Goal: Task Accomplishment & Management: Use online tool/utility

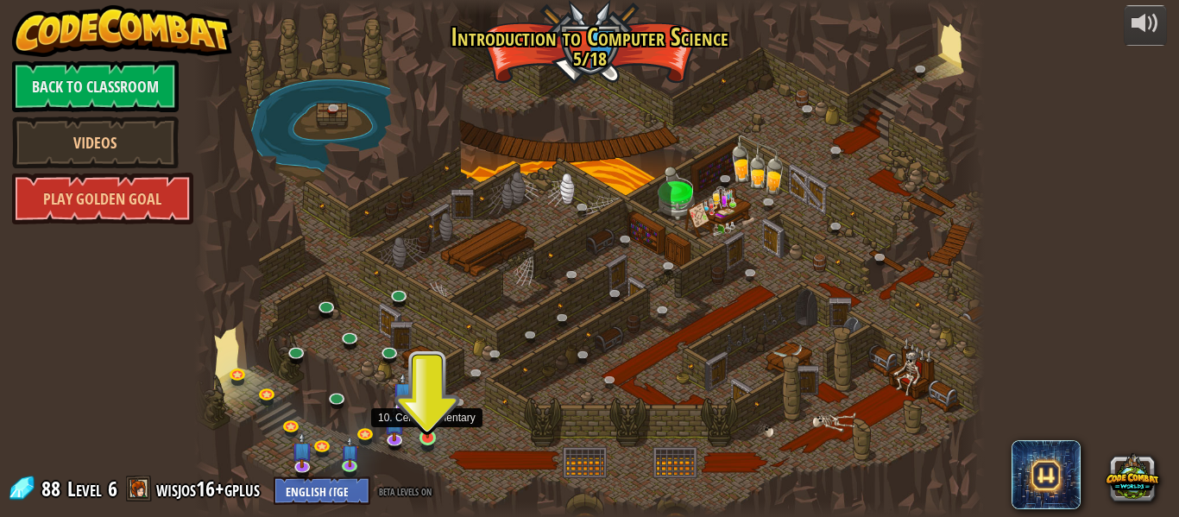
click at [426, 429] on img at bounding box center [428, 417] width 18 height 41
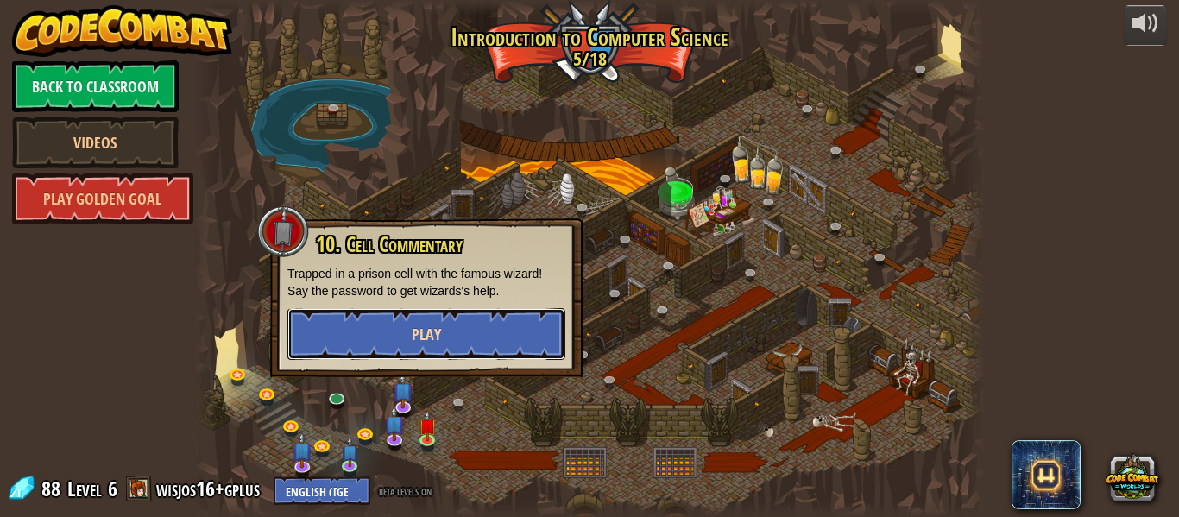
click at [450, 355] on button "Play" at bounding box center [426, 334] width 278 height 52
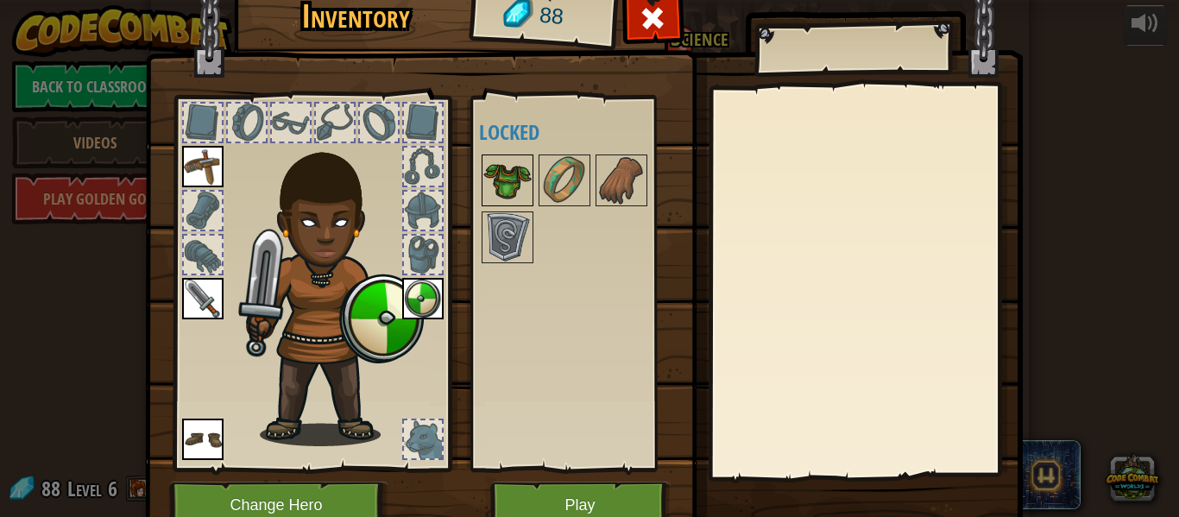
click at [500, 172] on img at bounding box center [507, 180] width 48 height 48
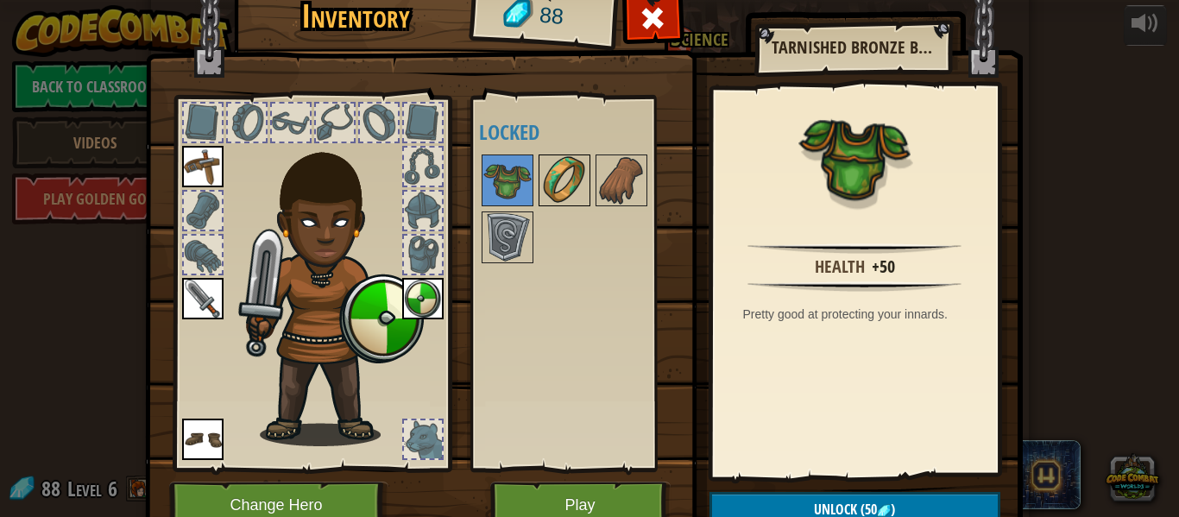
click at [564, 173] on img at bounding box center [564, 180] width 48 height 48
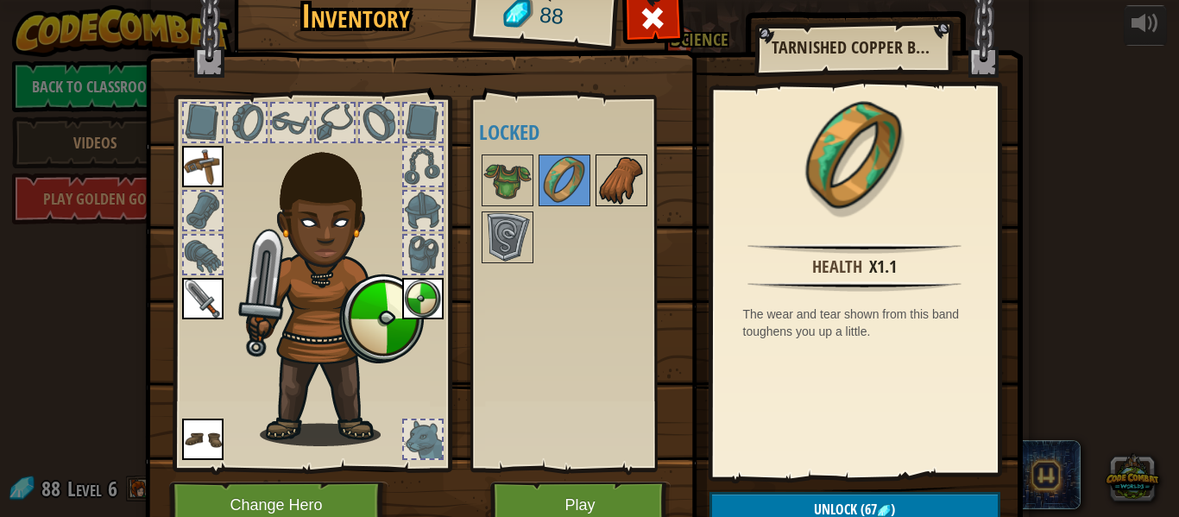
click at [625, 188] on img at bounding box center [621, 180] width 48 height 48
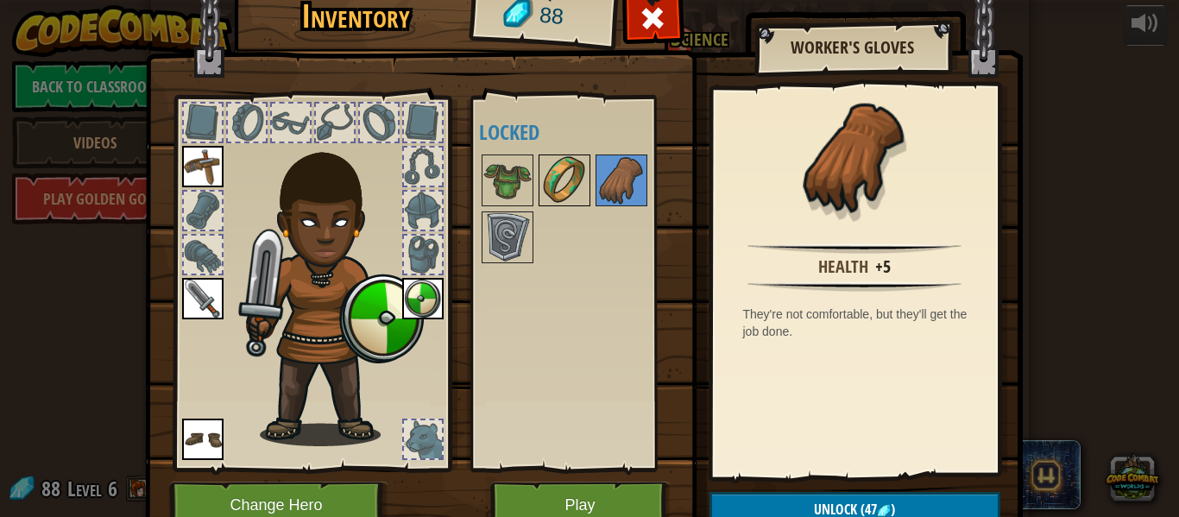
click at [571, 189] on img at bounding box center [564, 180] width 48 height 48
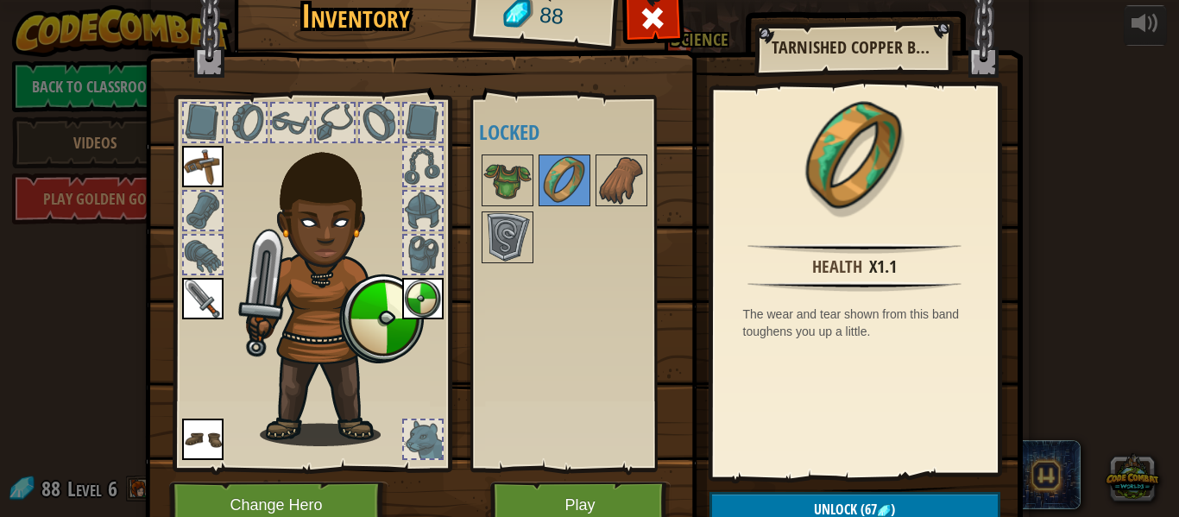
click at [536, 188] on div at bounding box center [581, 209] width 204 height 114
click at [528, 188] on img at bounding box center [507, 180] width 48 height 48
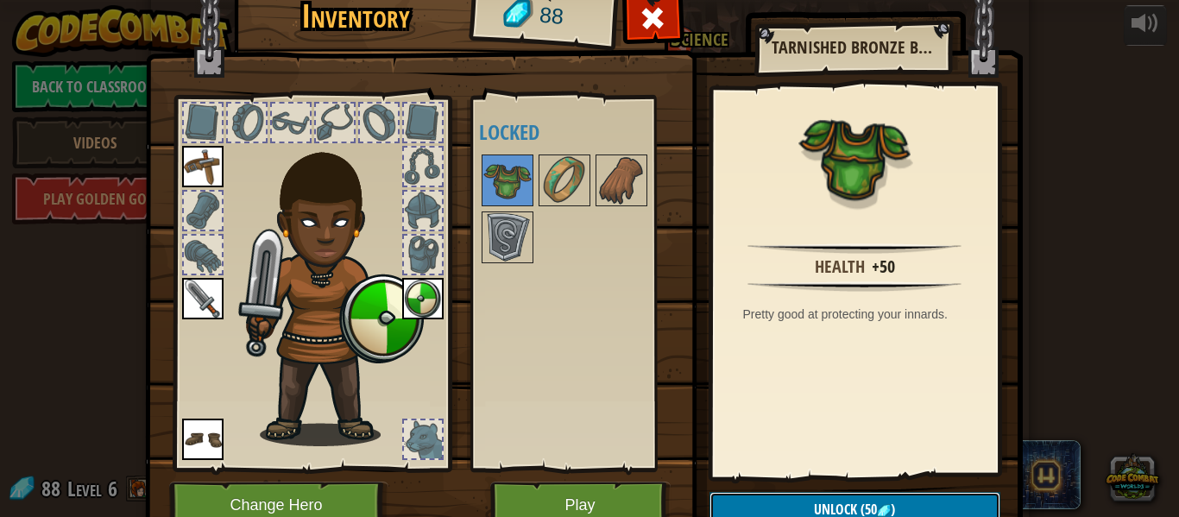
click at [769, 501] on button "Unlock (50 )" at bounding box center [854, 509] width 291 height 35
click at [757, 498] on button "Confirm" at bounding box center [854, 509] width 291 height 35
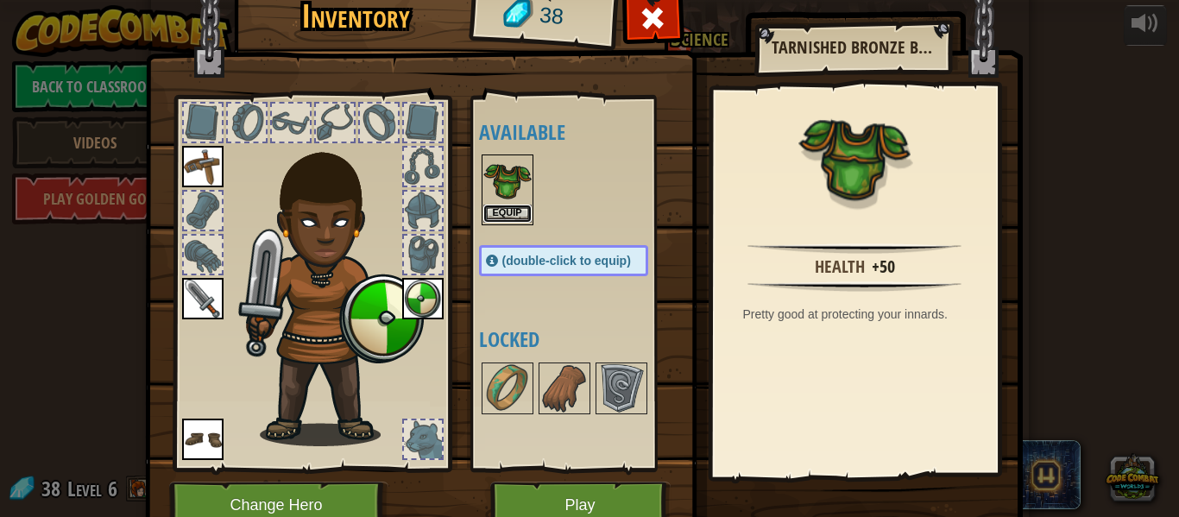
click at [512, 216] on button "Equip" at bounding box center [507, 214] width 48 height 18
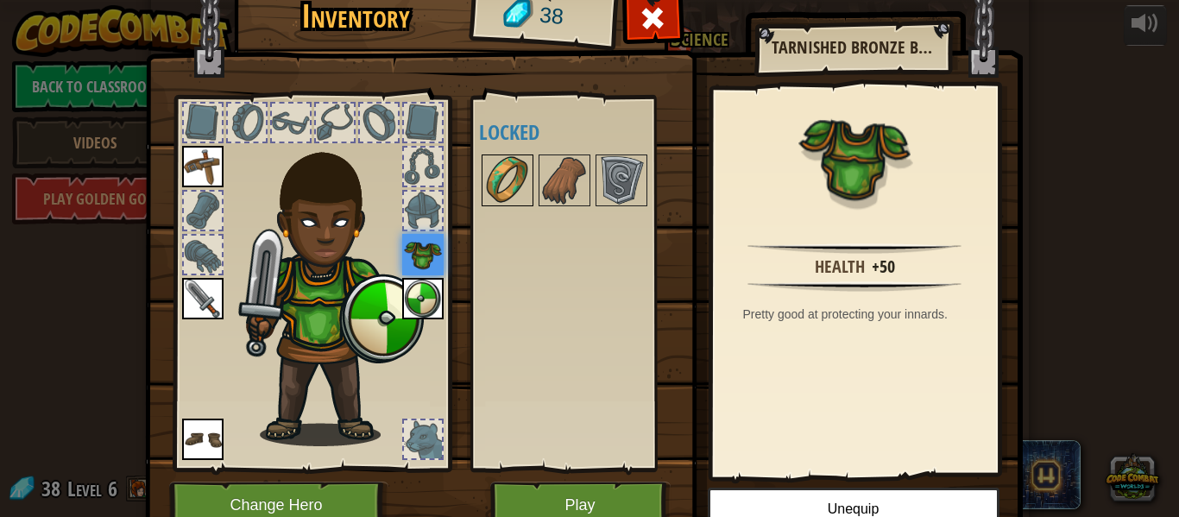
click at [513, 193] on img at bounding box center [507, 180] width 48 height 48
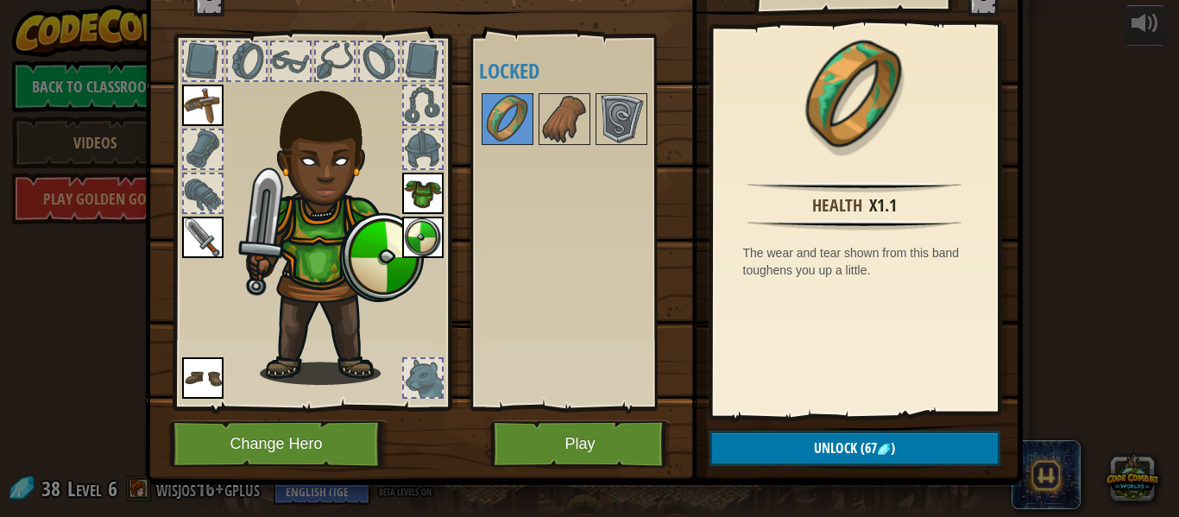
scroll to position [70, 0]
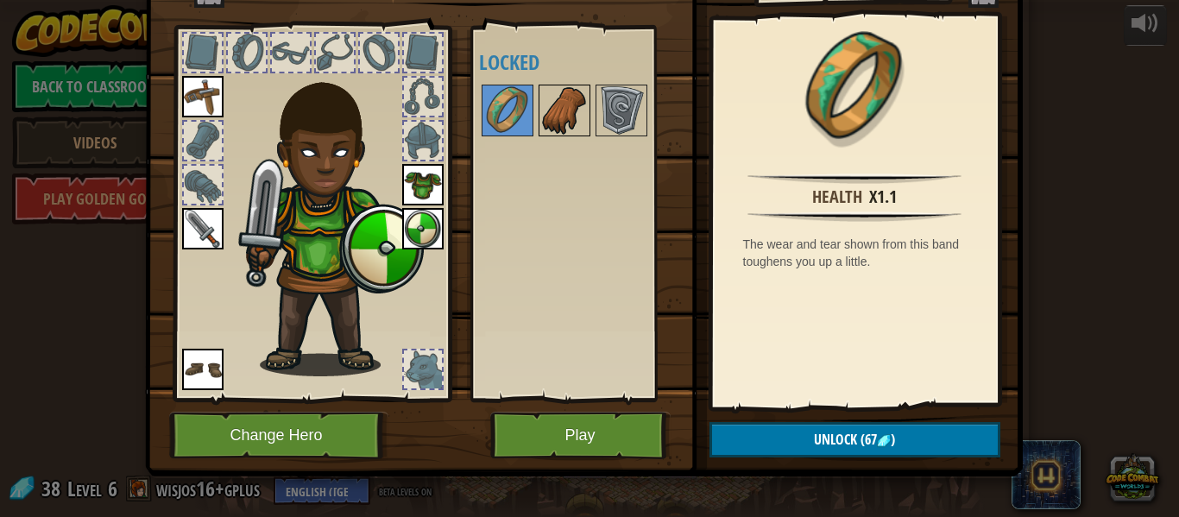
click at [567, 119] on img at bounding box center [564, 110] width 48 height 48
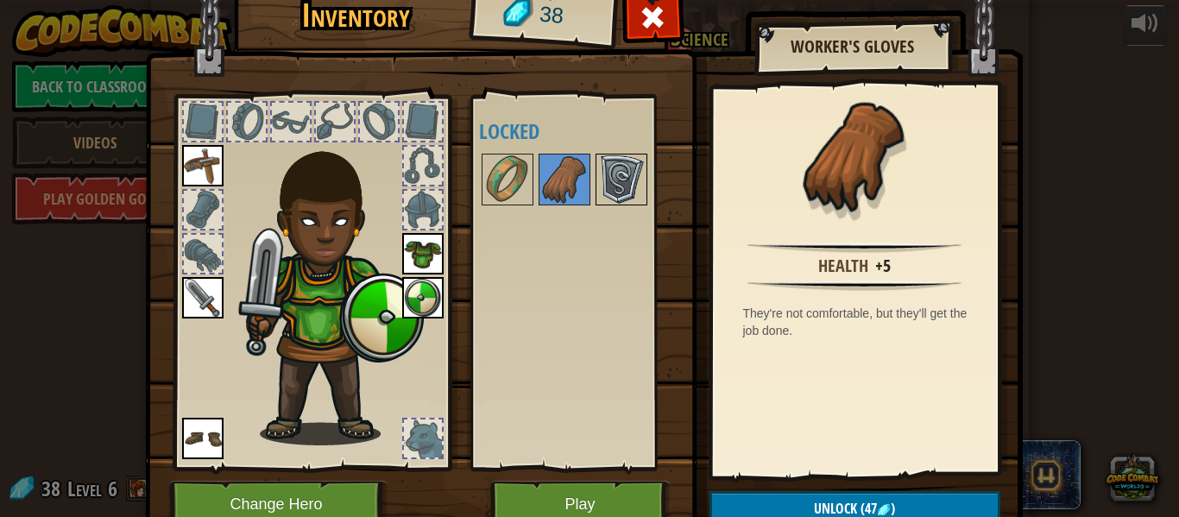
scroll to position [0, 0]
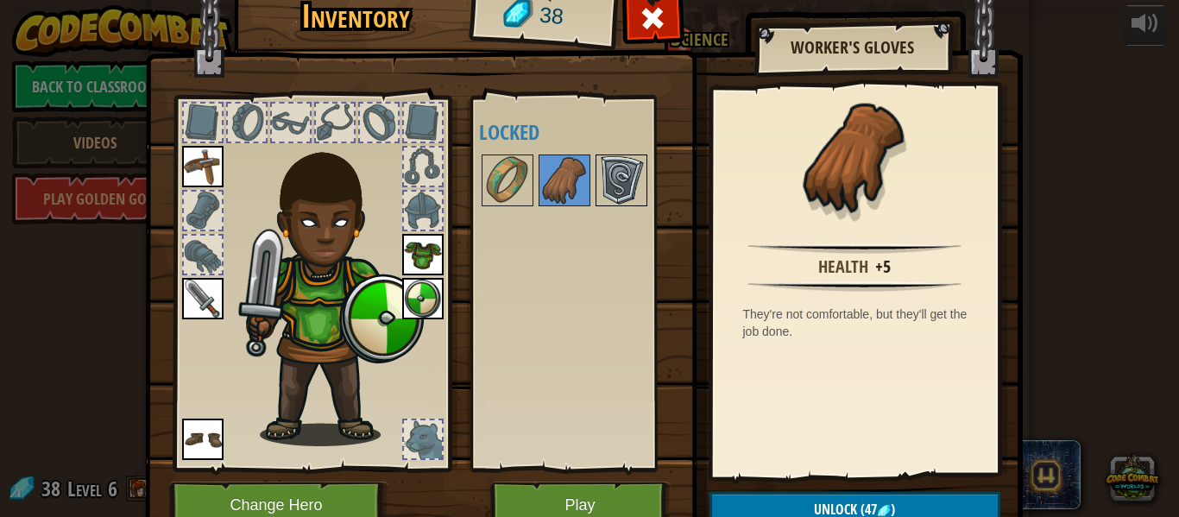
click at [623, 189] on img at bounding box center [621, 180] width 48 height 48
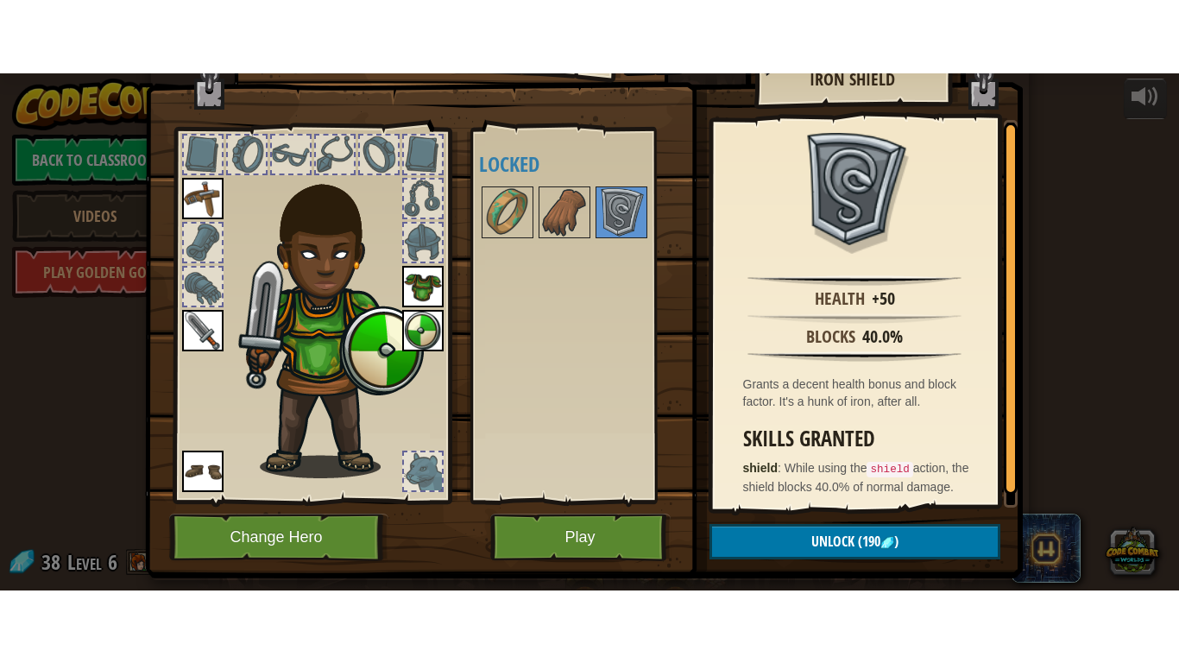
scroll to position [45, 0]
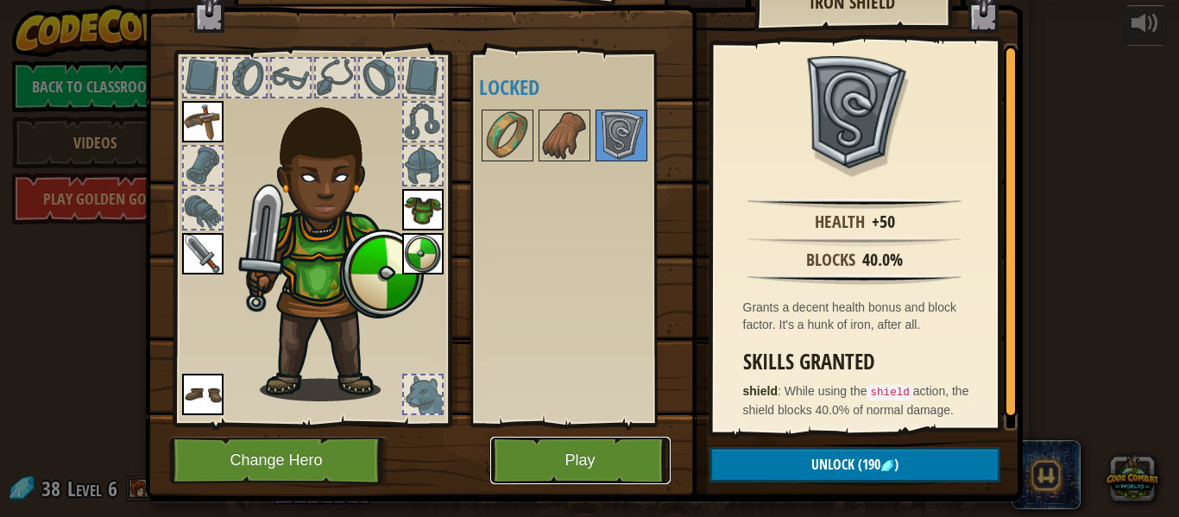
click at [507, 459] on button "Play" at bounding box center [580, 460] width 180 height 47
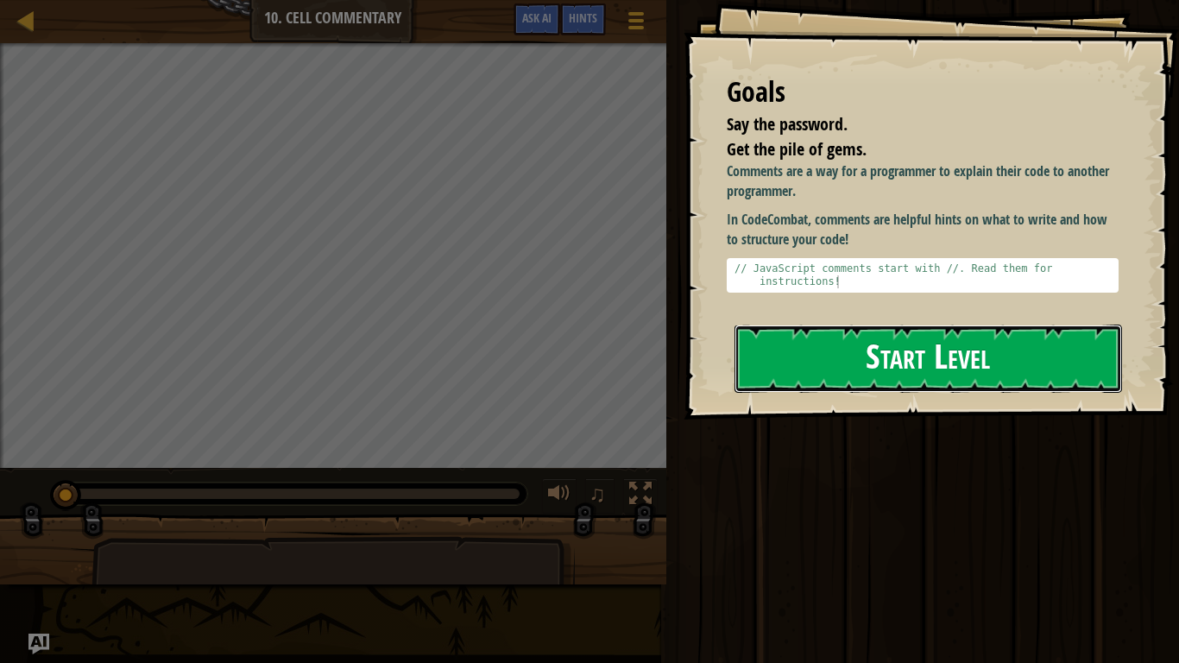
click at [780, 325] on button "Start Level" at bounding box center [928, 359] width 388 height 68
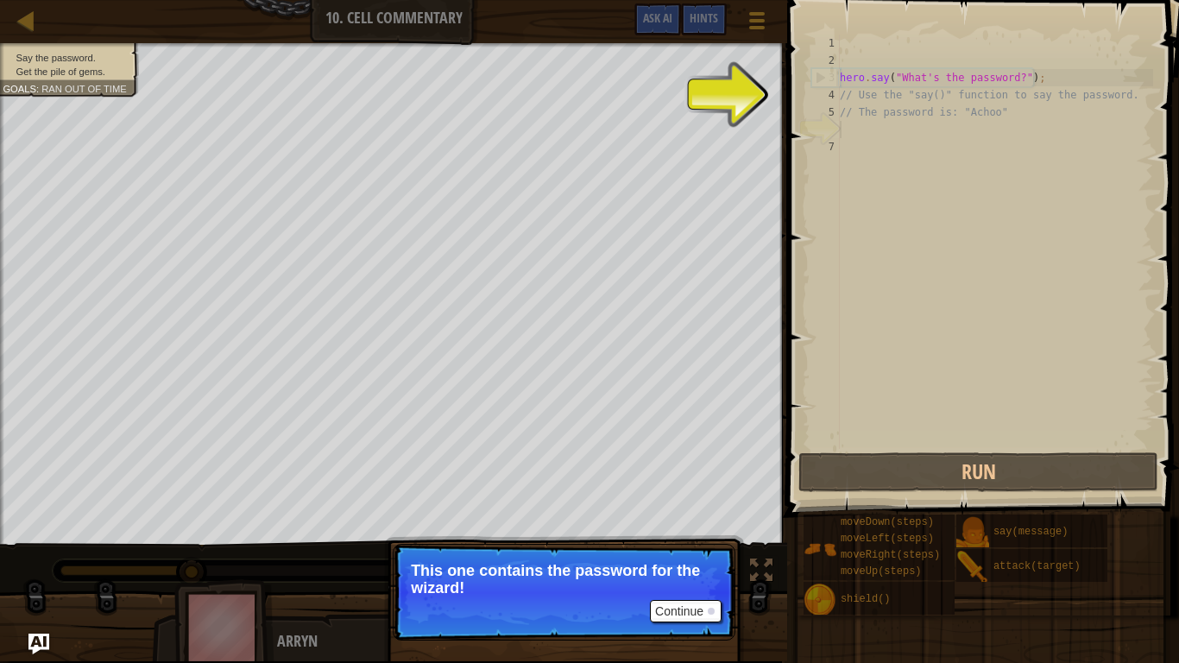
click at [685, 516] on p "Continue This one contains the password for the wizard!" at bounding box center [564, 592] width 343 height 97
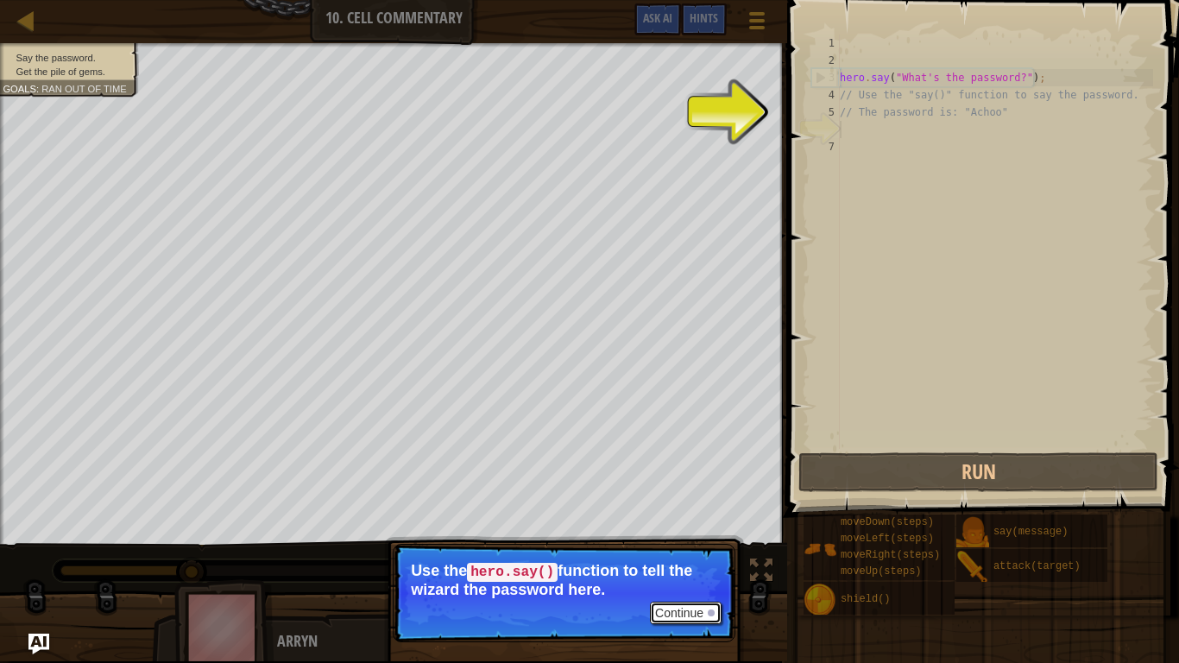
click at [685, 516] on button "Continue" at bounding box center [686, 613] width 72 height 22
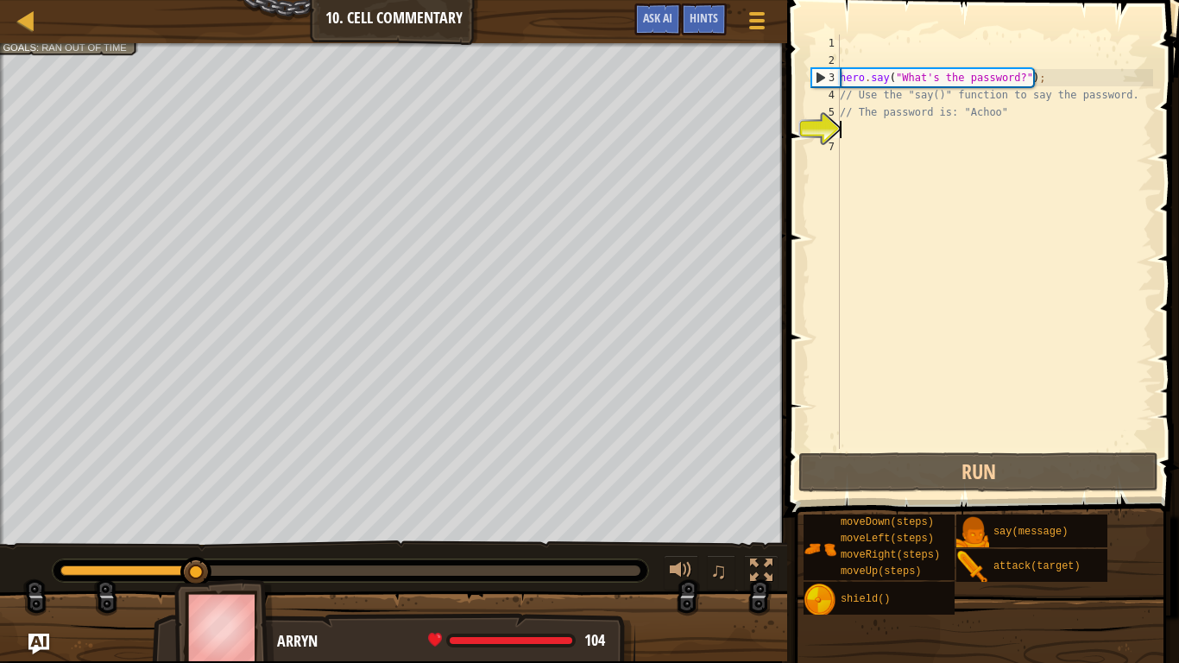
scroll to position [8, 0]
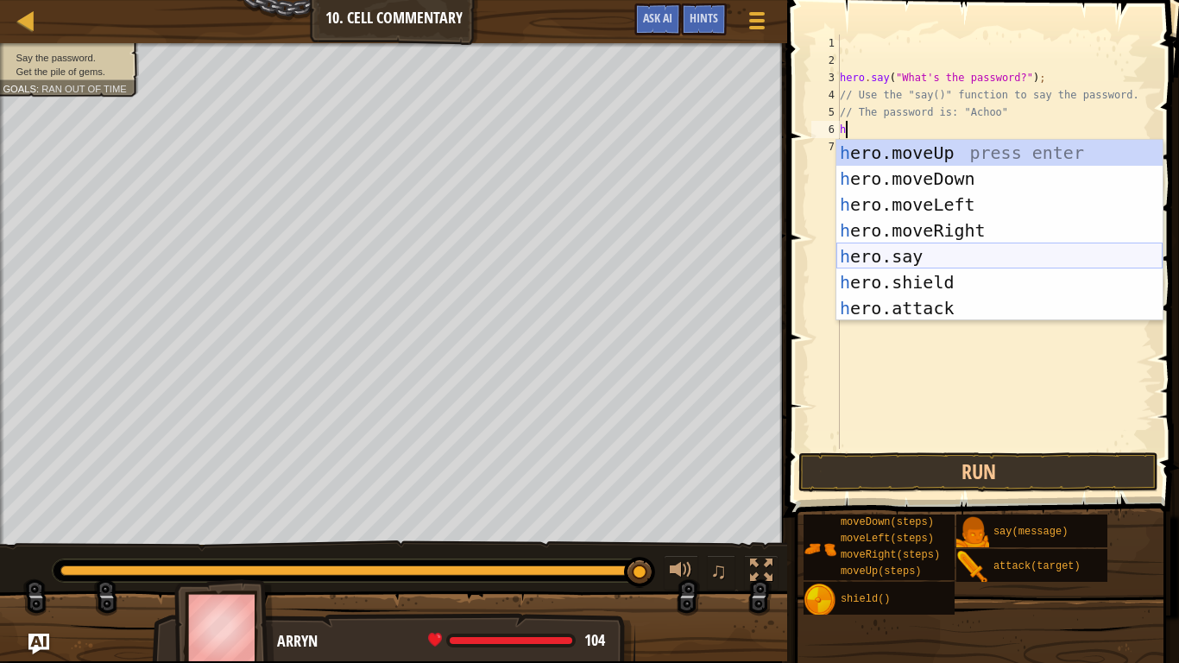
click at [961, 252] on div "h ero.moveUp press enter h ero.moveDown press enter h ero.moveLeft press enter …" at bounding box center [999, 256] width 326 height 233
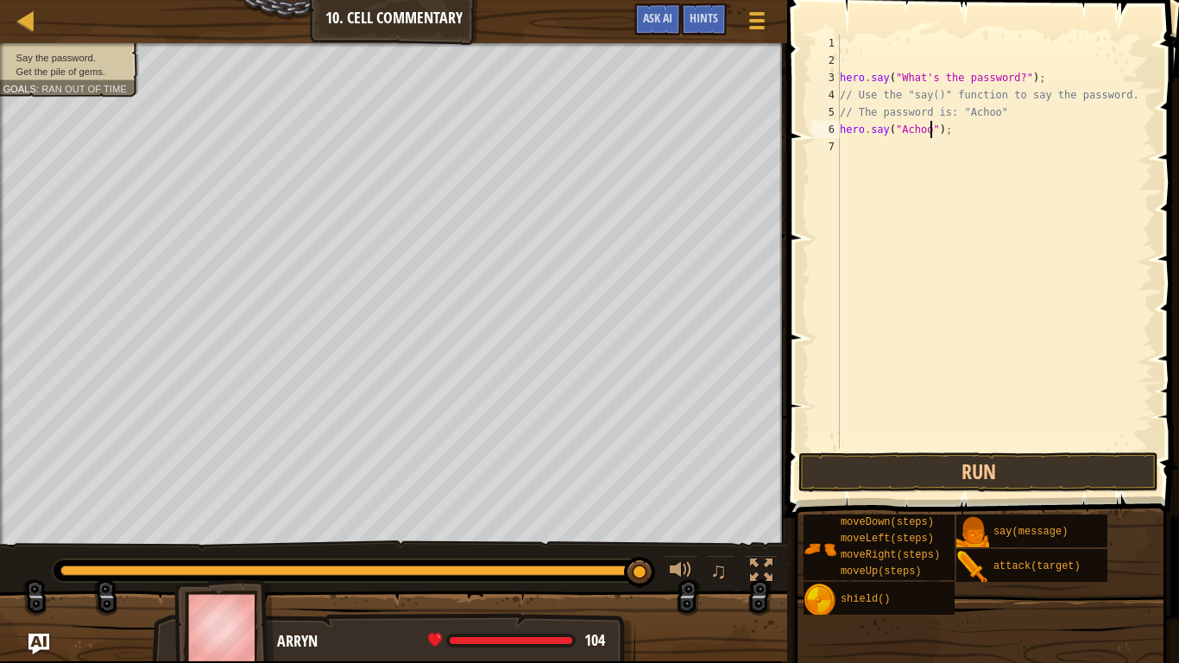
scroll to position [8, 14]
type textarea "hero.say("Achoo");"
click at [987, 459] on button "Run" at bounding box center [978, 472] width 360 height 40
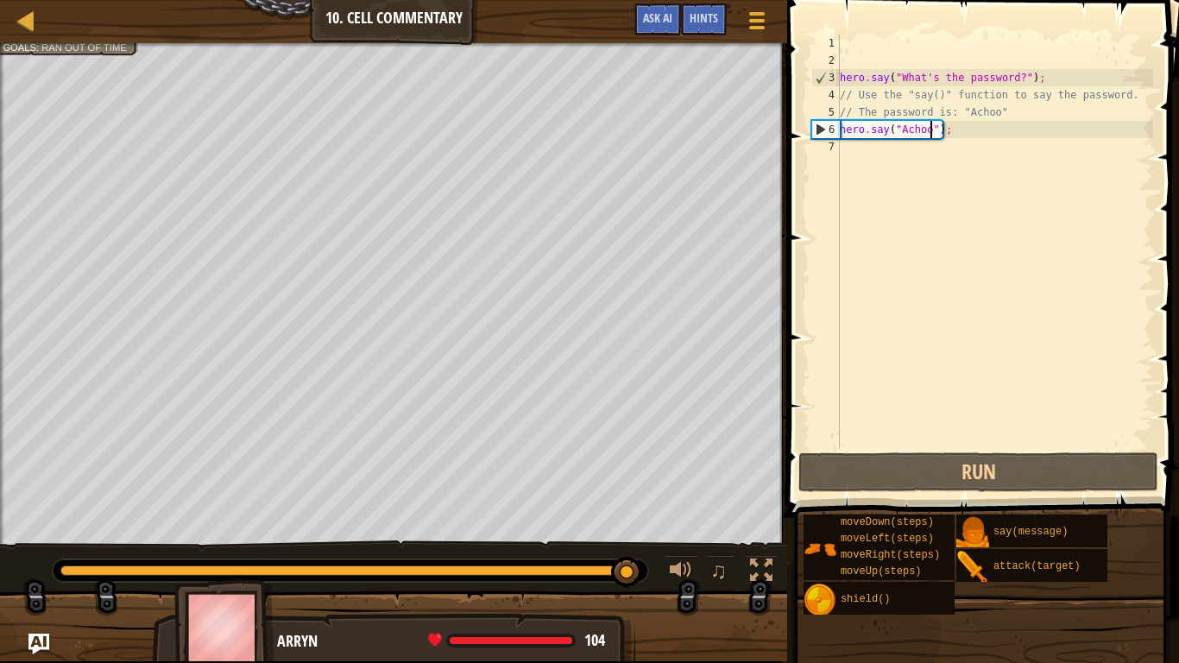
click at [948, 144] on div "hero . say ( "What's the password?" ) ; // Use the "say()" function to say the …" at bounding box center [994, 259] width 317 height 449
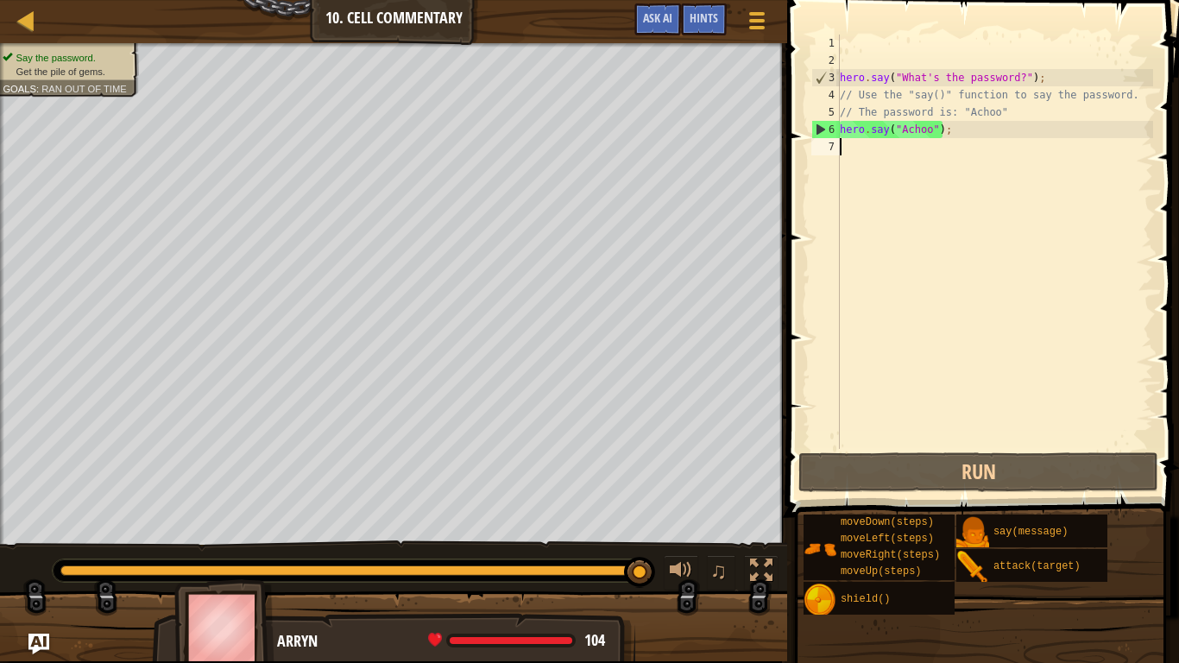
scroll to position [8, 0]
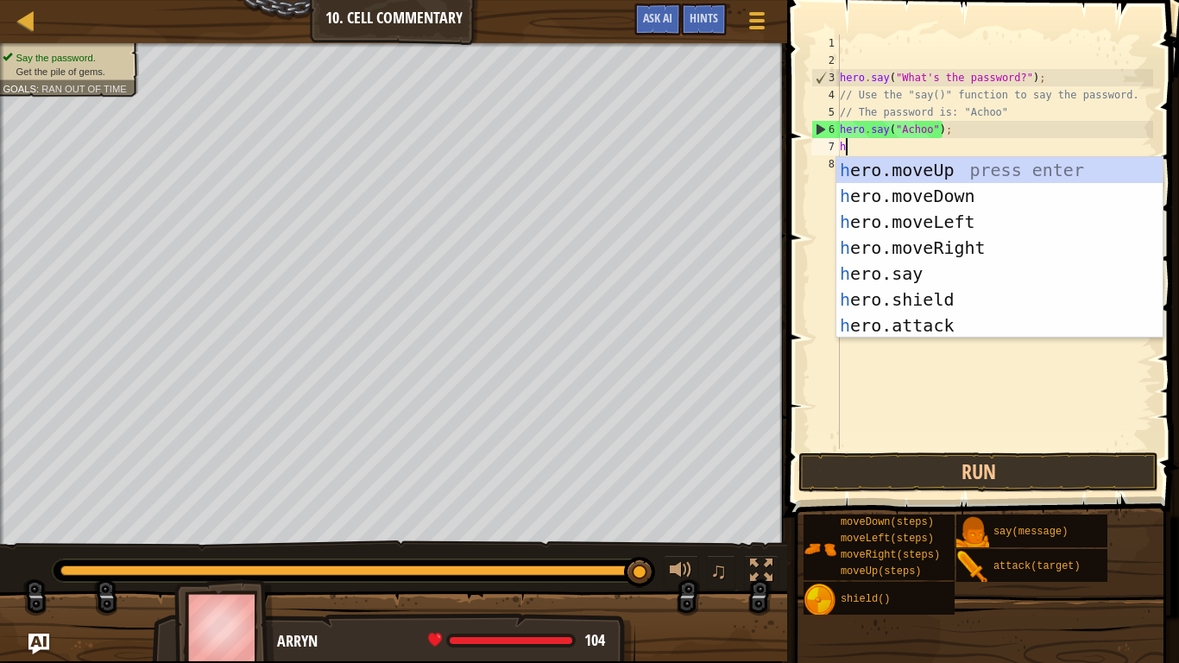
type textarea "her"
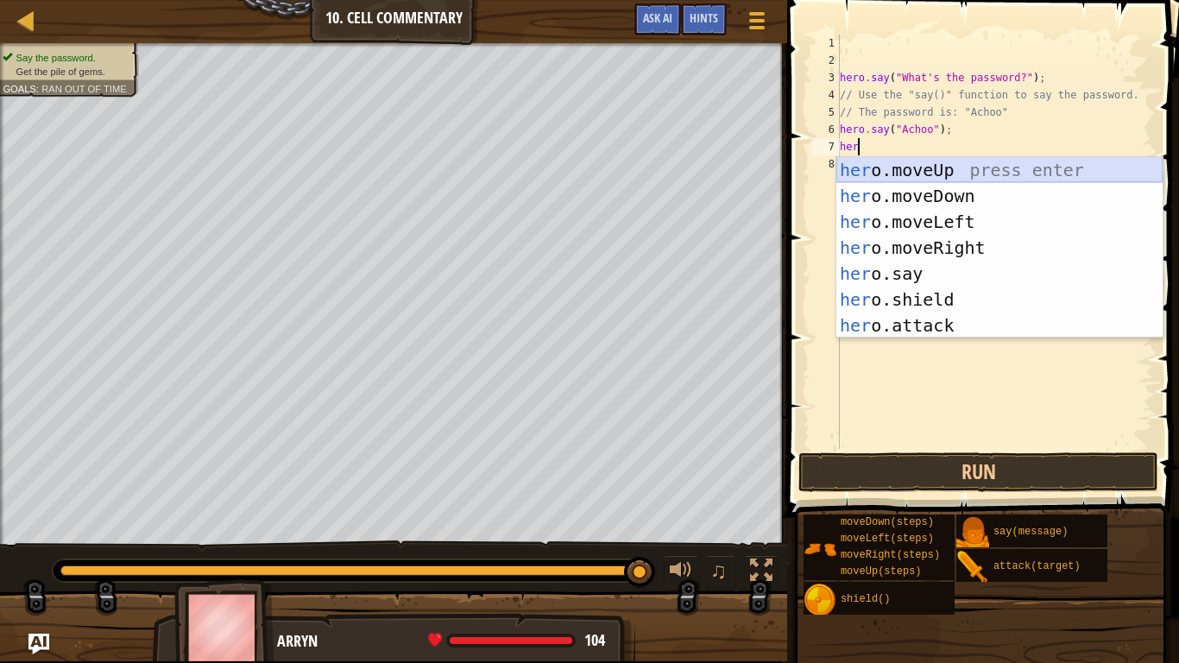
click at [955, 173] on div "her o.moveUp press enter her o.moveDown press enter her o.moveLeft press enter …" at bounding box center [999, 273] width 326 height 233
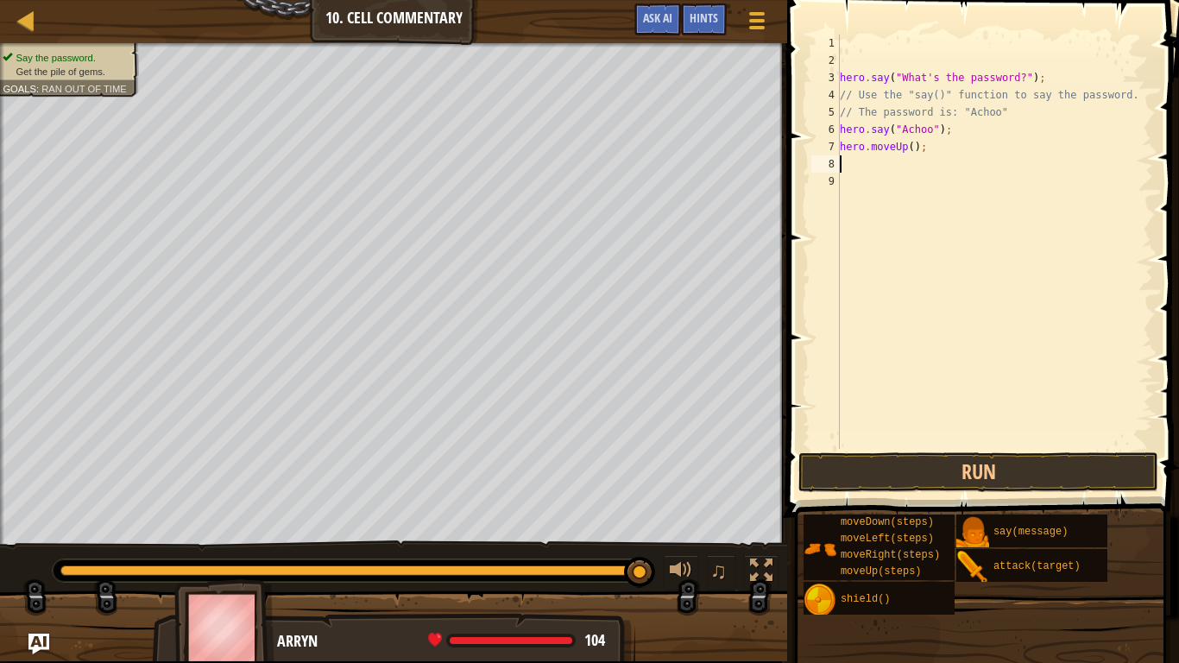
scroll to position [8, 0]
click at [914, 144] on div "hero . say ( "What's the password?" ) ; // Use the "say()" function to say the …" at bounding box center [994, 259] width 317 height 449
type textarea "hero.moveUp(3);"
click at [1013, 478] on button "Run" at bounding box center [978, 472] width 360 height 40
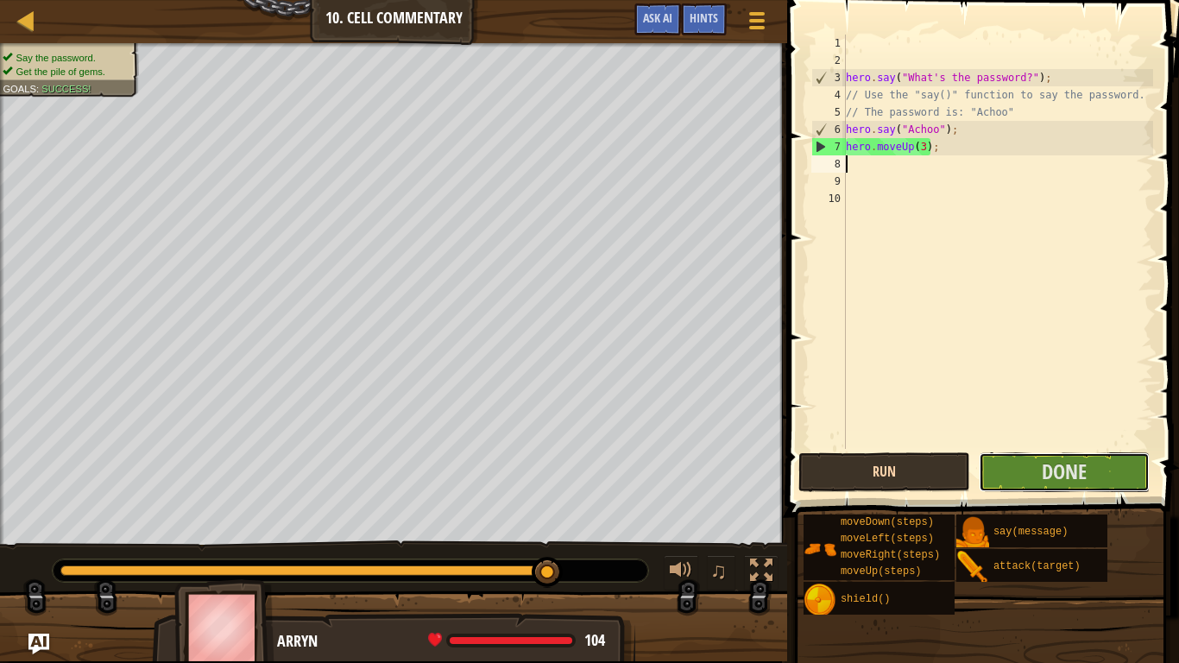
click at [1013, 478] on button "Done" at bounding box center [1064, 472] width 171 height 40
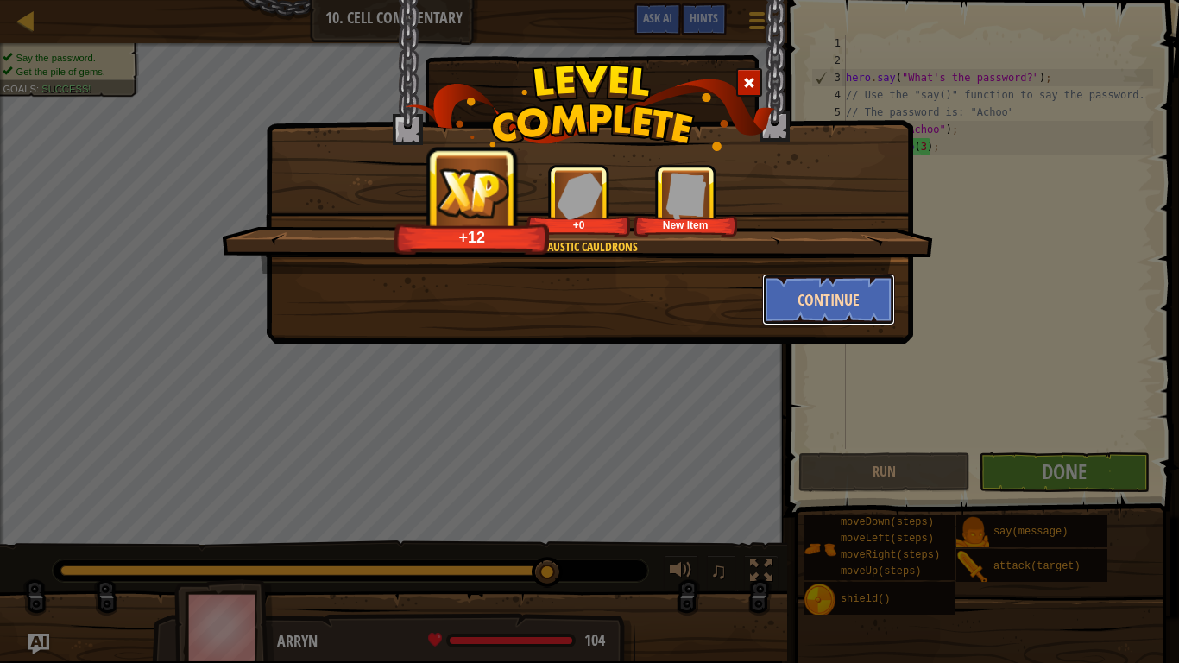
click at [865, 288] on button "Continue" at bounding box center [829, 300] width 134 height 52
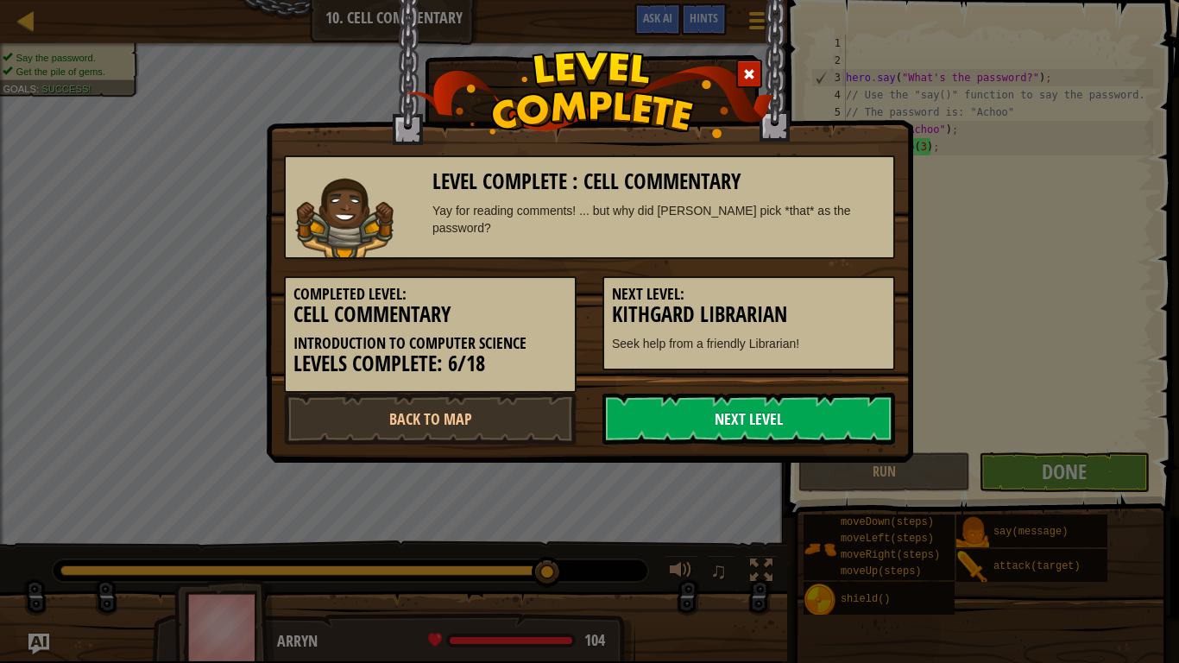
click at [826, 394] on link "Next Level" at bounding box center [748, 419] width 293 height 52
click at [804, 404] on link "Next Level" at bounding box center [748, 419] width 293 height 52
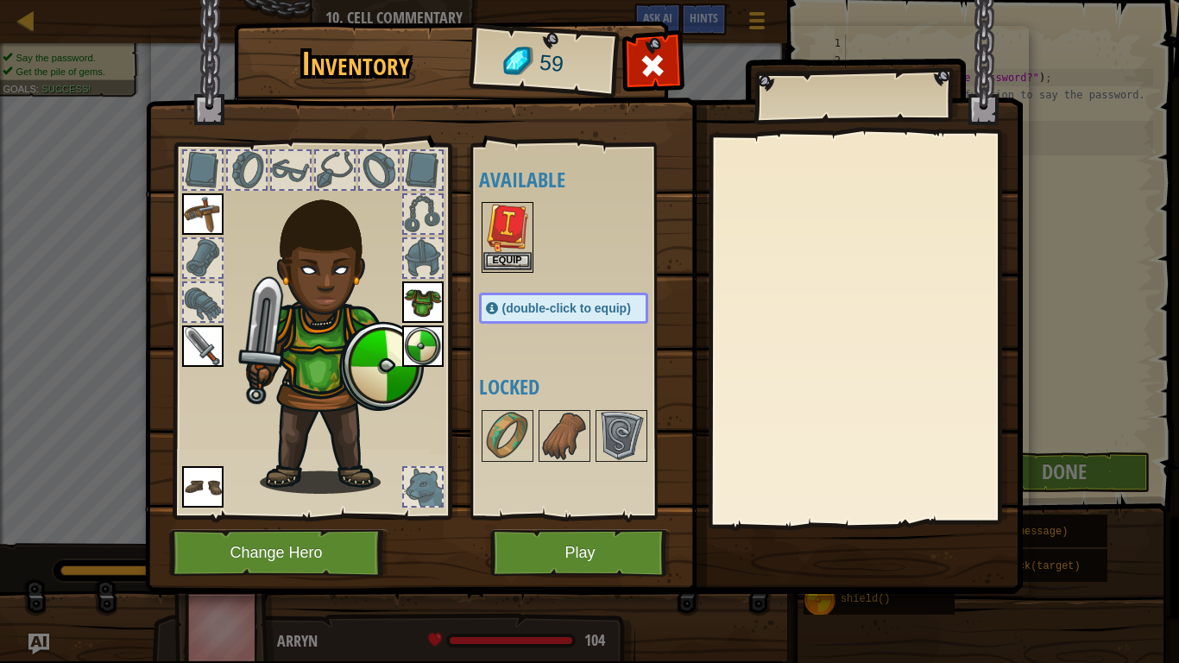
click at [520, 246] on img at bounding box center [507, 228] width 48 height 48
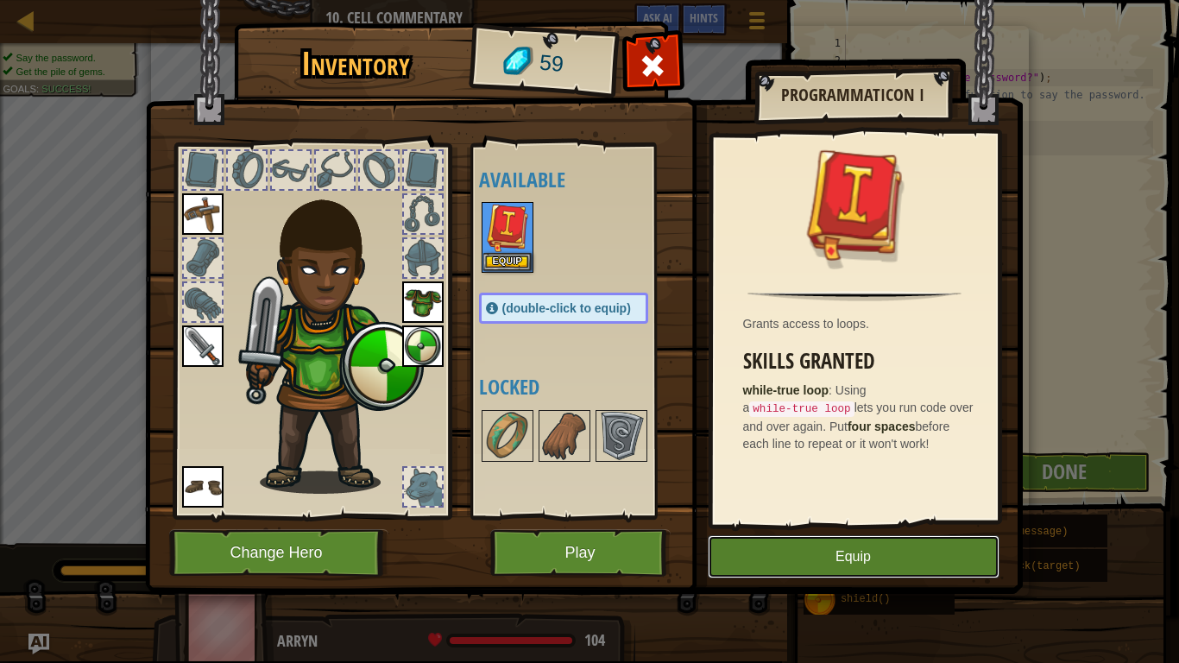
click at [762, 516] on button "Equip" at bounding box center [854, 556] width 292 height 43
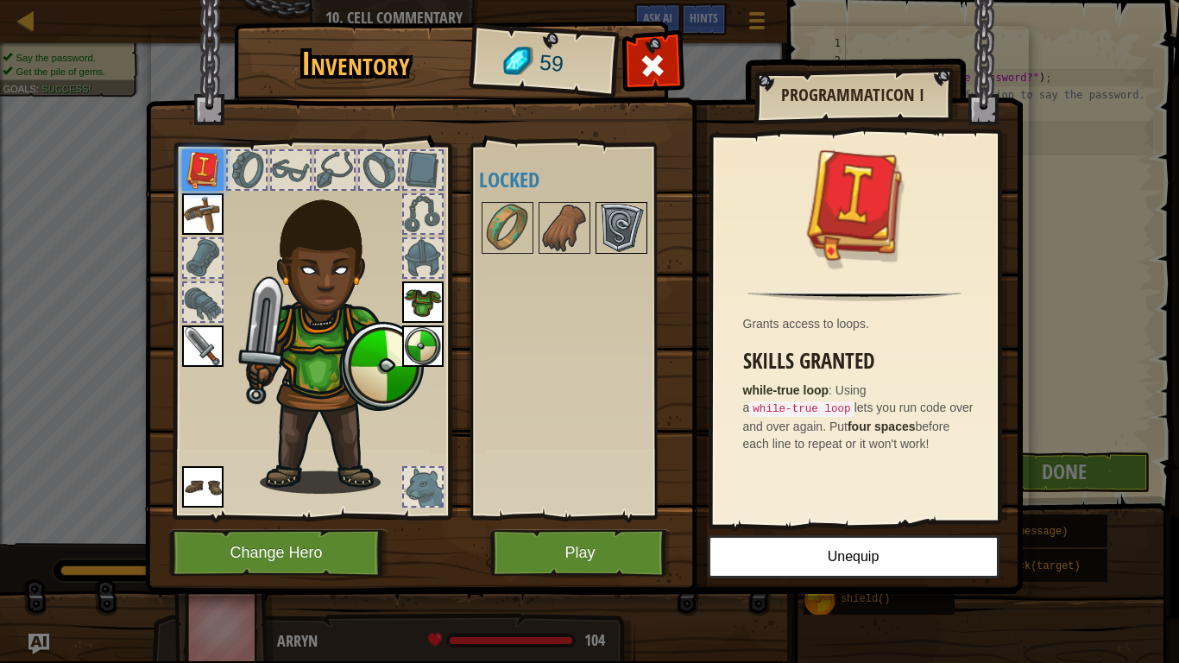
click at [618, 217] on img at bounding box center [621, 228] width 48 height 48
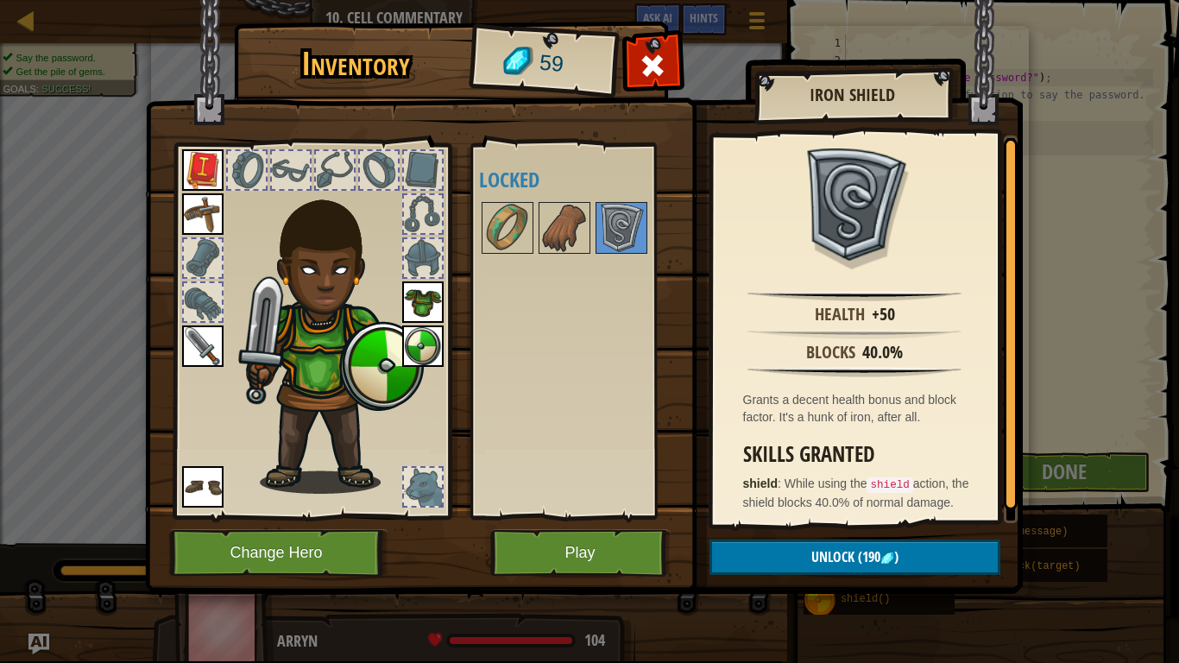
click at [1025, 194] on div "Inventory 59 Available Equip Equip Equip Equip Equip Equip (double-click to equ…" at bounding box center [590, 311] width 878 height 570
click at [506, 231] on img at bounding box center [507, 228] width 48 height 48
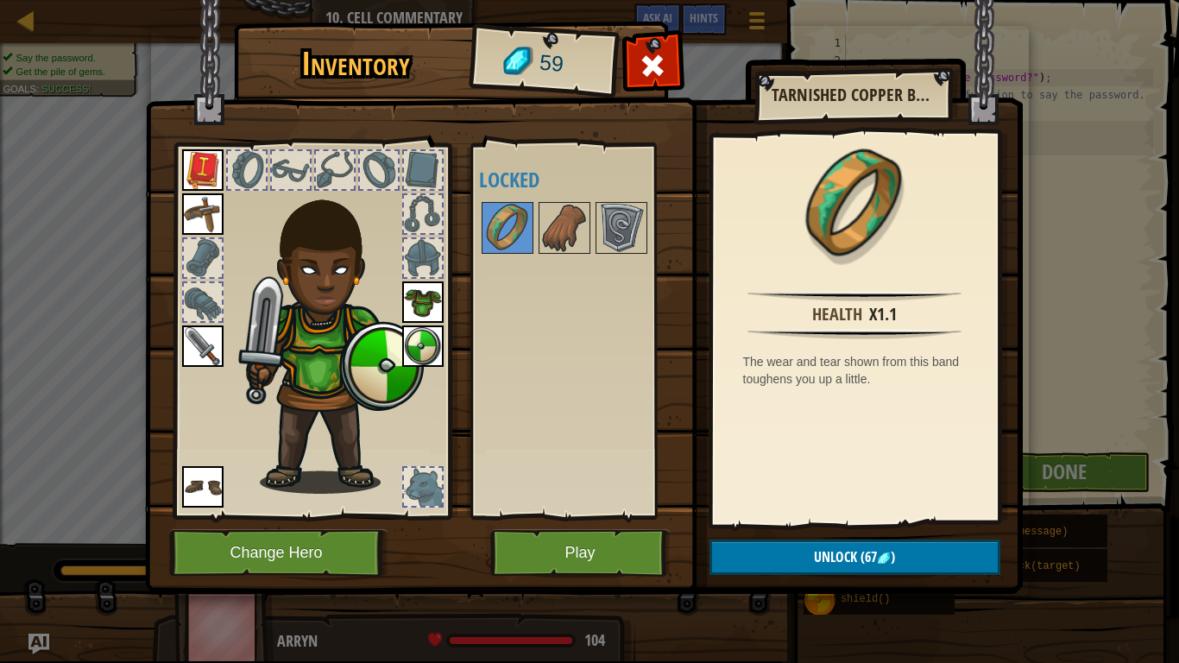
click at [548, 479] on div "Available Equip Equip Equip Equip Equip Equip (double-click to equip) Locked" at bounding box center [581, 331] width 204 height 360
click at [560, 516] on button "Play" at bounding box center [580, 552] width 180 height 47
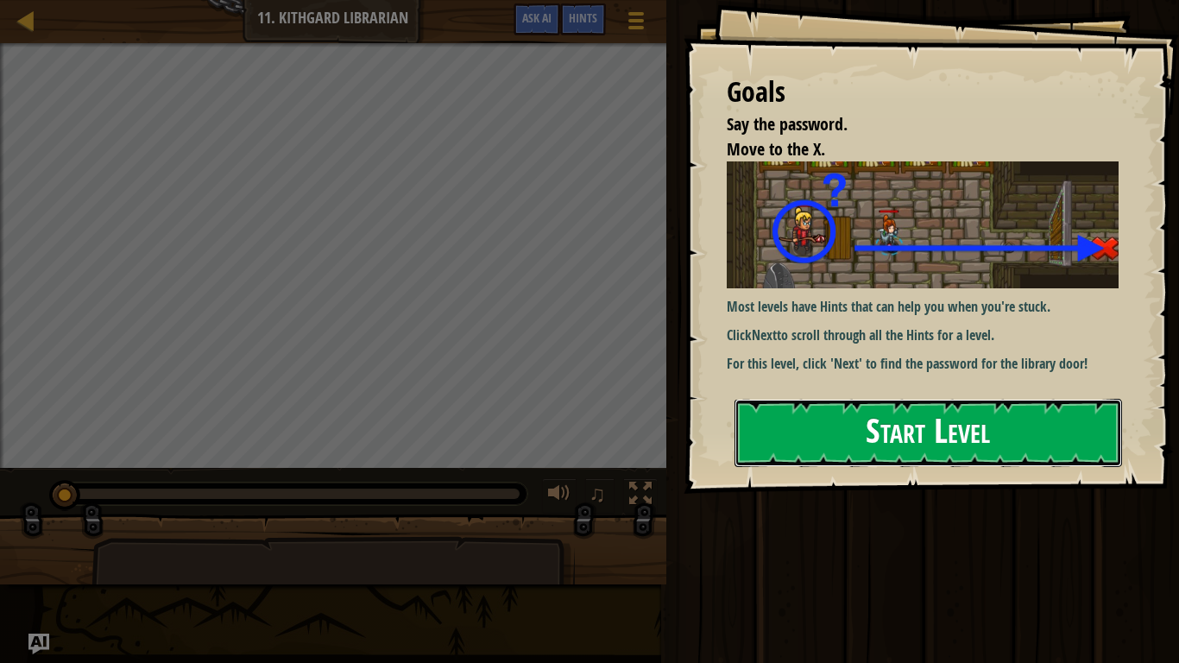
click at [807, 406] on button "Start Level" at bounding box center [928, 433] width 388 height 68
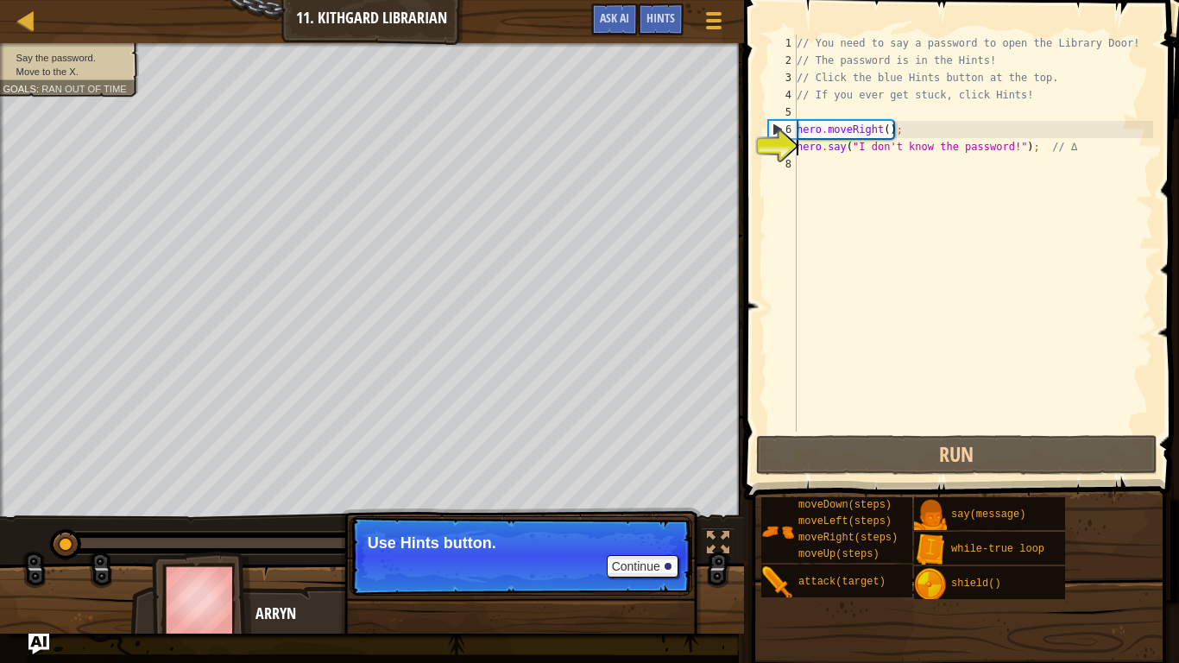
click at [872, 173] on div "// You need to say a password to open the Library Door! // The password is in t…" at bounding box center [973, 251] width 360 height 432
click at [874, 153] on div "// You need to say a password to open the Library Door! // The password is in t…" at bounding box center [973, 251] width 360 height 432
type textarea "hero.say("I don't know the password!"); // ∆"
click at [659, 516] on button "Continue" at bounding box center [643, 566] width 72 height 22
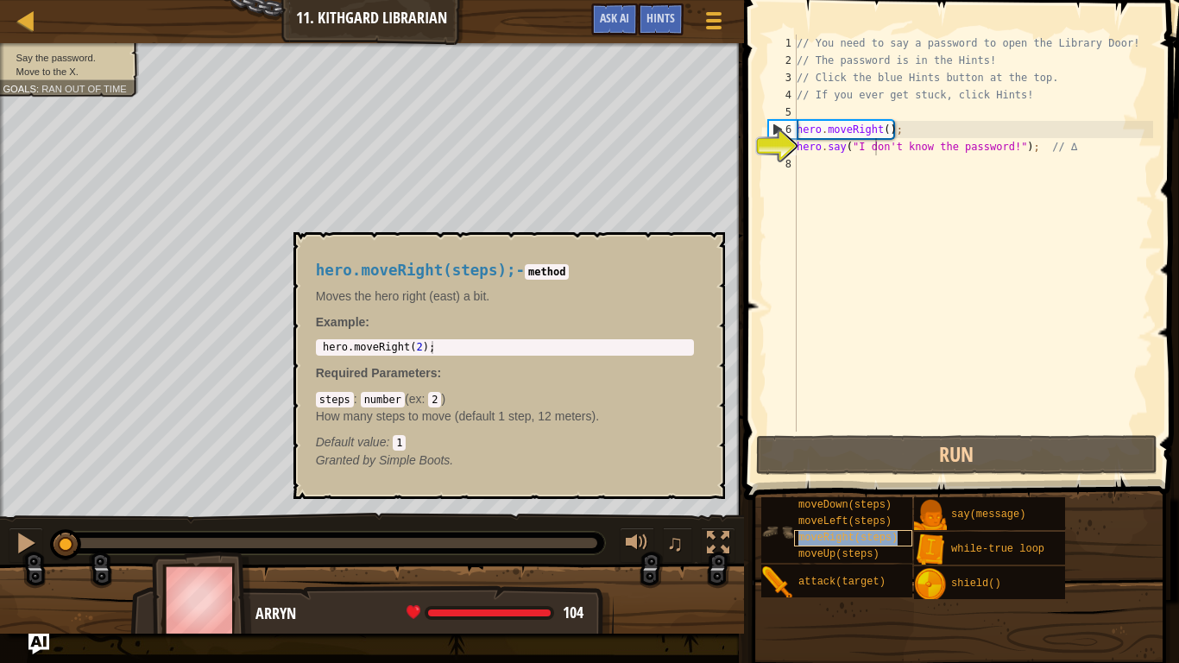
click at [838, 516] on span "moveRight(steps)" at bounding box center [847, 538] width 99 height 12
click at [866, 161] on div "// You need to say a password to open the Library Door! // The password is in t…" at bounding box center [973, 251] width 360 height 432
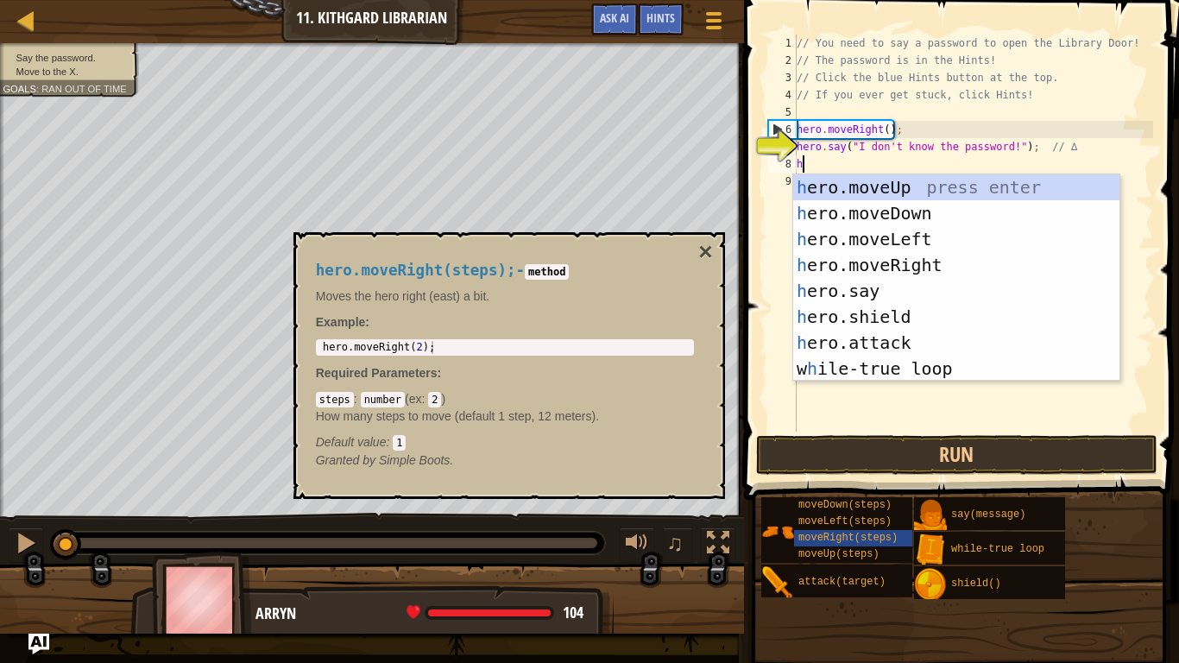
scroll to position [8, 2]
type textarea "her"
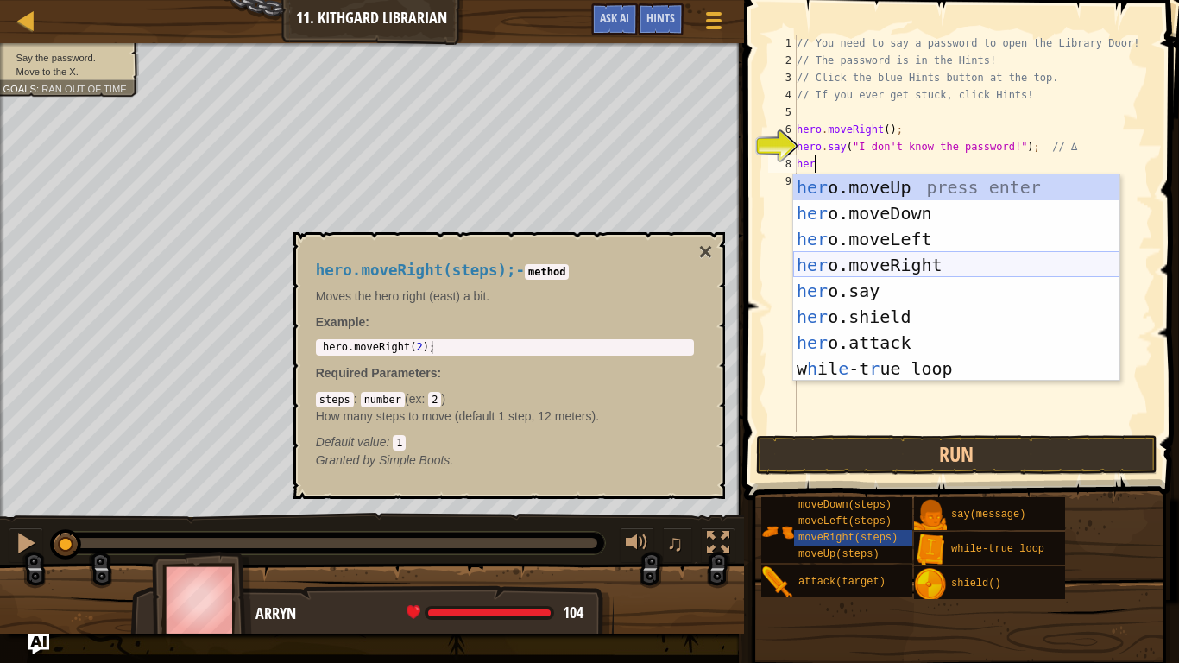
click at [992, 261] on div "her o.moveUp press enter her o.moveDown press enter her o.moveLeft press enter …" at bounding box center [956, 303] width 326 height 259
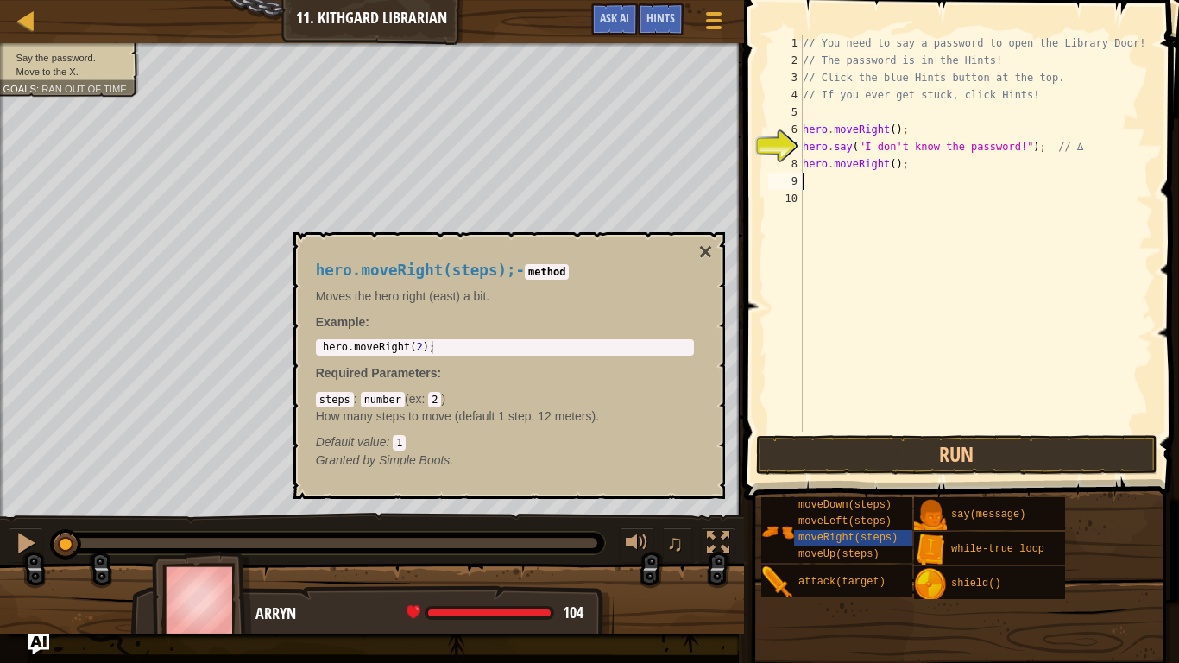
scroll to position [8, 0]
click at [894, 163] on div "// You need to say a password to open the Library Door! // The password is in t…" at bounding box center [976, 251] width 354 height 432
click at [919, 450] on button "Run" at bounding box center [957, 455] width 402 height 40
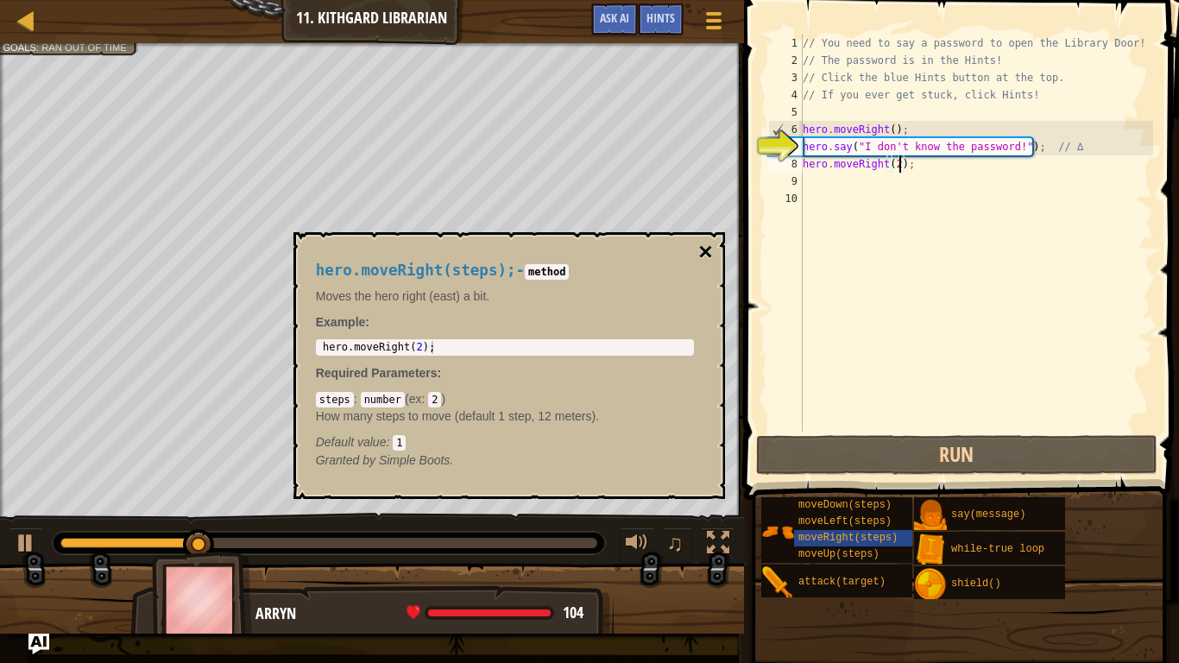
click at [705, 259] on button "×" at bounding box center [705, 252] width 14 height 24
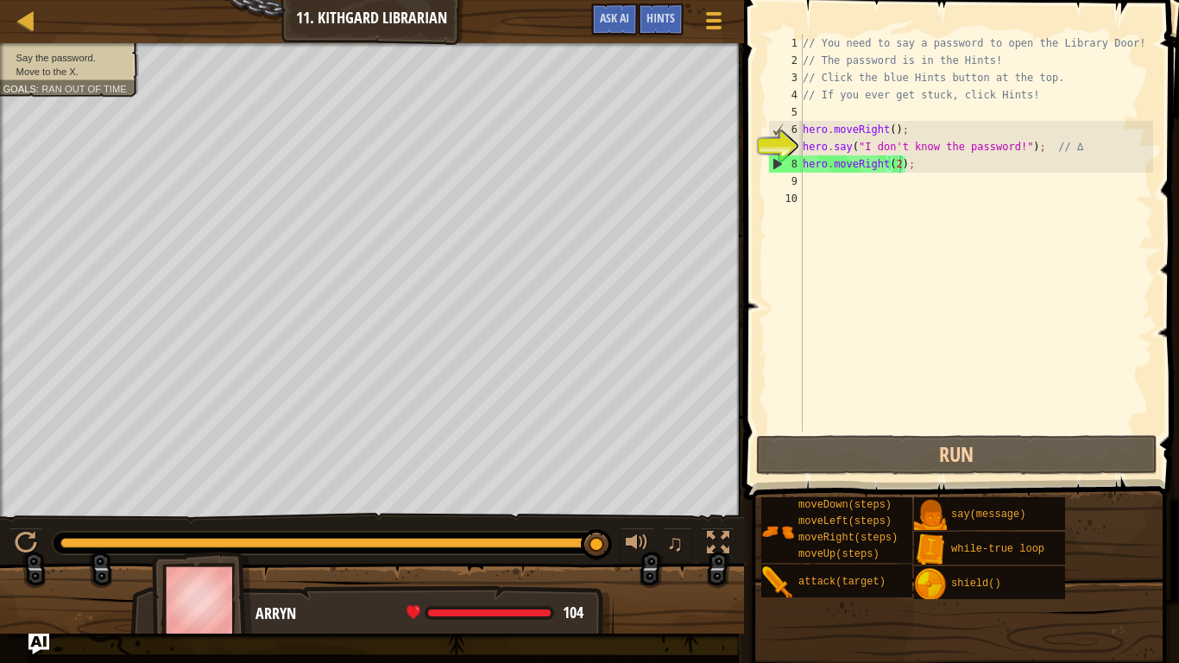
click at [900, 164] on div "// You need to say a password to open the Library Door! // The password is in t…" at bounding box center [976, 251] width 354 height 432
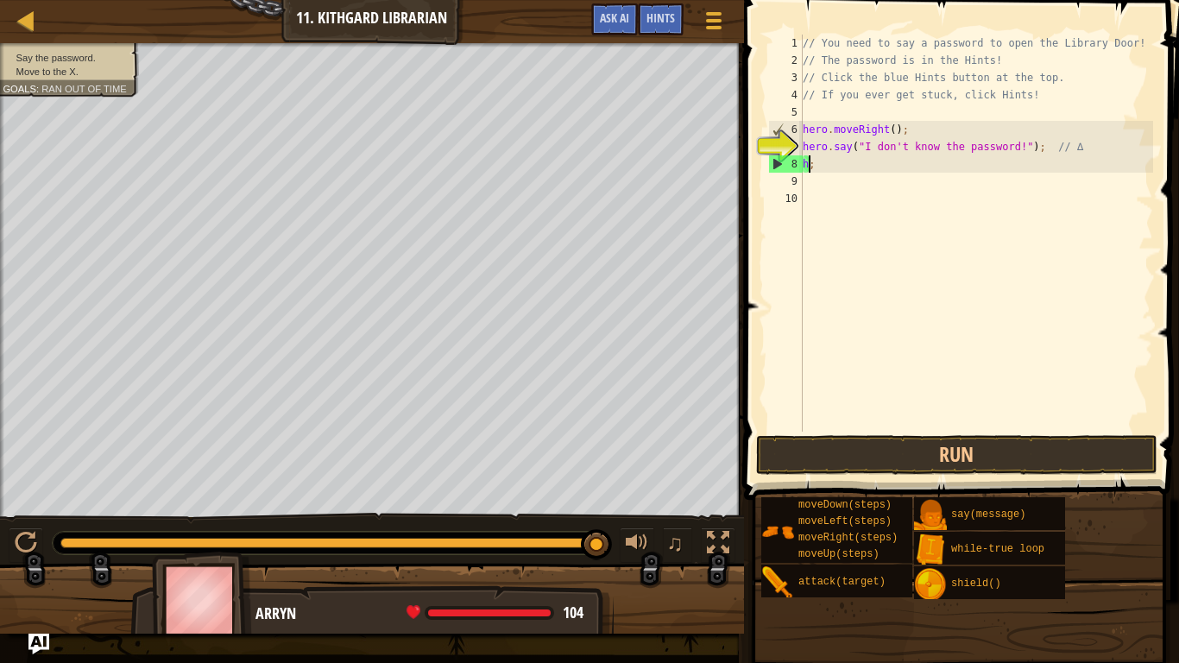
scroll to position [8, 1]
type textarea ";"
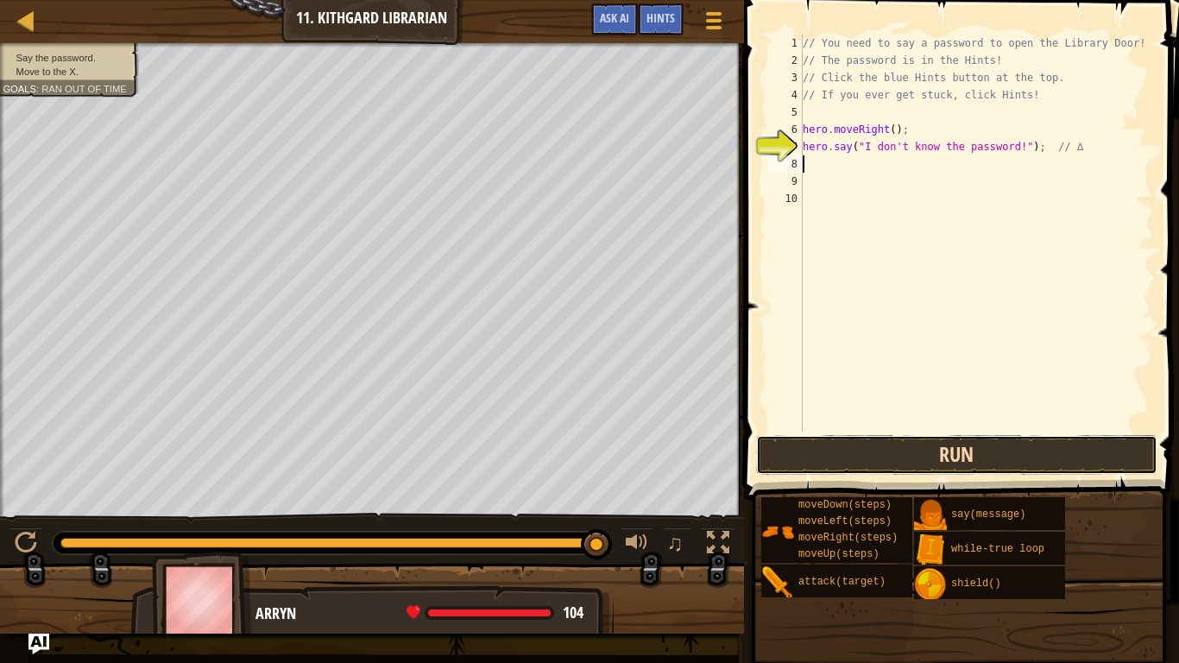
click at [957, 462] on button "Run" at bounding box center [957, 455] width 402 height 40
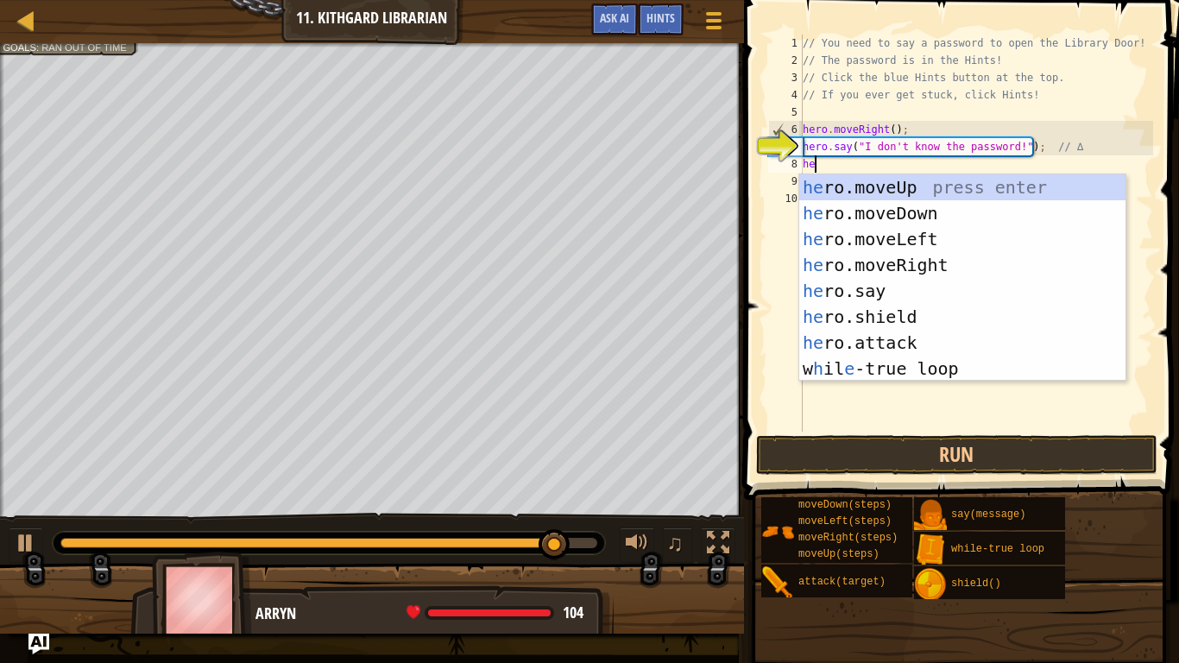
scroll to position [8, 2]
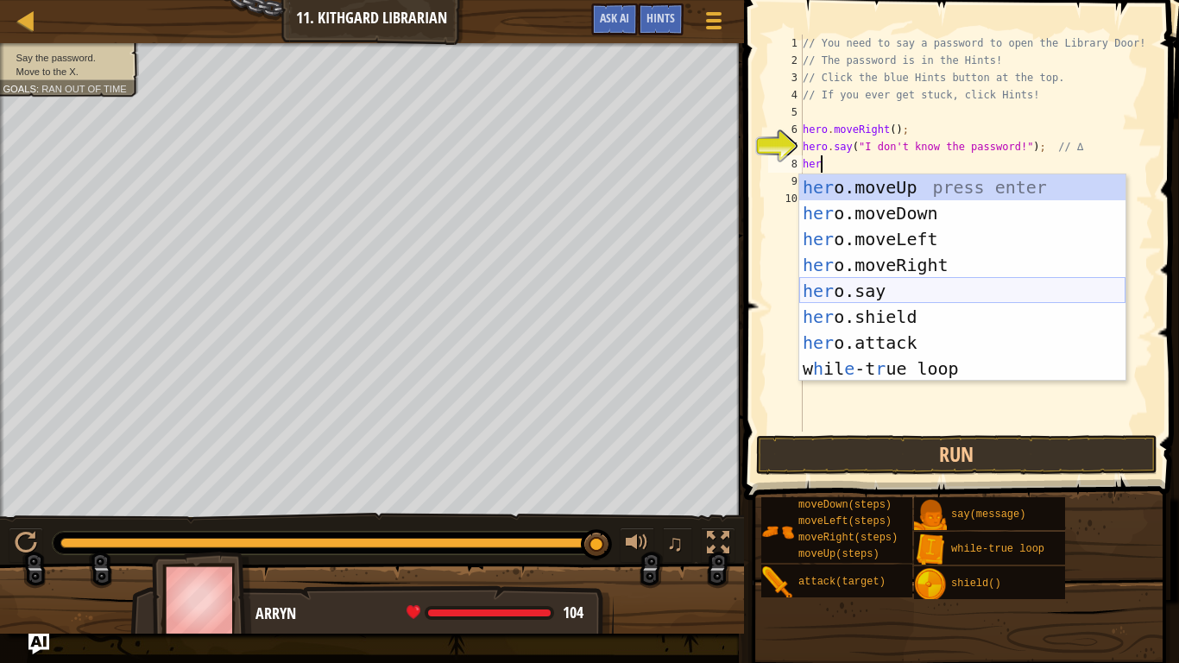
click at [923, 293] on div "her o.moveUp press enter her o.moveDown press enter her o.moveLeft press enter …" at bounding box center [962, 303] width 326 height 259
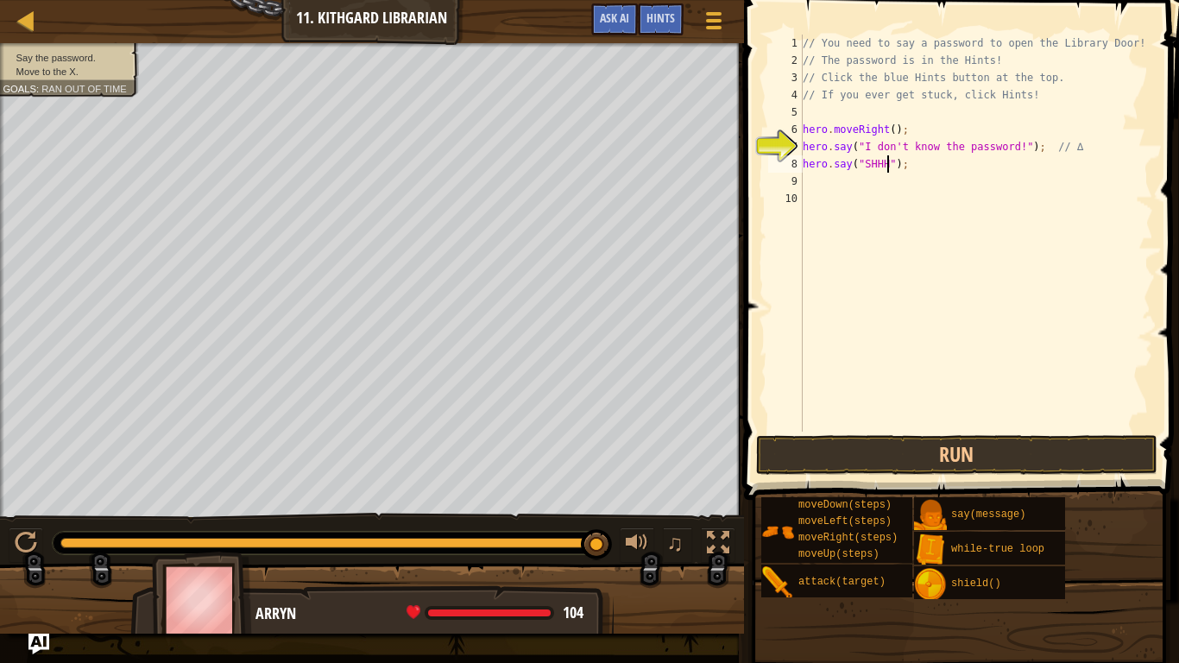
scroll to position [8, 12]
click at [1001, 456] on button "Run" at bounding box center [957, 455] width 402 height 40
click at [659, 24] on span "Hints" at bounding box center [660, 17] width 28 height 16
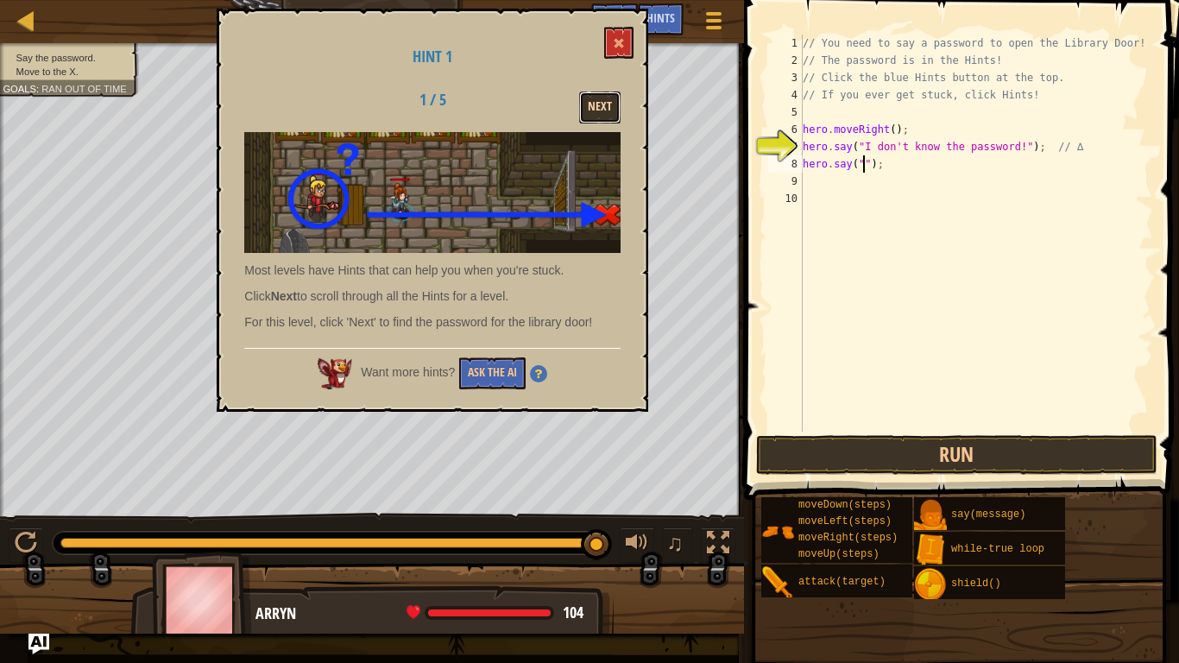
click at [590, 114] on button "Next" at bounding box center [599, 107] width 41 height 32
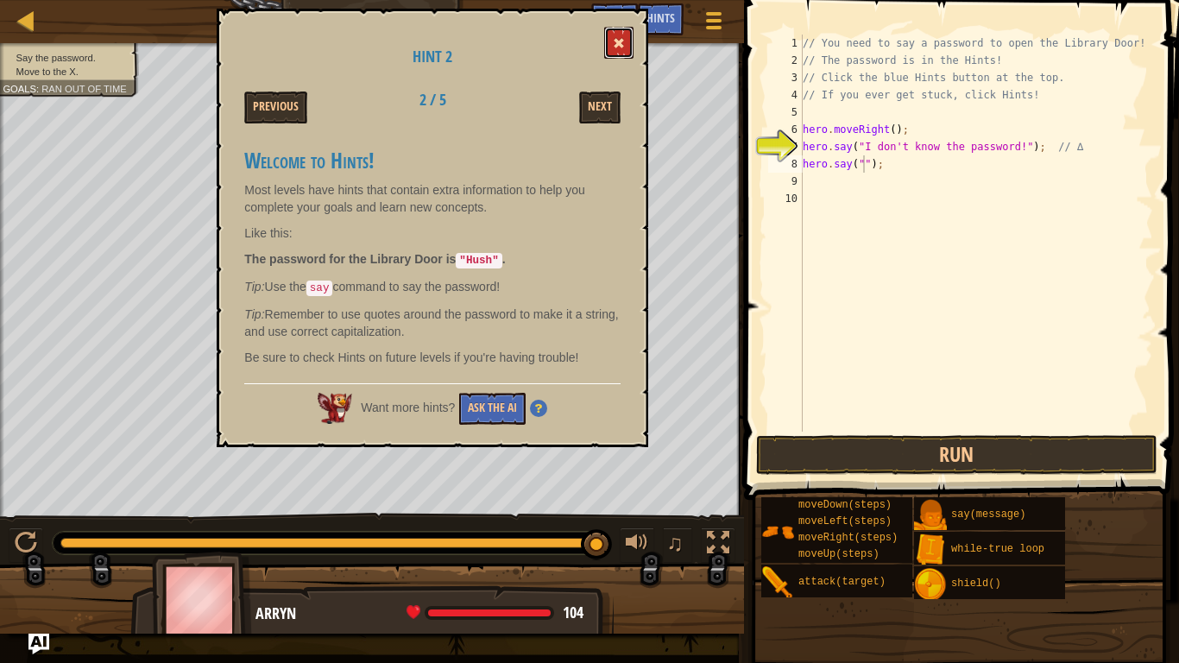
click at [625, 38] on button at bounding box center [618, 43] width 29 height 32
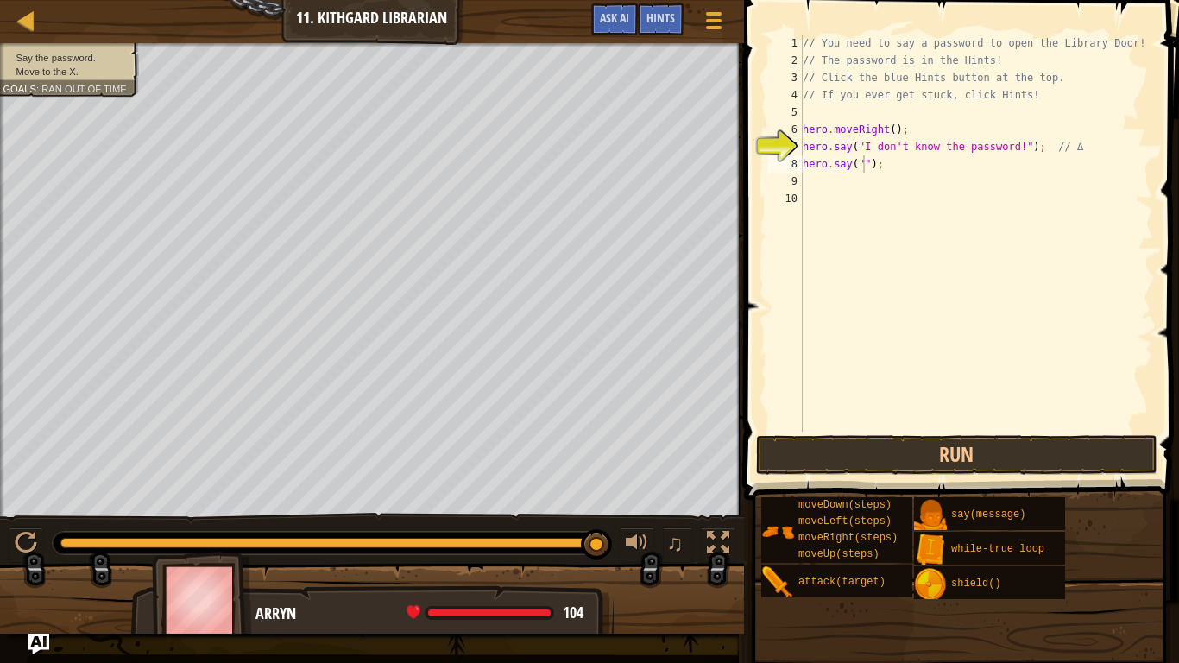
click at [863, 160] on div "// You need to say a password to open the Library Door! // The password is in t…" at bounding box center [976, 251] width 354 height 432
type textarea "hero.say("Hush");"
click at [891, 183] on div "// You need to say a password to open the Library Door! // The password is in t…" at bounding box center [976, 251] width 354 height 432
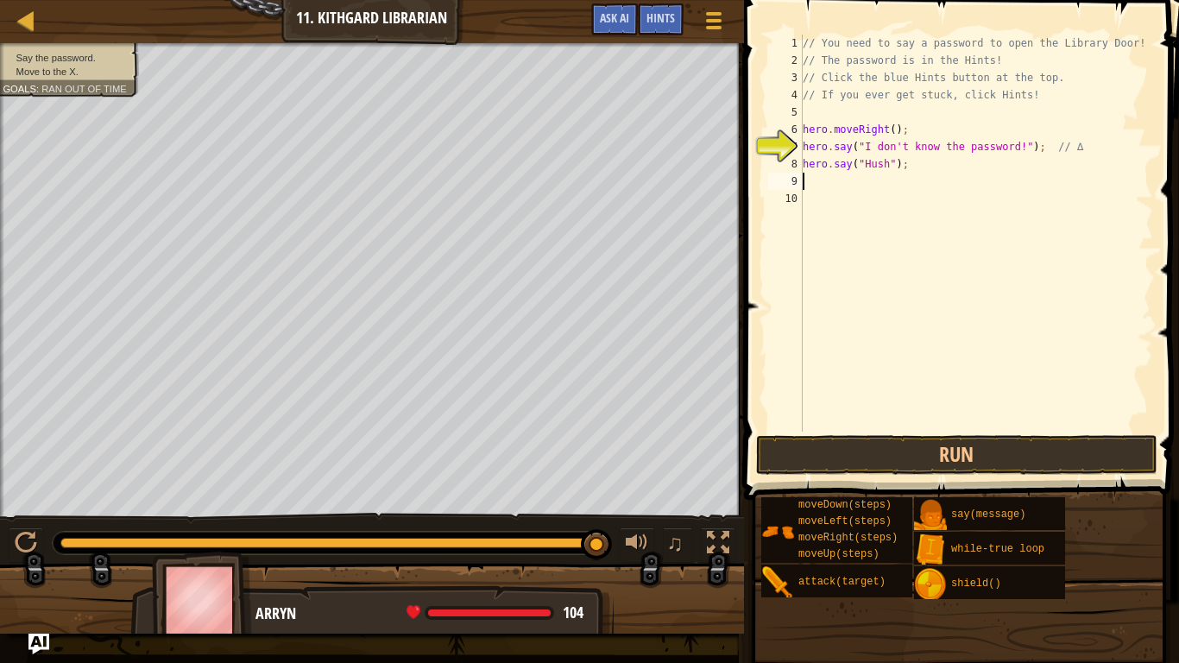
scroll to position [8, 0]
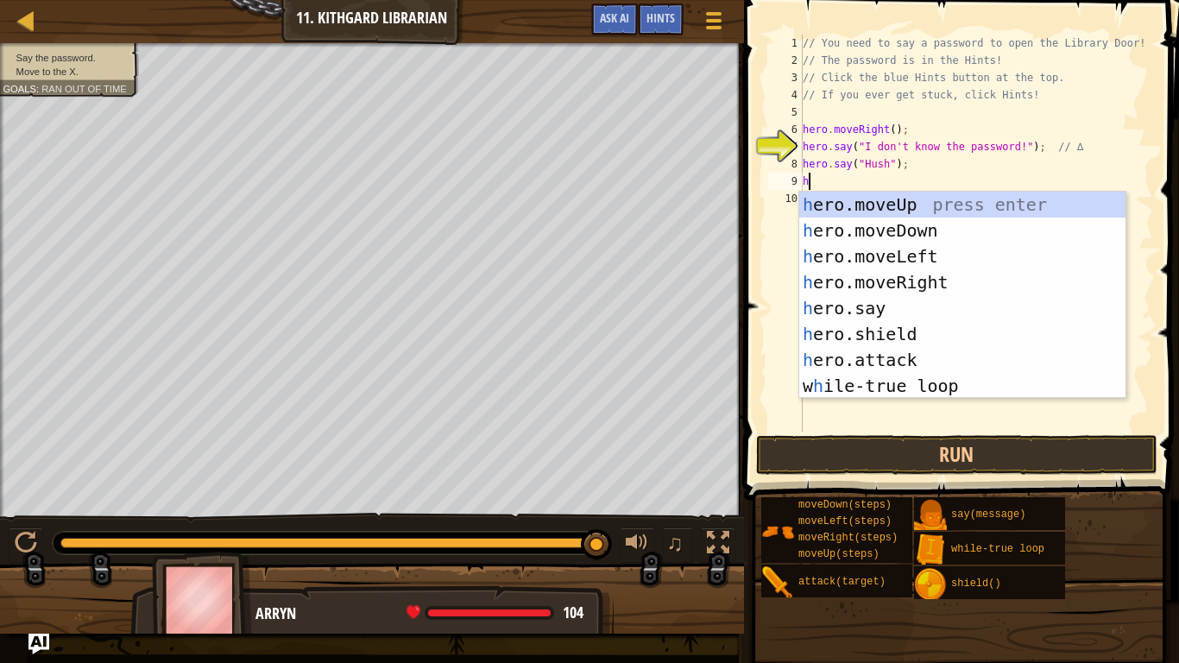
type textarea "her"
click at [972, 279] on div "her o.moveUp press enter her o.moveDown press enter her o.moveLeft press enter …" at bounding box center [962, 321] width 326 height 259
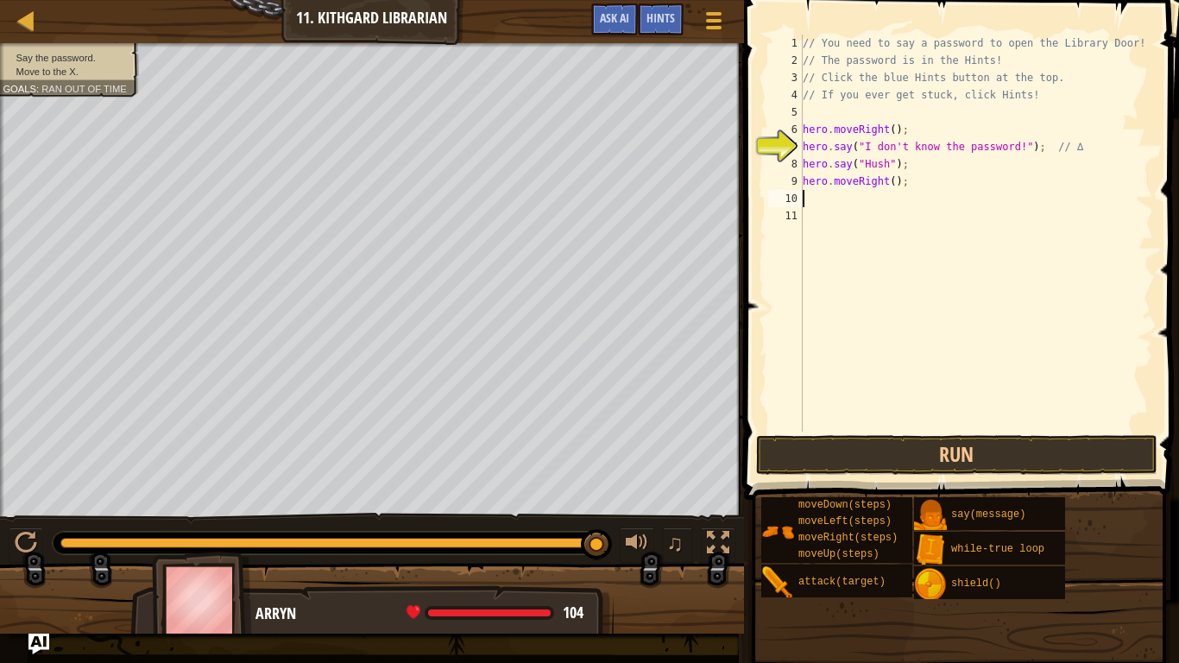
scroll to position [8, 0]
click at [896, 189] on div "// You need to say a password to open the Library Door! // The password is in t…" at bounding box center [976, 251] width 354 height 432
type textarea "hero.moveRight(2);"
click at [962, 444] on button "Run" at bounding box center [957, 455] width 402 height 40
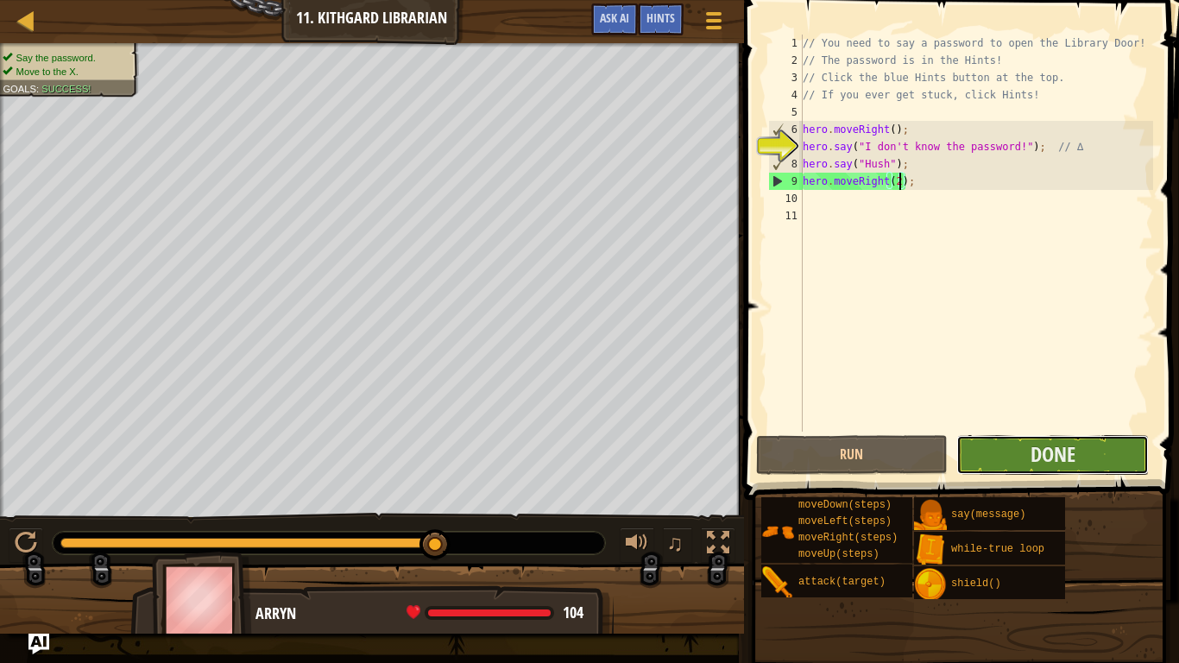
click at [969, 452] on button "Done" at bounding box center [1052, 455] width 192 height 40
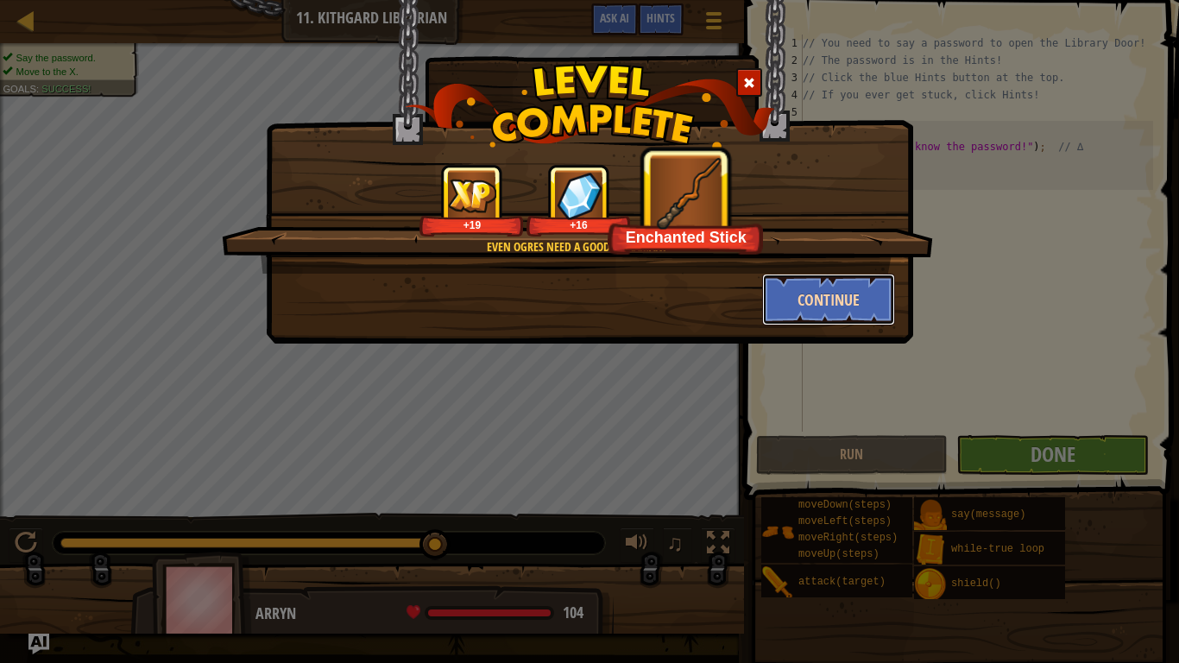
click at [817, 318] on button "Continue" at bounding box center [829, 300] width 134 height 52
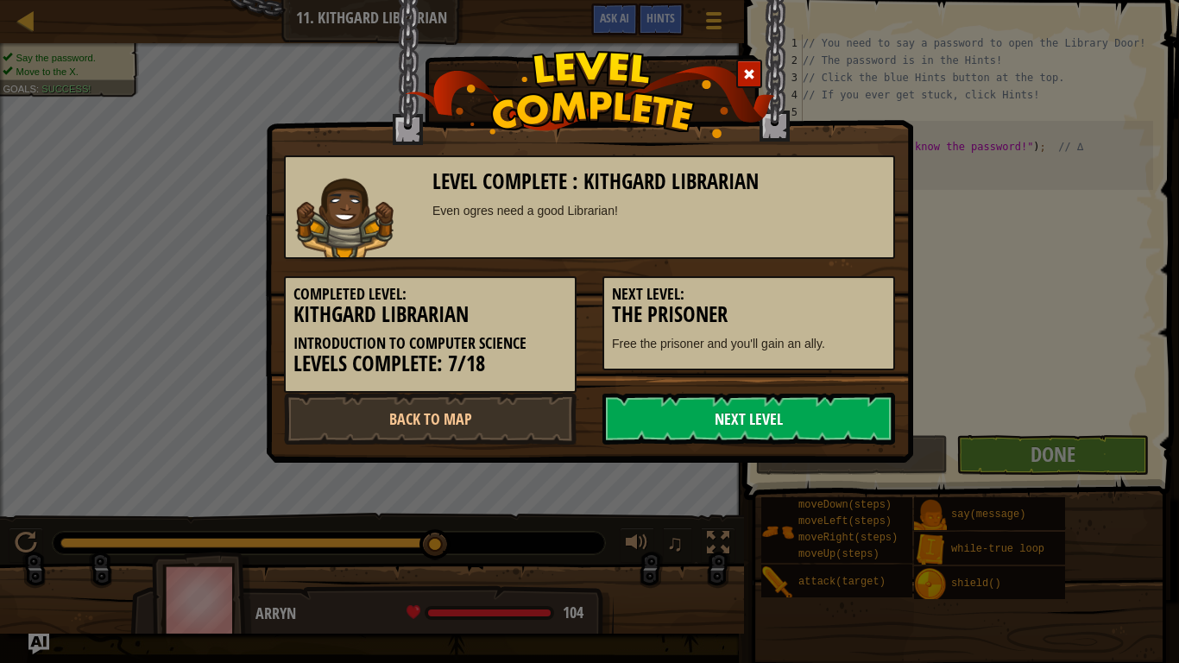
click at [786, 429] on link "Next Level" at bounding box center [748, 419] width 293 height 52
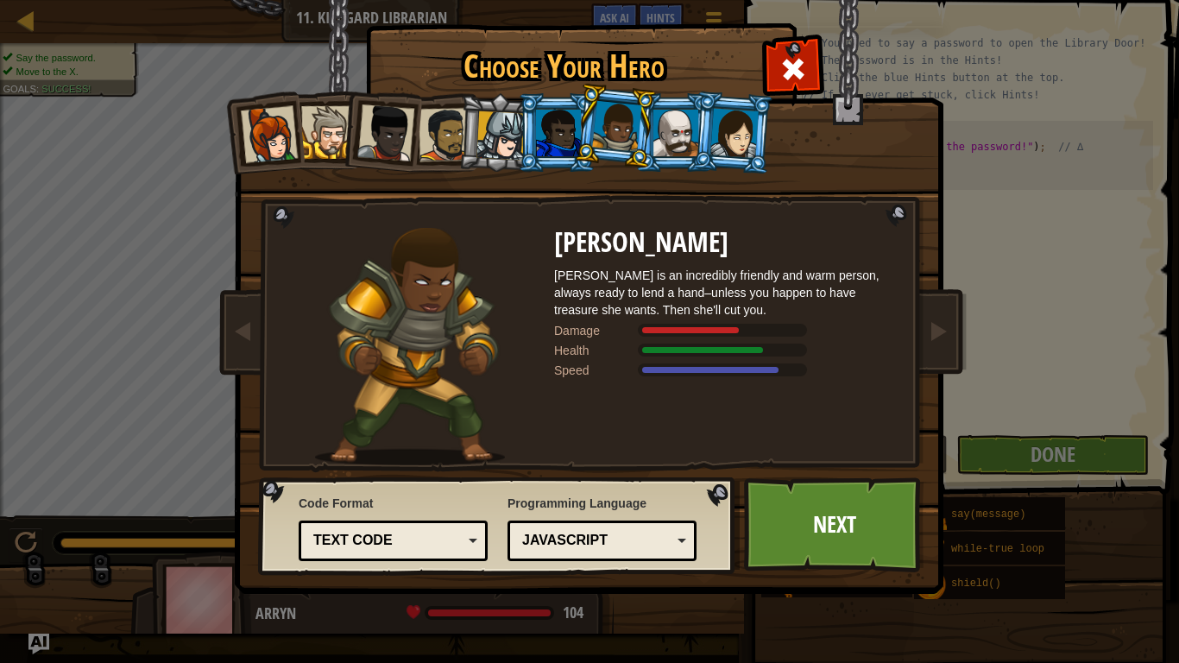
click at [539, 134] on div at bounding box center [558, 133] width 45 height 47
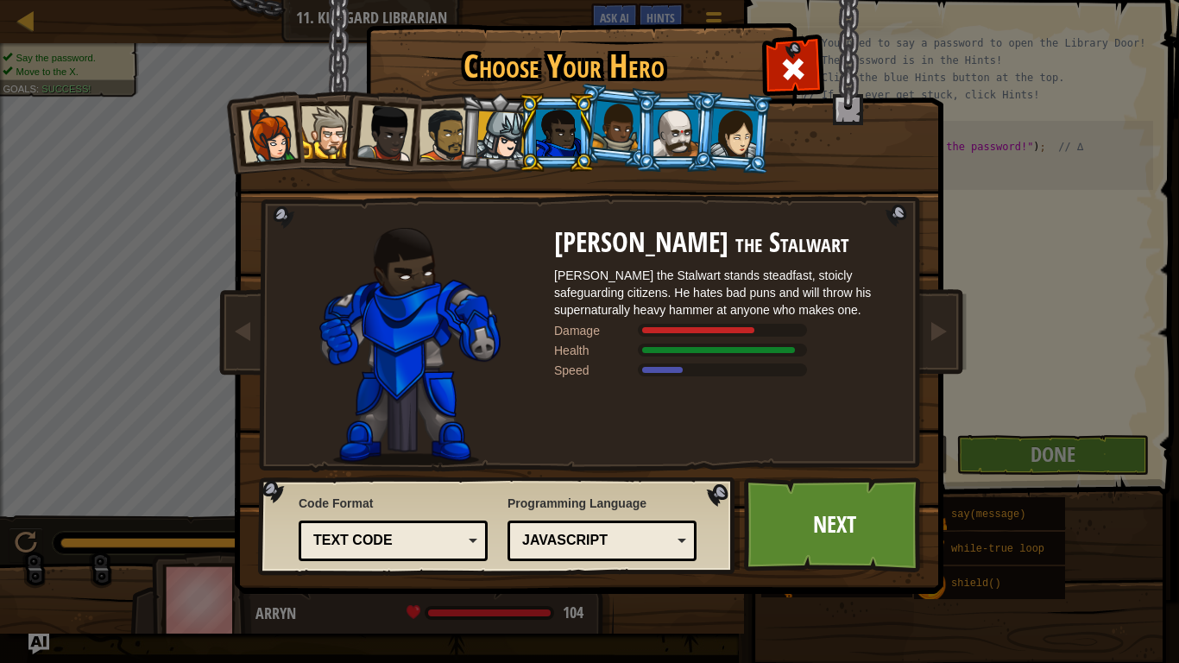
click at [281, 125] on div at bounding box center [269, 134] width 57 height 57
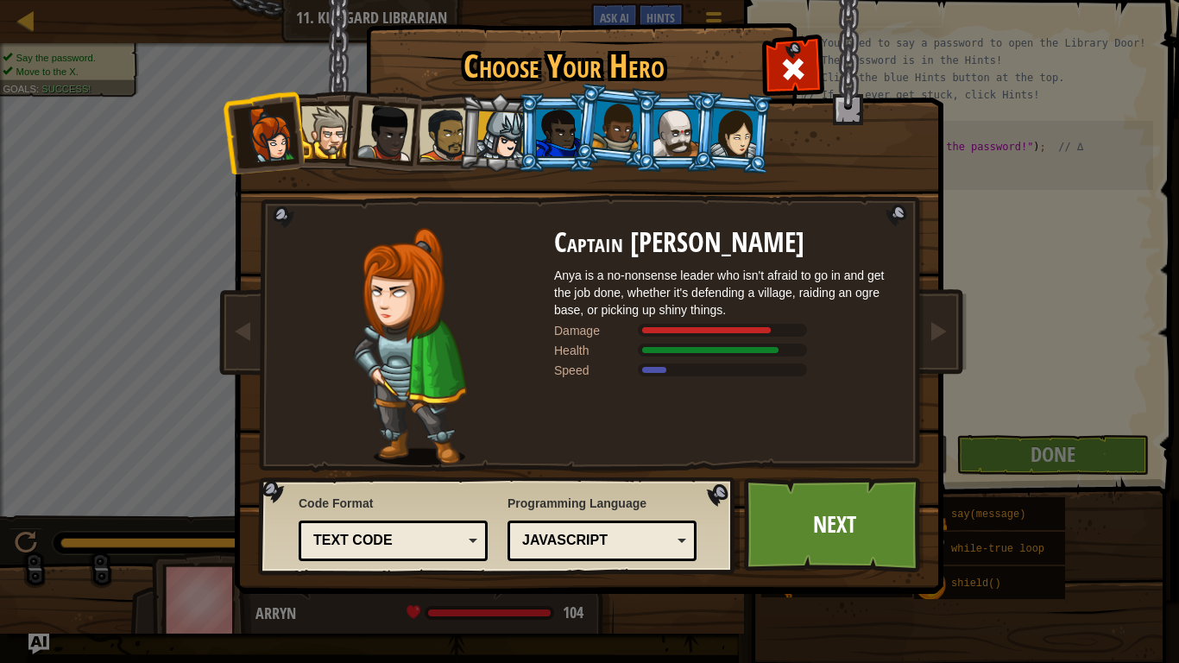
click at [322, 140] on div at bounding box center [327, 132] width 53 height 53
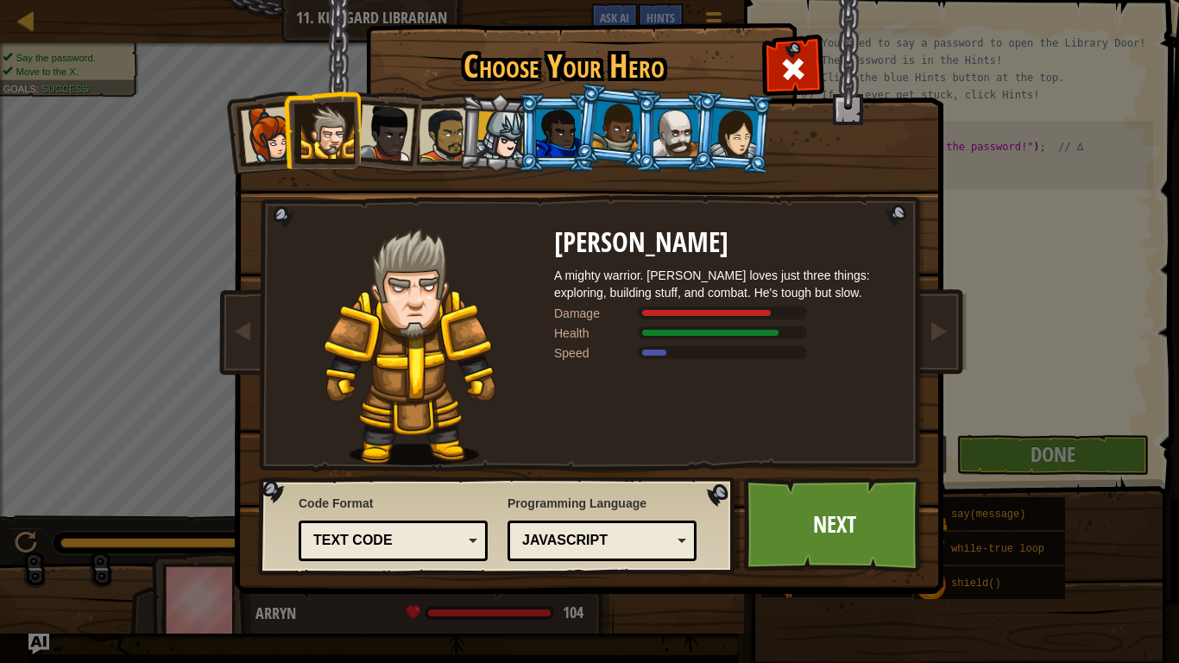
click at [377, 142] on div at bounding box center [385, 132] width 57 height 57
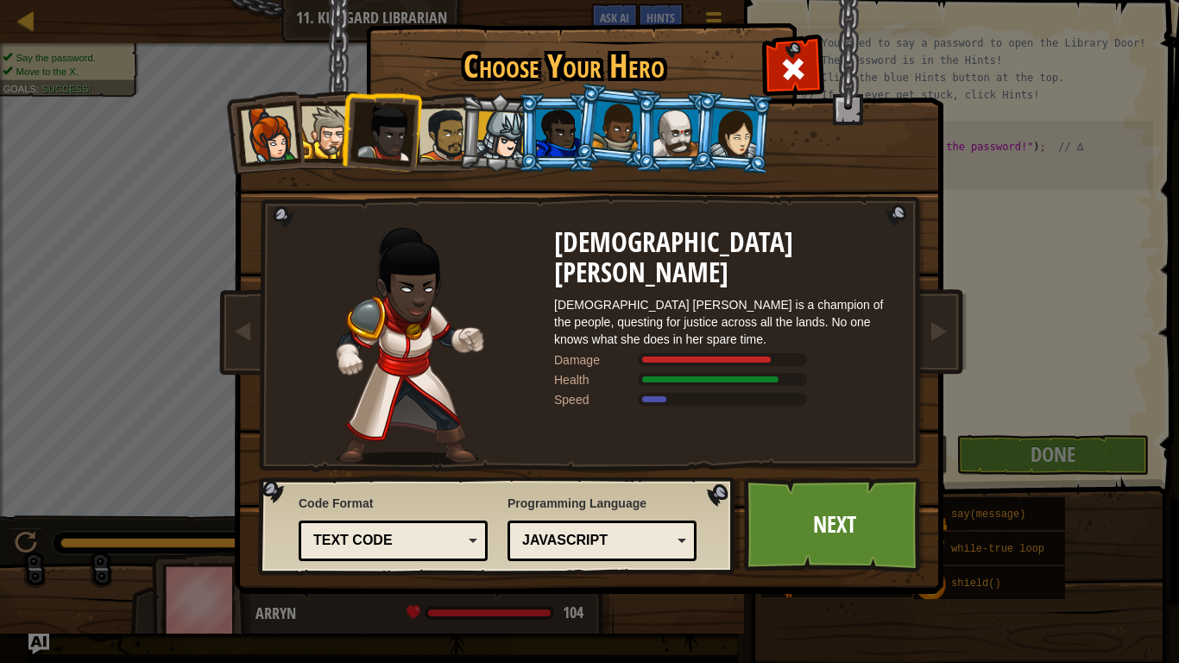
click at [608, 132] on div at bounding box center [616, 126] width 49 height 51
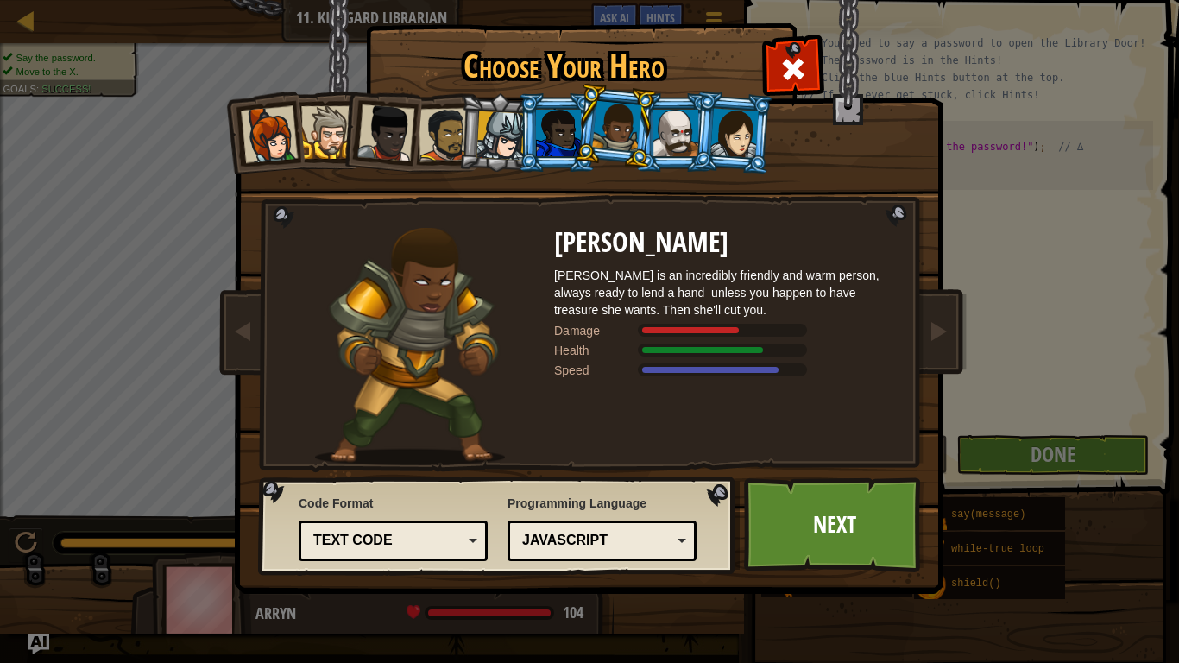
click at [386, 143] on div at bounding box center [385, 132] width 57 height 57
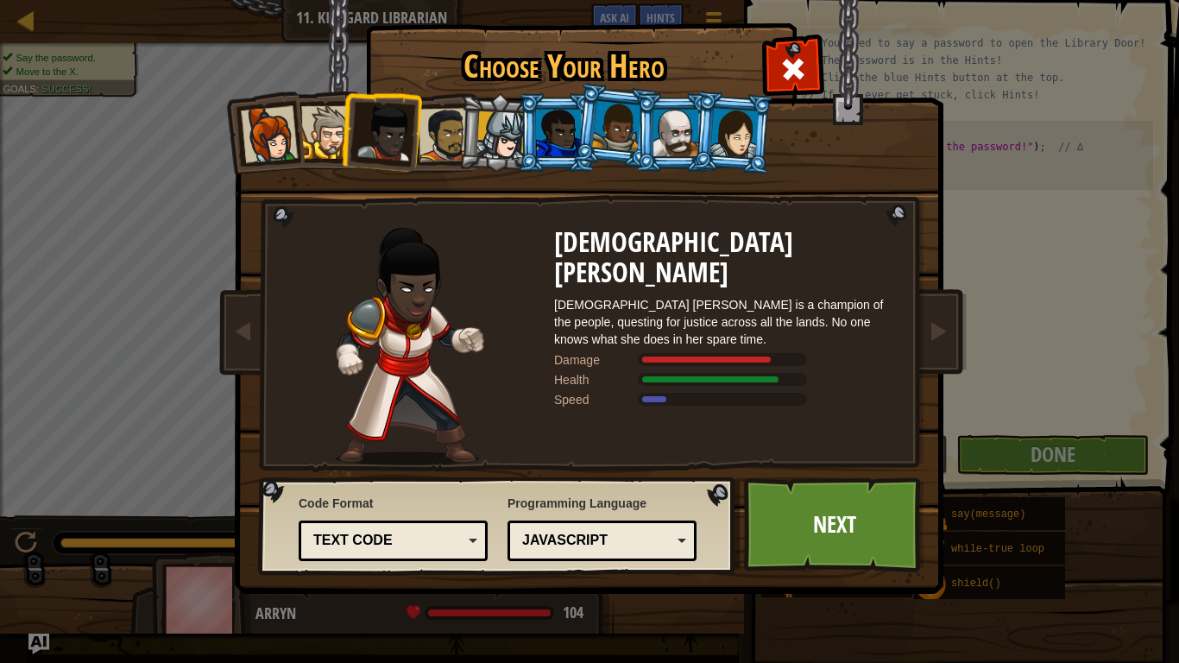
click at [621, 142] on div at bounding box center [616, 126] width 49 height 51
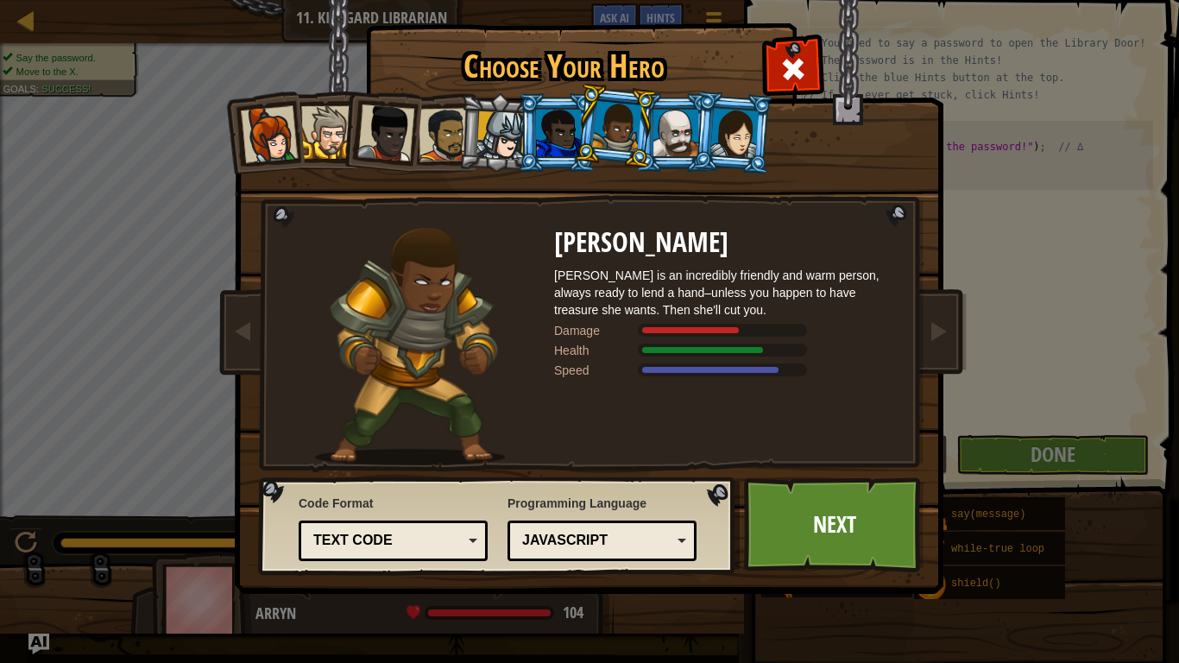
click at [717, 125] on div at bounding box center [734, 132] width 48 height 49
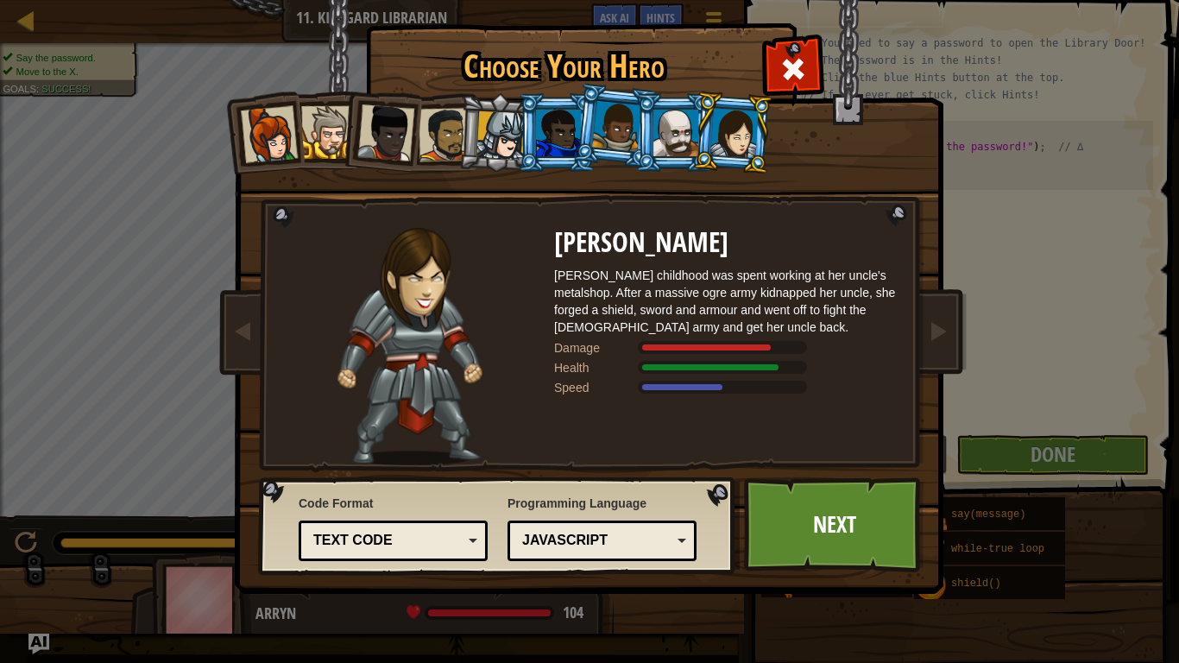
click at [614, 134] on div at bounding box center [616, 126] width 49 height 51
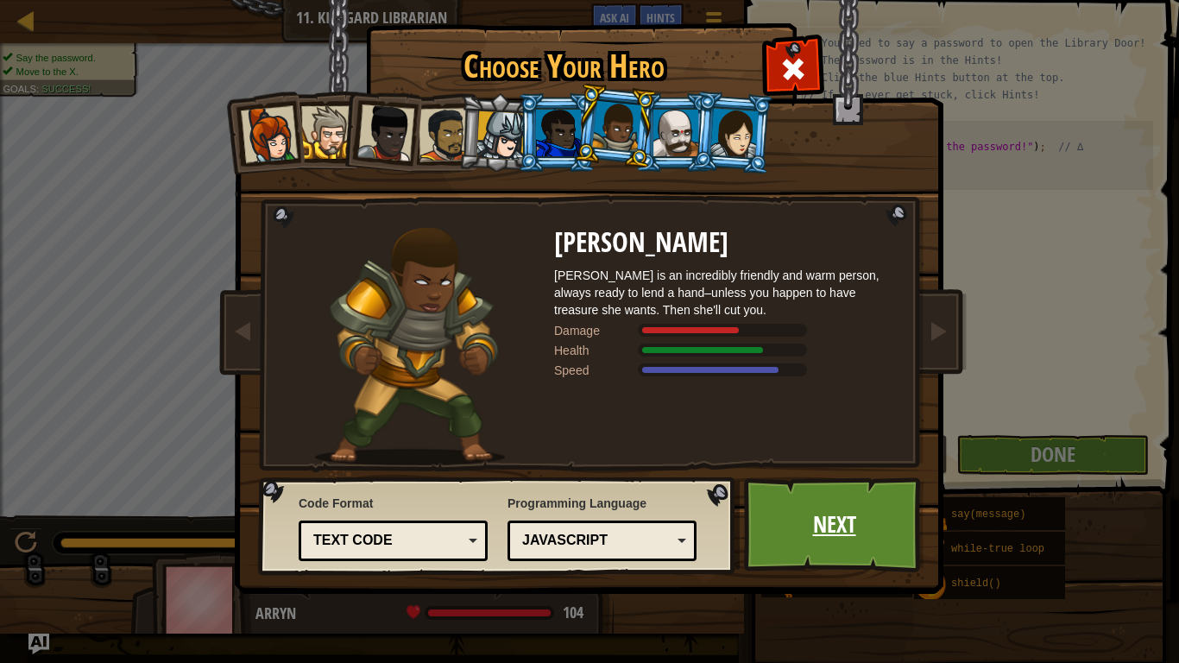
click at [795, 516] on link "Next" at bounding box center [834, 524] width 180 height 95
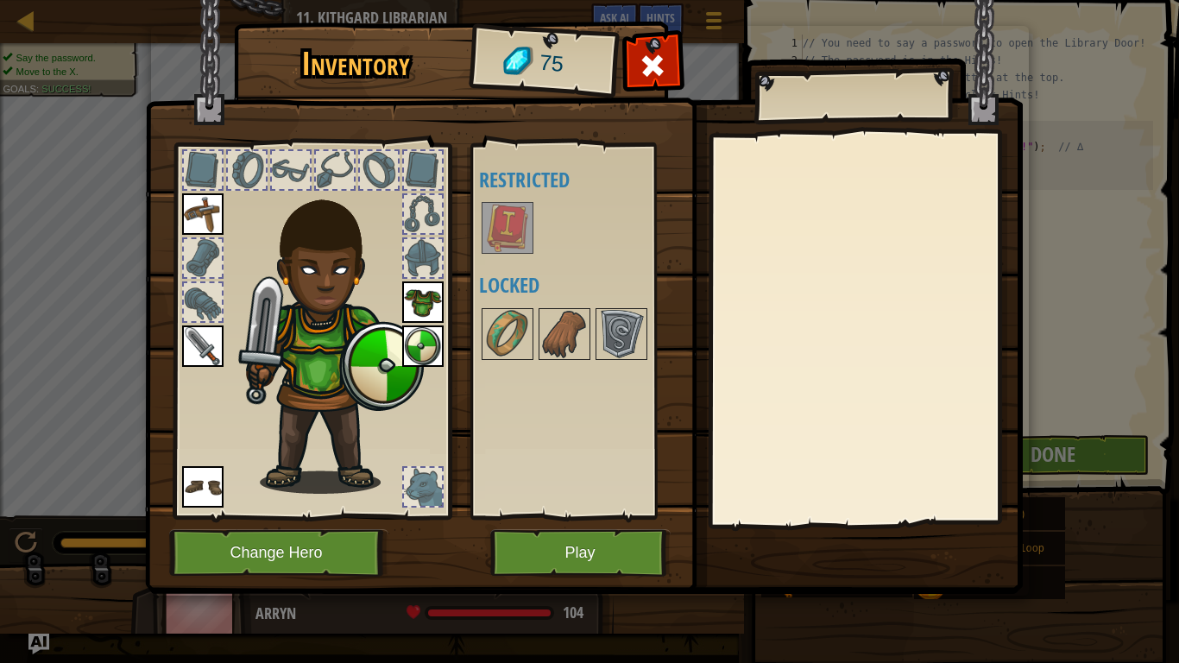
click at [514, 239] on img at bounding box center [507, 228] width 48 height 48
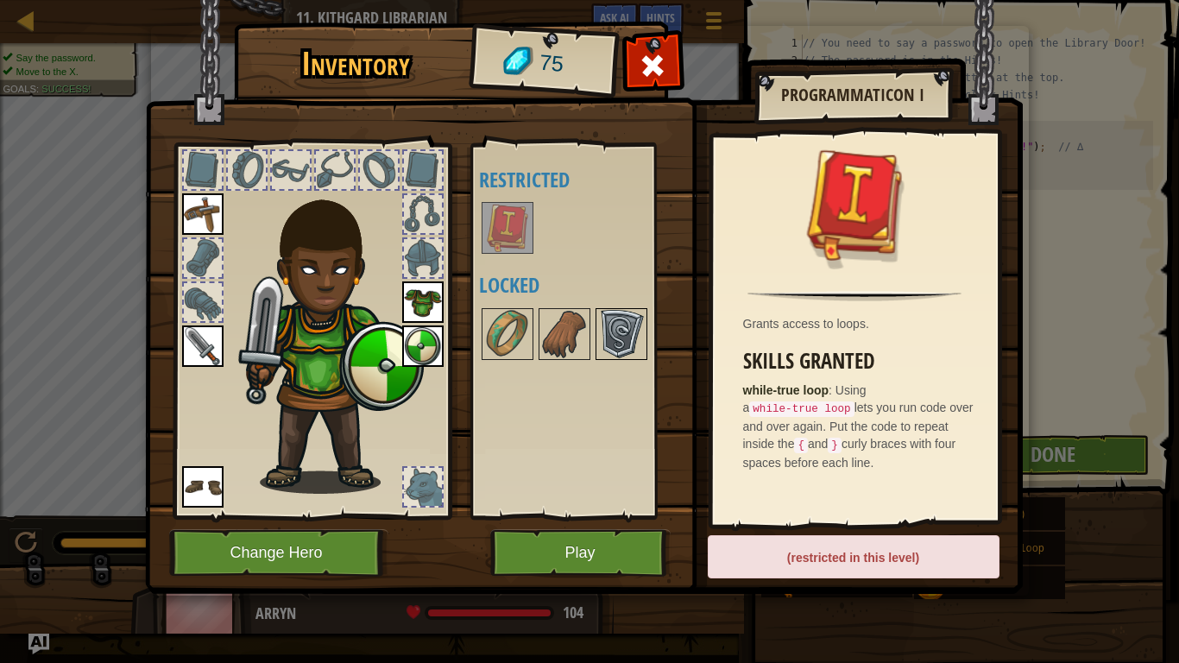
click at [615, 344] on img at bounding box center [621, 334] width 48 height 48
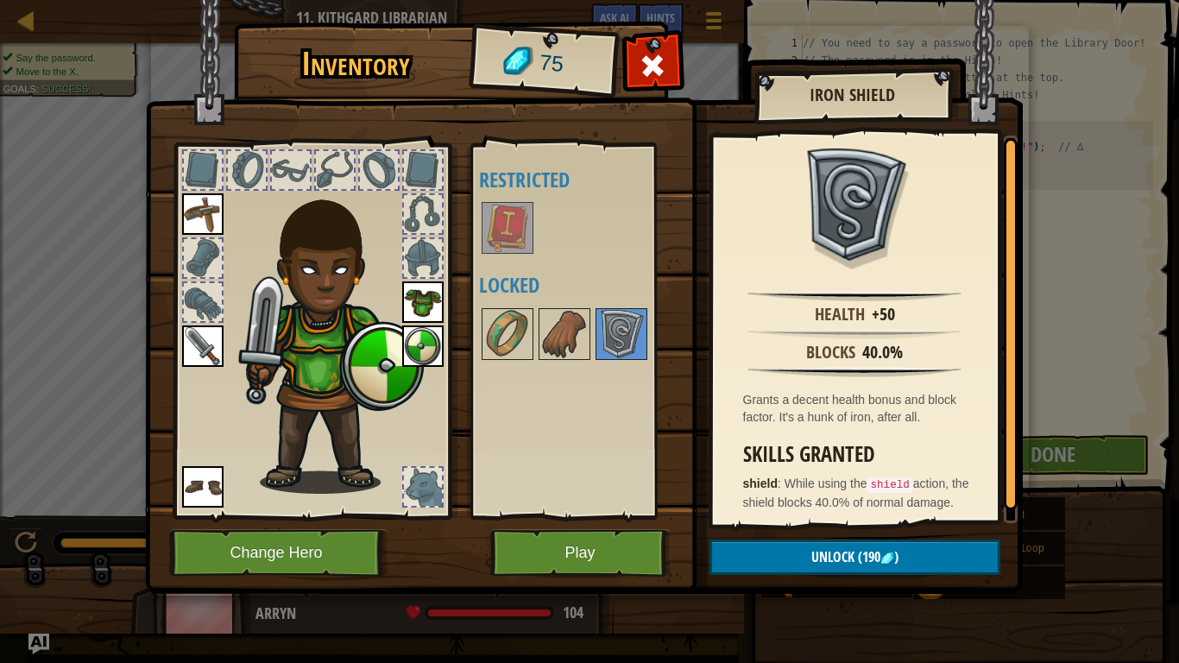
click at [419, 476] on div at bounding box center [423, 487] width 38 height 38
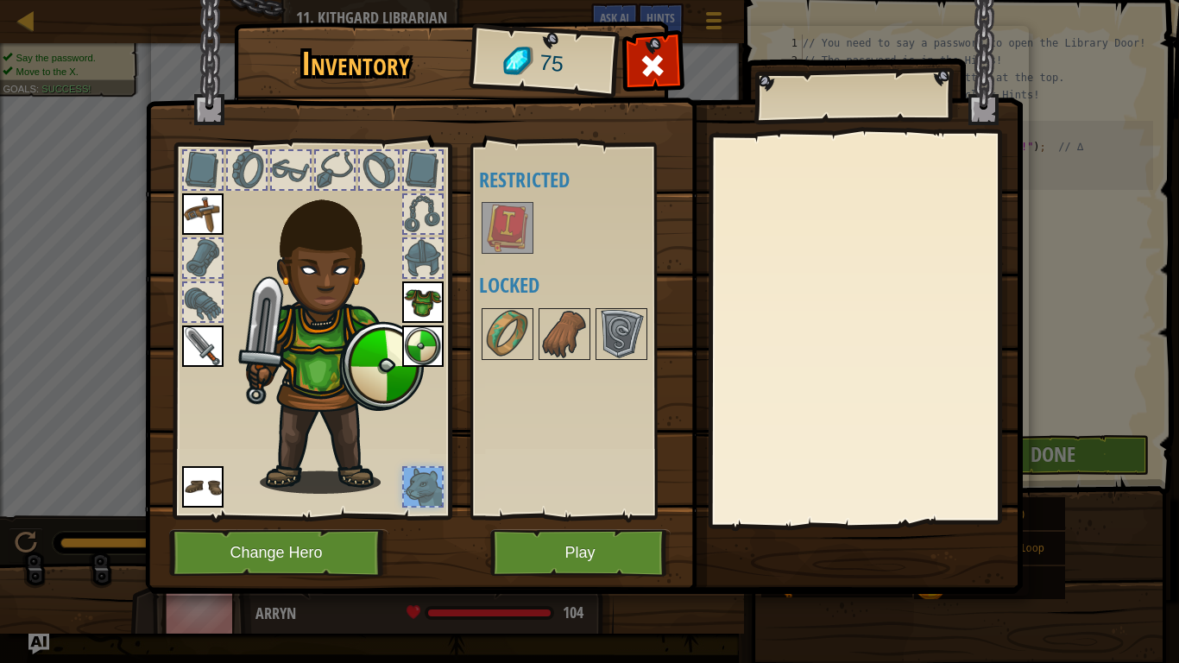
click at [418, 246] on div at bounding box center [423, 258] width 38 height 38
click at [372, 177] on div at bounding box center [379, 170] width 38 height 38
click at [244, 171] on div at bounding box center [247, 170] width 38 height 38
click at [199, 168] on div at bounding box center [203, 170] width 38 height 38
click at [580, 516] on button "Play" at bounding box center [580, 552] width 180 height 47
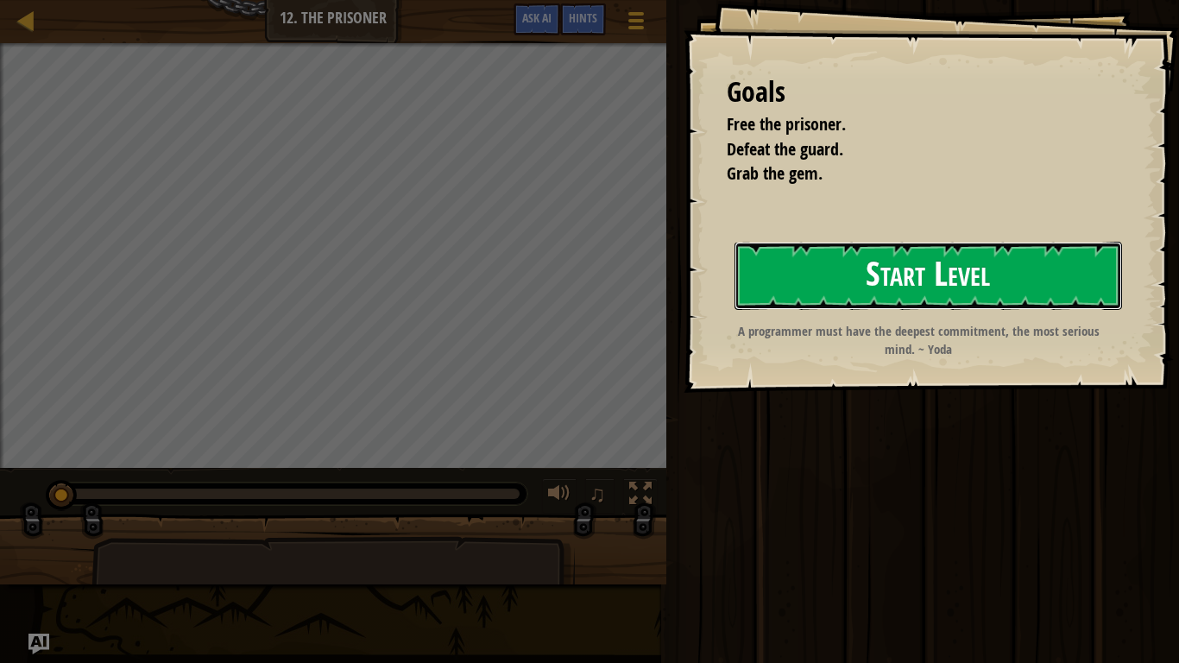
click at [821, 300] on button "Start Level" at bounding box center [928, 276] width 388 height 68
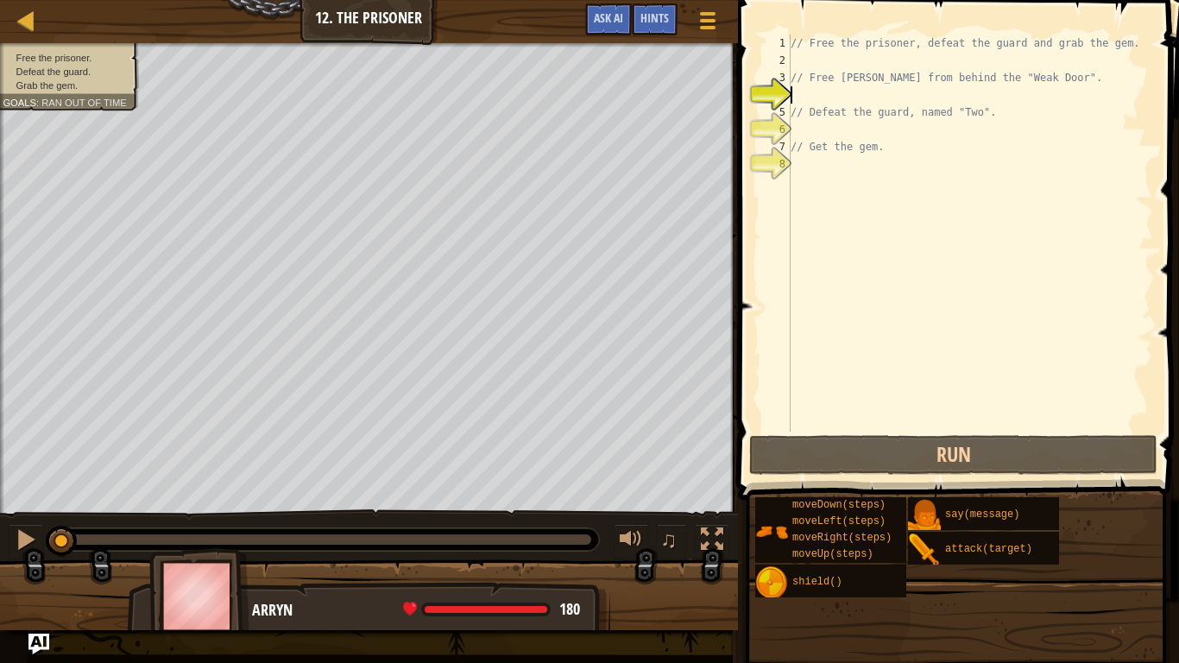
scroll to position [8, 0]
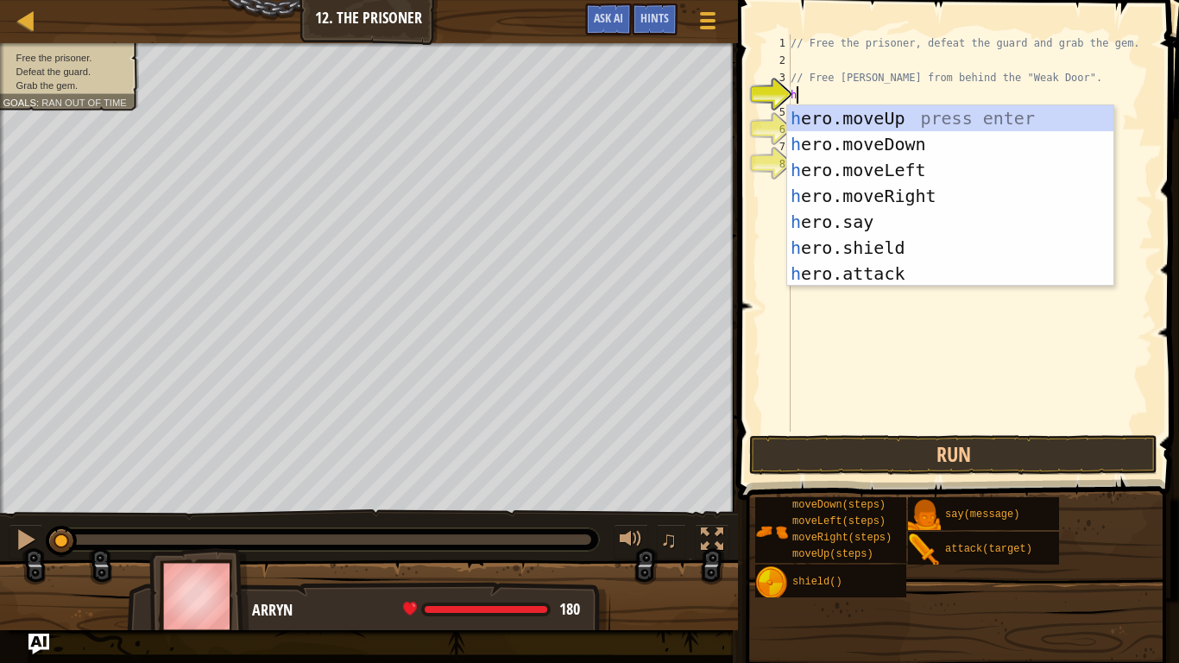
type textarea "he"
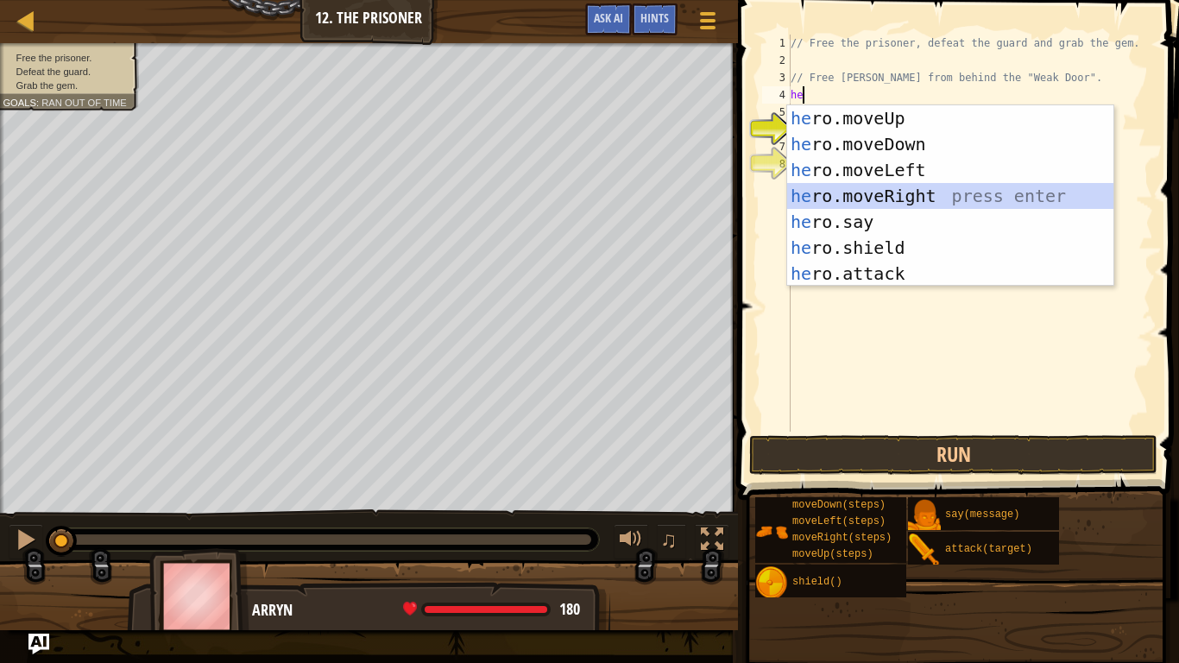
click at [935, 196] on div "he ro.moveUp press enter he ro.moveDown press enter he ro.moveLeft press enter …" at bounding box center [950, 221] width 326 height 233
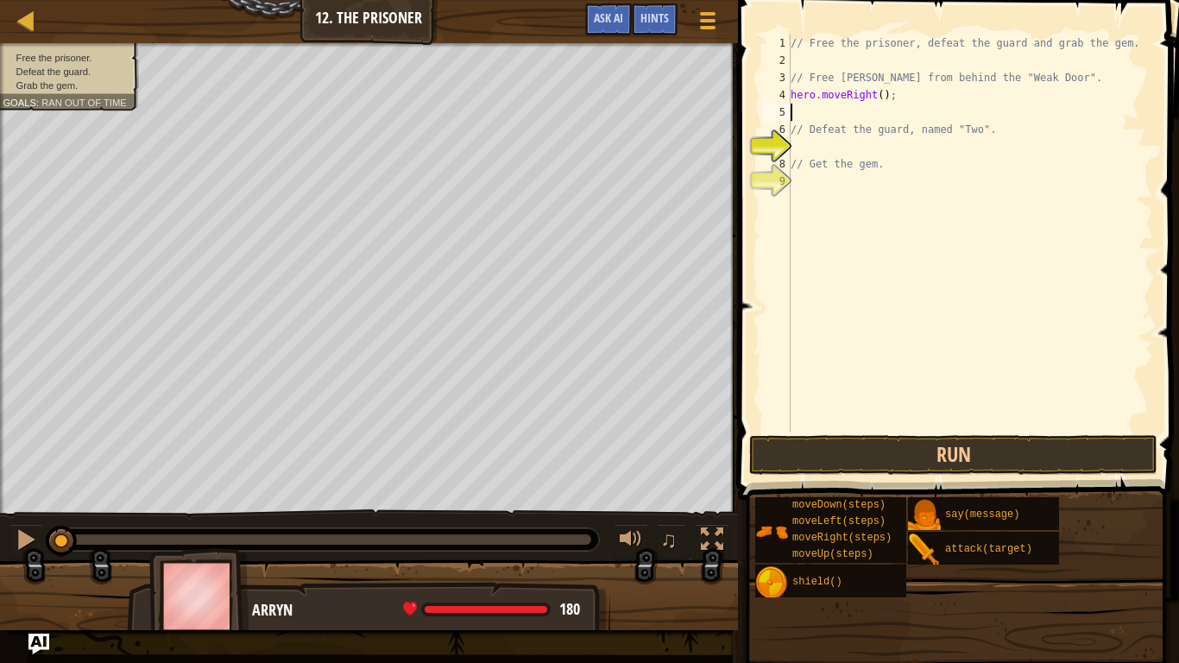
type textarea "h"
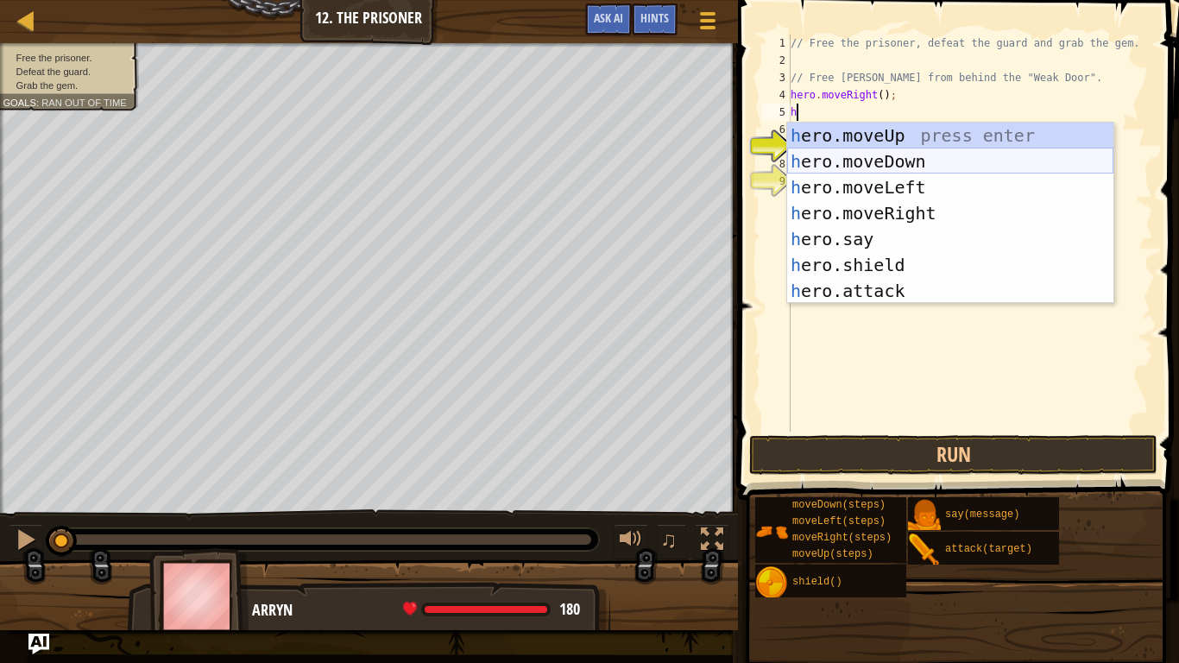
click at [909, 161] on div "h ero.moveUp press enter h ero.moveDown press enter h ero.moveLeft press enter …" at bounding box center [950, 239] width 326 height 233
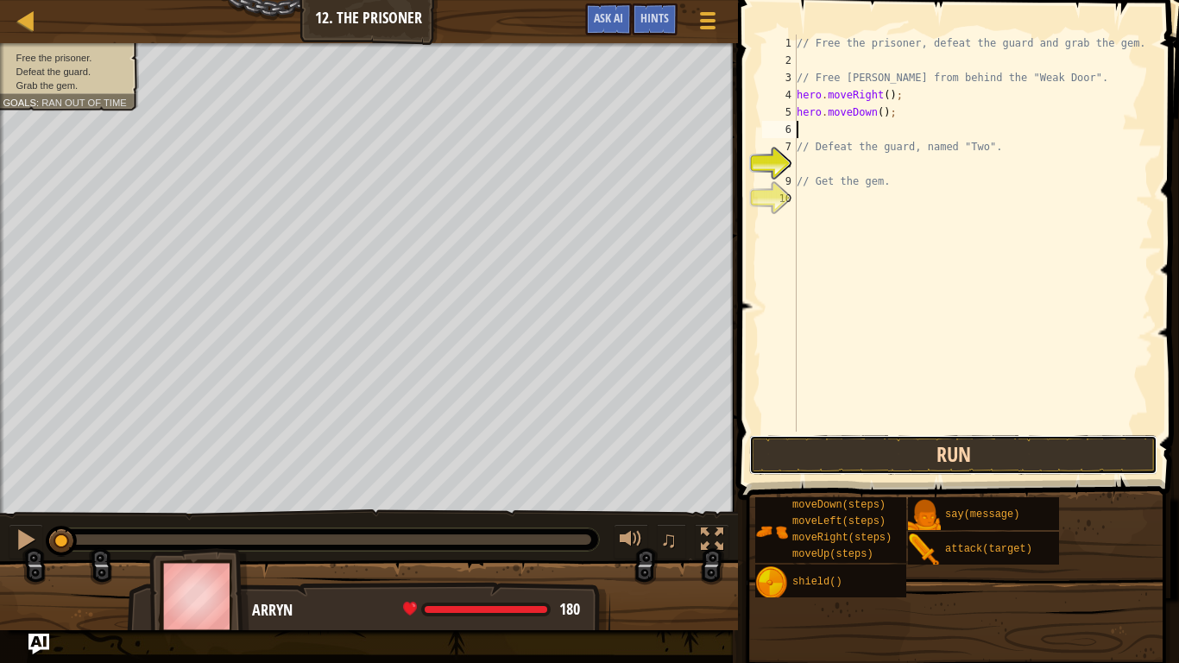
click at [898, 458] on button "Run" at bounding box center [953, 455] width 408 height 40
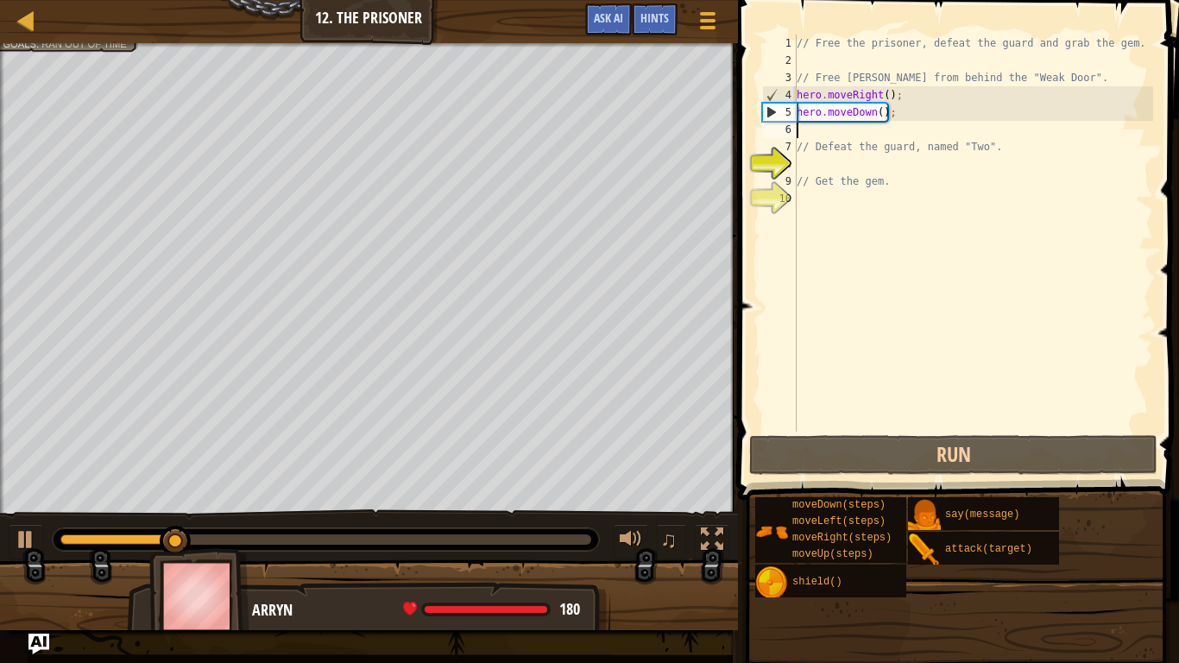
click at [881, 117] on div "// Free the prisoner, defeat the guard and grab the gem. // Free [PERSON_NAME] …" at bounding box center [973, 251] width 360 height 432
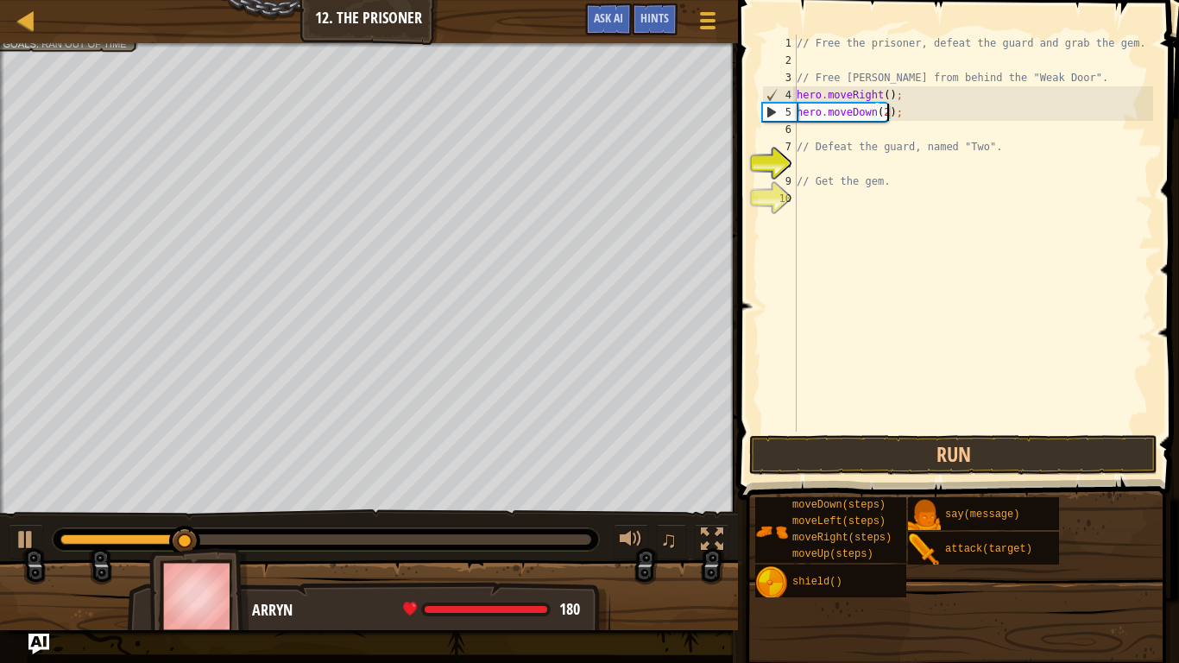
scroll to position [8, 13]
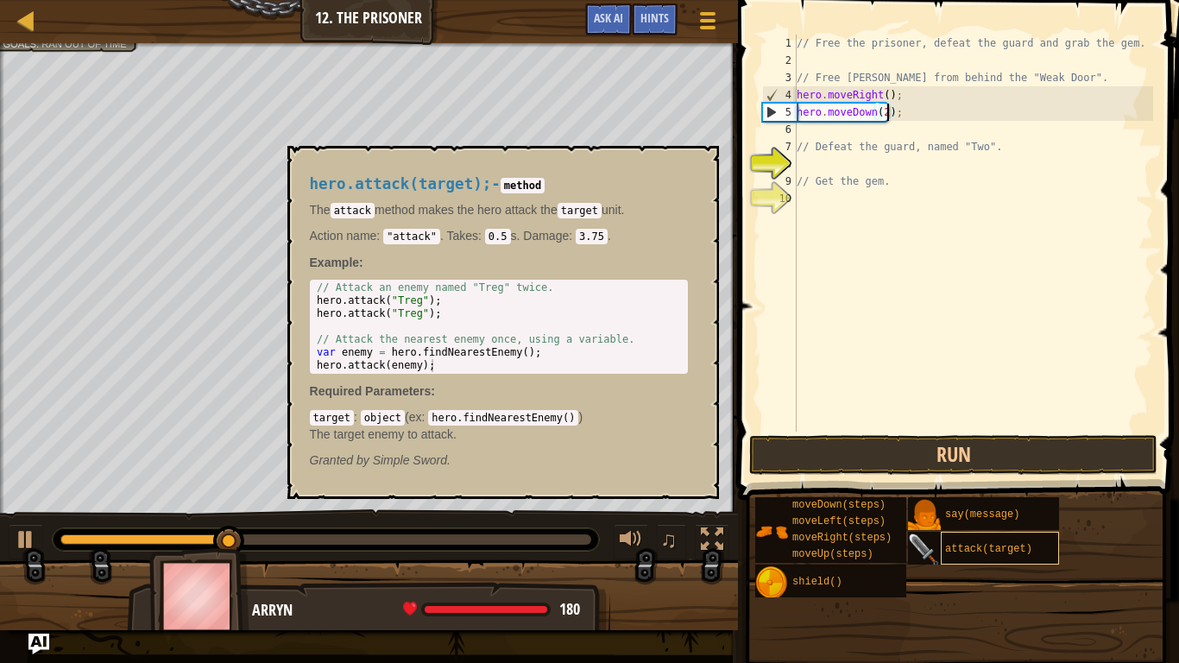
click at [983, 516] on span "attack(target)" at bounding box center [988, 549] width 87 height 12
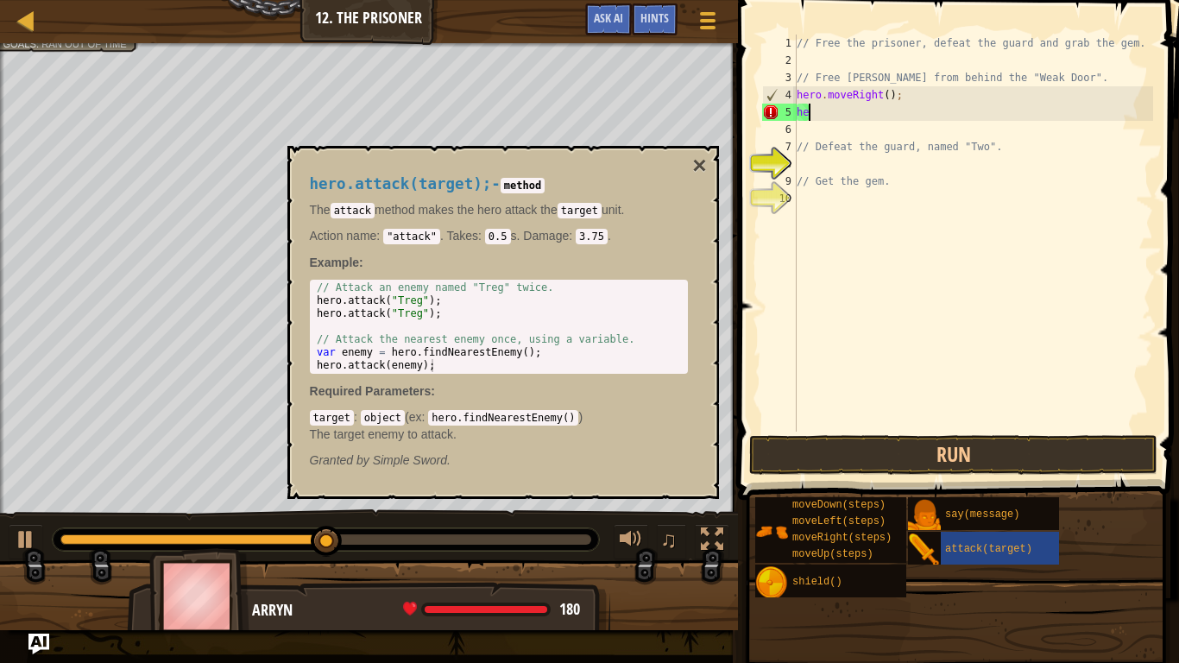
scroll to position [8, 1]
type textarea "h"
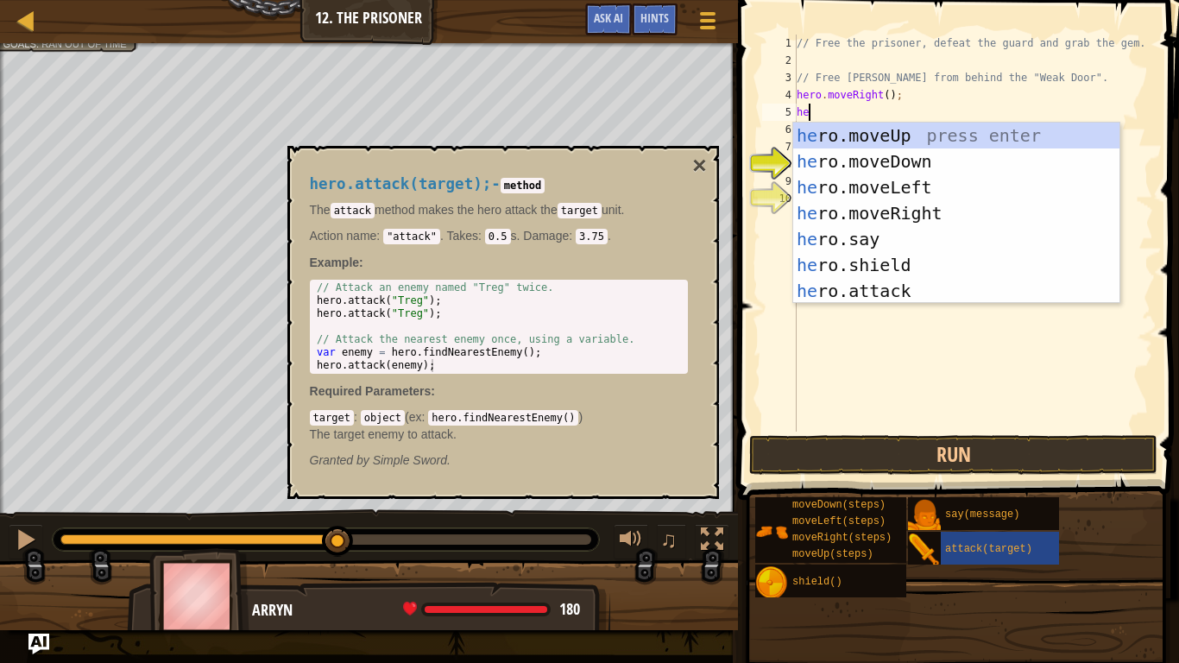
scroll to position [8, 2]
click at [945, 287] on div "her o.moveUp press enter her o.moveDown press enter her o.moveLeft press enter …" at bounding box center [956, 239] width 326 height 233
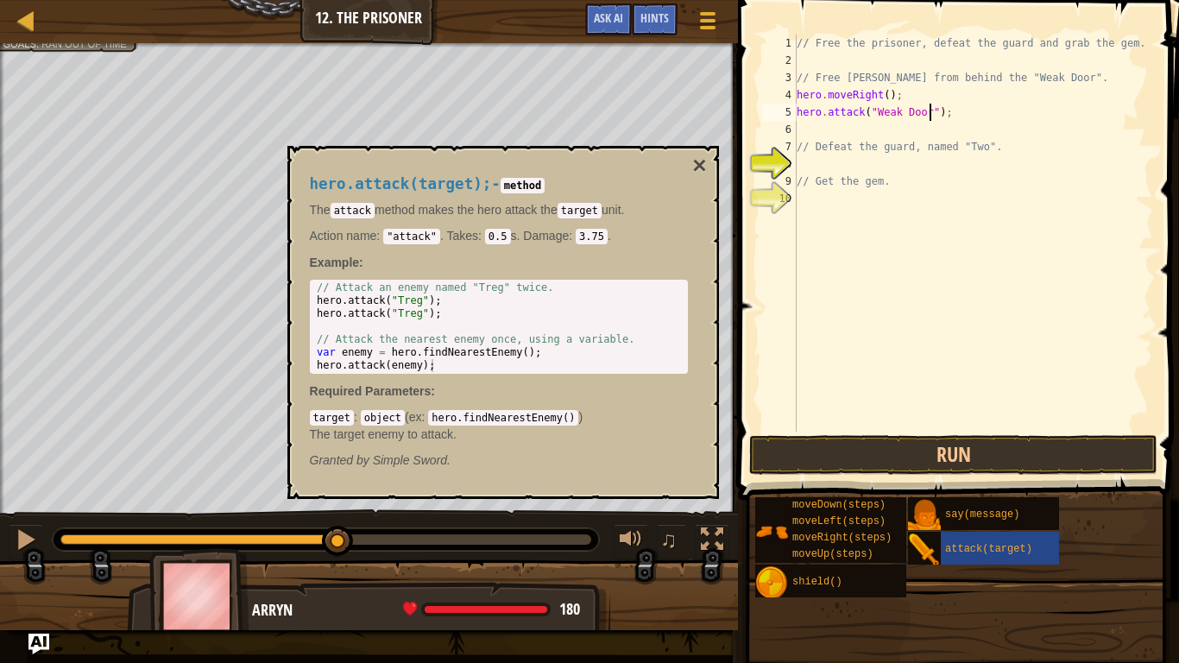
scroll to position [8, 19]
type textarea "hero.attack("Weak Door");"
click at [1043, 460] on button "Run" at bounding box center [953, 455] width 408 height 40
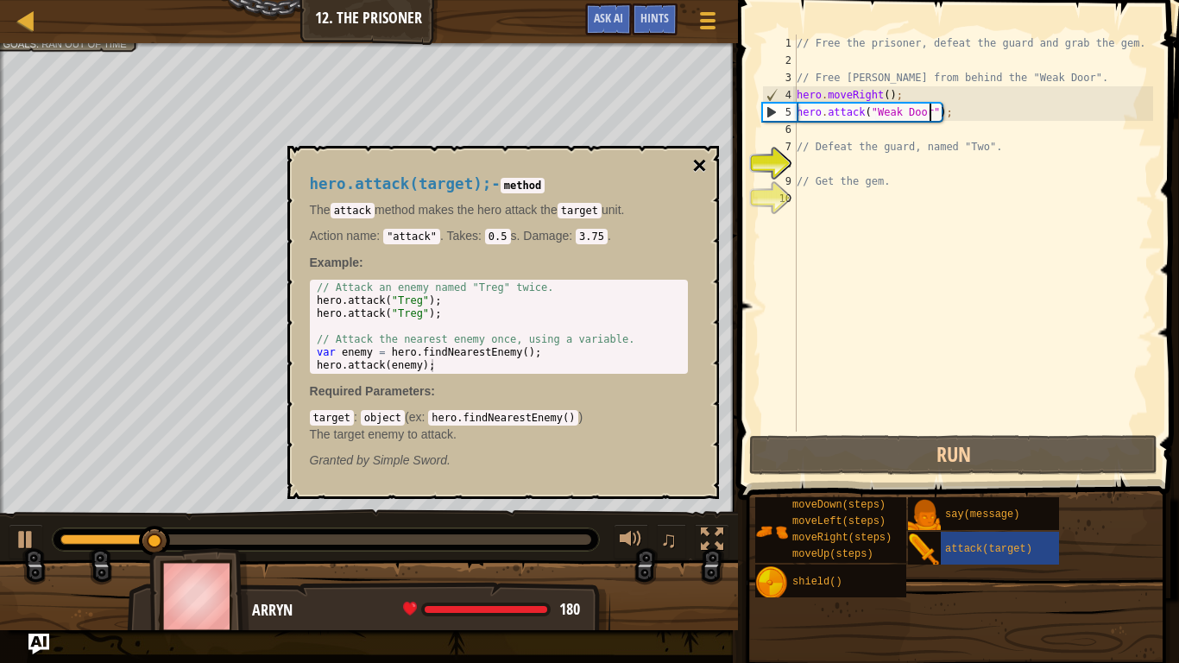
click at [706, 171] on button "×" at bounding box center [699, 166] width 14 height 24
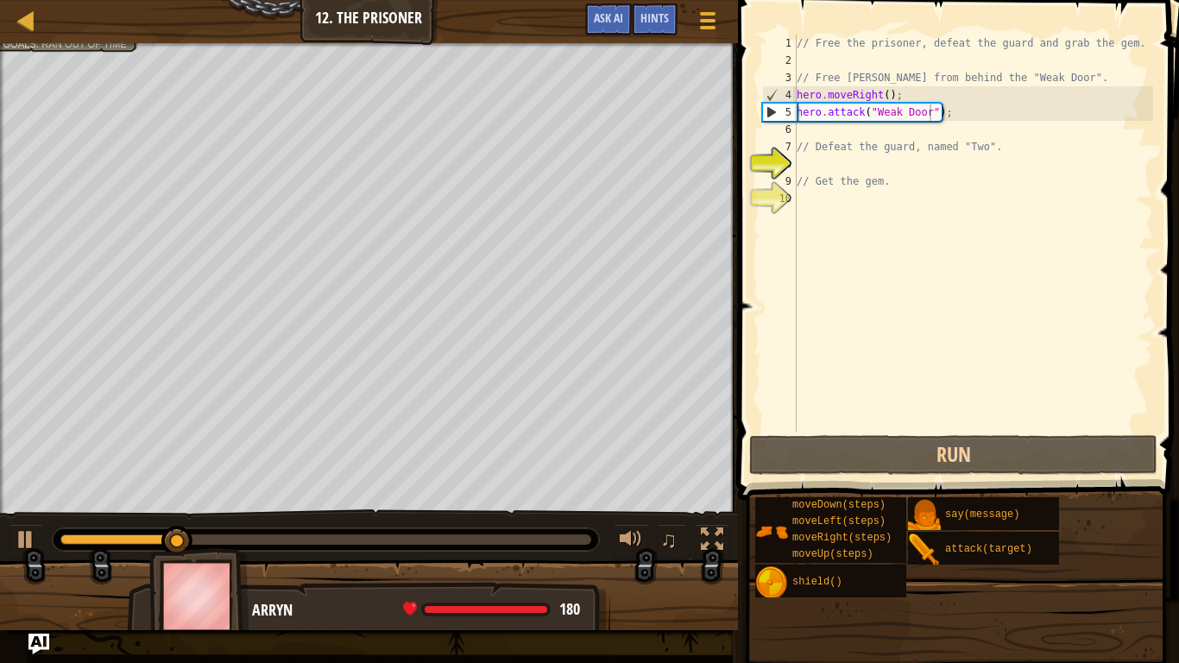
click at [894, 132] on div "// Free the prisoner, defeat the guard and grab the gem. // Free [PERSON_NAME] …" at bounding box center [973, 251] width 360 height 432
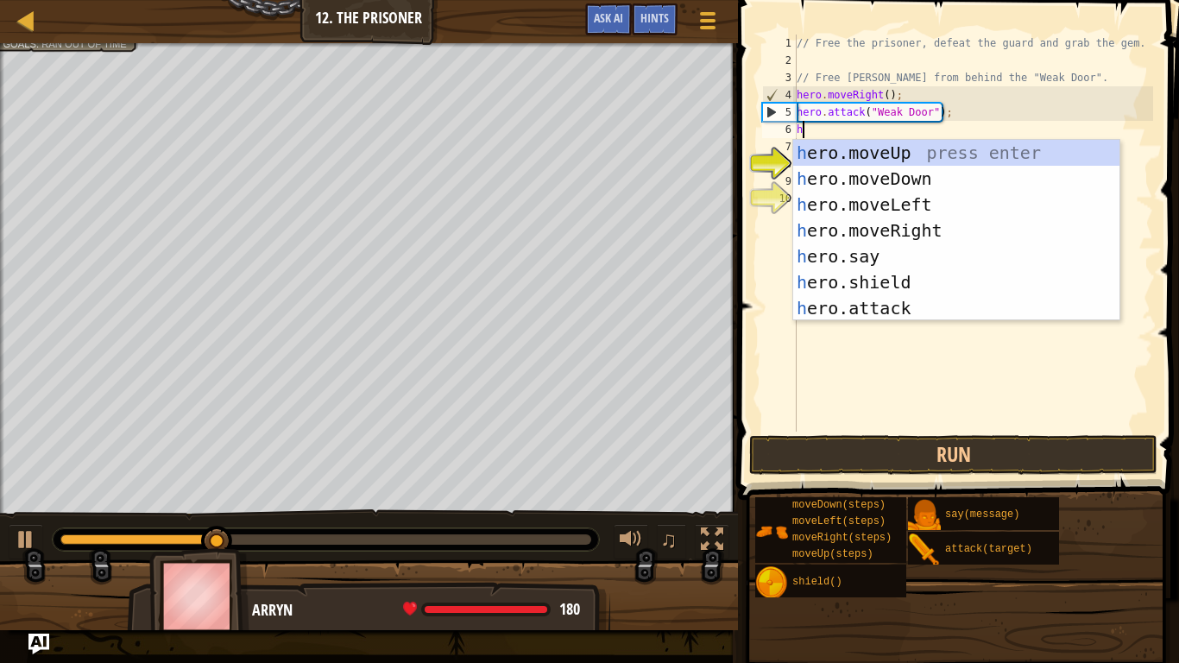
type textarea "hero"
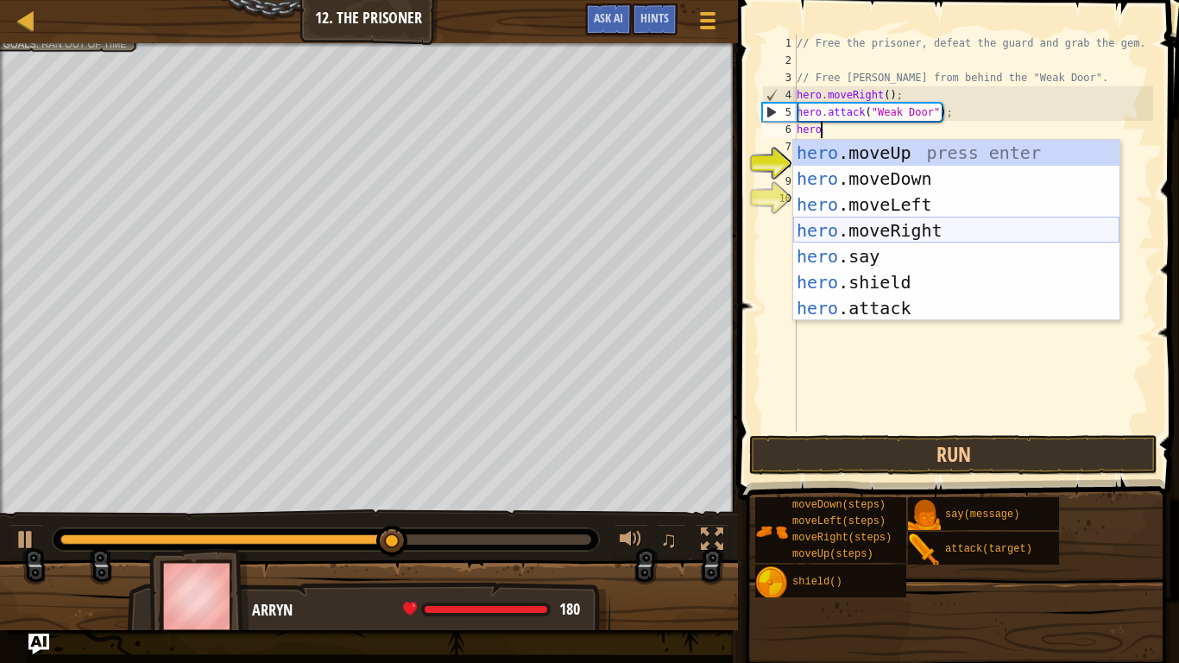
click at [916, 233] on div "hero .moveUp press enter hero .moveDown press enter hero .moveLeft press enter …" at bounding box center [956, 256] width 326 height 233
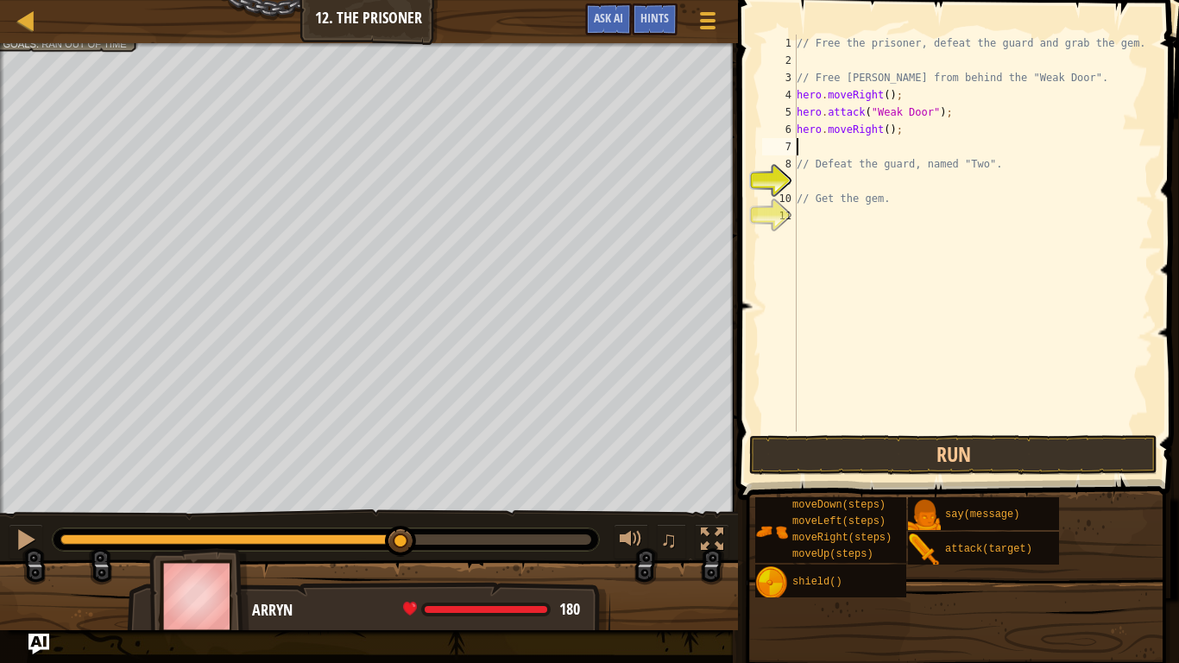
click at [886, 132] on div "// Free the prisoner, defeat the guard and grab the gem. // Free [PERSON_NAME] …" at bounding box center [973, 251] width 360 height 432
type textarea "hero.moveRight(3);"
click at [879, 151] on div "// Free the prisoner, defeat the guard and grab the gem. // Free [PERSON_NAME] …" at bounding box center [973, 251] width 360 height 432
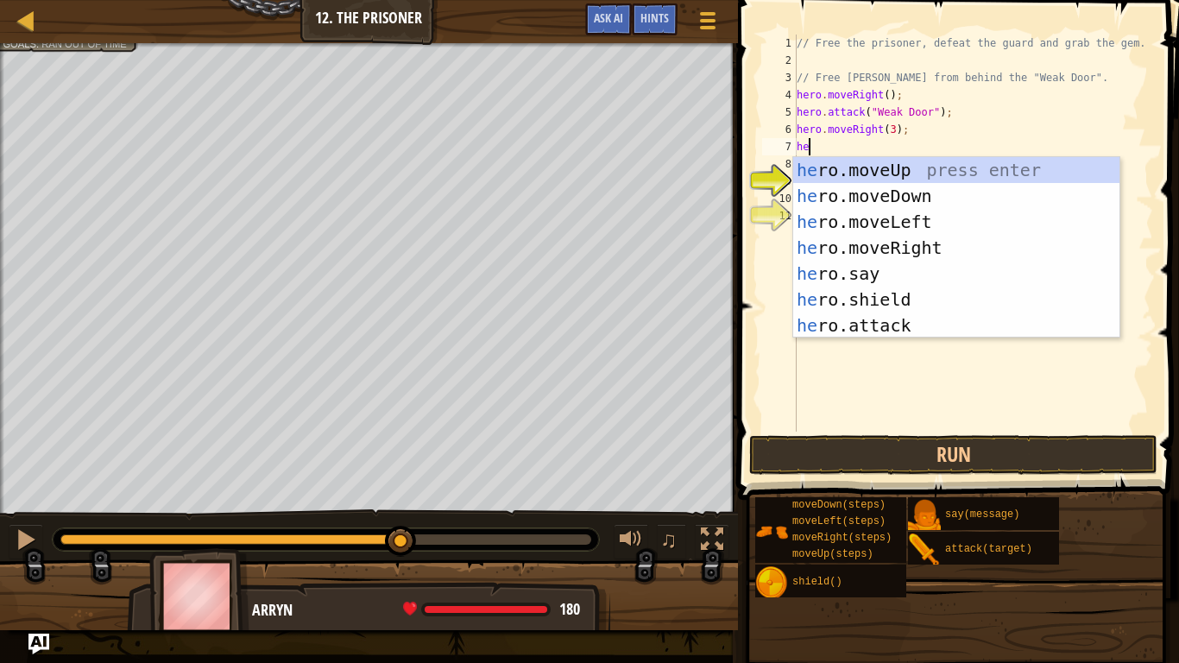
type textarea "hero"
click at [900, 197] on div "hero .moveUp press enter hero .moveDown press enter hero .moveLeft press enter …" at bounding box center [956, 273] width 326 height 233
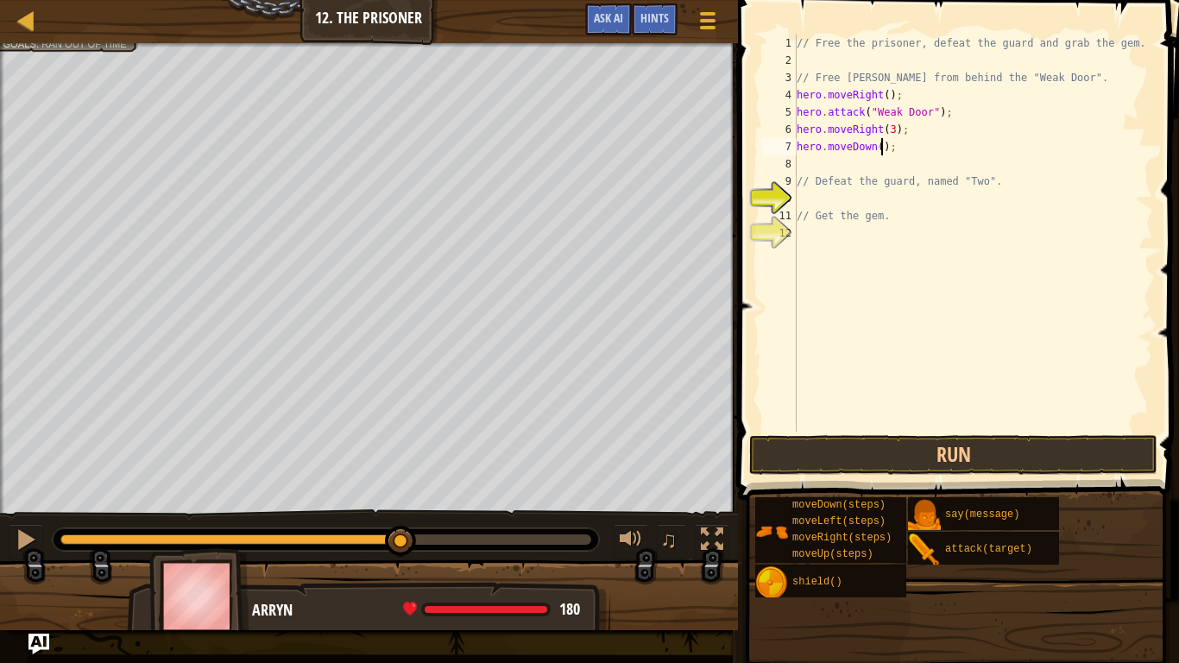
click at [882, 142] on div "// Free the prisoner, defeat the guard and grab the gem. // Free [PERSON_NAME] …" at bounding box center [973, 251] width 360 height 432
type textarea "hero.moveDown(2);"
click at [879, 164] on div "// Free the prisoner, defeat the guard and grab the gem. // Free [PERSON_NAME] …" at bounding box center [973, 251] width 360 height 432
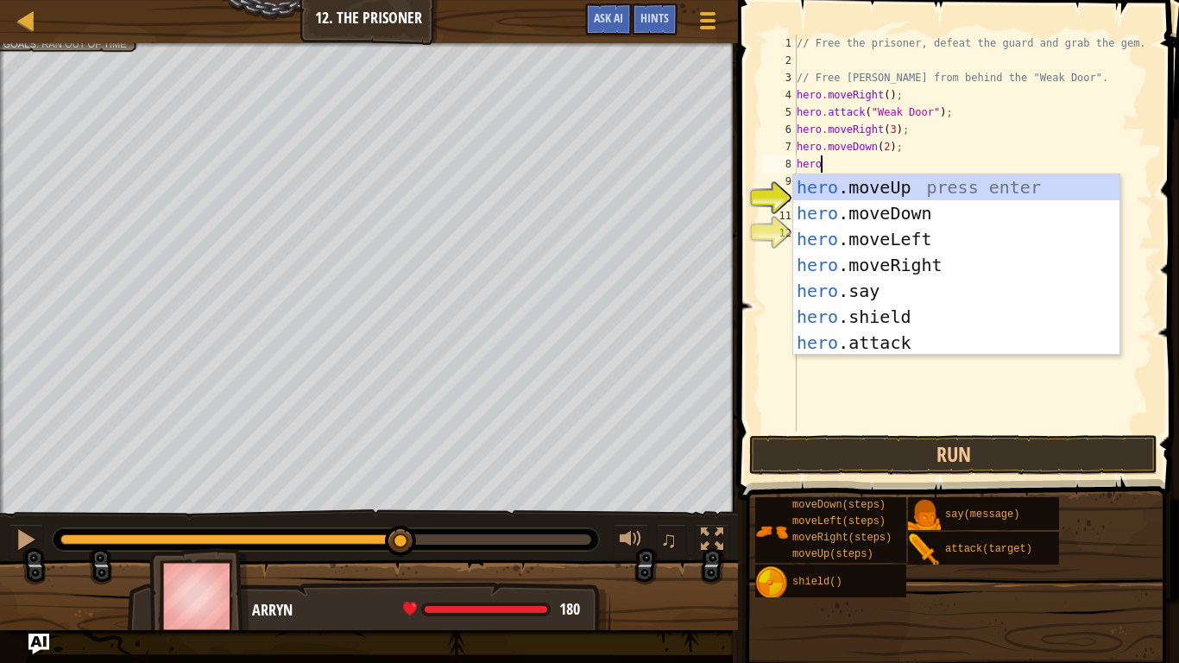
scroll to position [8, 3]
click at [980, 342] on div "hero .moveUp press enter hero .moveDown press enter hero .moveLeft press enter …" at bounding box center [956, 290] width 326 height 233
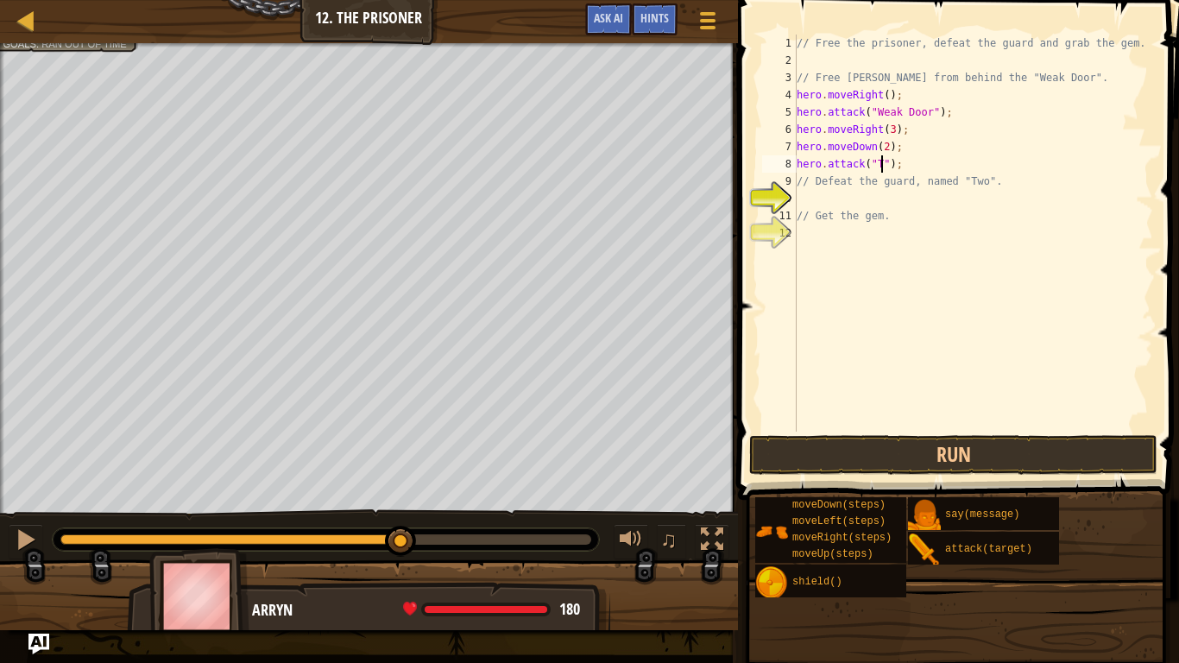
scroll to position [8, 14]
click at [1041, 440] on button "Run" at bounding box center [953, 455] width 408 height 40
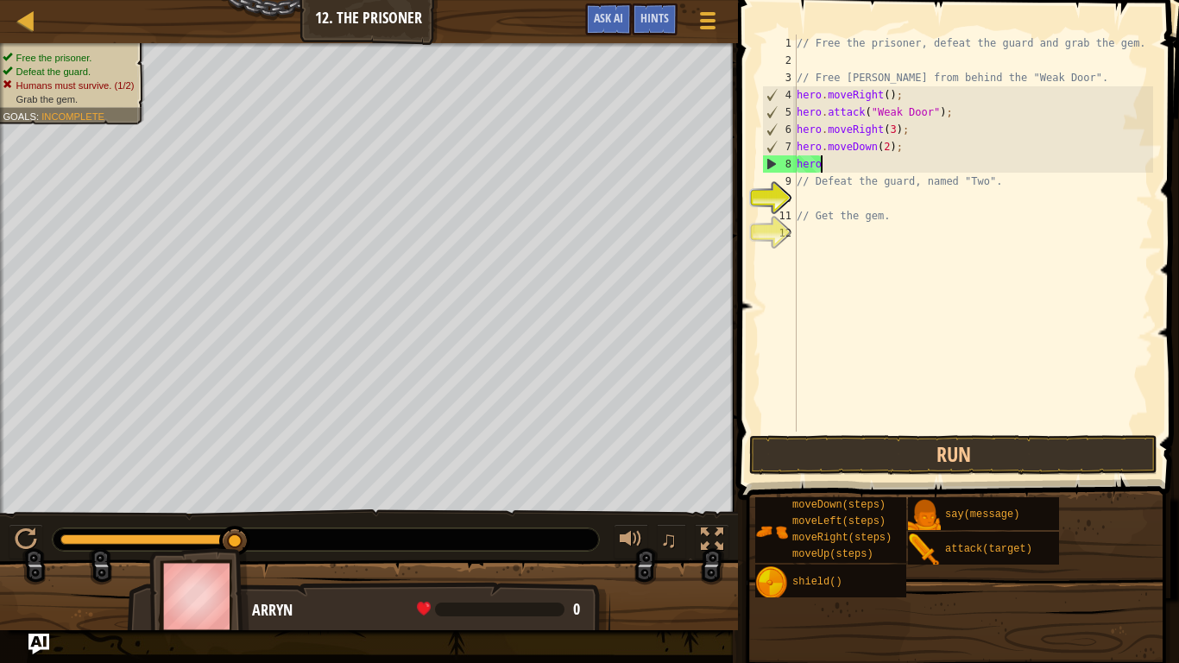
scroll to position [8, 2]
type textarea "h"
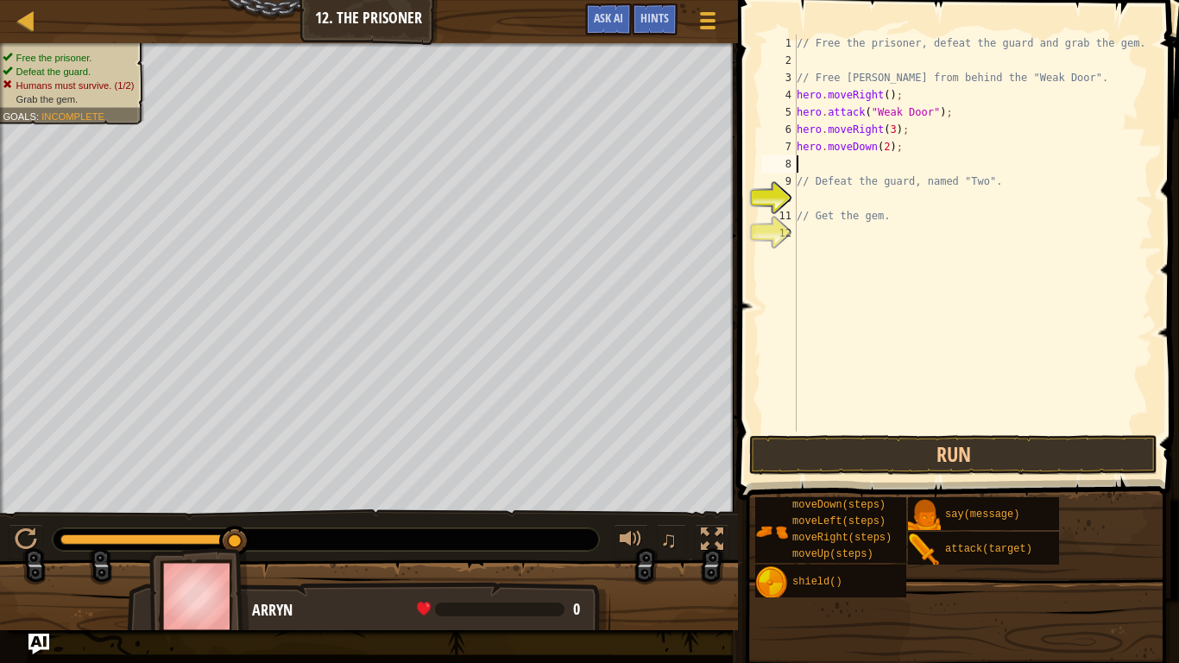
click at [967, 158] on div "// Free the prisoner, defeat the guard and grab the gem. // Free [PERSON_NAME] …" at bounding box center [973, 251] width 360 height 432
click at [958, 146] on div "// Free the prisoner, defeat the guard and grab the gem. // Free [PERSON_NAME] …" at bounding box center [973, 251] width 360 height 432
type textarea "h"
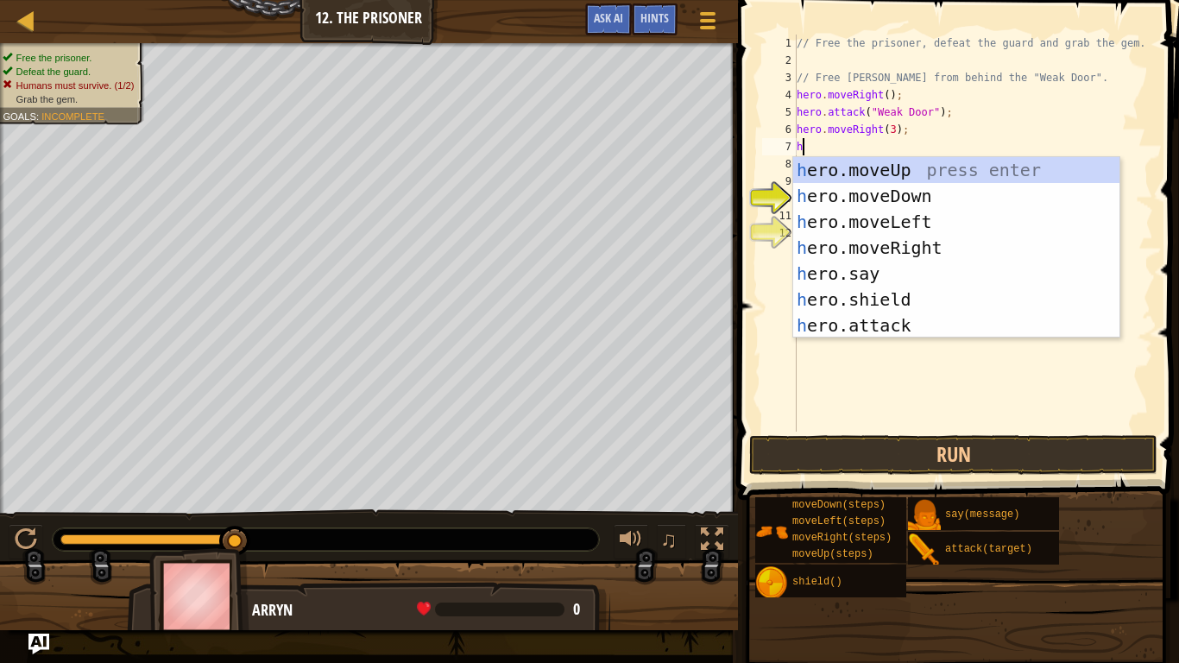
type textarea "hero"
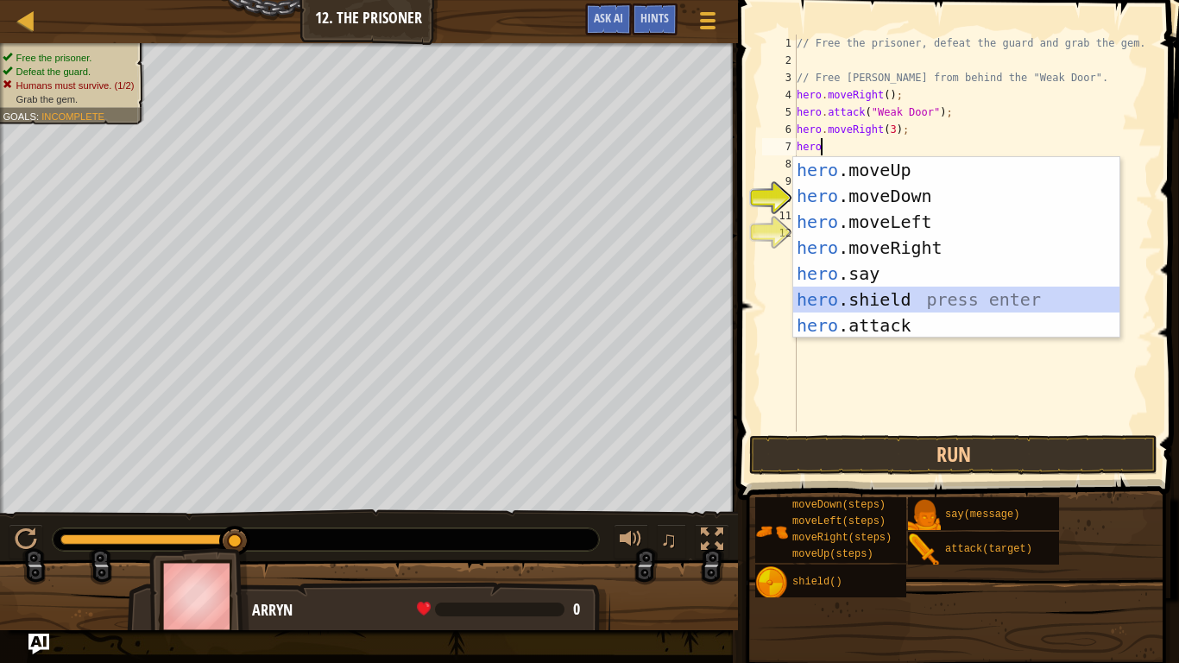
click at [988, 306] on div "hero .moveUp press enter hero .moveDown press enter hero .moveLeft press enter …" at bounding box center [956, 273] width 326 height 233
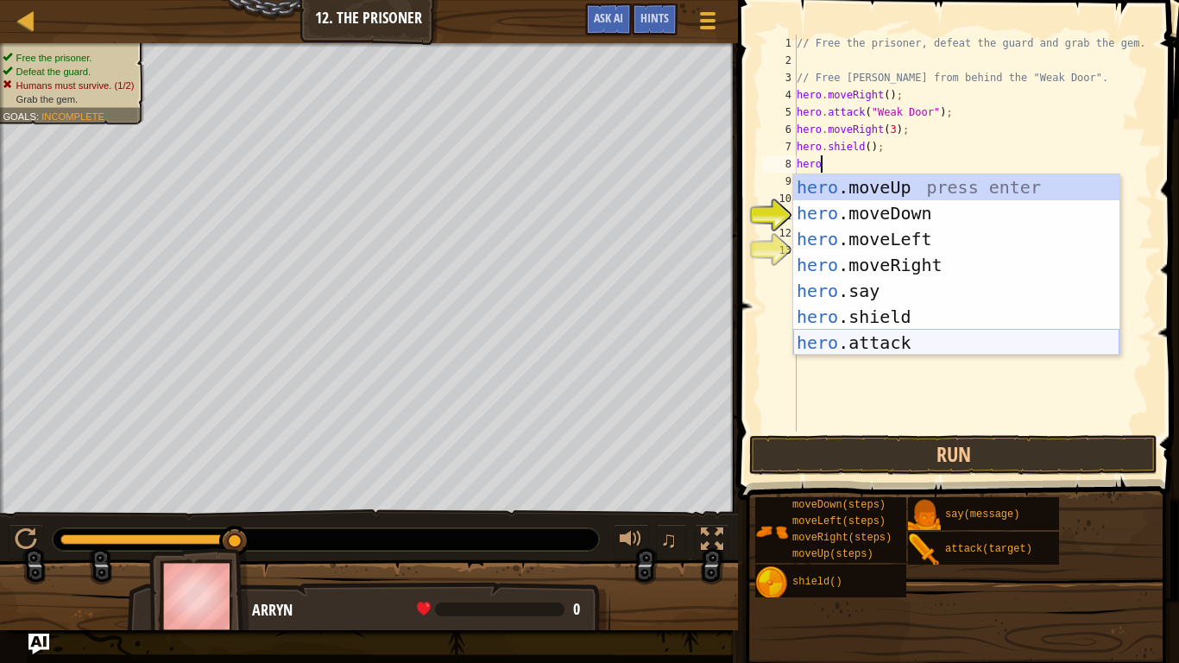
click at [973, 341] on div "hero .moveUp press enter hero .moveDown press enter hero .moveLeft press enter …" at bounding box center [956, 290] width 326 height 233
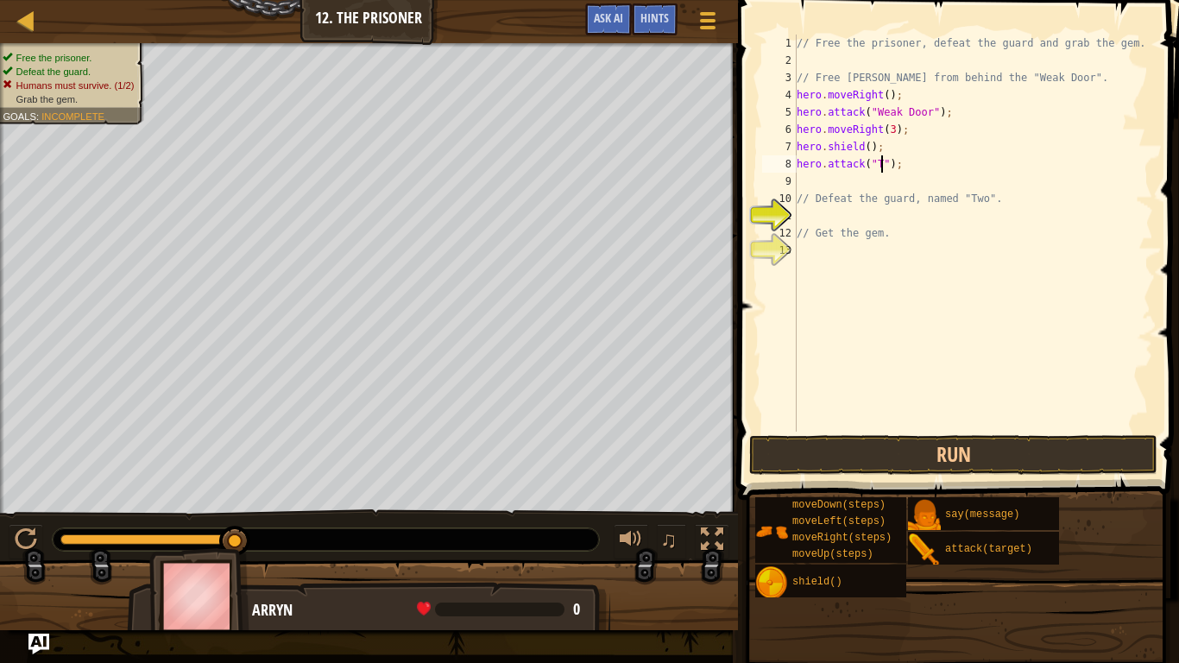
scroll to position [8, 14]
click at [1031, 460] on button "Run" at bounding box center [953, 455] width 408 height 40
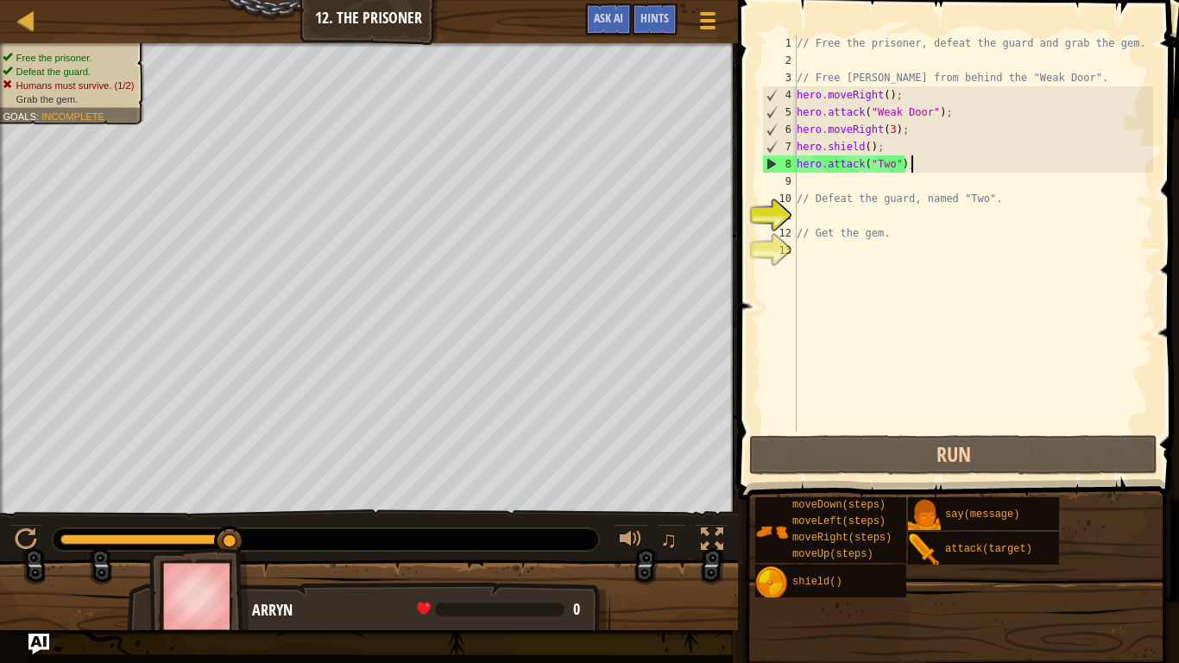
click at [925, 164] on div "// Free the prisoner, defeat the guard and grab the gem. // Free [PERSON_NAME] …" at bounding box center [973, 251] width 360 height 432
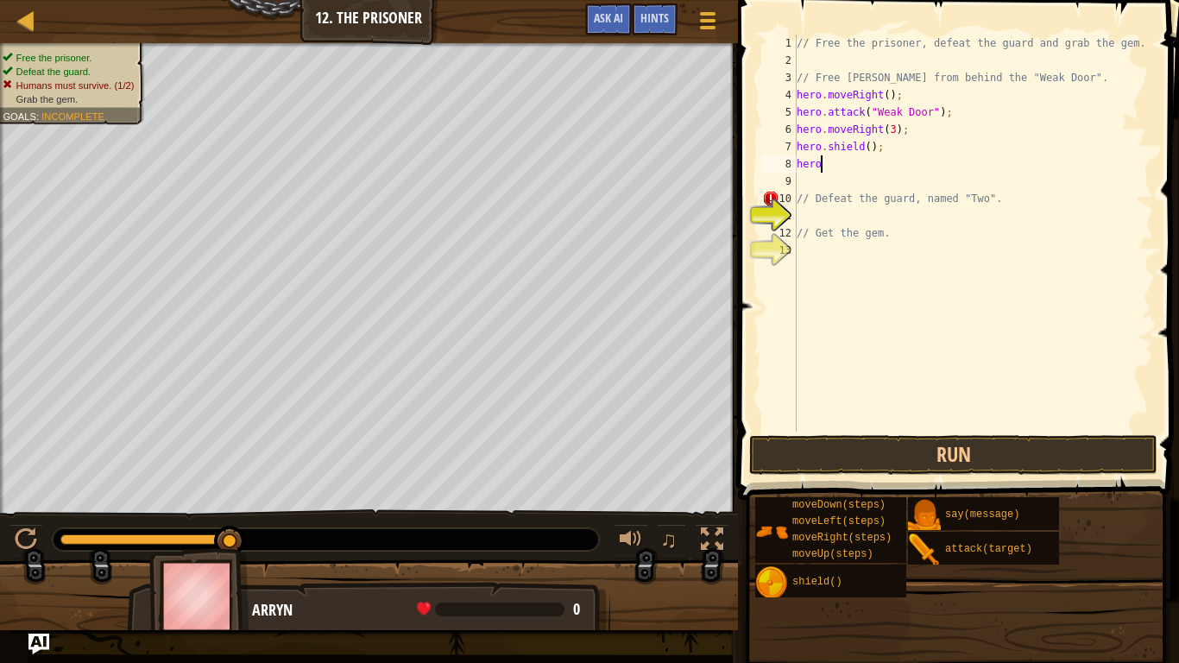
scroll to position [8, 2]
type textarea "h"
click at [1036, 451] on button "Run" at bounding box center [953, 455] width 408 height 40
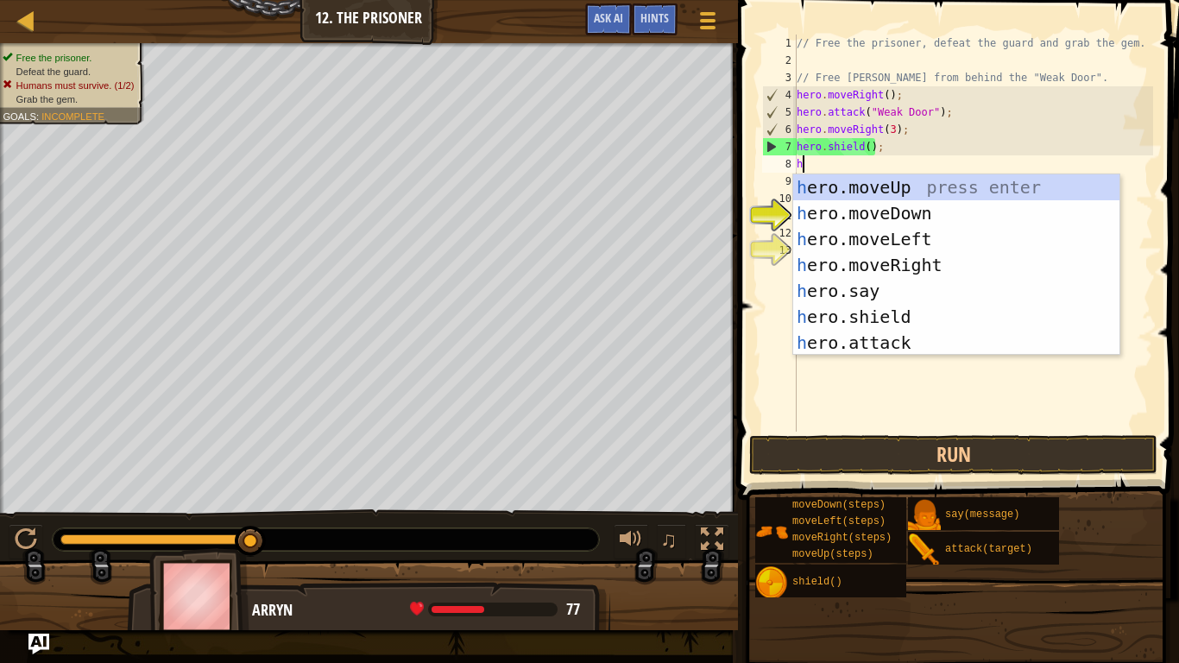
type textarea "hero"
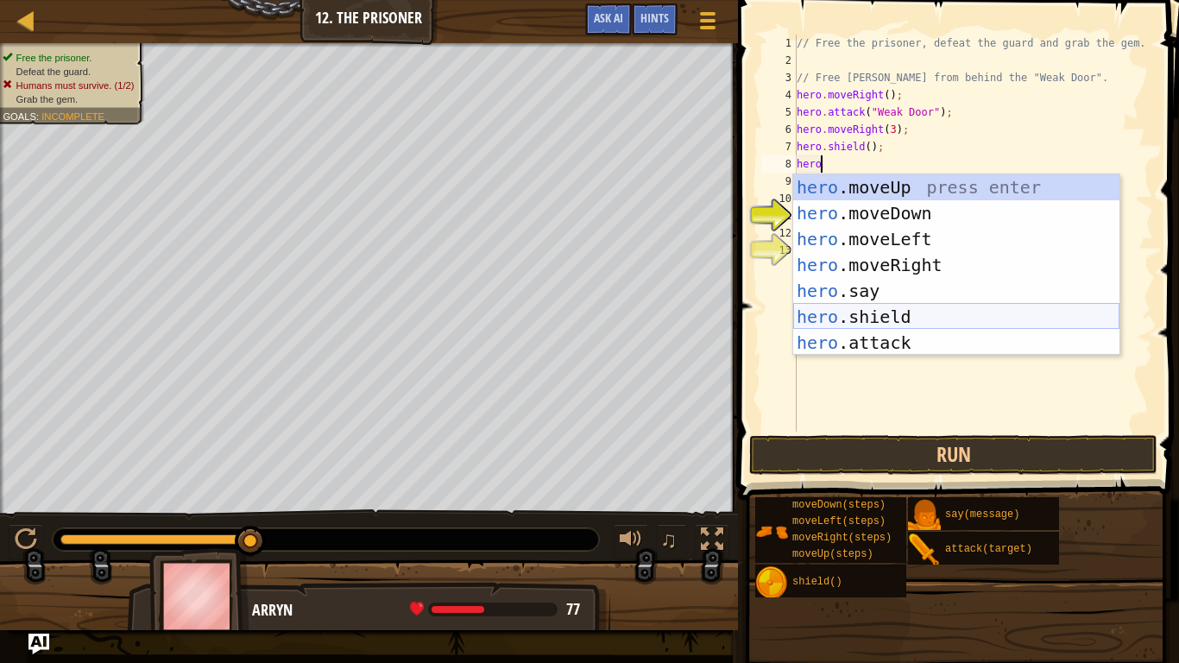
click at [914, 321] on div "hero .moveUp press enter hero .moveDown press enter hero .moveLeft press enter …" at bounding box center [956, 290] width 326 height 233
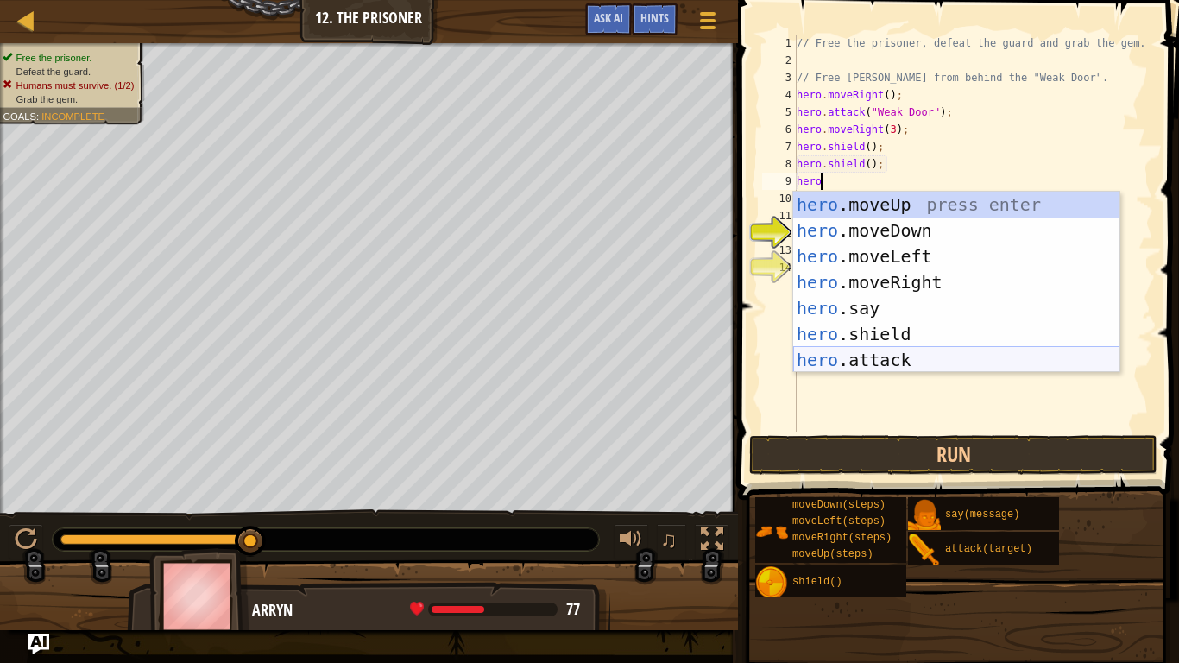
click at [958, 363] on div "hero .moveUp press enter hero .moveDown press enter hero .moveLeft press enter …" at bounding box center [956, 308] width 326 height 233
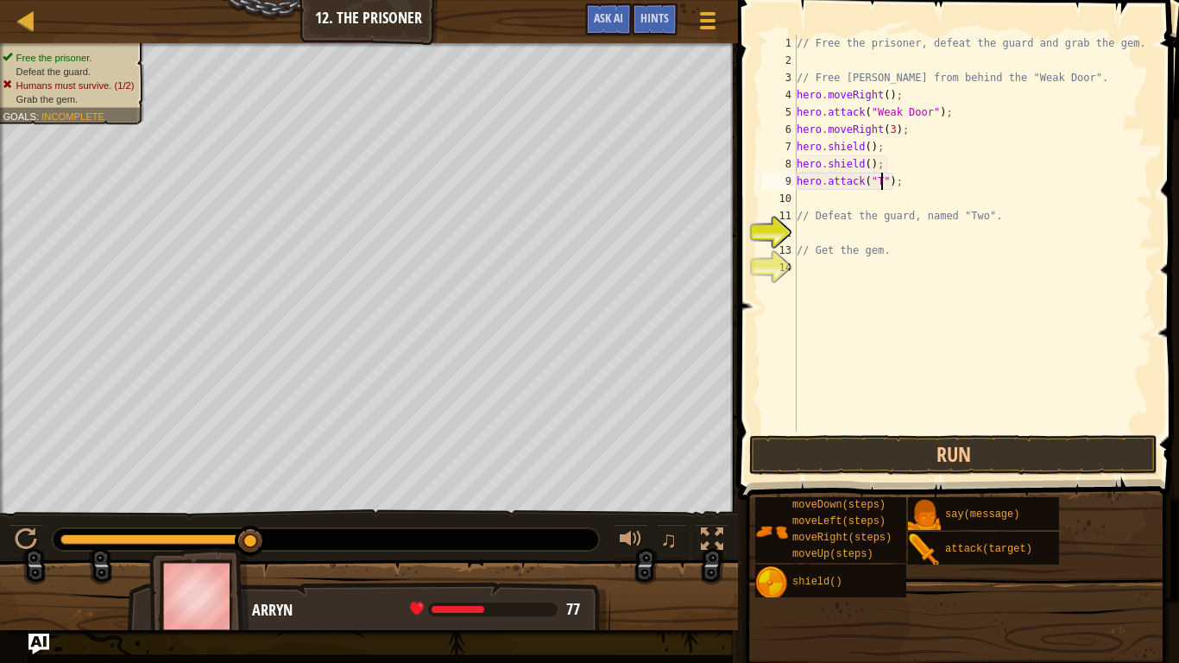
scroll to position [8, 14]
type textarea "hero.attack("Two");"
click at [1014, 457] on button "Run" at bounding box center [953, 455] width 408 height 40
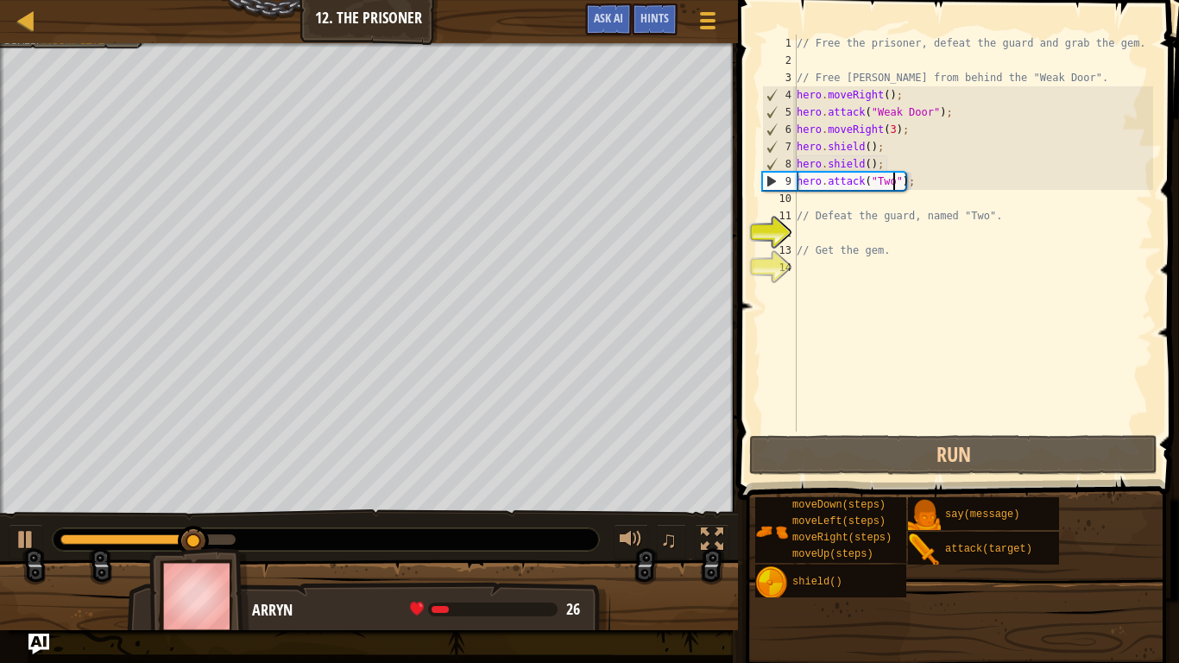
click at [892, 204] on div "// Free the prisoner, defeat the guard and grab the gem. // Free [PERSON_NAME] …" at bounding box center [973, 251] width 360 height 432
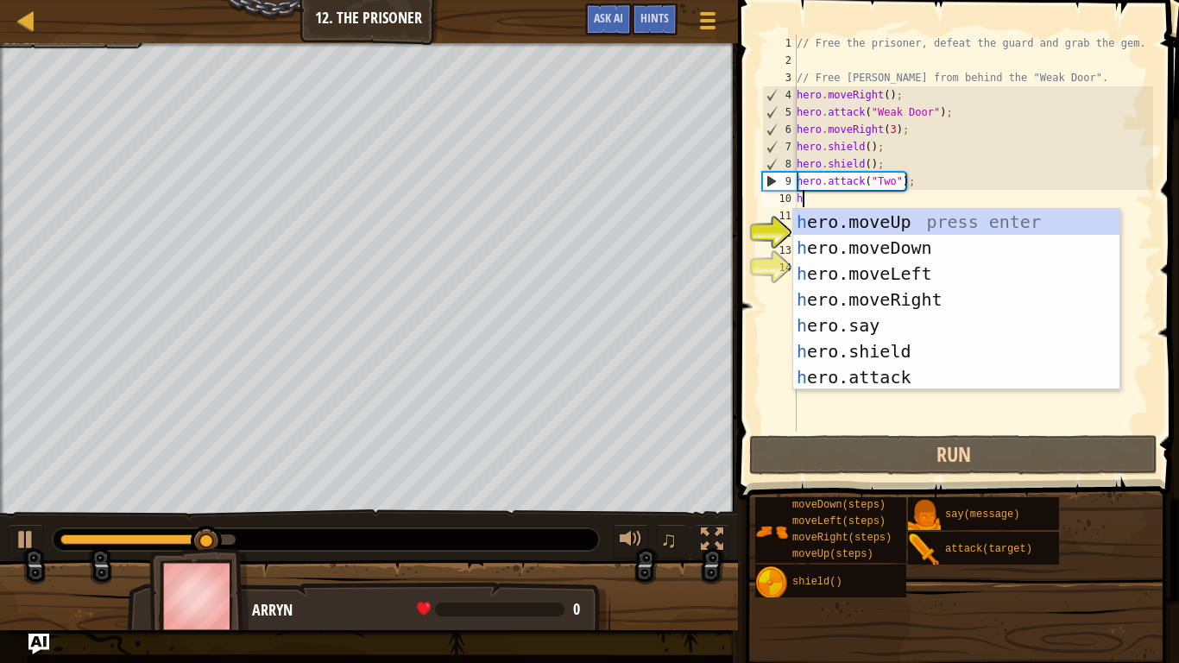
type textarea "hero"
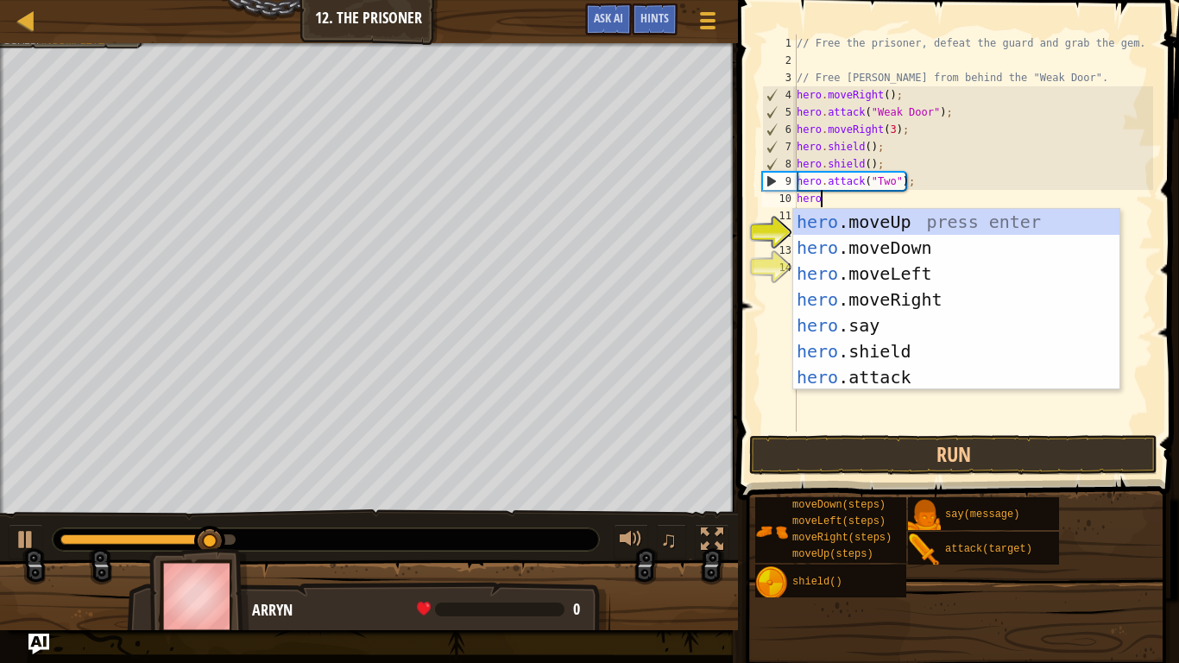
scroll to position [8, 3]
click at [894, 354] on div "hero .moveUp press enter hero .moveDown press enter hero .moveLeft press enter …" at bounding box center [956, 325] width 326 height 233
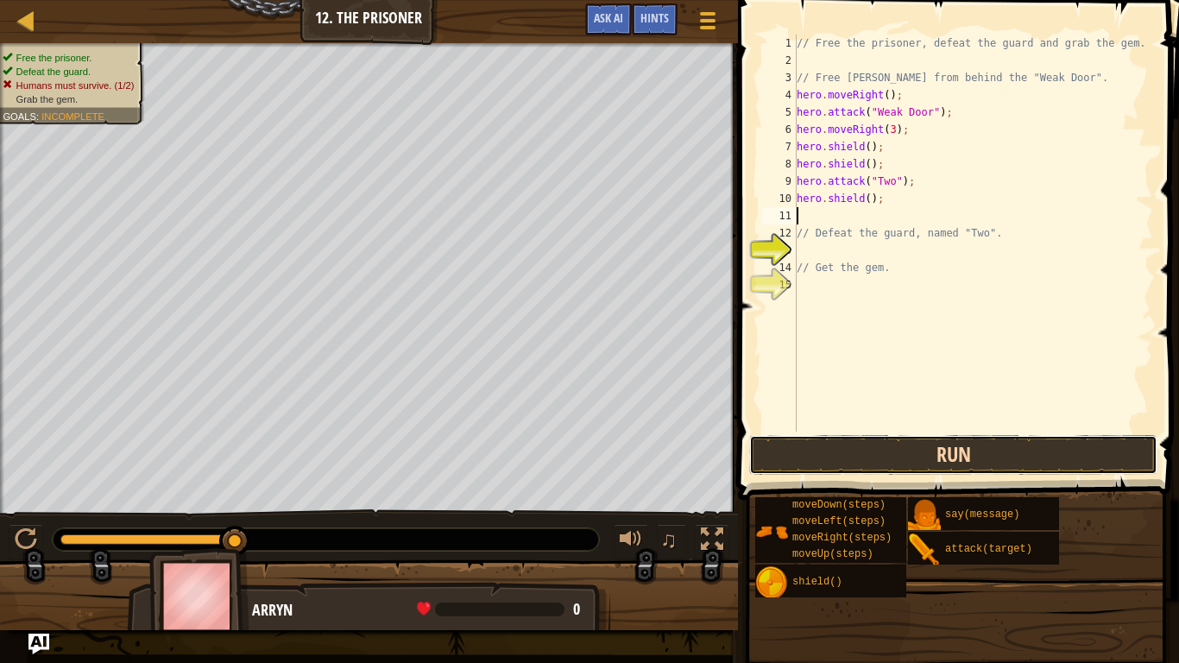
click at [903, 451] on button "Run" at bounding box center [953, 455] width 408 height 40
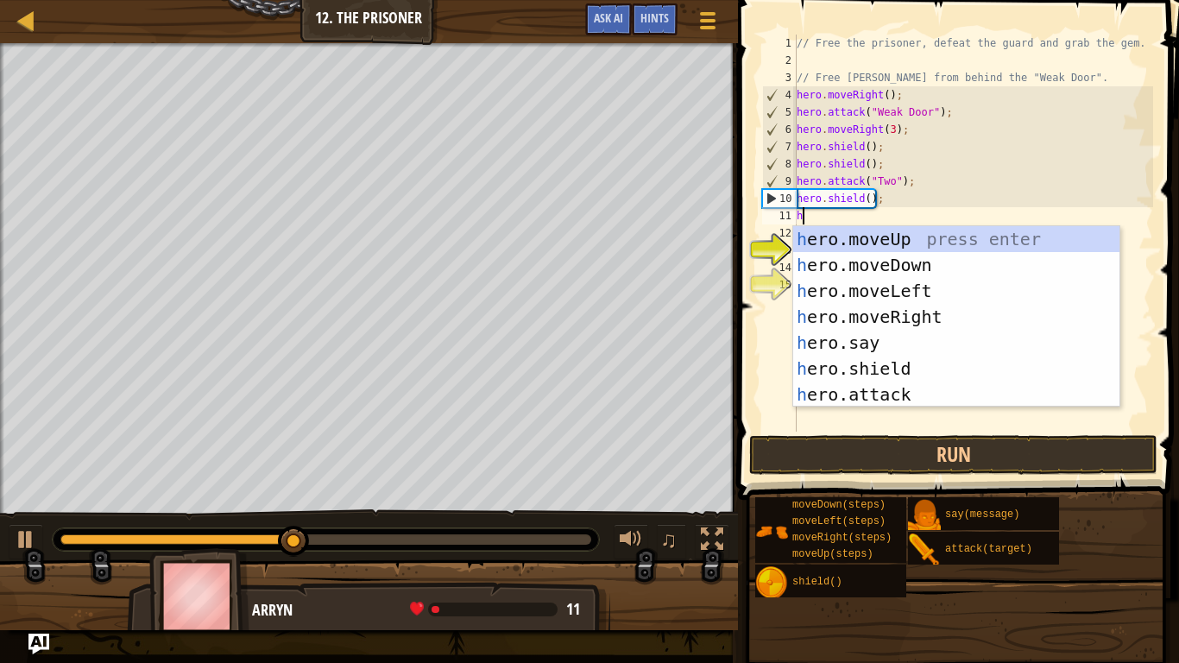
type textarea "hero"
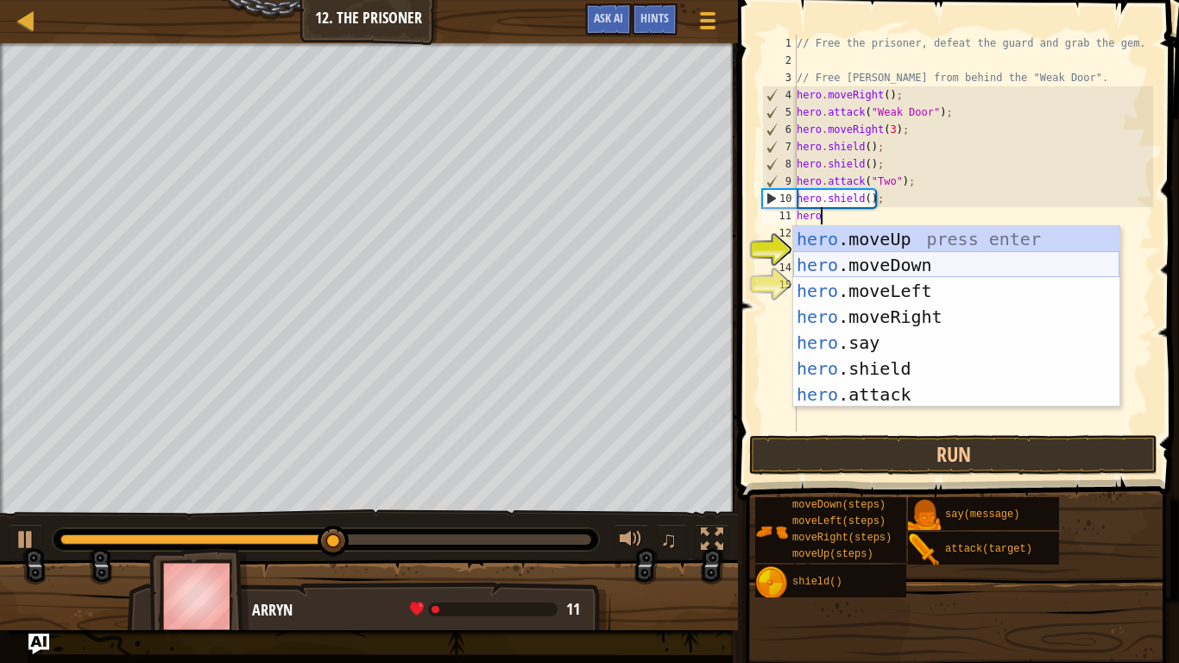
click at [879, 268] on div "hero .moveUp press enter hero .moveDown press enter hero .moveLeft press enter …" at bounding box center [956, 342] width 326 height 233
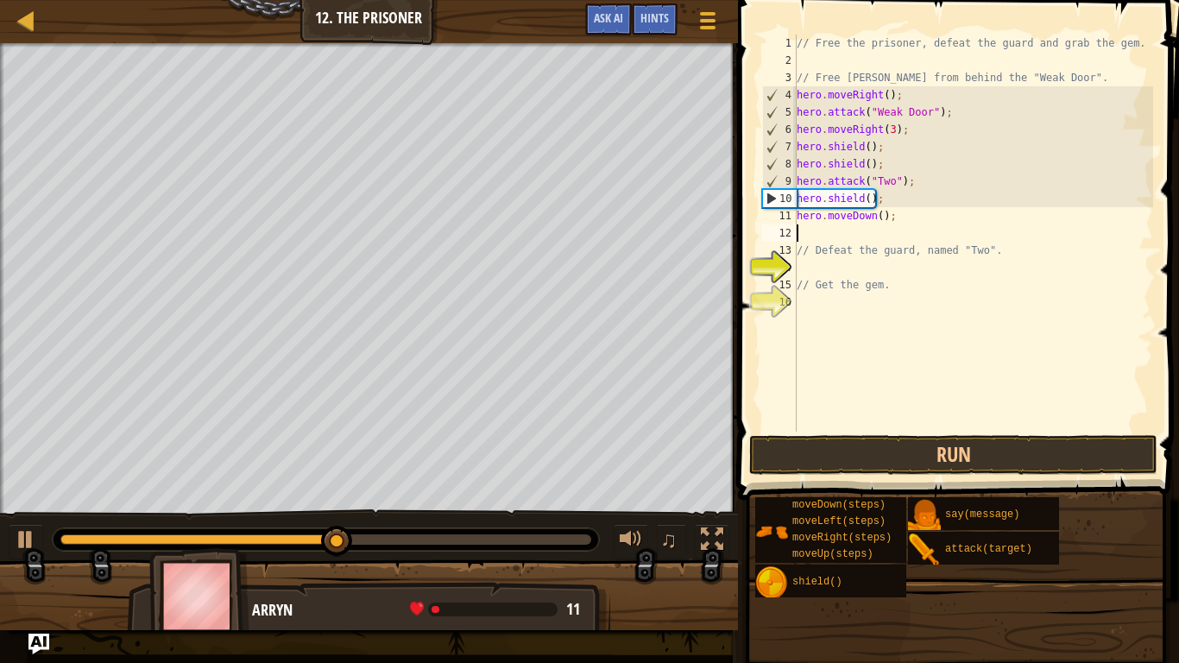
scroll to position [8, 0]
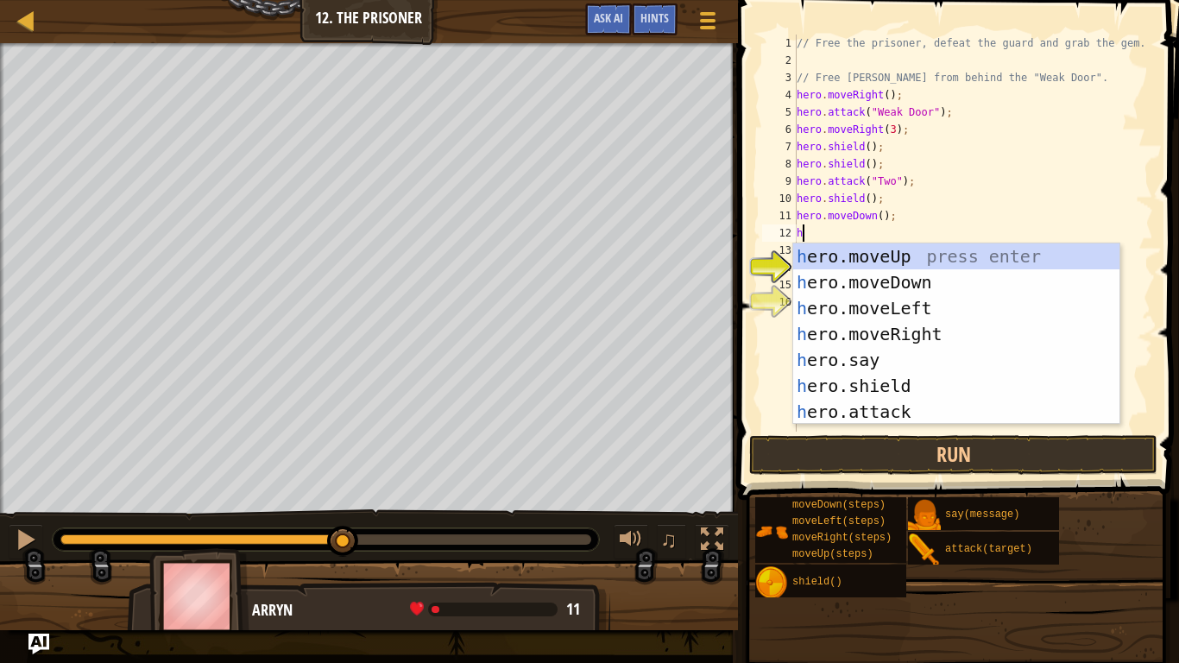
type textarea "her"
click at [895, 336] on div "her o.moveUp press enter her o.moveDown press enter her o.moveLeft press enter …" at bounding box center [956, 359] width 326 height 233
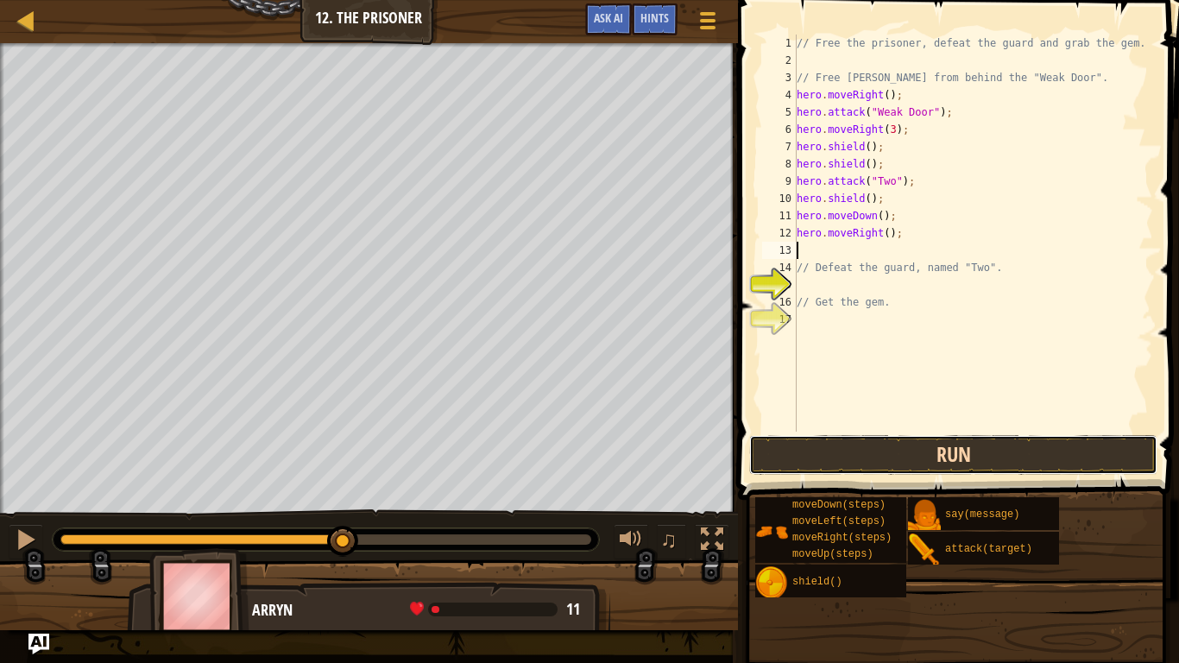
click at [959, 453] on button "Run" at bounding box center [953, 455] width 408 height 40
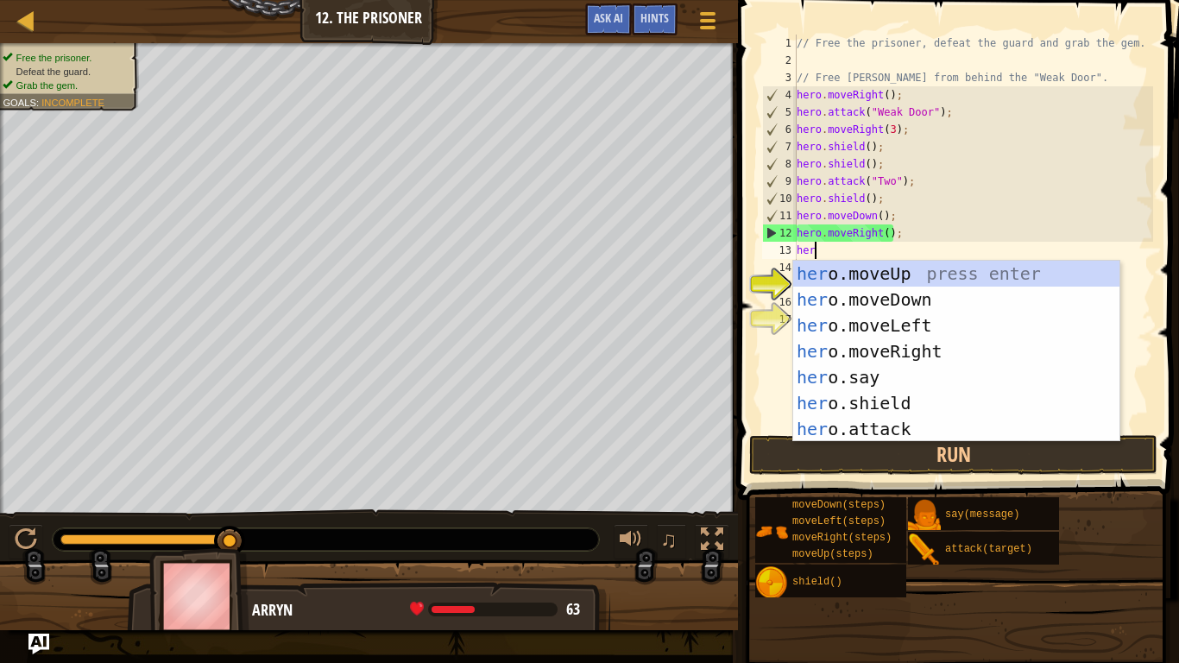
scroll to position [8, 3]
type textarea "hero"
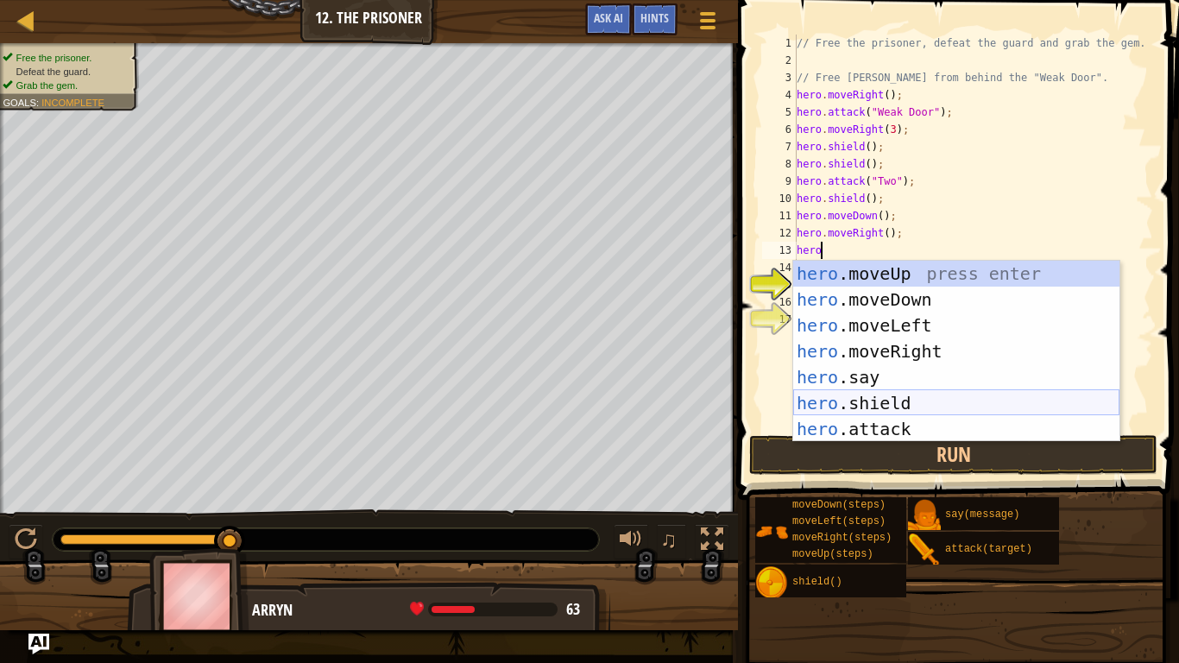
click at [987, 399] on div "hero .moveUp press enter hero .moveDown press enter hero .moveLeft press enter …" at bounding box center [956, 377] width 326 height 233
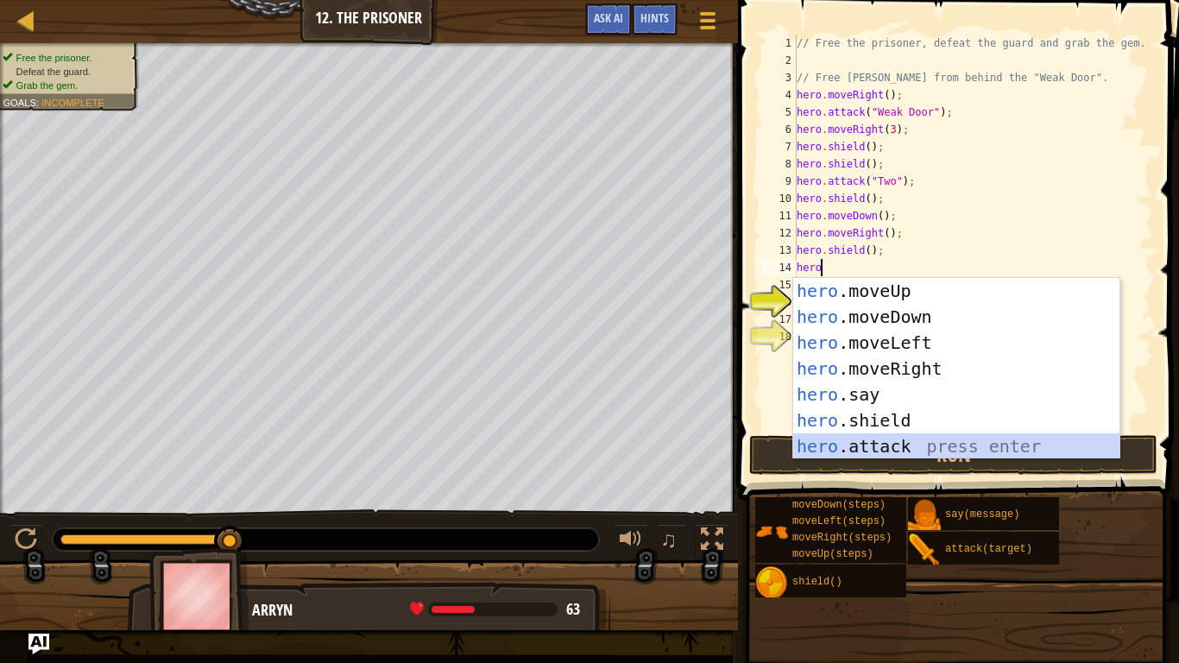
click at [892, 435] on div "hero .moveUp press enter hero .moveDown press enter hero .moveLeft press enter …" at bounding box center [956, 394] width 326 height 233
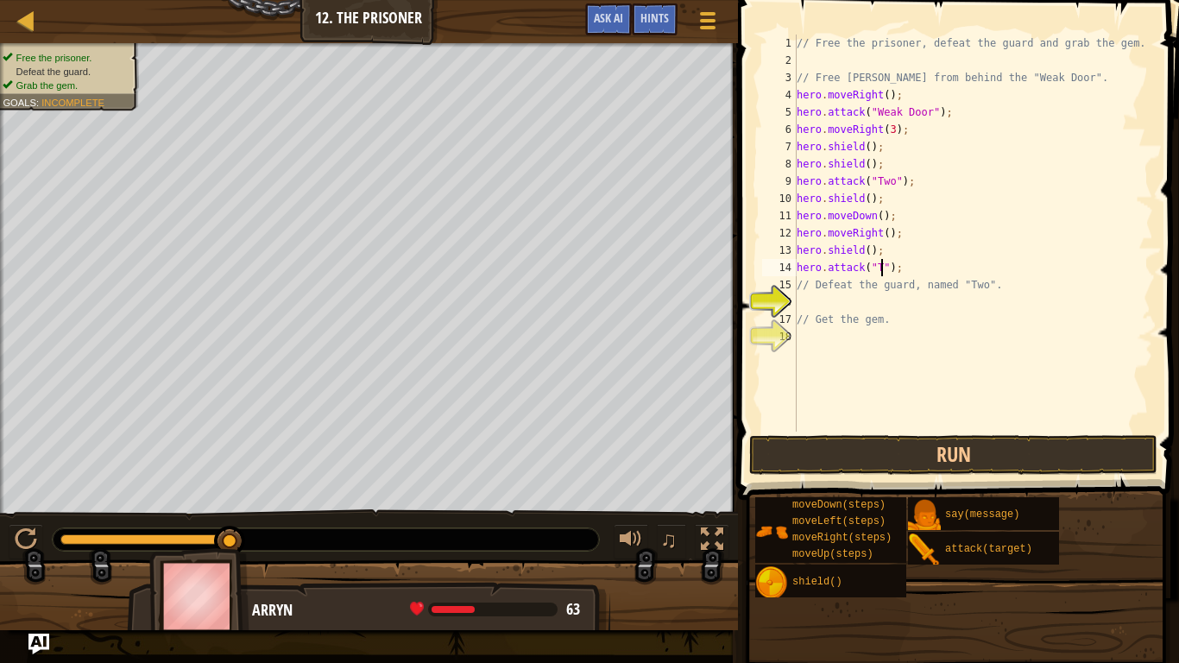
scroll to position [8, 14]
type textarea "hero.attack("Two");"
click at [958, 449] on button "Run" at bounding box center [953, 455] width 408 height 40
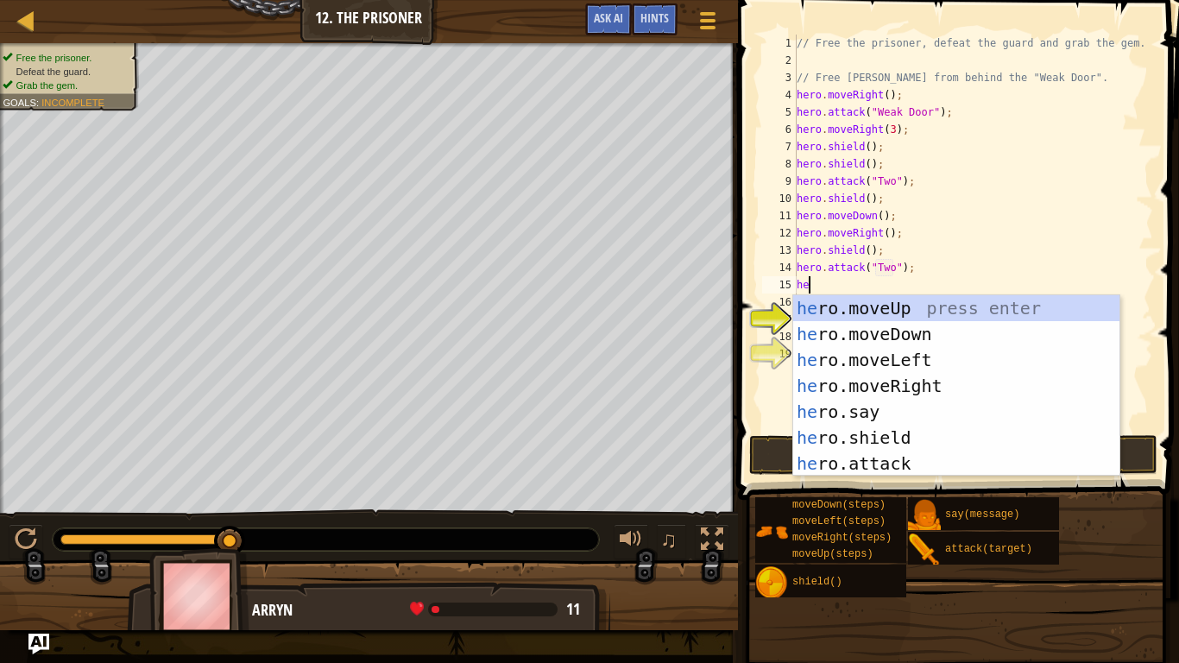
scroll to position [8, 3]
type textarea "hero"
click at [950, 441] on div "hero .moveUp press enter hero .moveDown press enter hero .moveLeft press enter …" at bounding box center [956, 411] width 326 height 233
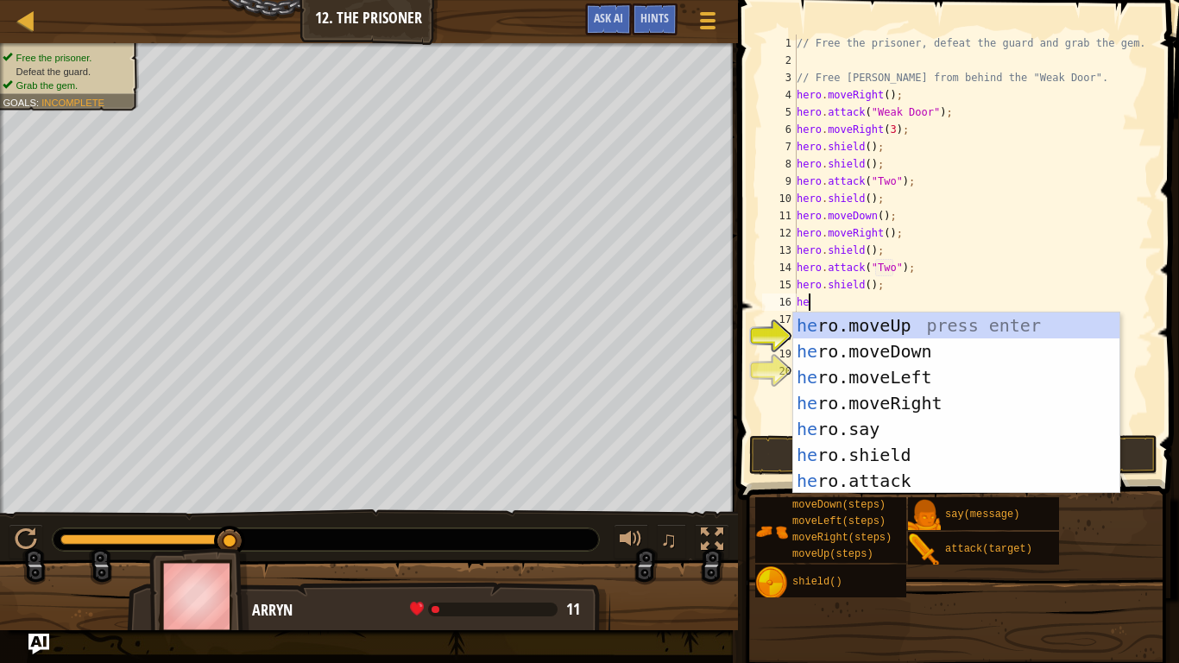
type textarea "hero"
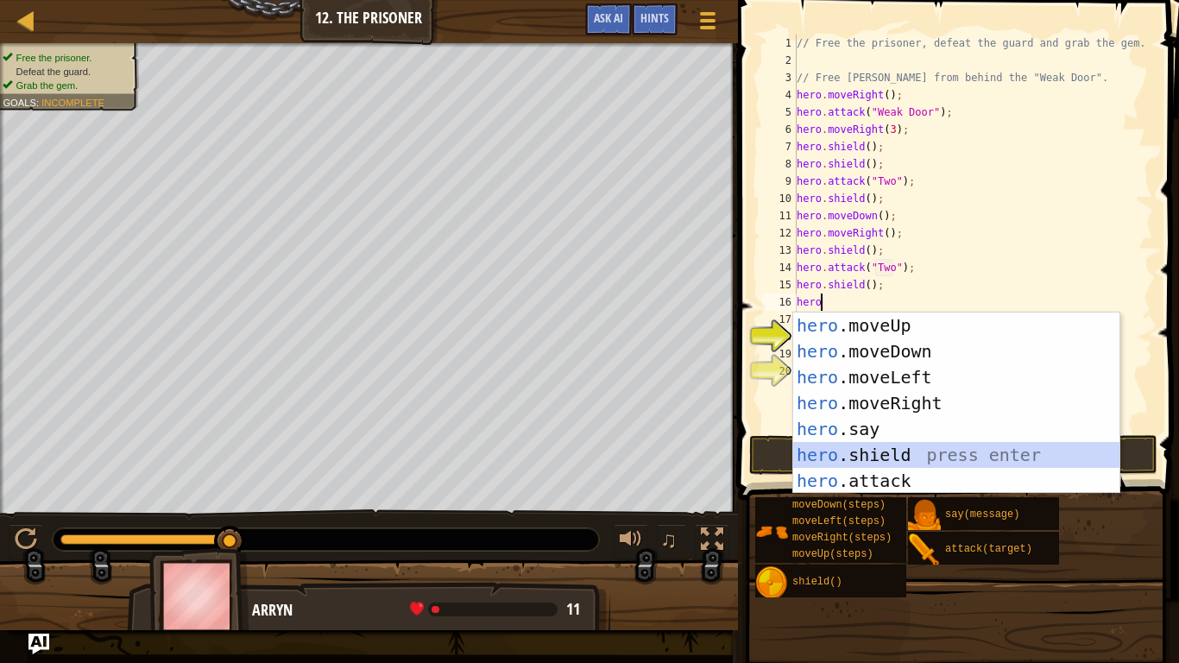
click at [917, 447] on div "hero .moveUp press enter hero .moveDown press enter hero .moveLeft press enter …" at bounding box center [956, 428] width 326 height 233
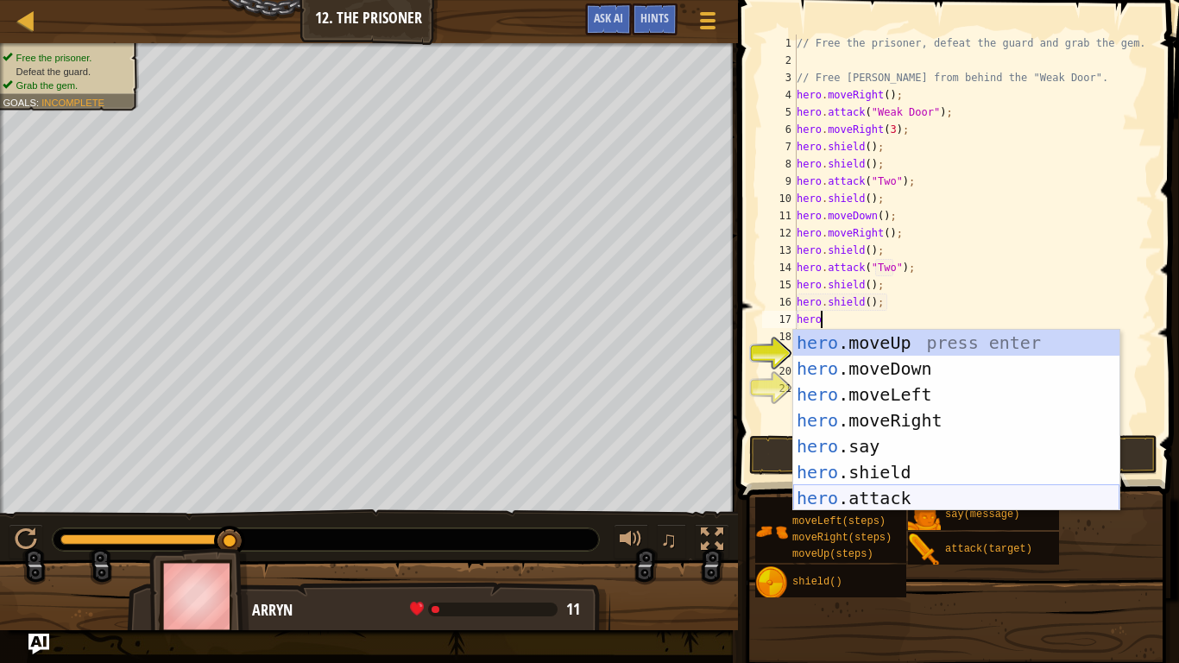
click at [956, 495] on div "hero .moveUp press enter hero .moveDown press enter hero .moveLeft press enter …" at bounding box center [956, 446] width 326 height 233
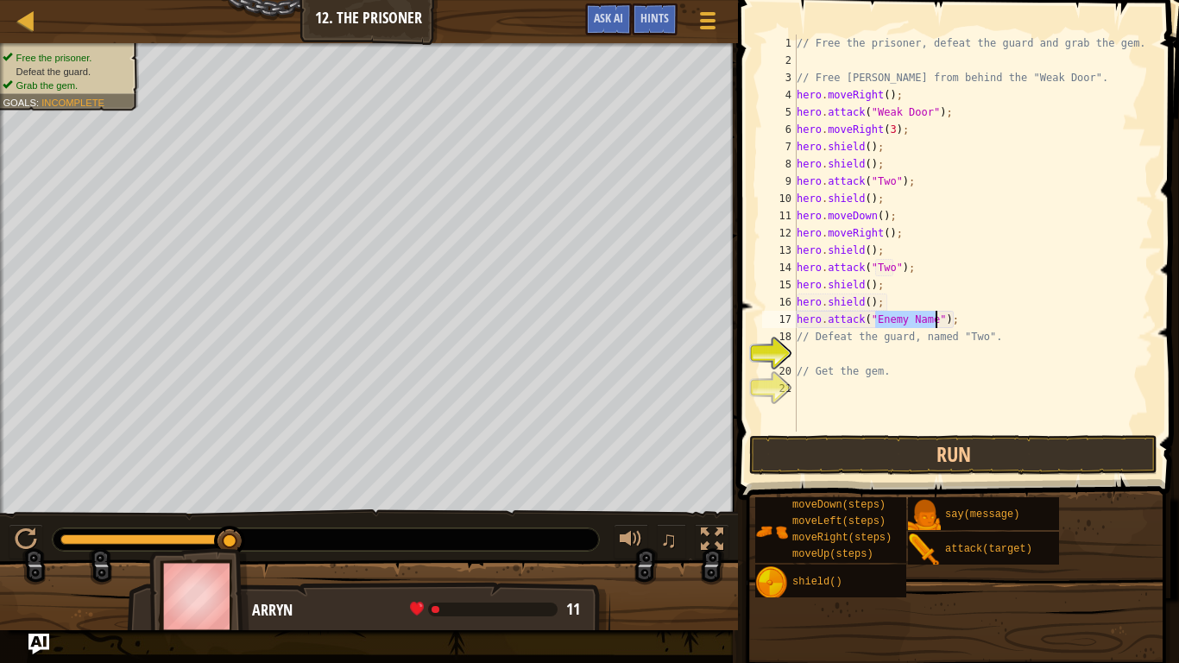
click at [953, 463] on button "Run" at bounding box center [953, 455] width 408 height 40
click at [984, 456] on button "Run" at bounding box center [953, 455] width 408 height 40
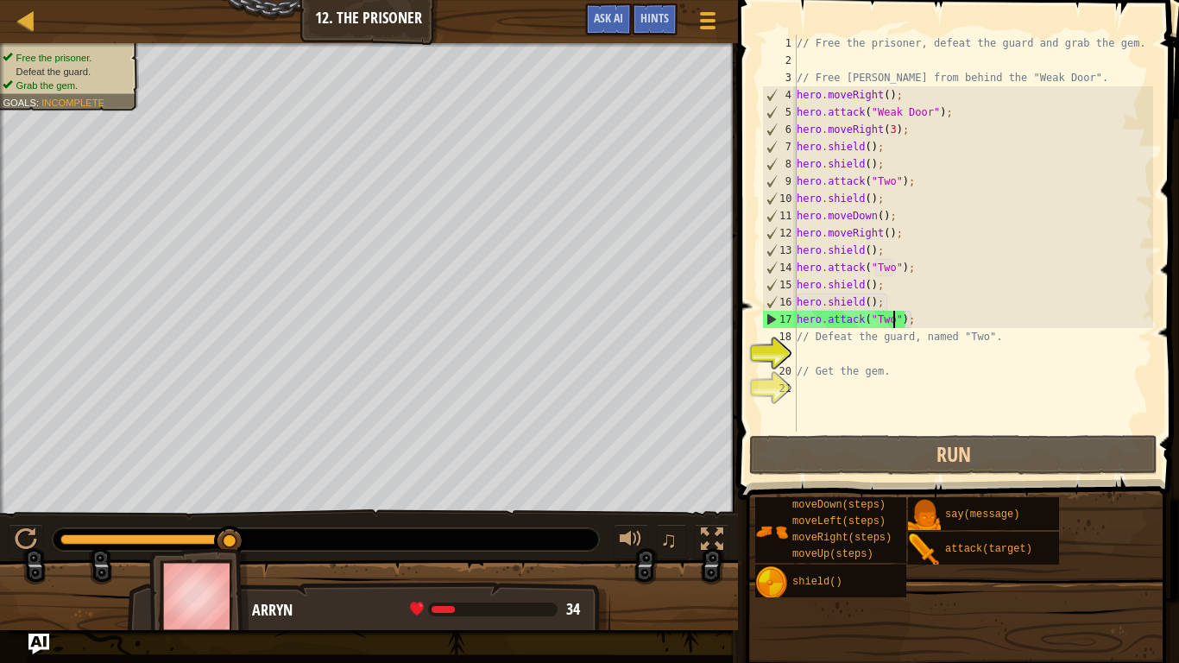
click at [910, 340] on div "// Free the prisoner, defeat the guard and grab the gem. // Free [PERSON_NAME] …" at bounding box center [973, 251] width 360 height 432
click at [917, 324] on div "// Free the prisoner, defeat the guard and grab the gem. // Free [PERSON_NAME] …" at bounding box center [973, 251] width 360 height 432
type textarea "hero.attack("Two");"
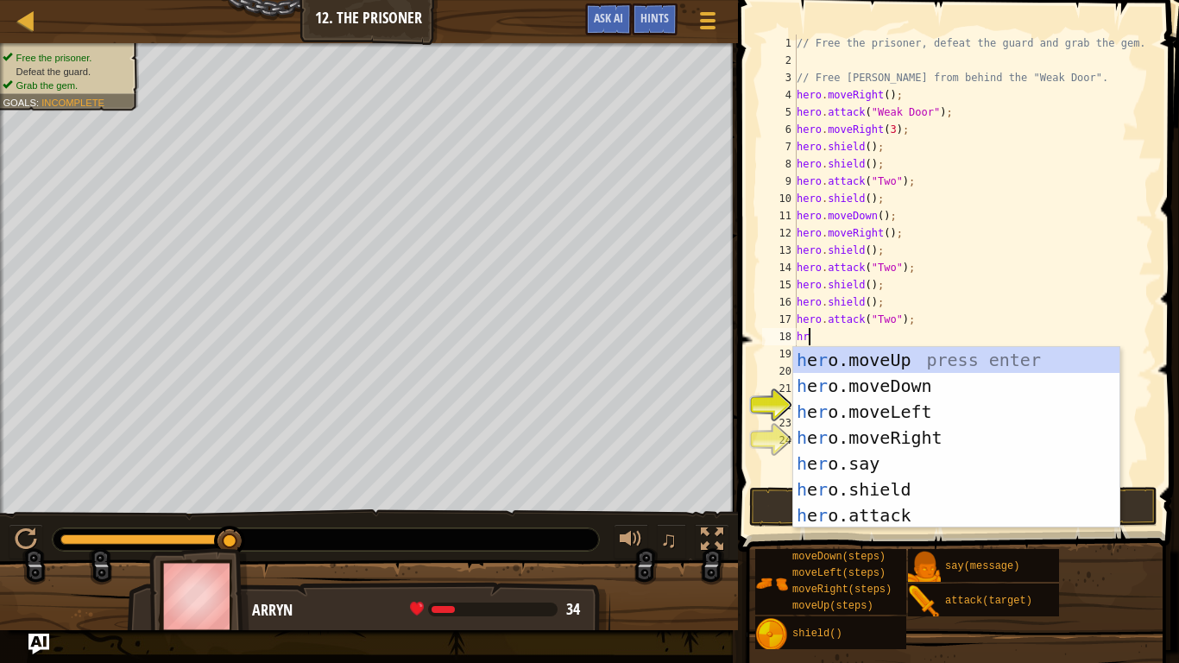
scroll to position [8, 1]
click at [968, 512] on div "h e r o.moveUp press enter h e r o.moveDown press enter h e r o.moveLeft press …" at bounding box center [956, 463] width 326 height 233
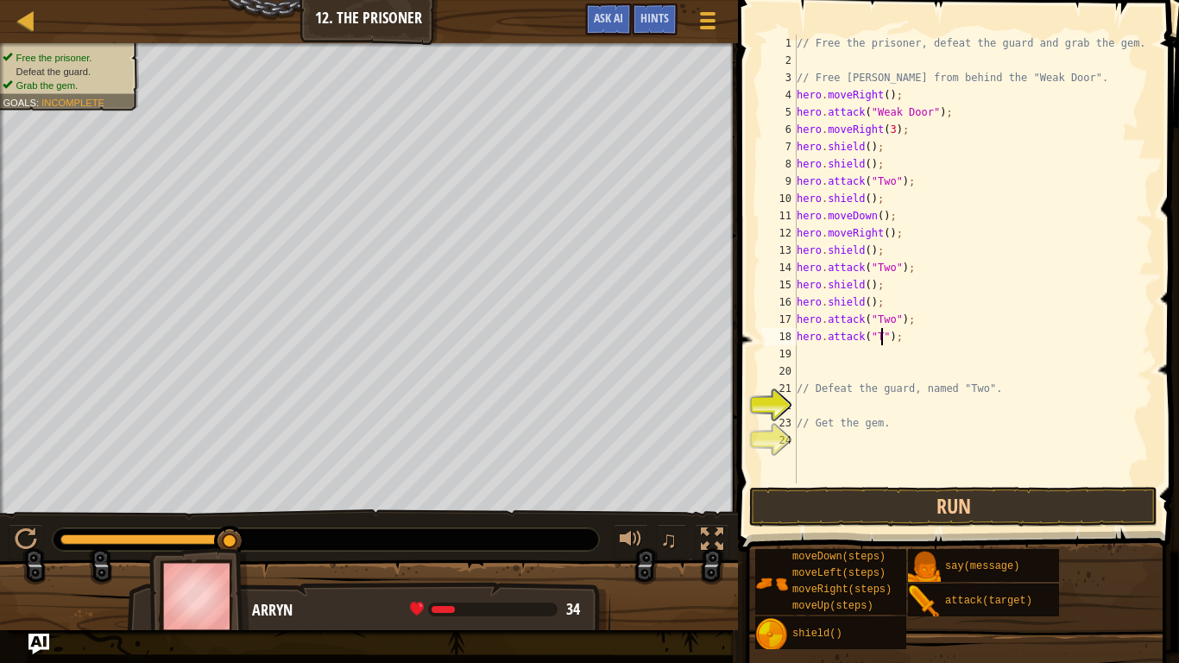
type textarea "hero.attack("Two");"
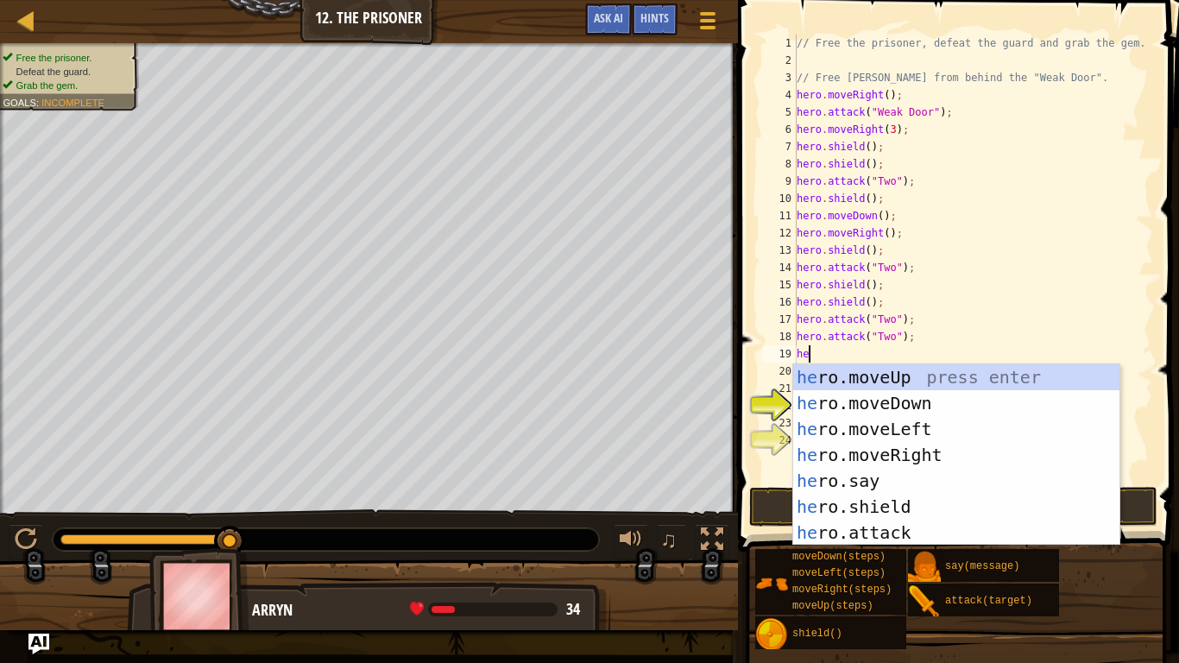
scroll to position [8, 2]
click at [944, 516] on div "her o.moveUp press enter her o.moveDown press enter her o.moveLeft press enter …" at bounding box center [956, 480] width 326 height 233
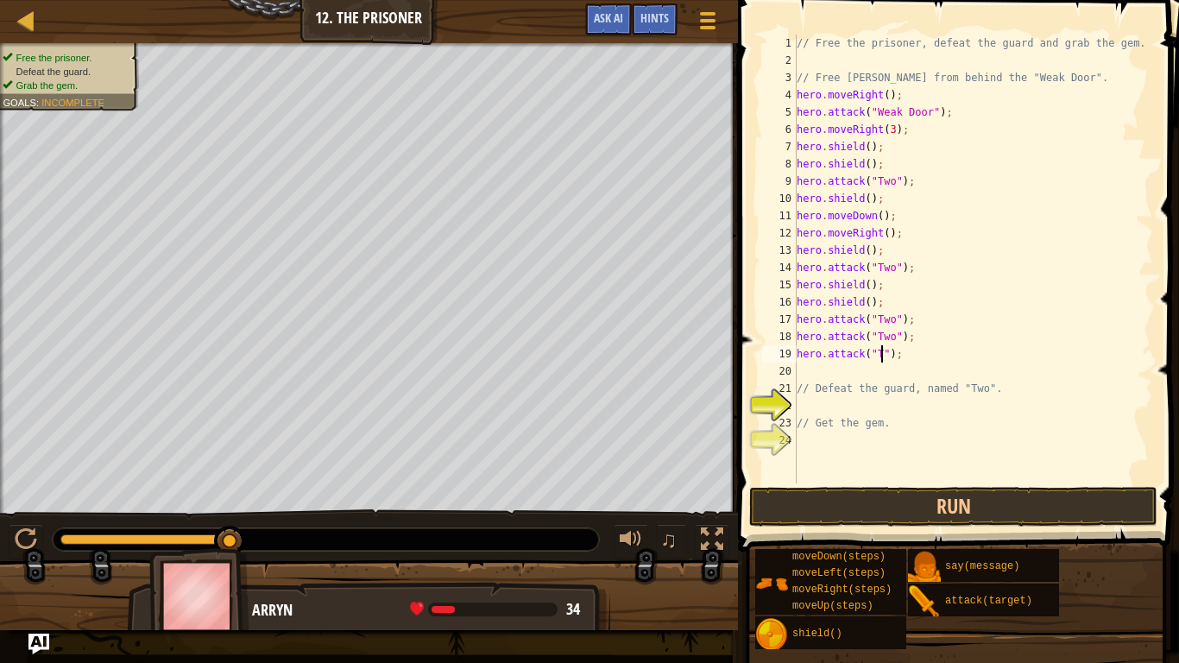
type textarea "hero.attack("Two");"
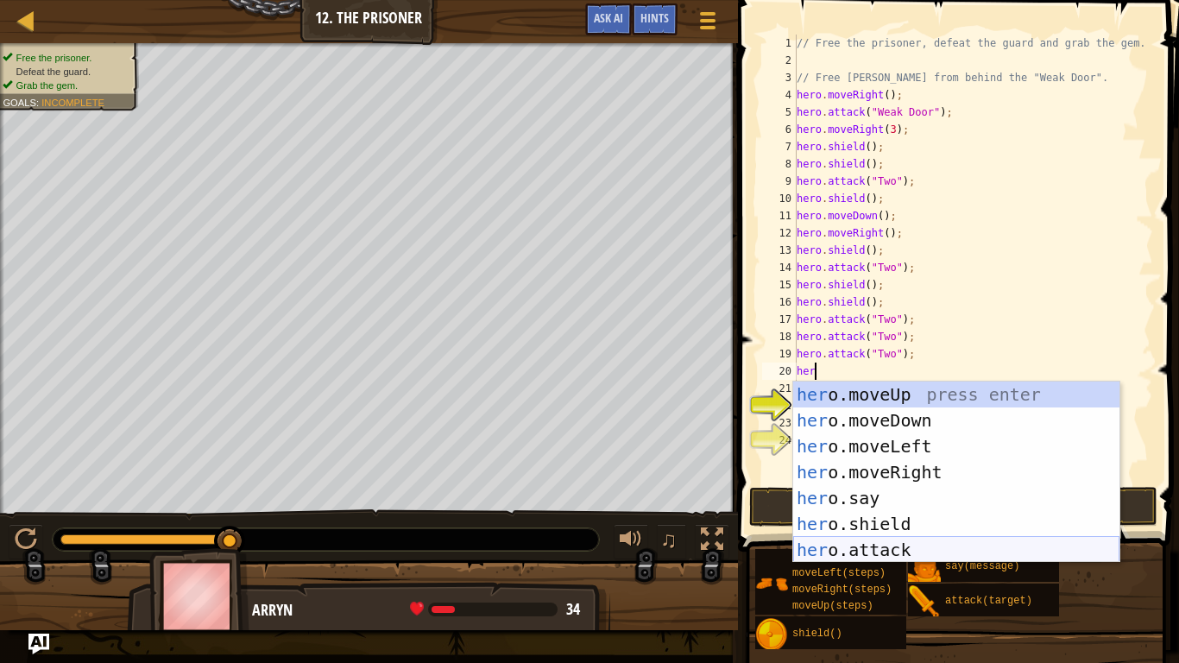
click at [953, 516] on div "her o.moveUp press enter her o.moveDown press enter her o.moveLeft press enter …" at bounding box center [956, 497] width 326 height 233
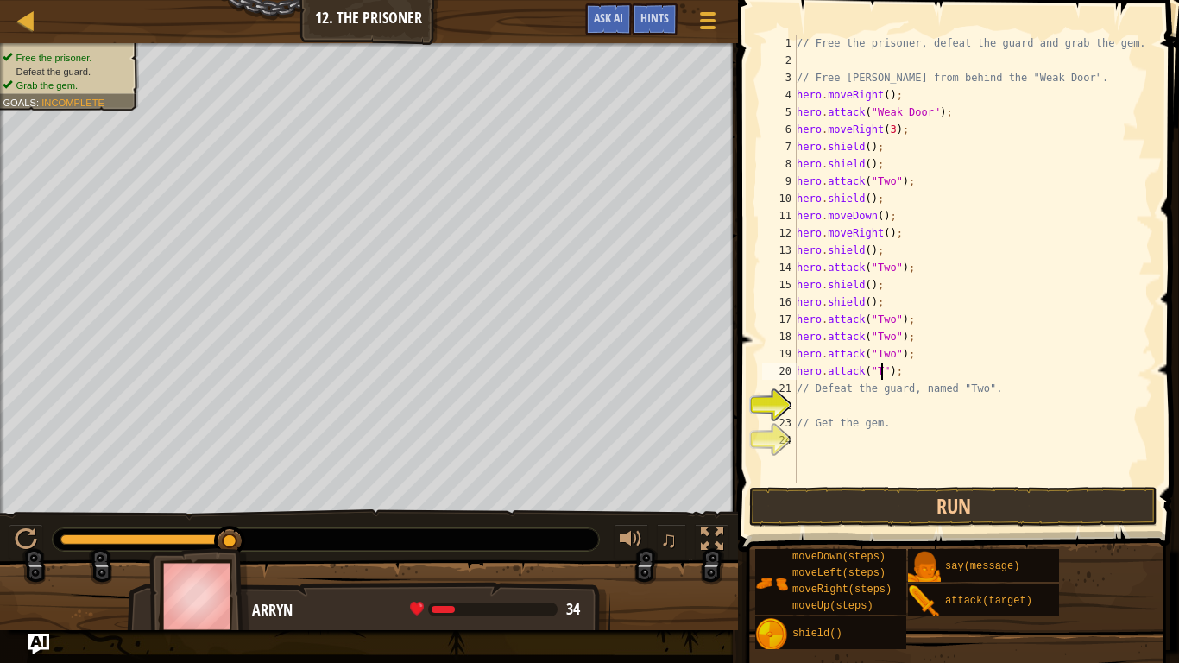
scroll to position [8, 14]
click at [987, 508] on button "Run" at bounding box center [953, 507] width 408 height 40
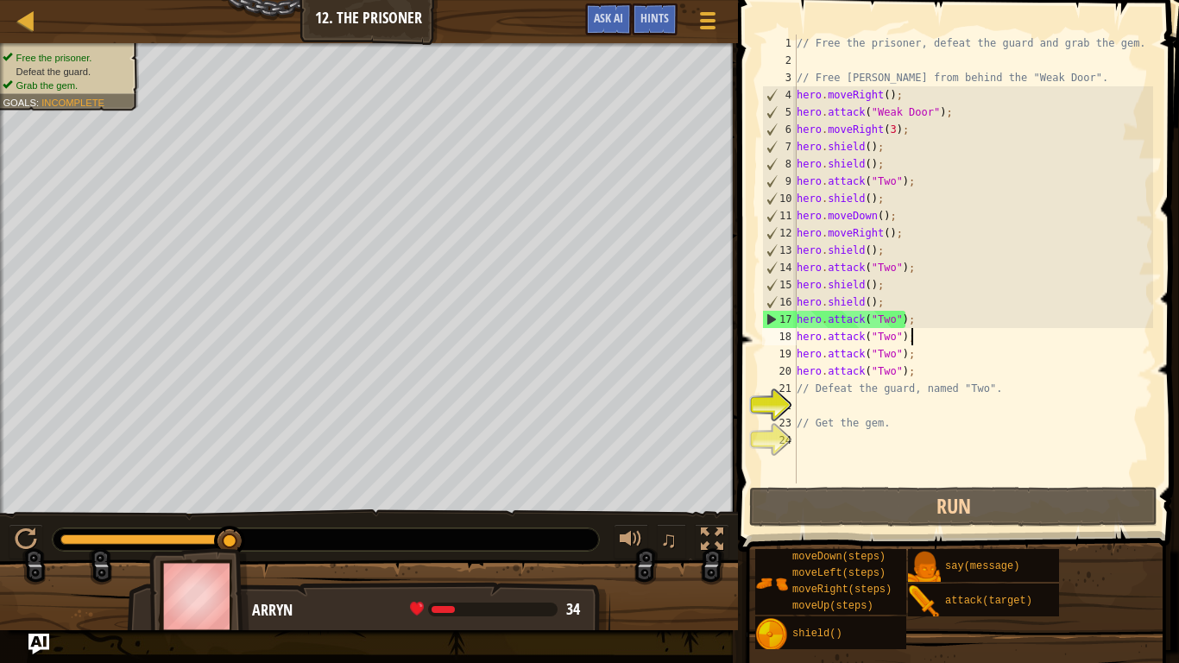
click at [911, 340] on div "// Free the prisoner, defeat the guard and grab the gem. // Free [PERSON_NAME] …" at bounding box center [973, 276] width 360 height 483
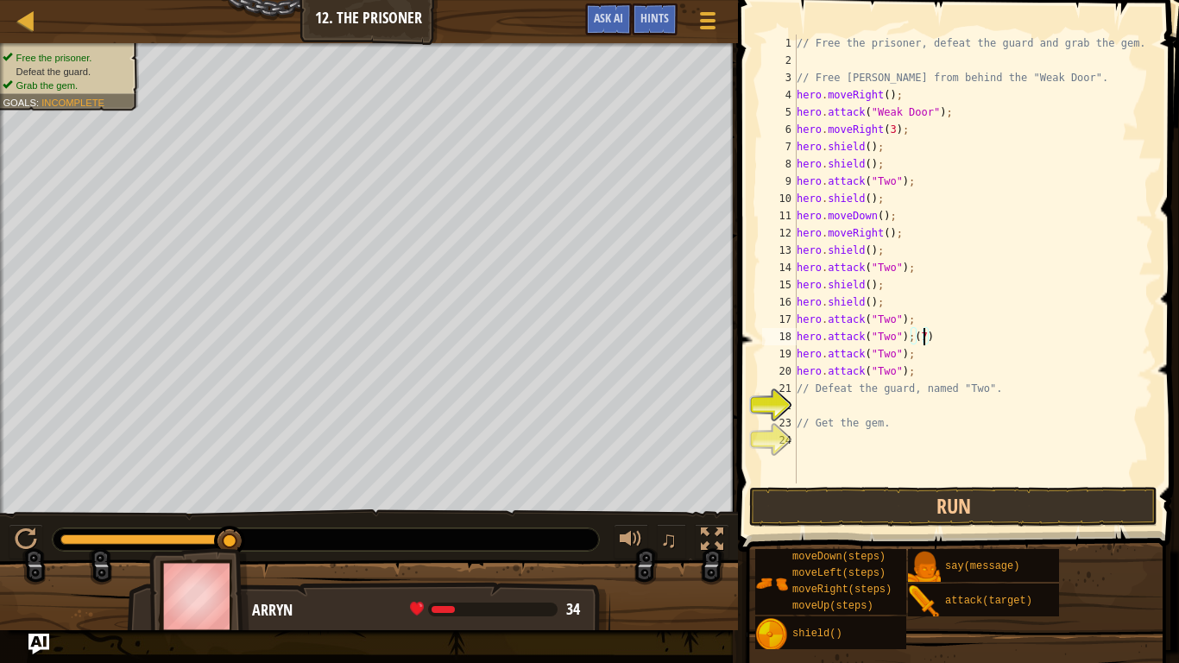
scroll to position [8, 18]
click at [981, 510] on button "Run" at bounding box center [953, 507] width 408 height 40
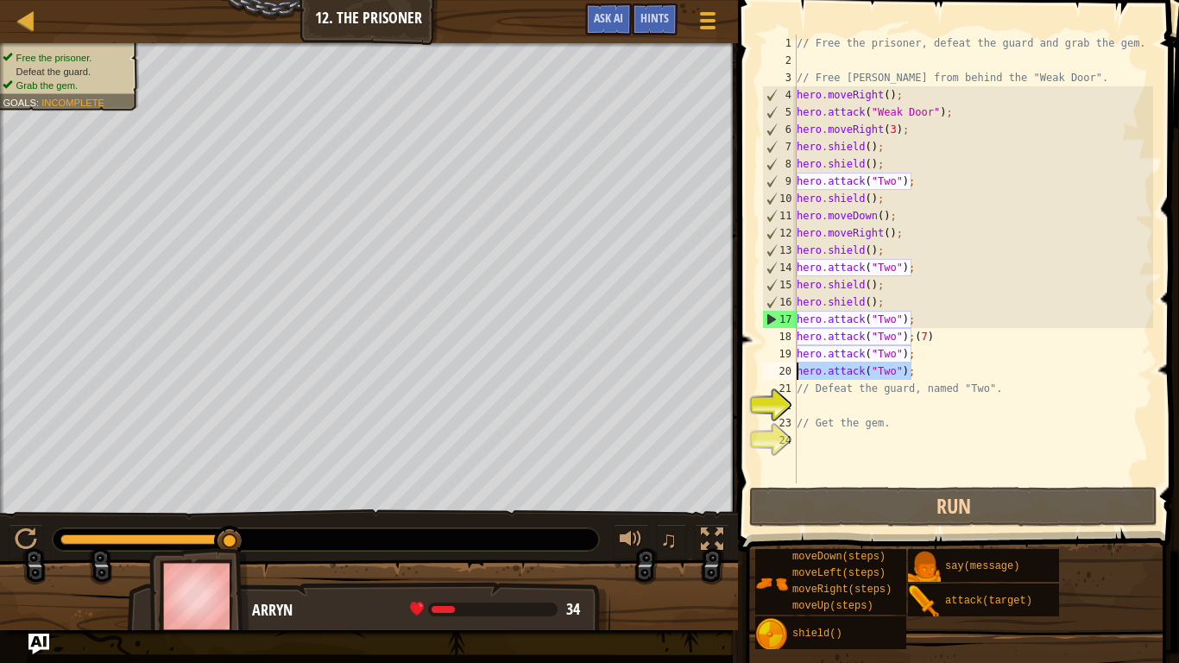
drag, startPoint x: 918, startPoint y: 371, endPoint x: 798, endPoint y: 369, distance: 120.0
click at [798, 369] on div "// Free the prisoner, defeat the guard and grab the gem. // Free [PERSON_NAME] …" at bounding box center [973, 276] width 360 height 483
type textarea "hero.attack("Two");"
click at [918, 374] on div "// Free the prisoner, defeat the guard and grab the gem. // Free [PERSON_NAME] …" at bounding box center [973, 259] width 360 height 449
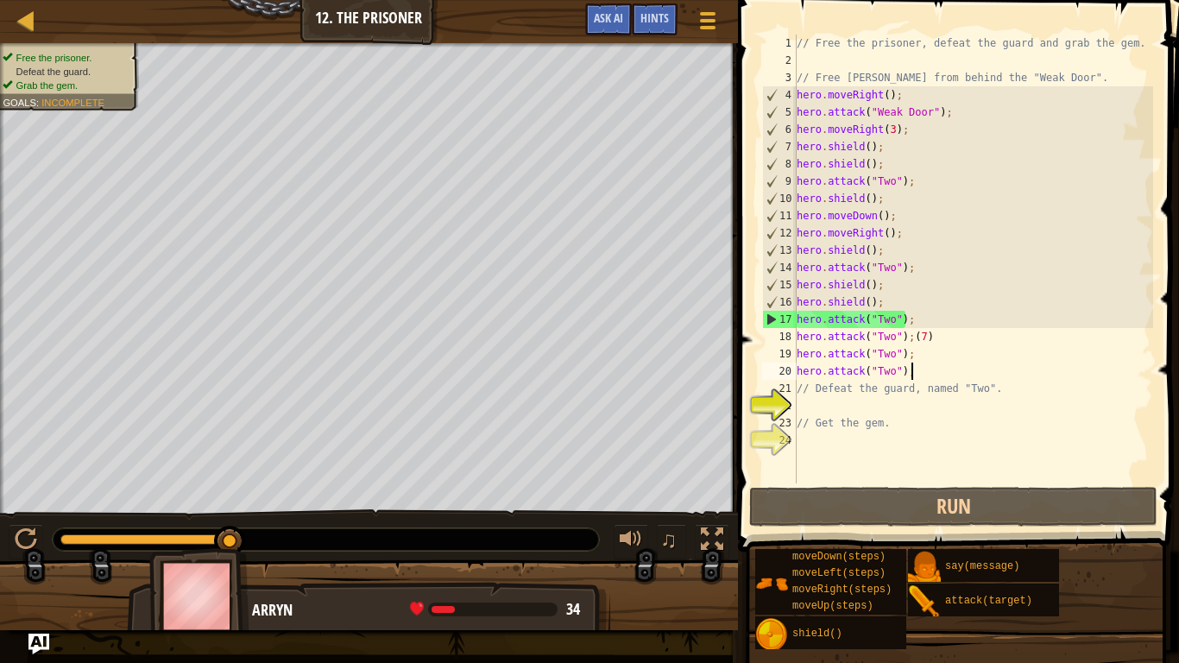
scroll to position [8, 0]
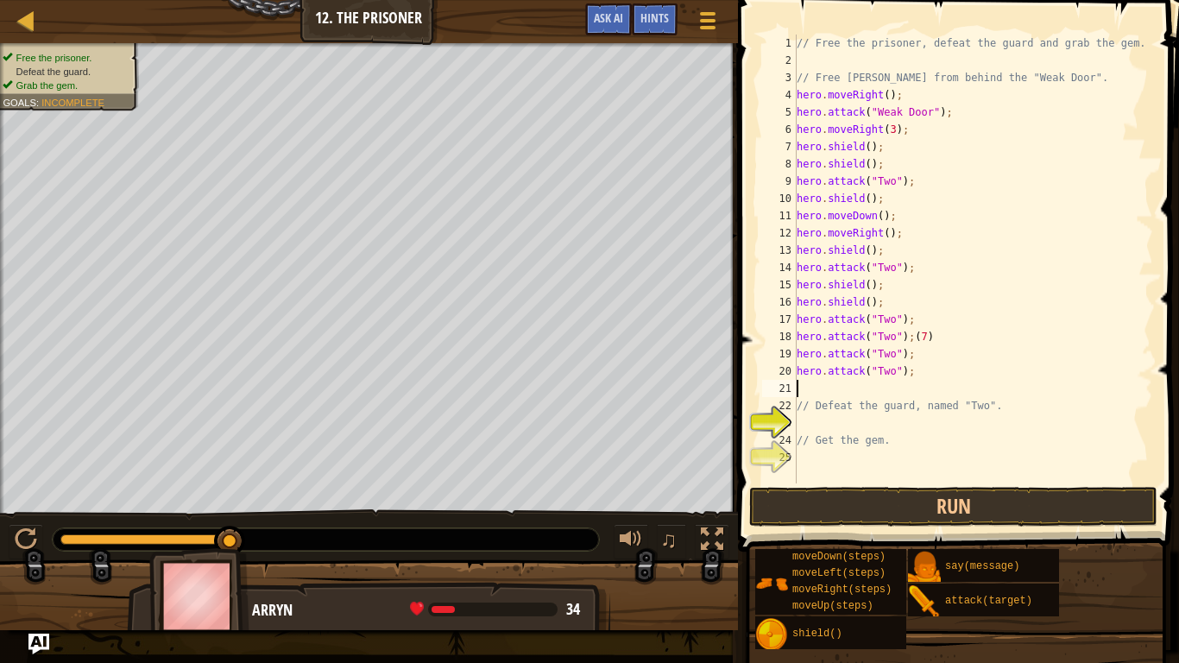
paste textarea "hero.attack("Two");"
type textarea "hero.attack("Two");"
click at [910, 516] on button "Run" at bounding box center [953, 507] width 408 height 40
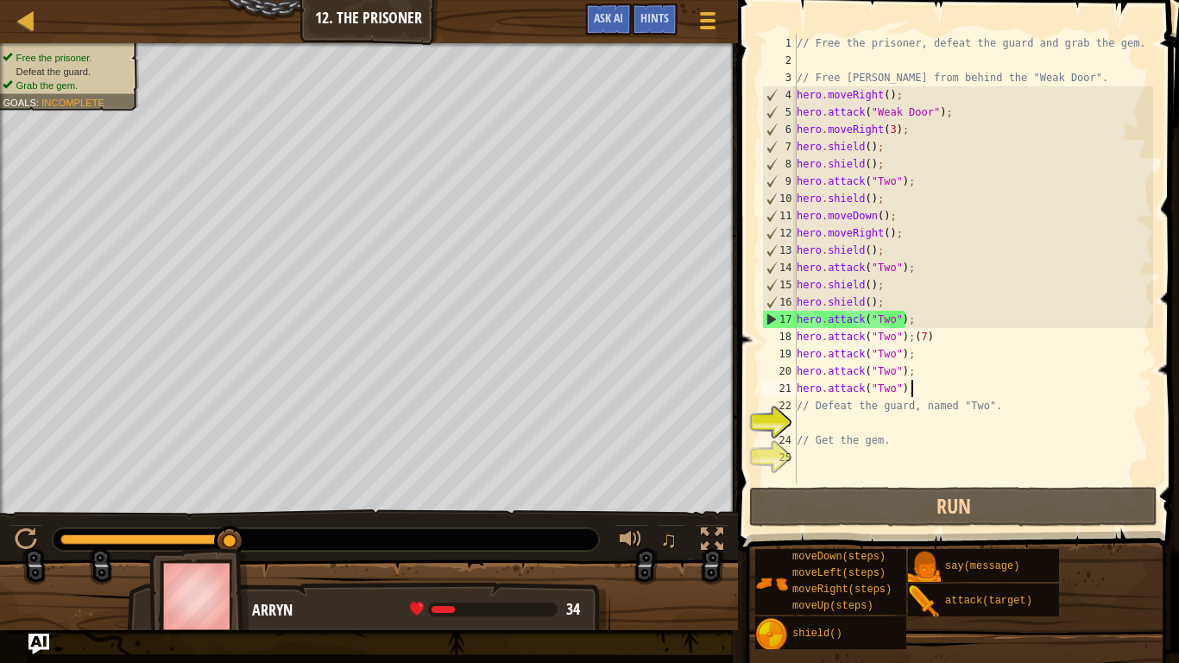
click at [837, 420] on div "// Free the prisoner, defeat the guard and grab the gem. // Free [PERSON_NAME] …" at bounding box center [973, 276] width 360 height 483
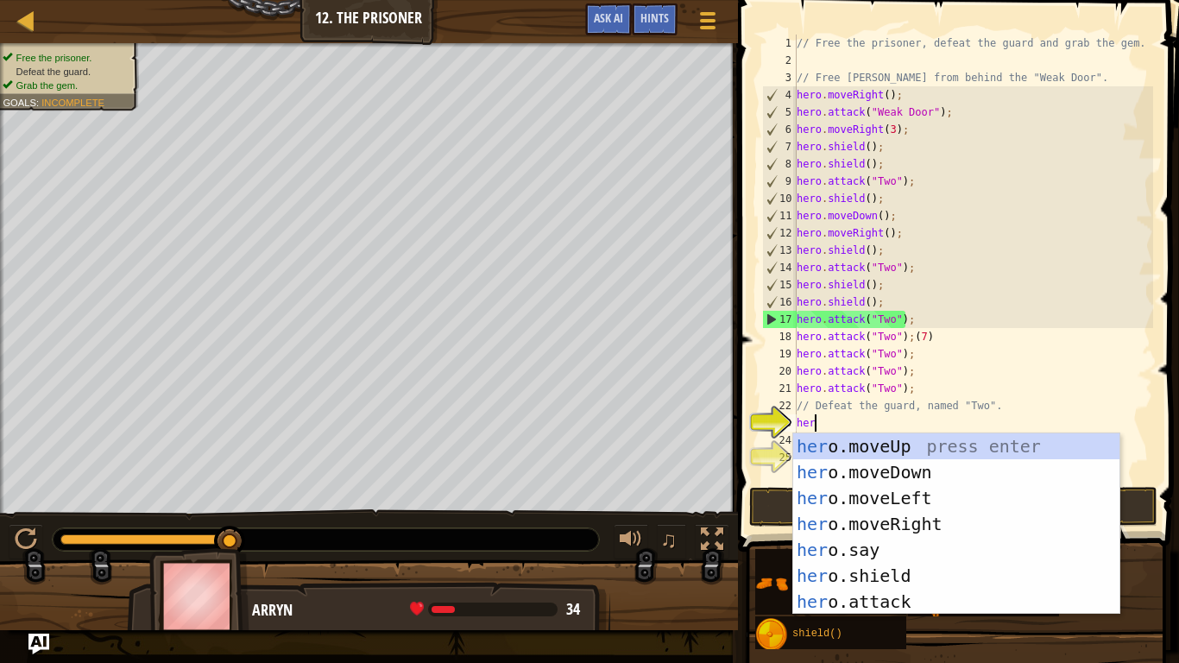
scroll to position [8, 3]
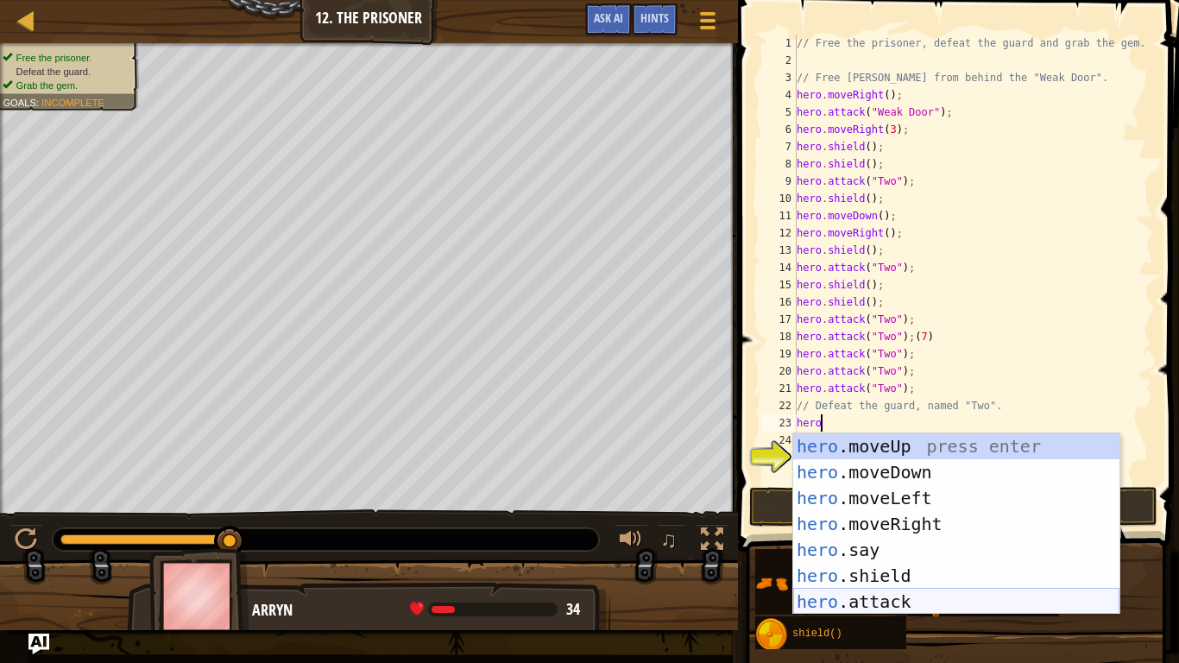
click at [863, 516] on div "hero .moveUp press enter hero .moveDown press enter hero .moveLeft press enter …" at bounding box center [956, 549] width 326 height 233
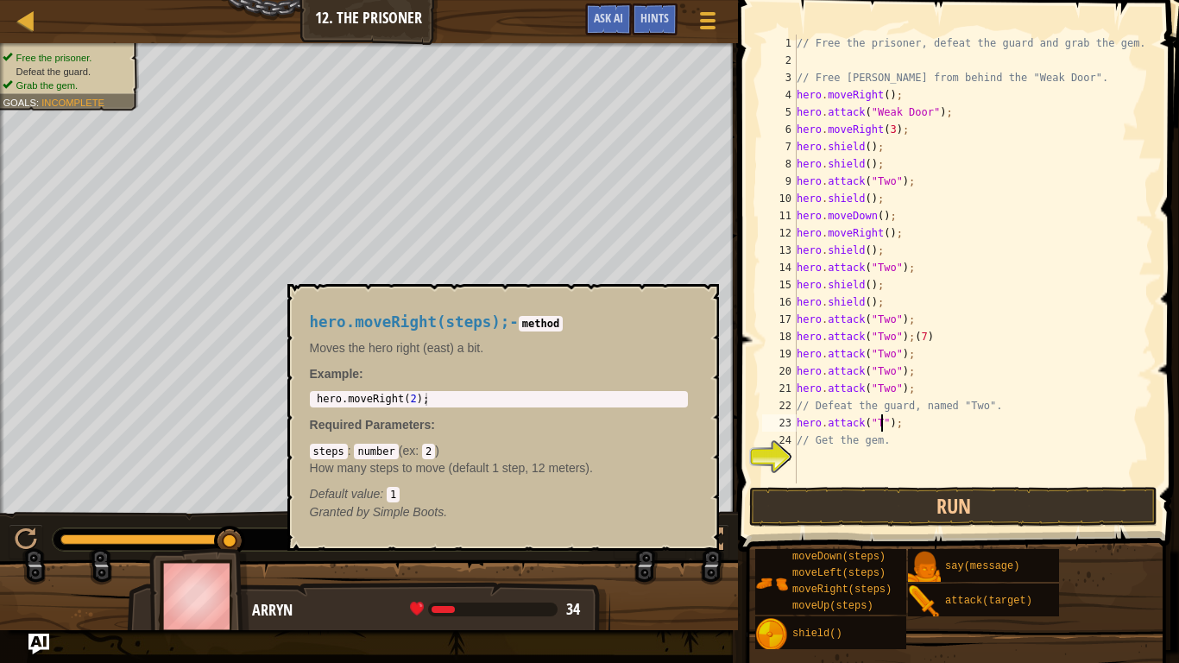
type textarea "hero.attack("Two");"
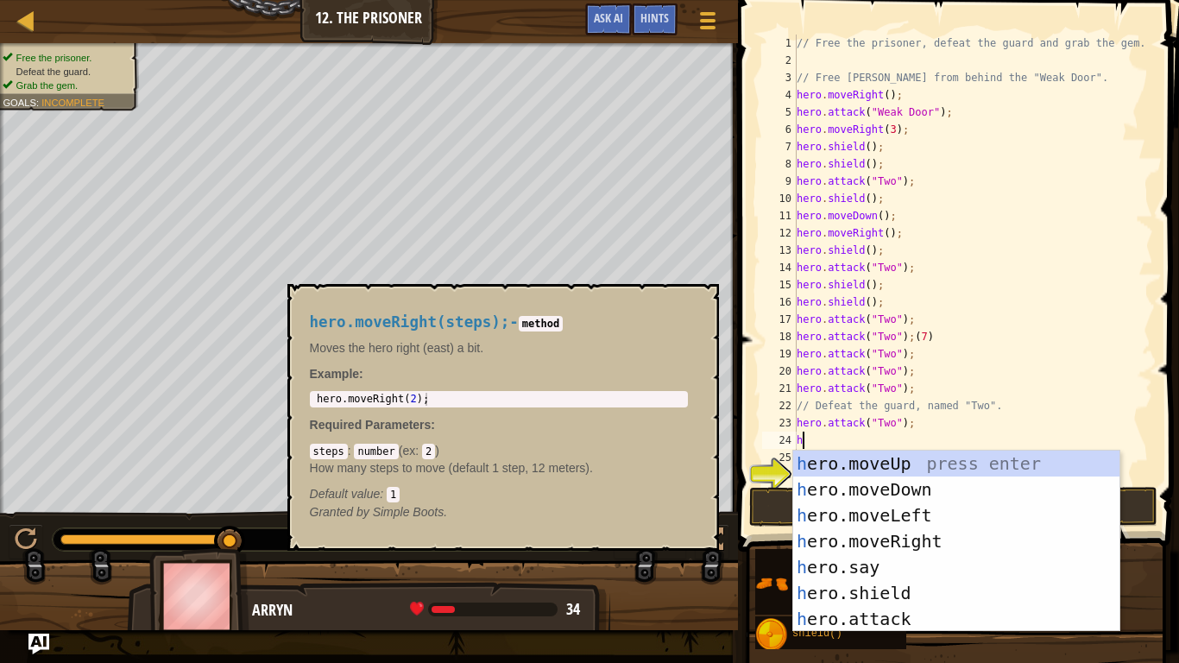
scroll to position [8, 2]
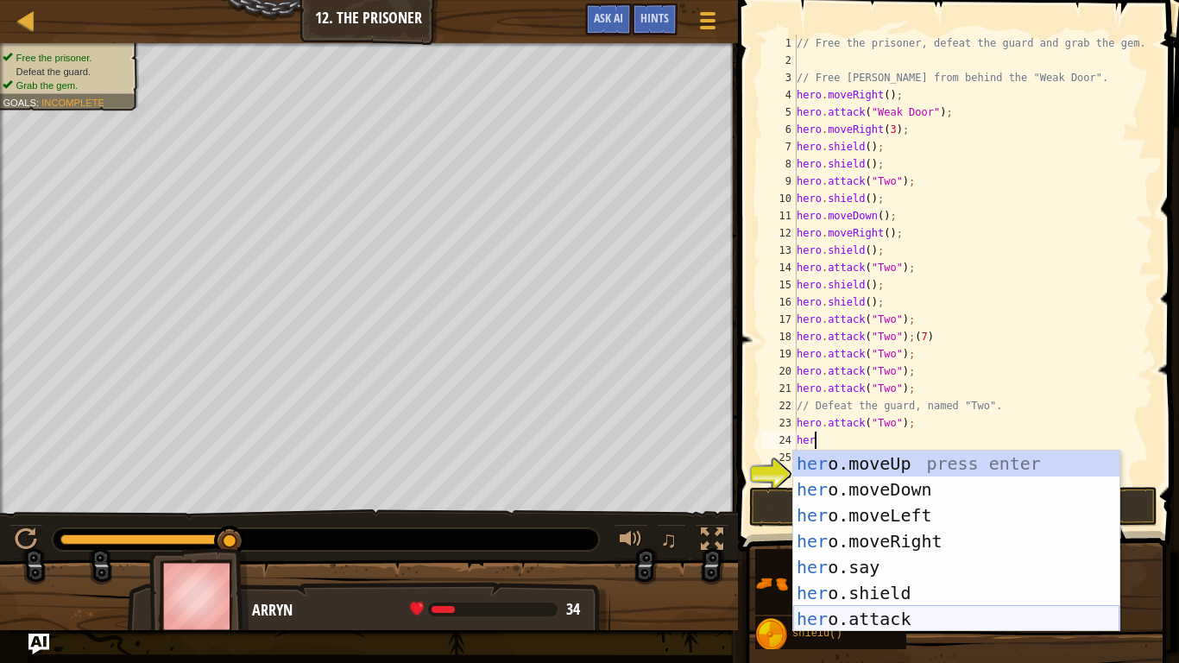
click at [885, 516] on div "her o.moveUp press enter her o.moveDown press enter her o.moveLeft press enter …" at bounding box center [956, 567] width 326 height 233
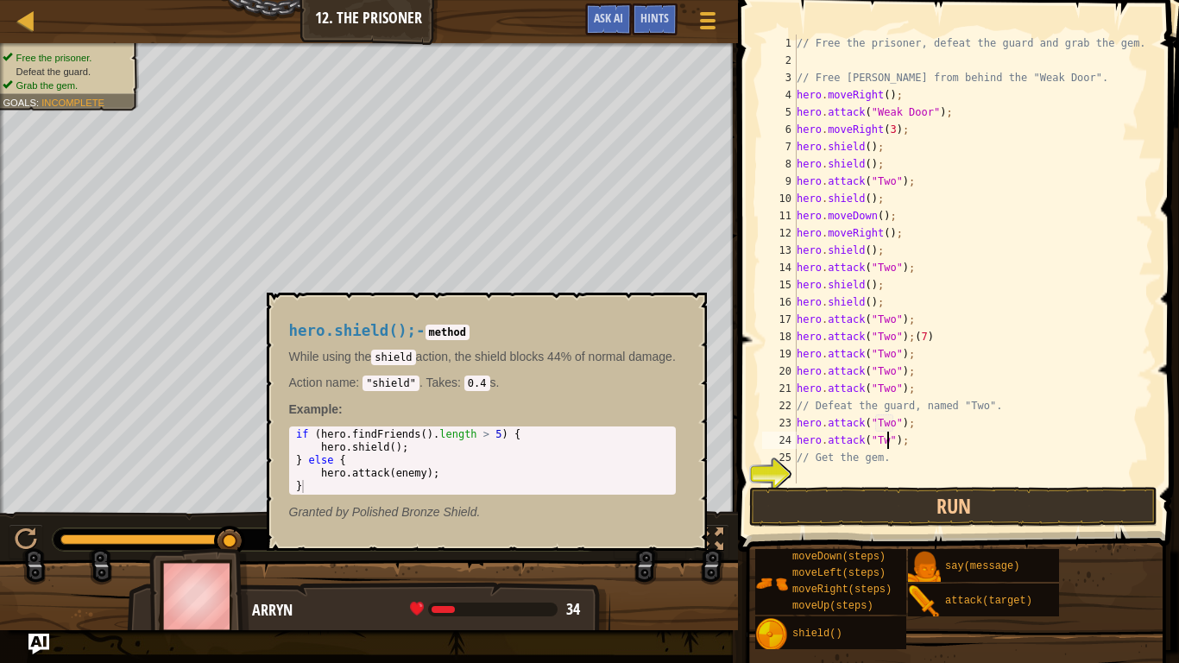
scroll to position [8, 14]
type textarea "hero.attack("Two");"
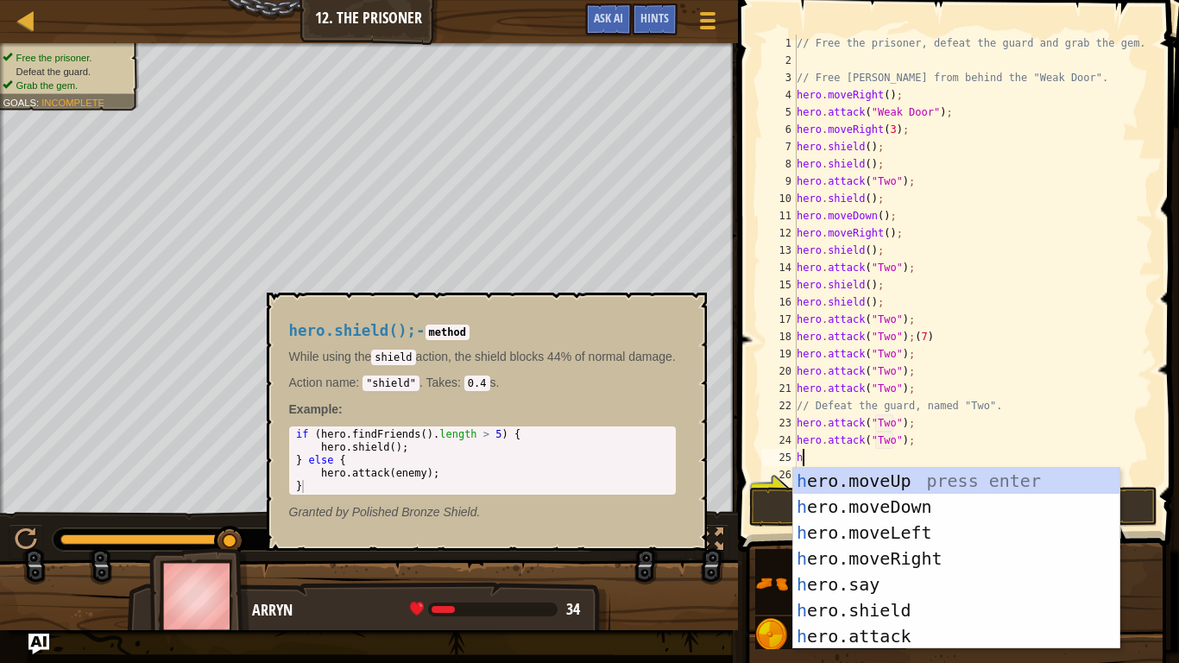
scroll to position [8, 2]
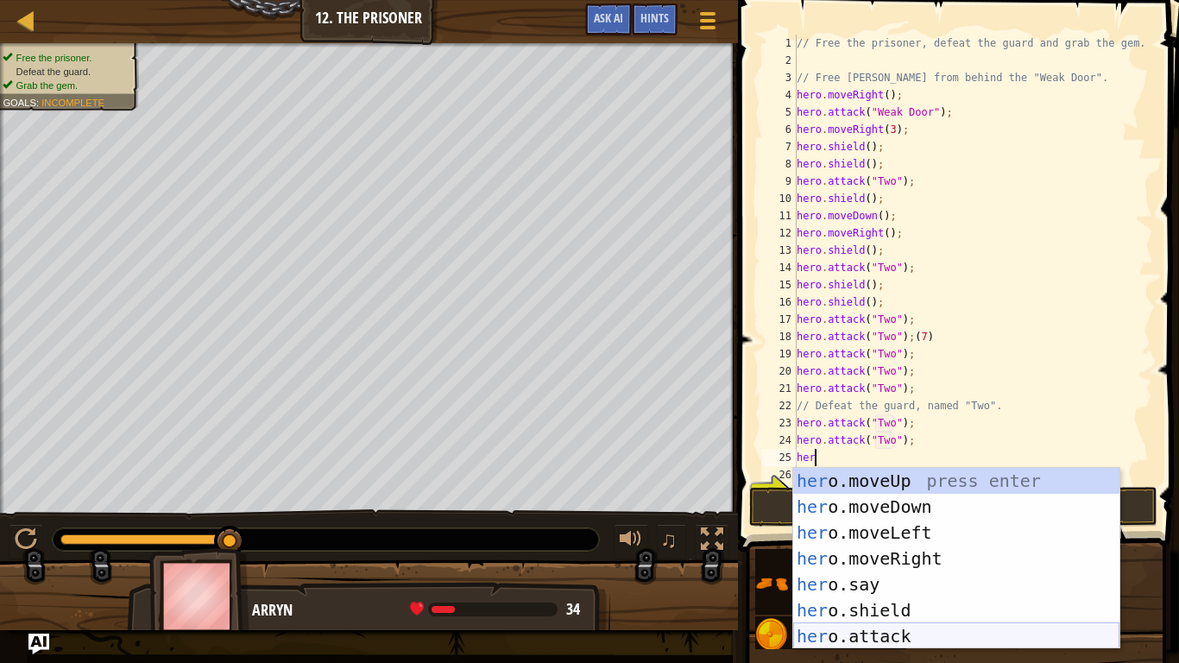
click at [974, 516] on div "her o.moveUp press enter her o.moveDown press enter her o.moveLeft press enter …" at bounding box center [956, 584] width 326 height 233
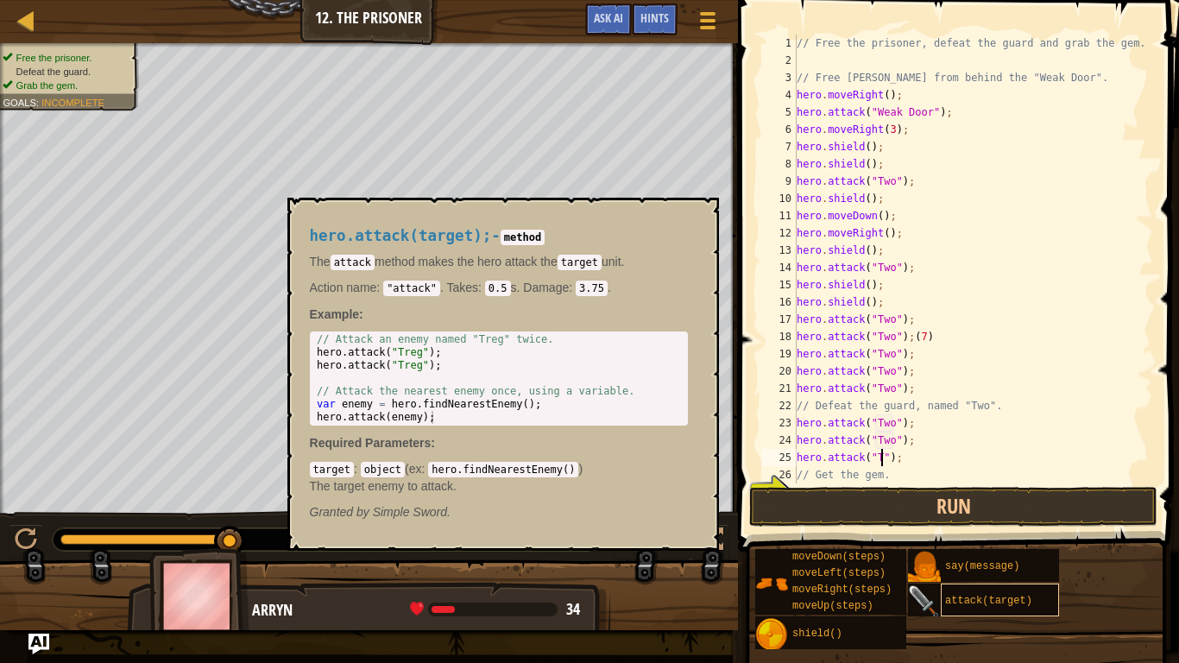
type textarea "hero.attack("Two");"
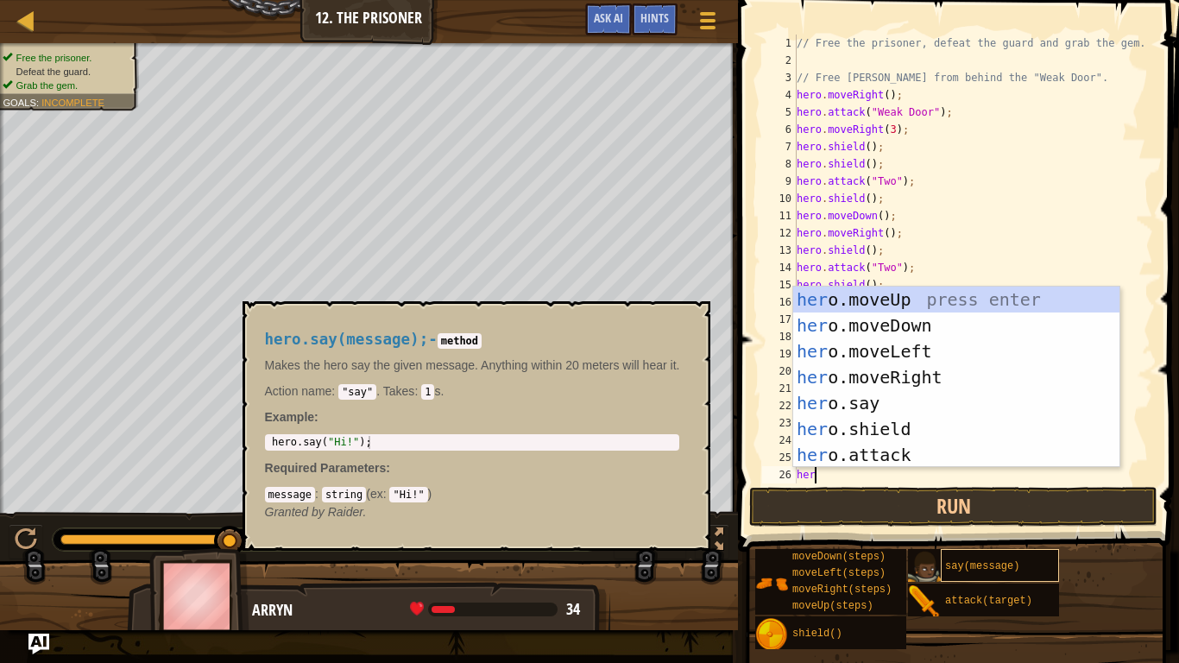
scroll to position [8, 3]
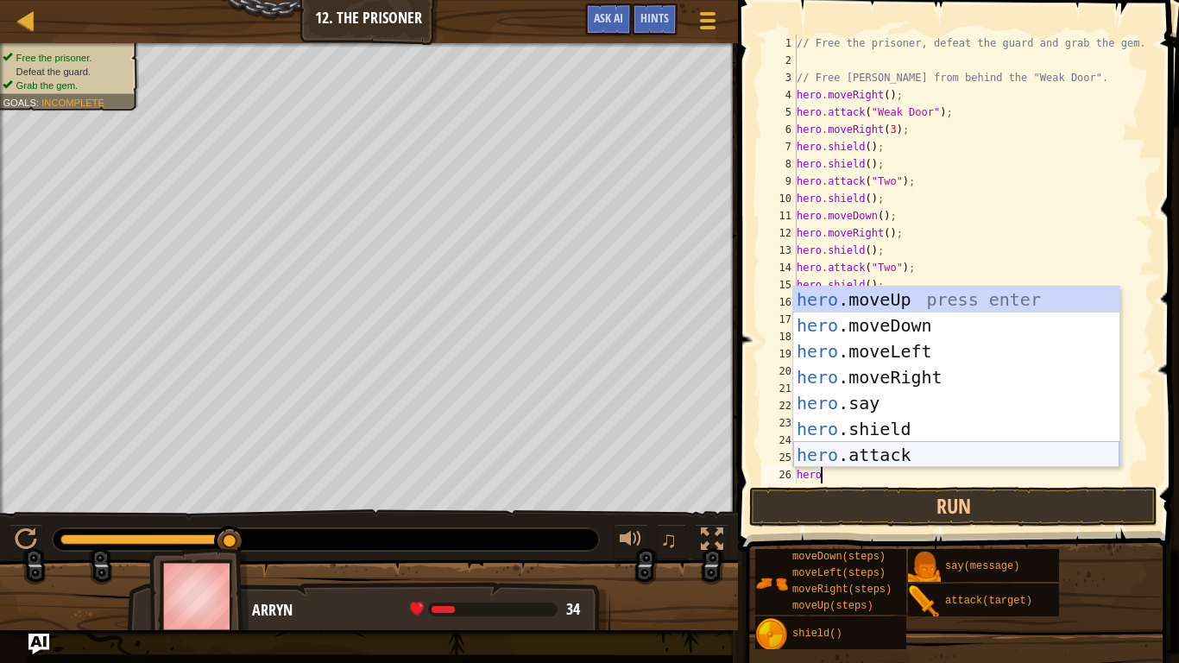
click at [860, 450] on div "hero .moveUp press enter hero .moveDown press enter hero .moveLeft press enter …" at bounding box center [956, 403] width 326 height 233
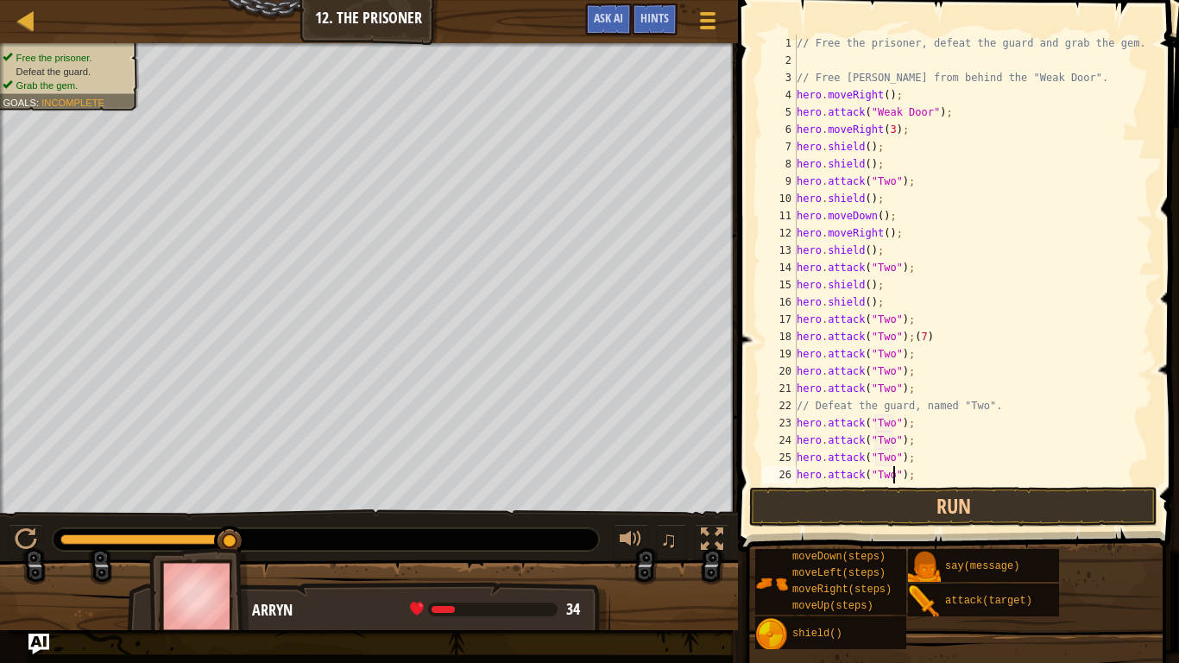
scroll to position [8, 14]
click at [961, 507] on button "Run" at bounding box center [953, 507] width 408 height 40
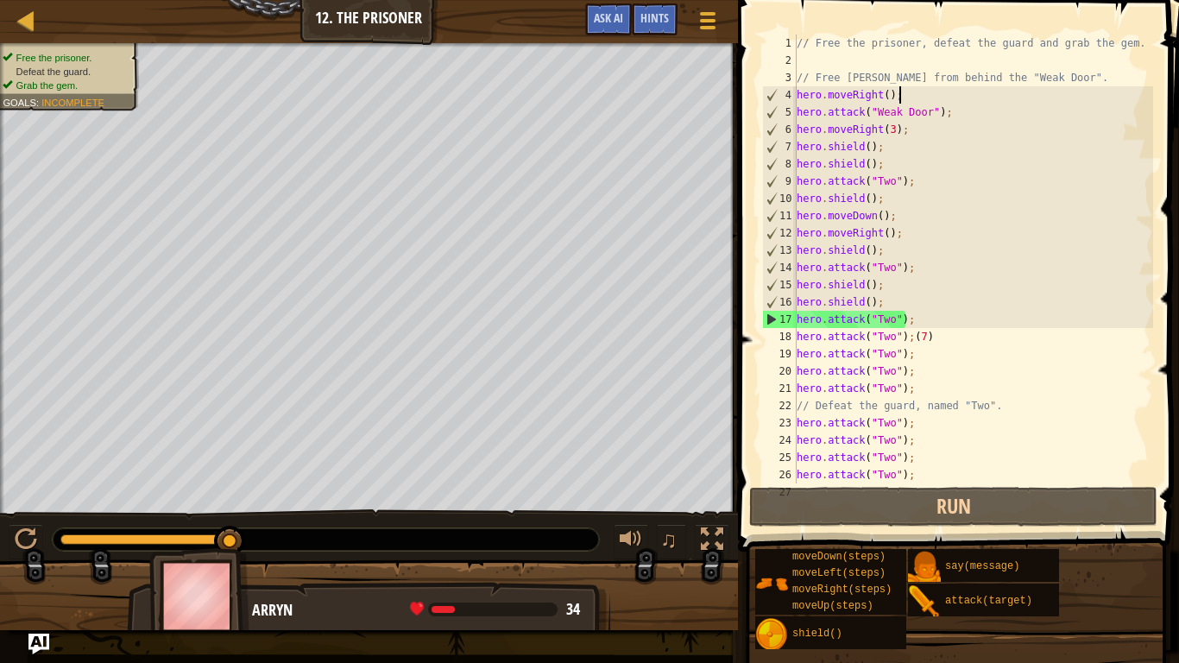
click at [937, 97] on div "// Free the prisoner, defeat the guard and grab the gem. // Free [PERSON_NAME] …" at bounding box center [973, 276] width 360 height 483
click at [944, 469] on div "// Free the prisoner, defeat the guard and grab the gem. // Free [PERSON_NAME] …" at bounding box center [973, 276] width 360 height 483
click at [945, 470] on div "// Free the prisoner, defeat the guard and grab the gem. // Free [PERSON_NAME] …" at bounding box center [973, 276] width 360 height 483
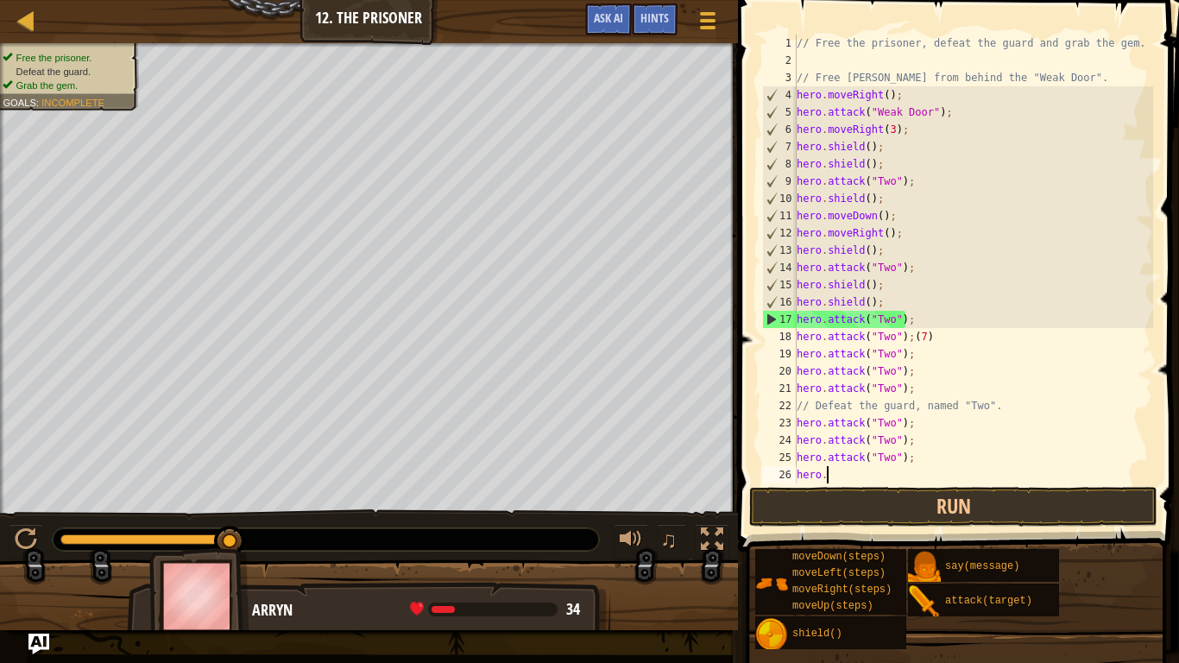
scroll to position [8, 2]
type textarea "h"
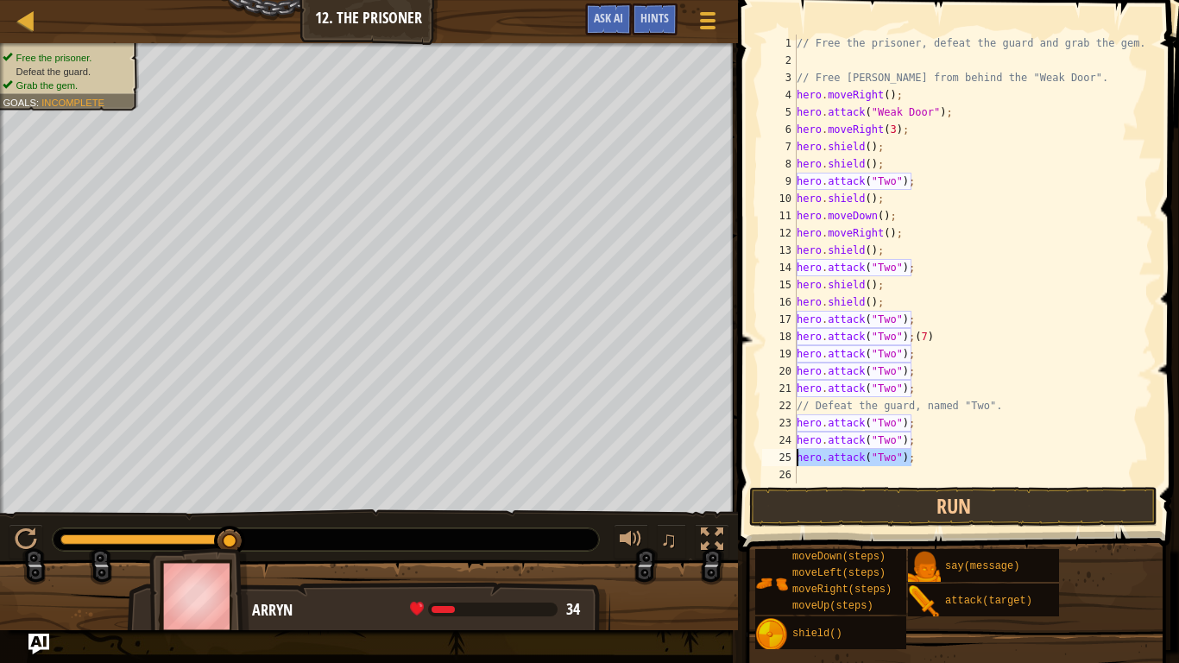
drag, startPoint x: 949, startPoint y: 462, endPoint x: 786, endPoint y: 459, distance: 162.3
click at [786, 459] on div "1 2 3 4 5 6 7 8 9 10 11 12 13 14 15 16 17 18 19 20 21 22 23 24 25 26 27 // Free…" at bounding box center [956, 259] width 394 height 449
type textarea "hero.attack("Two");"
drag, startPoint x: 955, startPoint y: 428, endPoint x: 772, endPoint y: 426, distance: 183.0
click at [772, 426] on div "1 2 3 4 5 6 7 8 9 10 11 12 13 14 15 16 17 18 19 20 21 22 23 24 25 26 27 // Free…" at bounding box center [956, 259] width 394 height 449
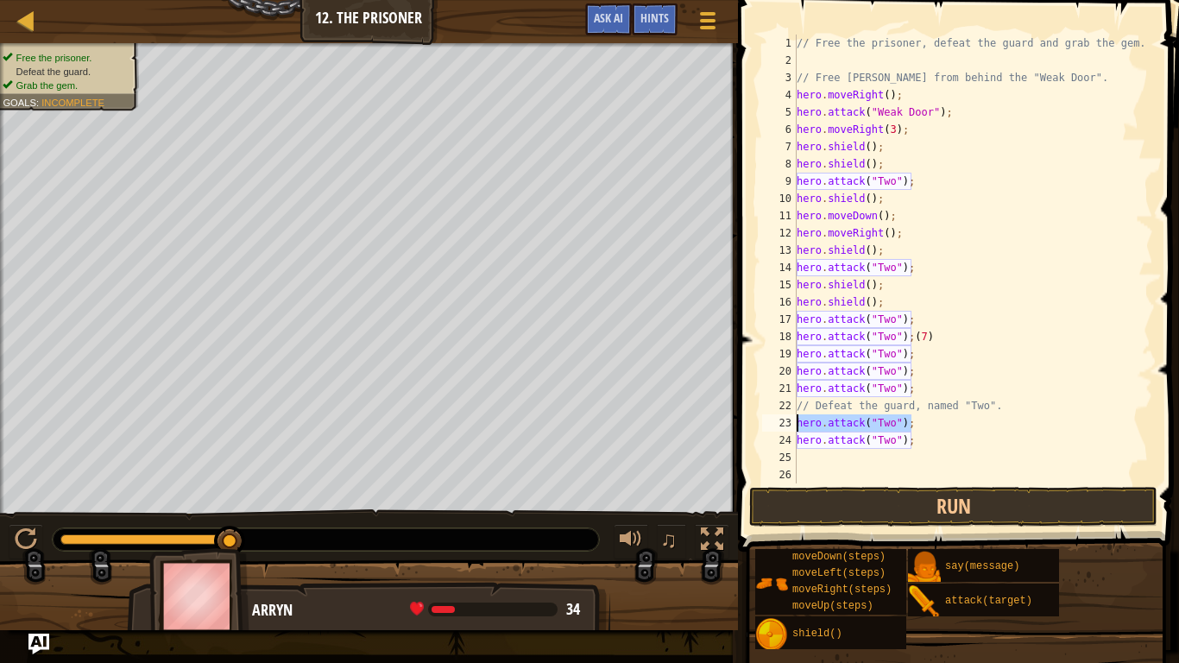
type textarea "hero.attack("Two");"
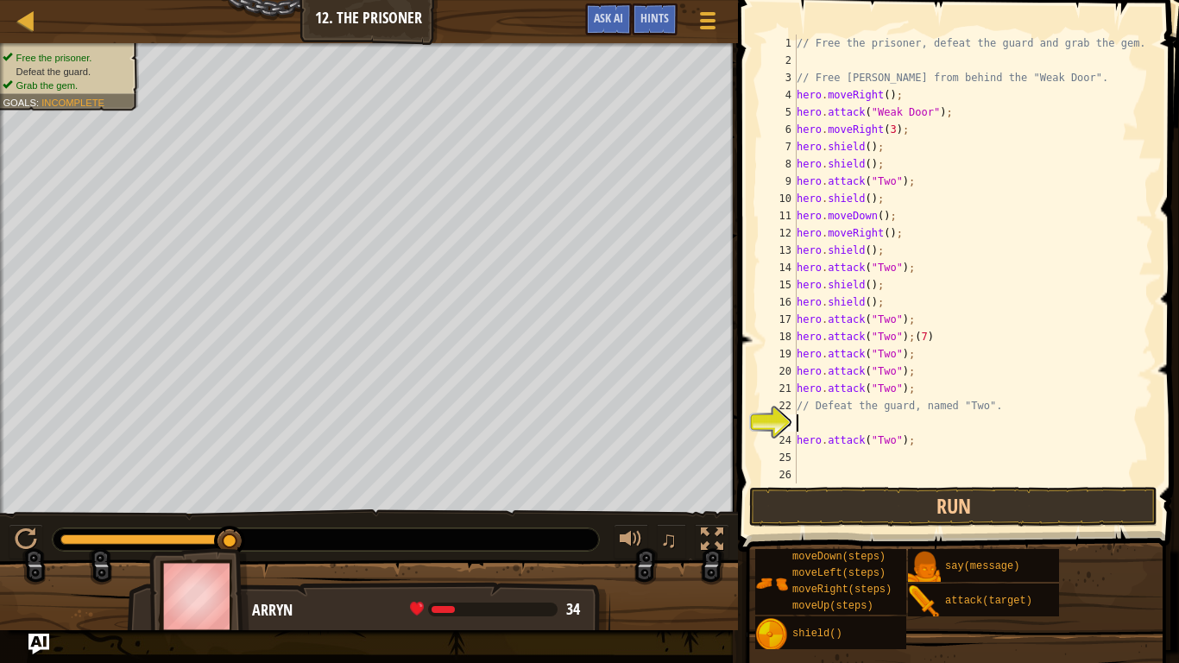
click at [968, 429] on div "// Free the prisoner, defeat the guard and grab the gem. // Free [PERSON_NAME] …" at bounding box center [973, 276] width 360 height 483
click at [935, 442] on div "// Free the prisoner, defeat the guard and grab the gem. // Free [PERSON_NAME] …" at bounding box center [973, 276] width 360 height 483
type textarea "h"
click at [958, 389] on div "// Free the prisoner, defeat the guard and grab the gem. // Free [PERSON_NAME] …" at bounding box center [973, 276] width 360 height 483
type textarea "h"
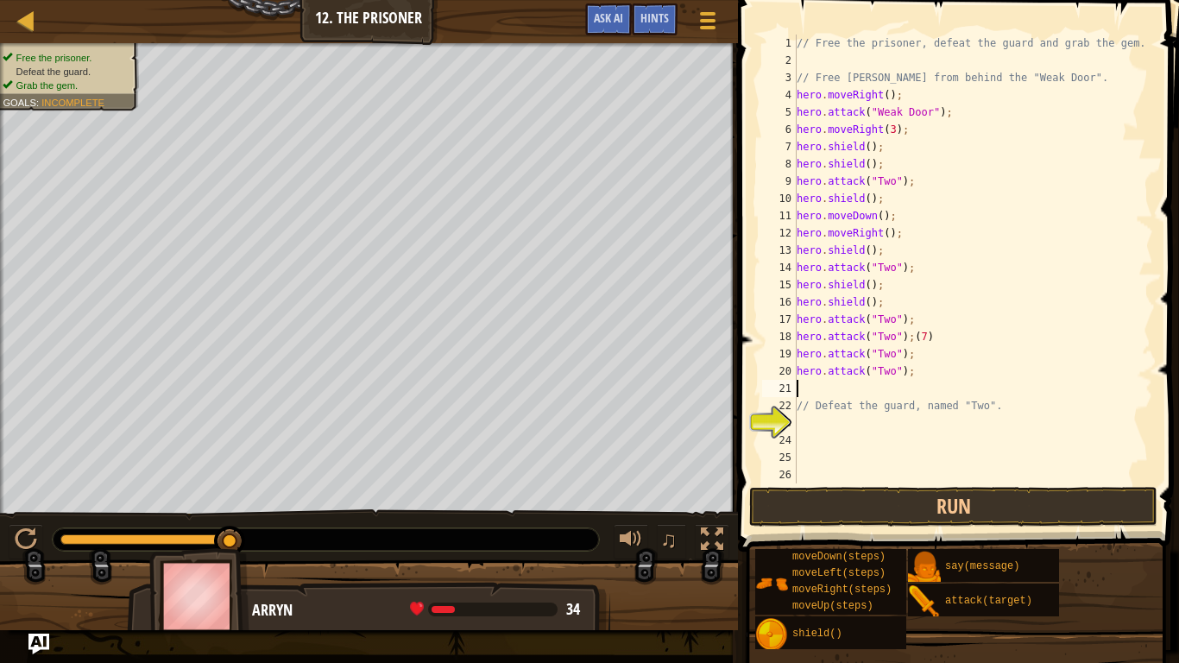
type textarea "hero.attack("Two");"
type textarea "// Defeat the guard, named "Two"."
type textarea "h"
type textarea "hero.attack("Two");"
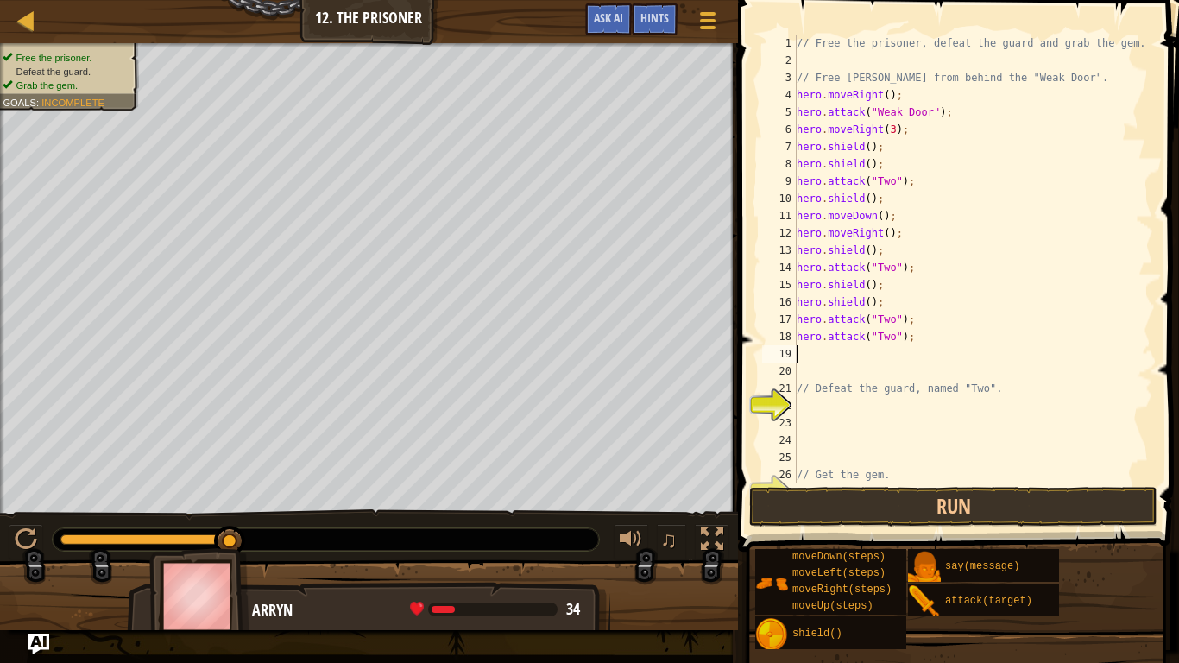
type textarea "hero.attack("Two");"
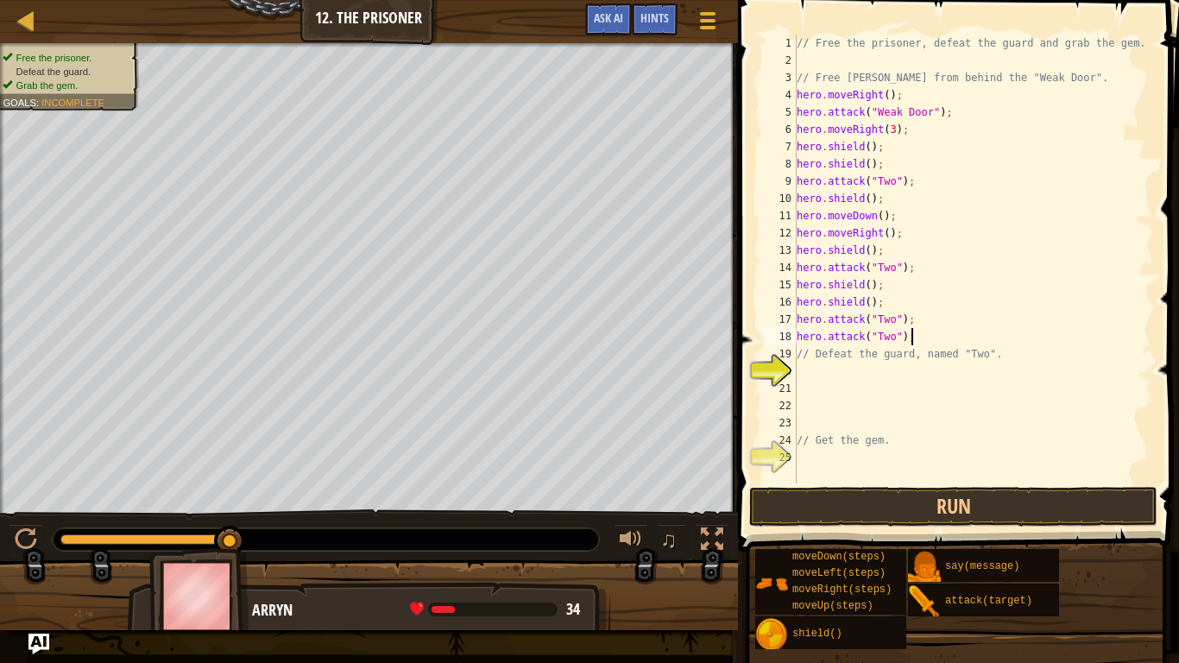
type textarea "// Defeat the guard, named "Two"."
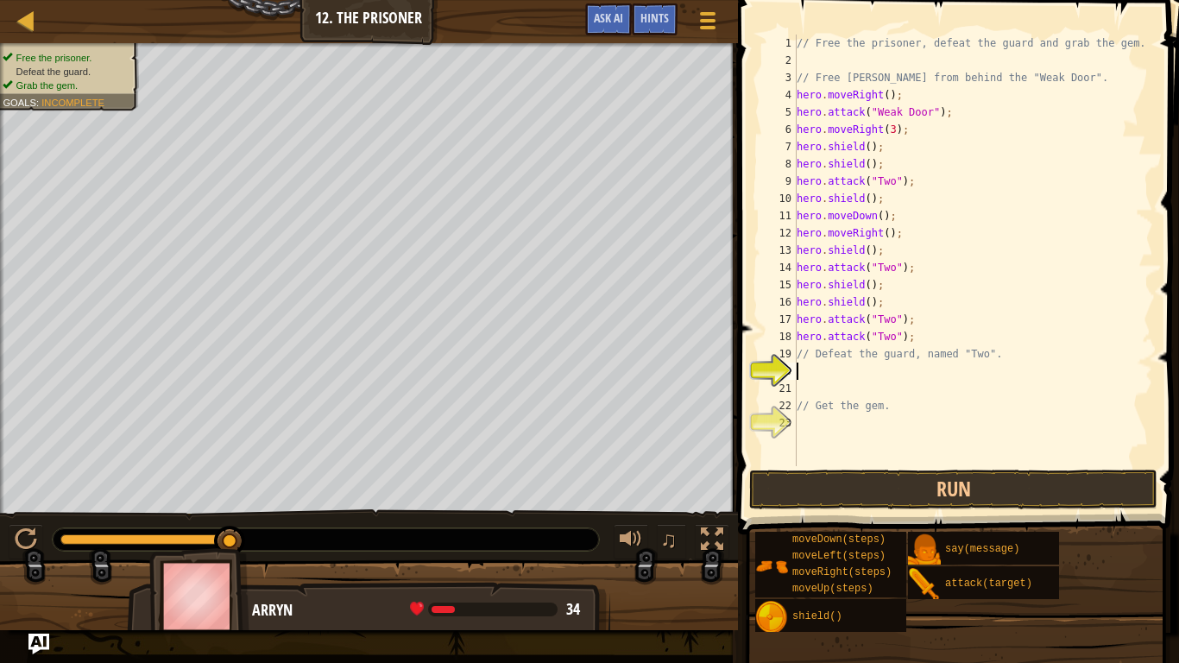
type textarea "// Defeat the guard, named "Two"."
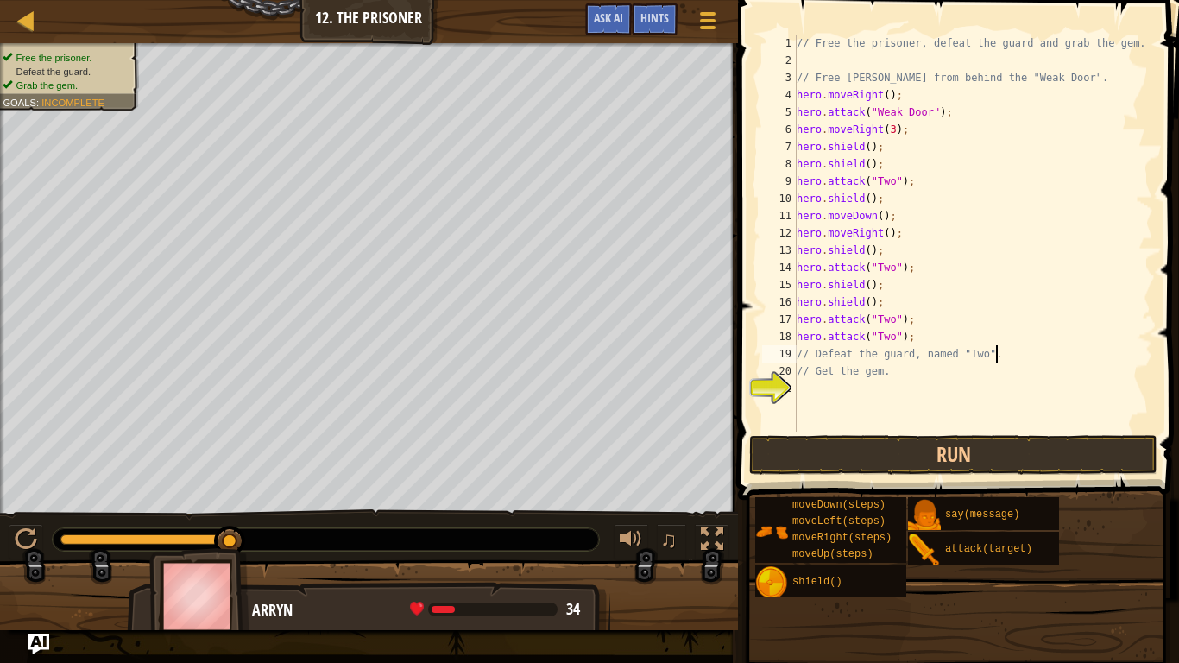
type textarea "// Get the gem."
click at [1056, 454] on button "Run" at bounding box center [953, 455] width 408 height 40
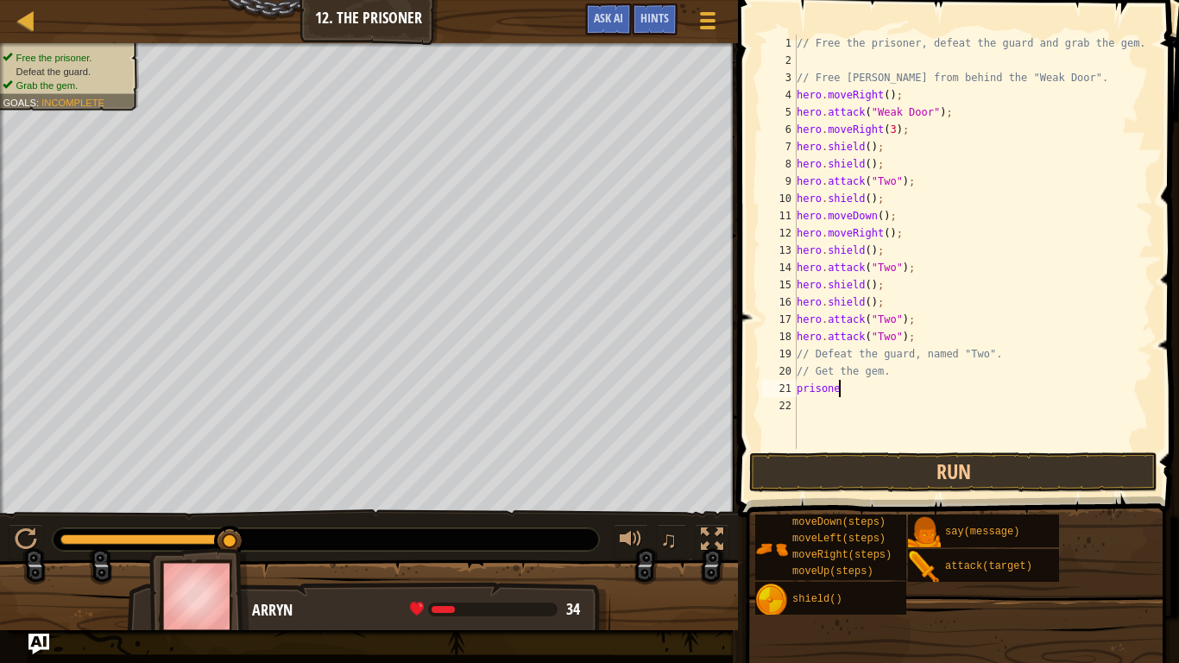
scroll to position [8, 3]
type textarea "p"
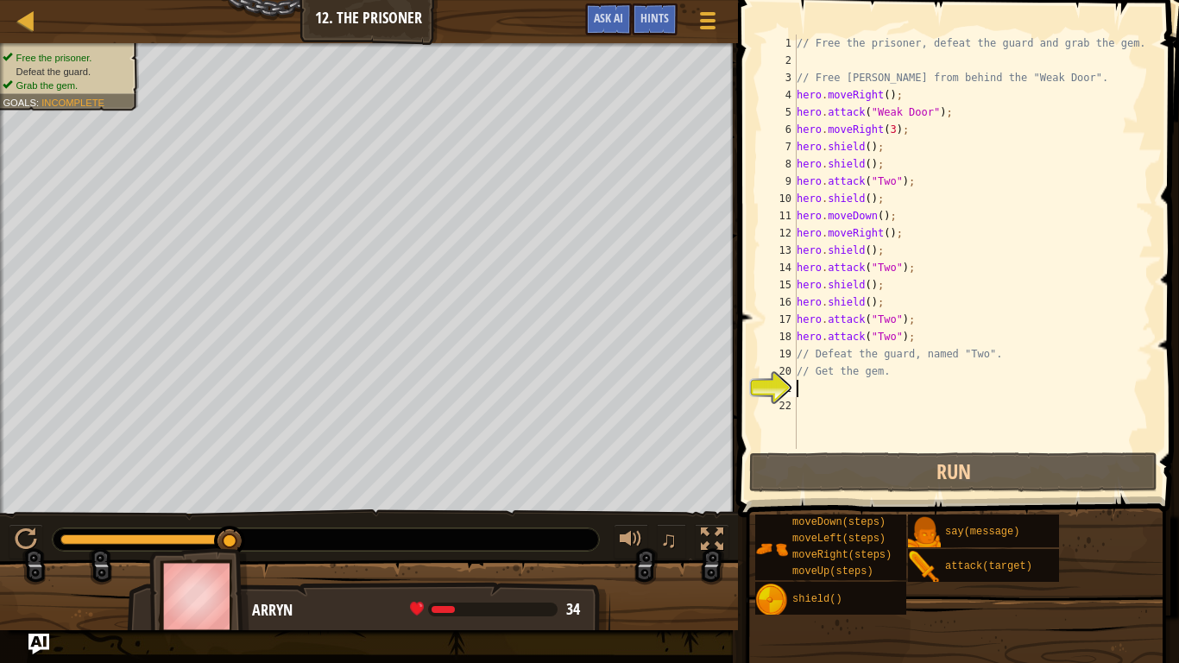
click at [963, 320] on div "// Free the prisoner, defeat the guard and grab the gem. // Free [PERSON_NAME] …" at bounding box center [973, 259] width 360 height 449
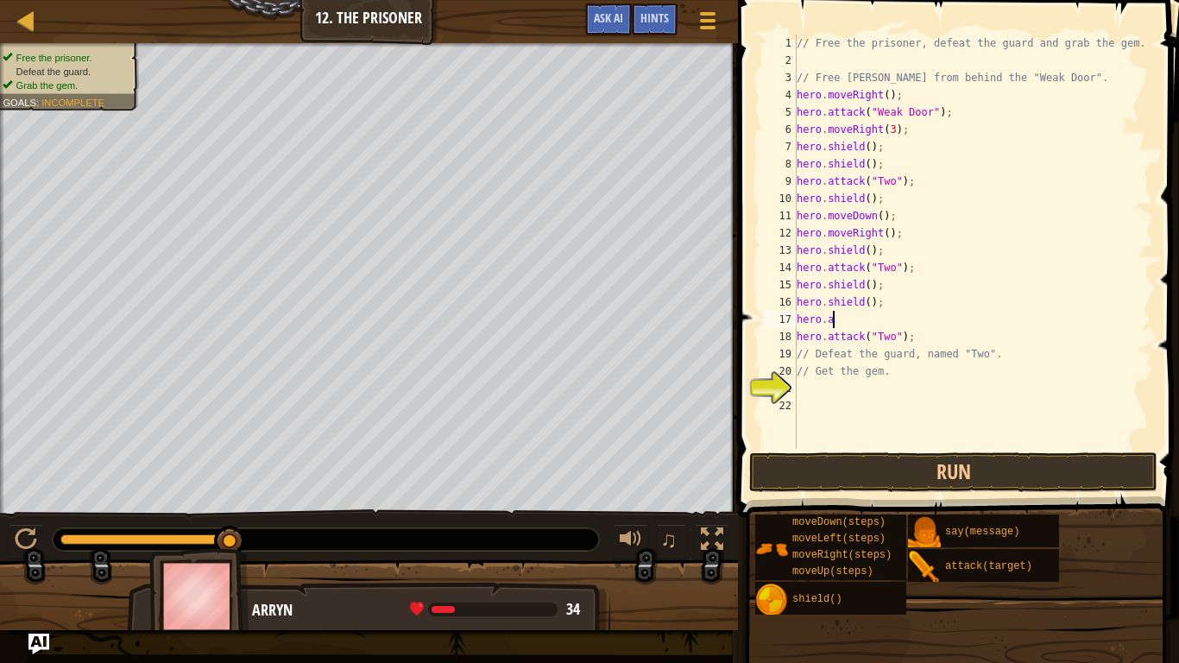
type textarea "h"
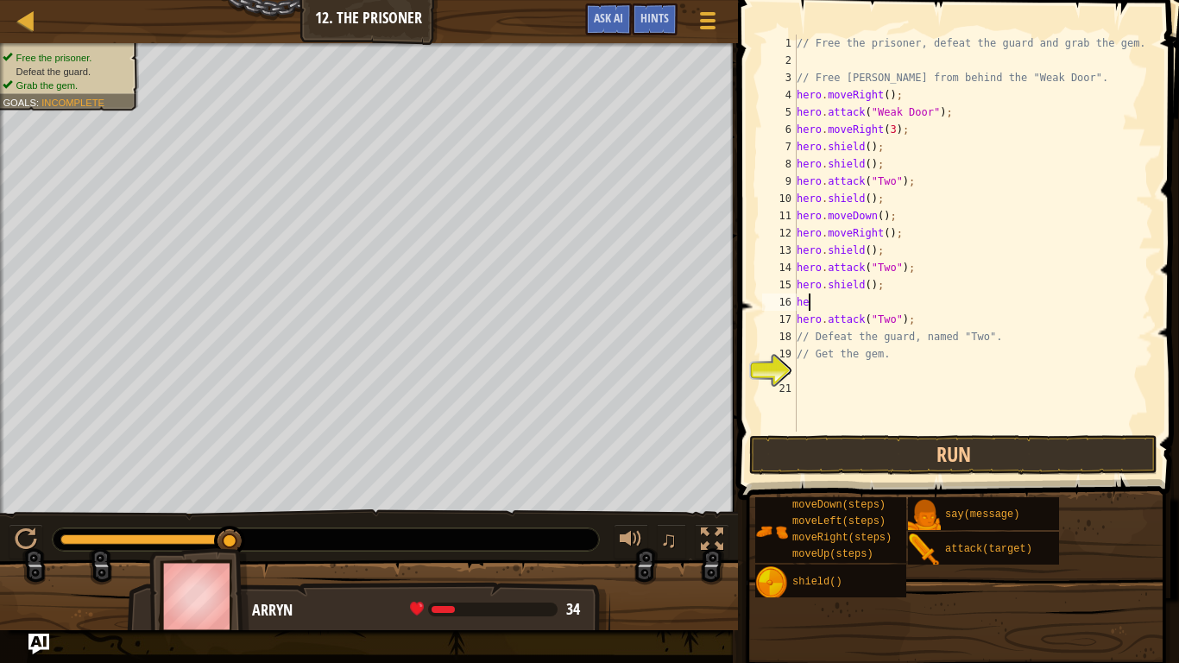
type textarea "h"
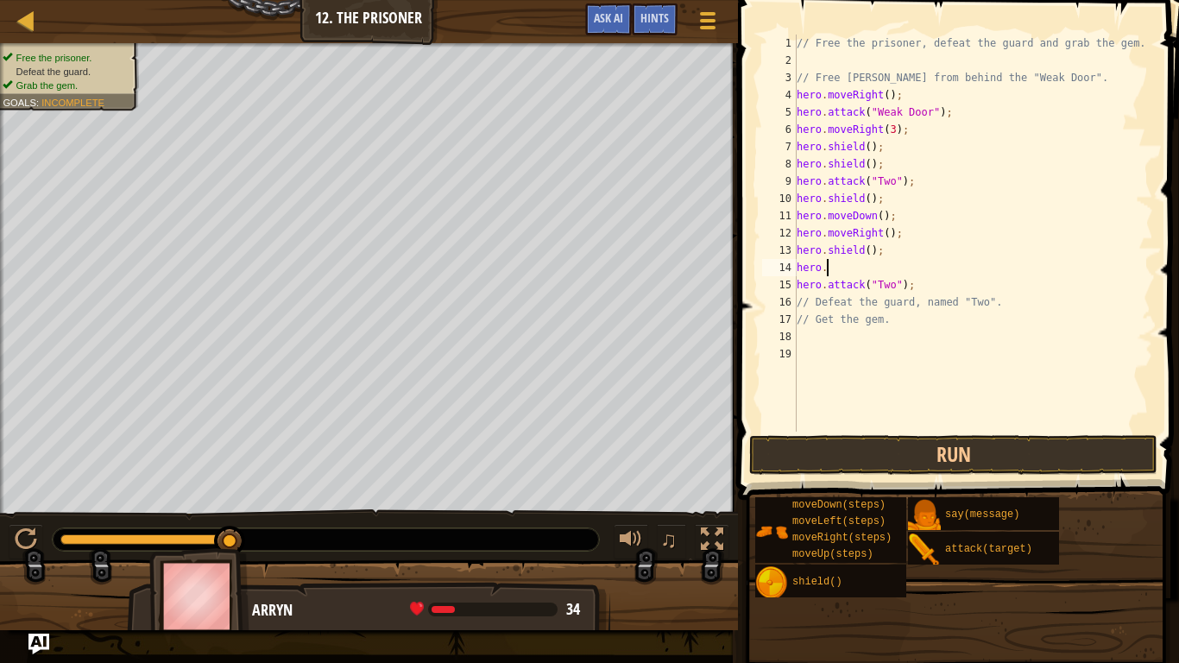
type textarea "h"
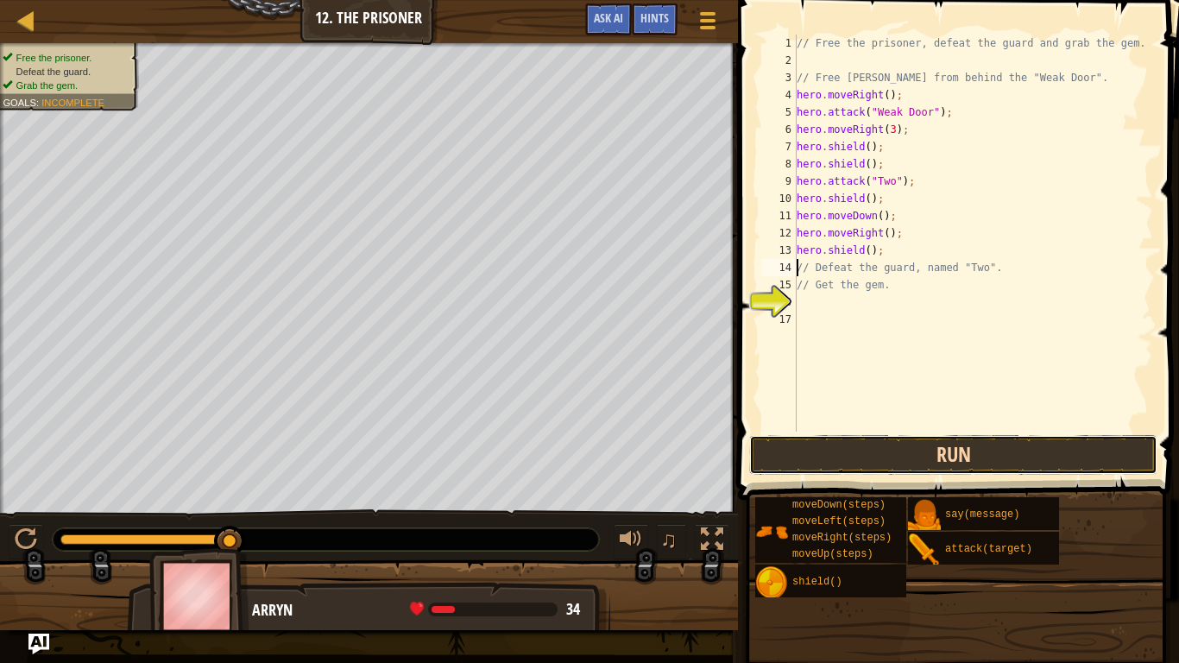
click at [1077, 458] on button "Run" at bounding box center [953, 455] width 408 height 40
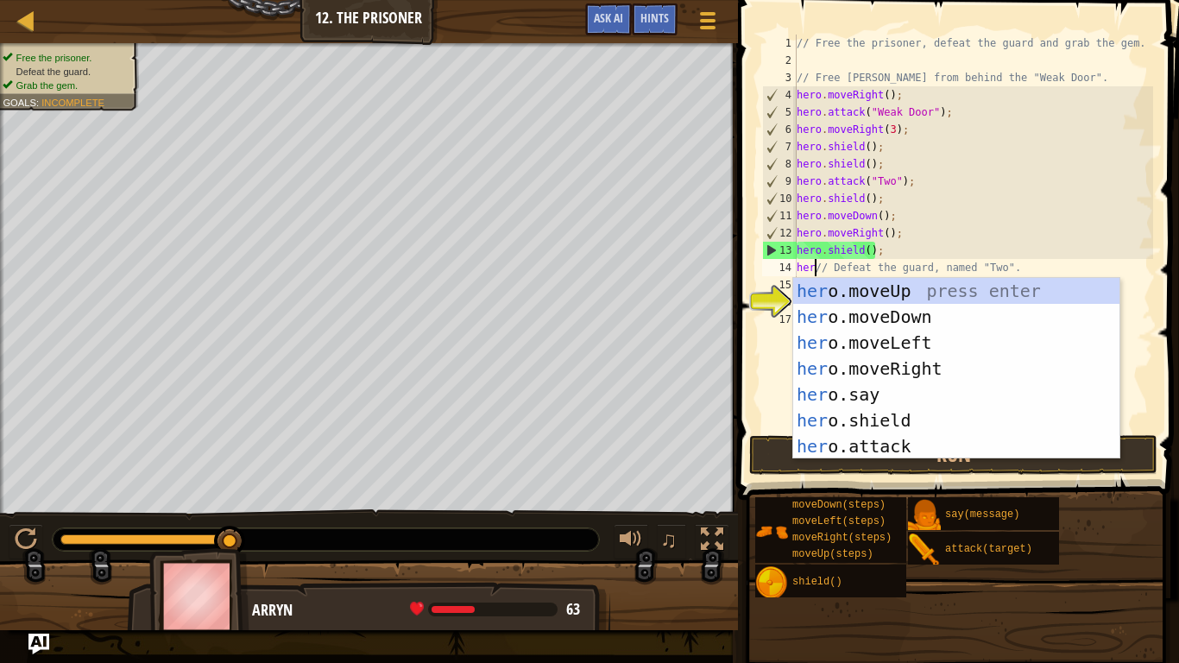
scroll to position [8, 3]
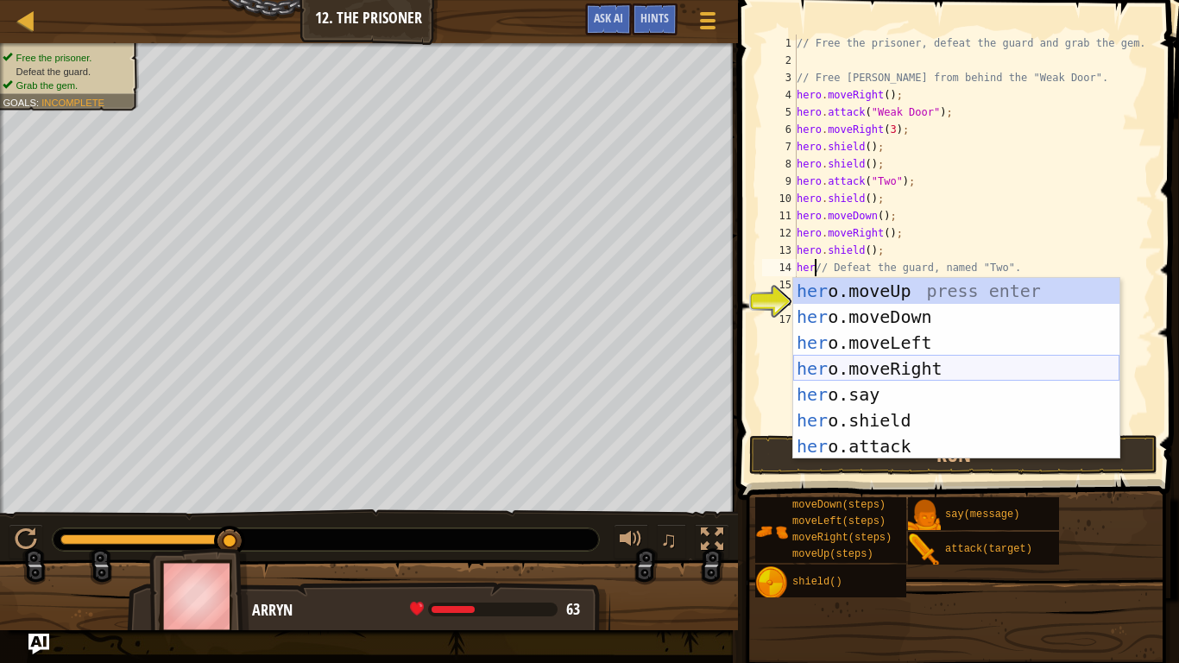
click at [917, 366] on div "her o.moveUp press enter her o.moveDown press enter her o.moveLeft press enter …" at bounding box center [956, 394] width 326 height 233
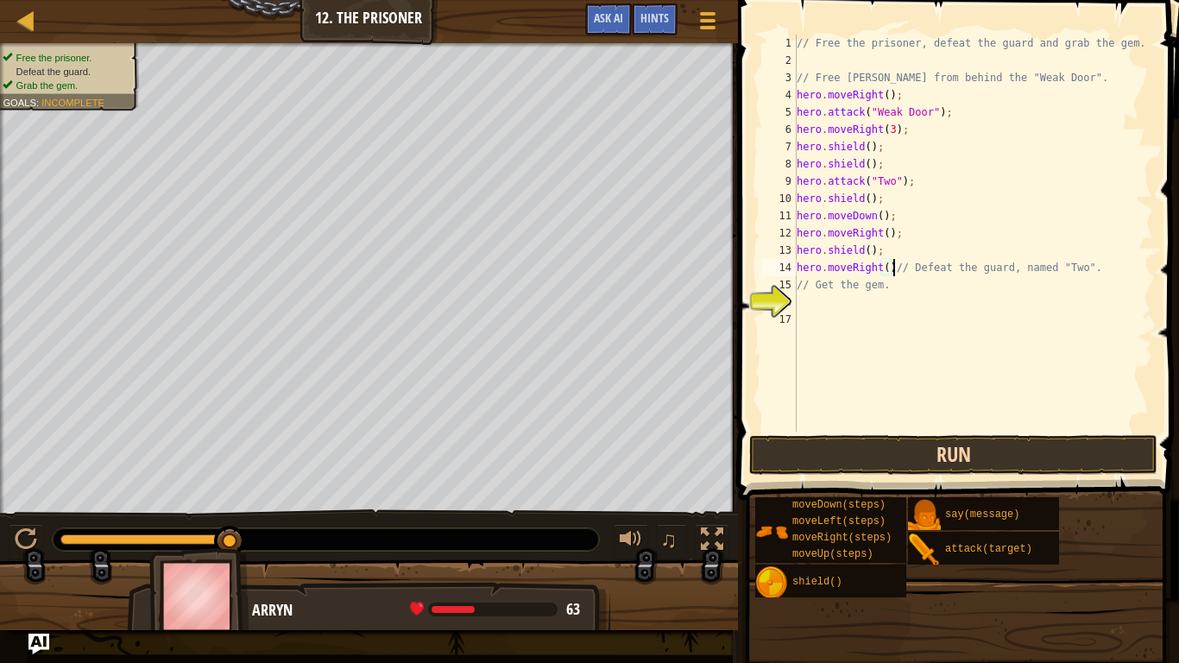
type textarea "hero.moveRight()// Defeat the guard, named "Two"."
click at [924, 466] on button "Run" at bounding box center [953, 455] width 408 height 40
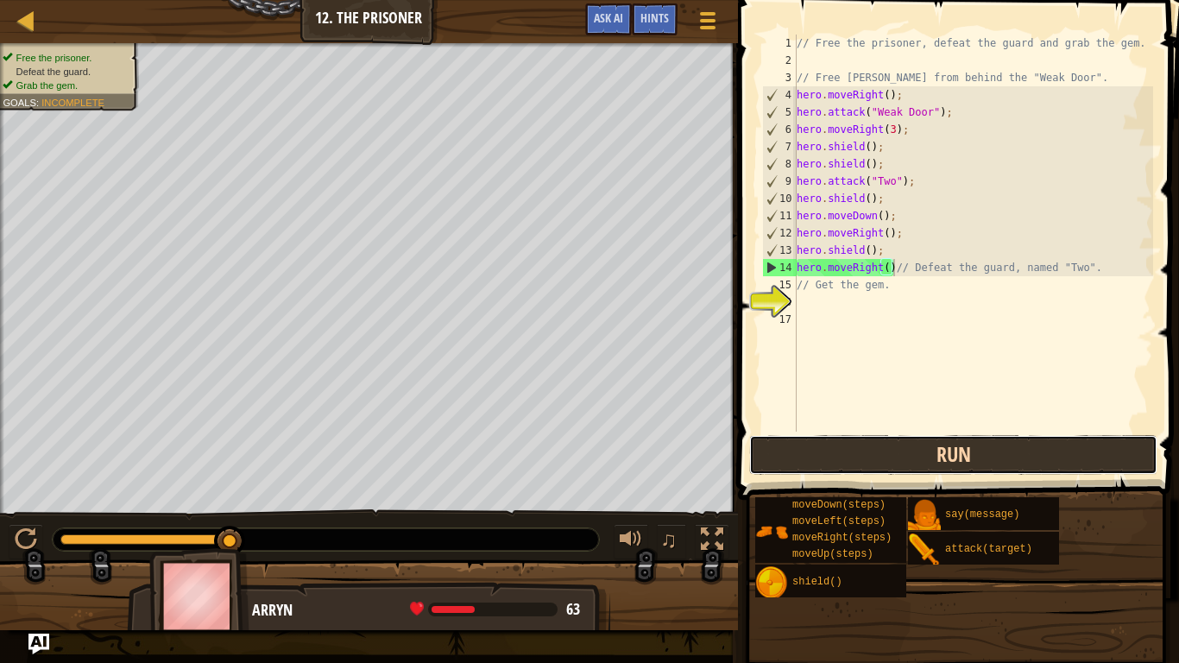
click at [845, 461] on button "Run" at bounding box center [953, 455] width 408 height 40
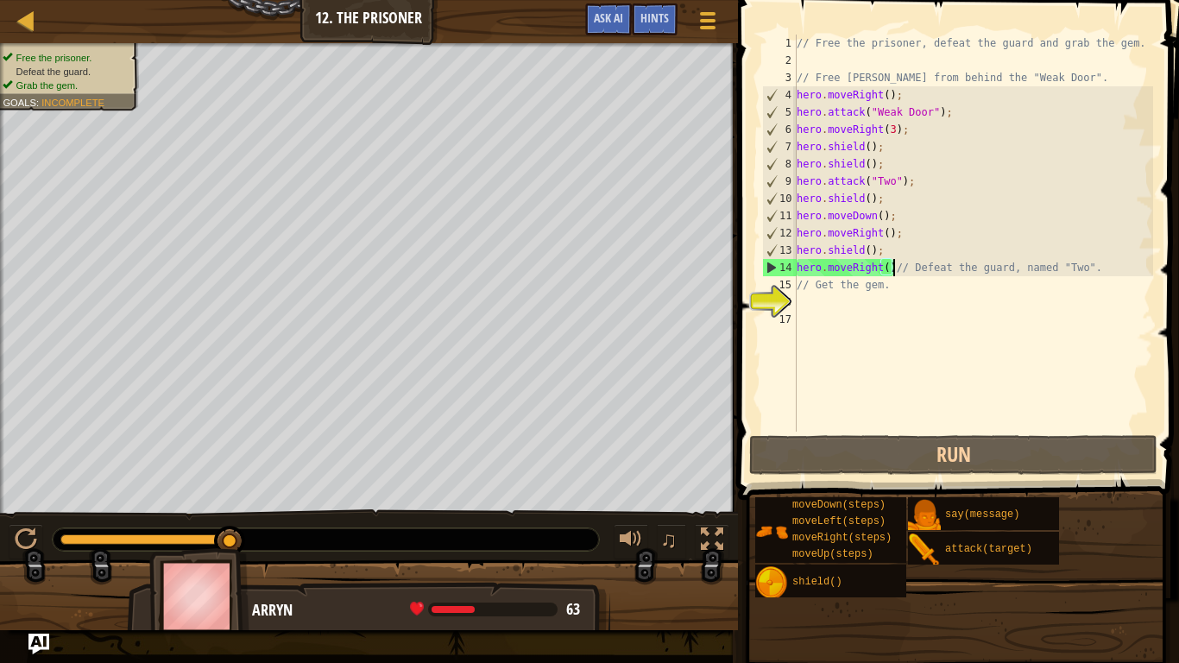
click at [893, 300] on div "// Free the prisoner, defeat the guard and grab the gem. // Free [PERSON_NAME] …" at bounding box center [973, 251] width 360 height 432
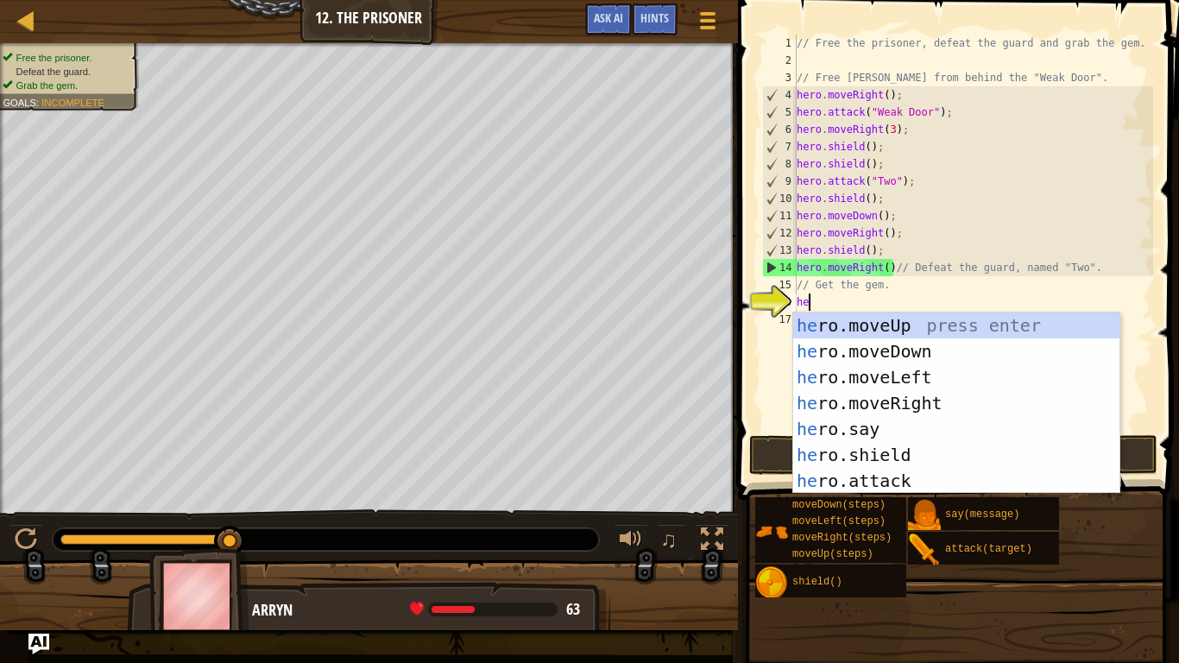
type textarea "her"
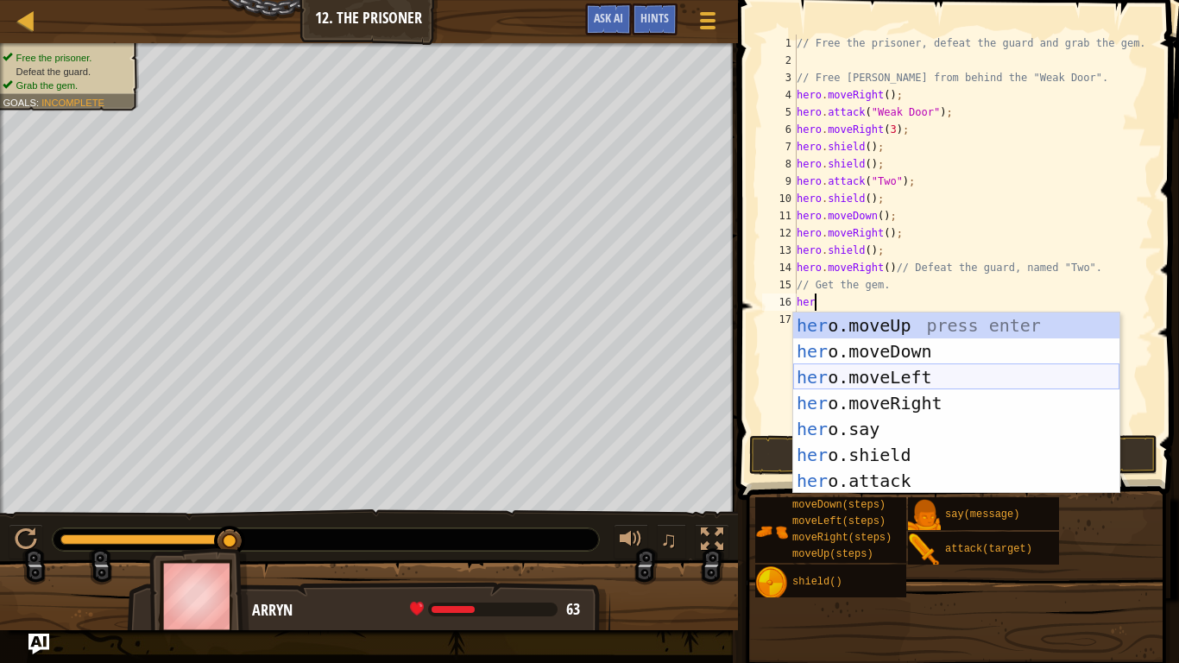
click at [961, 372] on div "her o.moveUp press enter her o.moveDown press enter her o.moveLeft press enter …" at bounding box center [956, 428] width 326 height 233
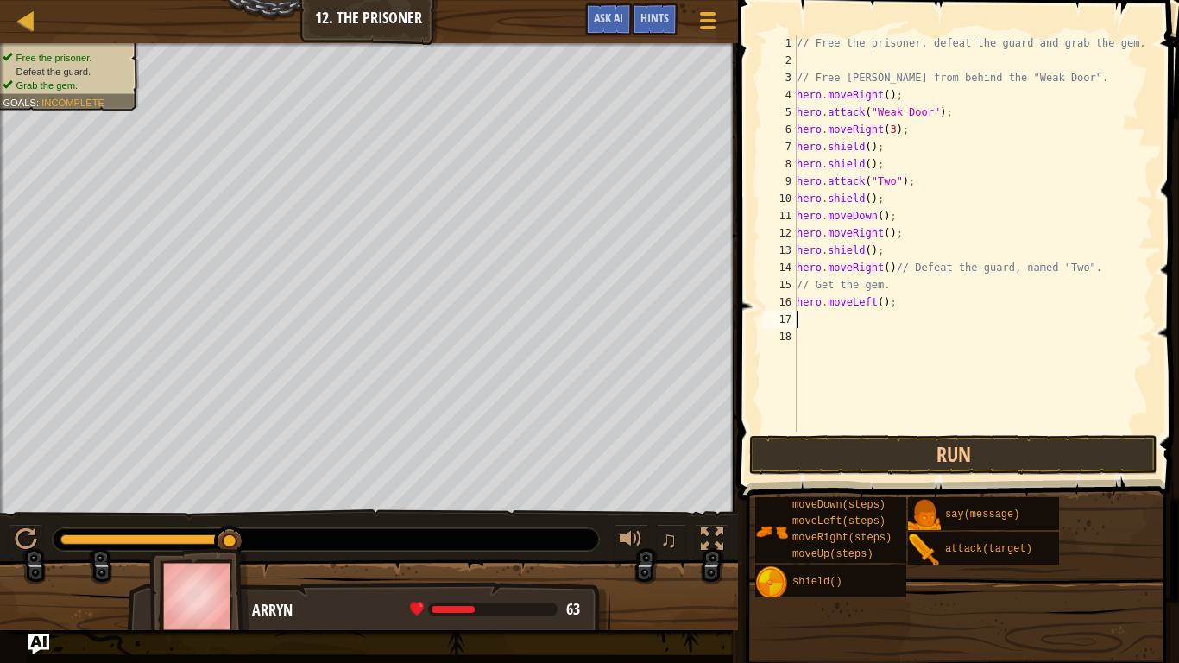
scroll to position [8, 0]
click at [900, 447] on button "Run" at bounding box center [953, 455] width 408 height 40
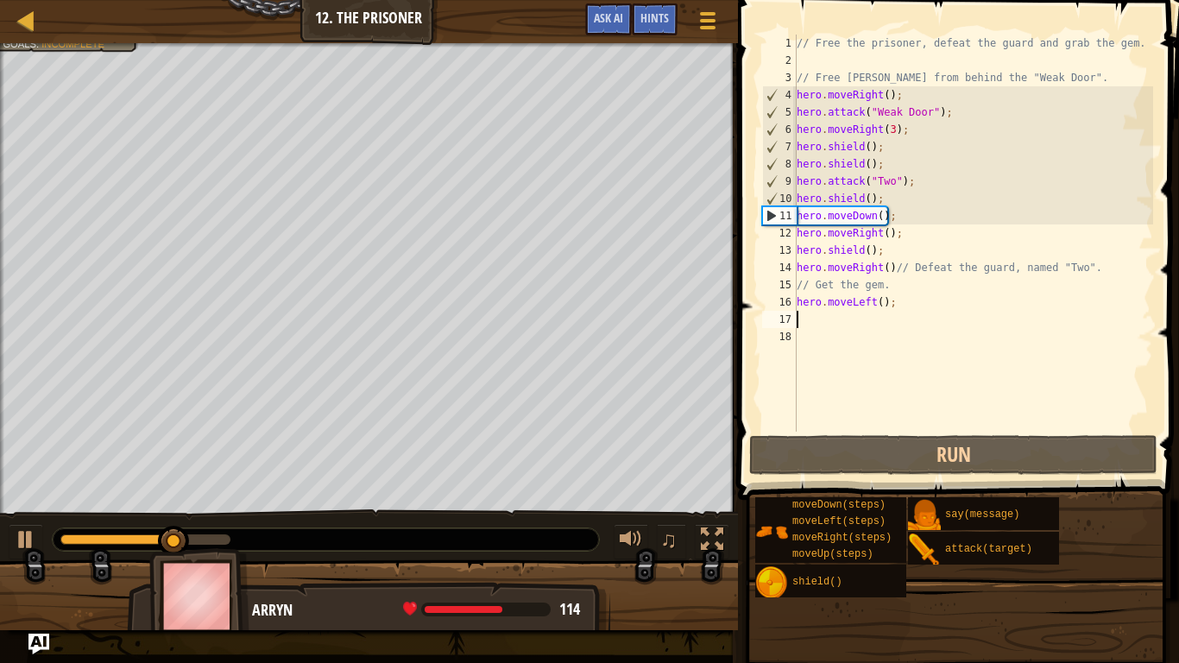
click at [880, 300] on div "// Free the prisoner, defeat the guard and grab the gem. // Free [PERSON_NAME] …" at bounding box center [973, 251] width 360 height 432
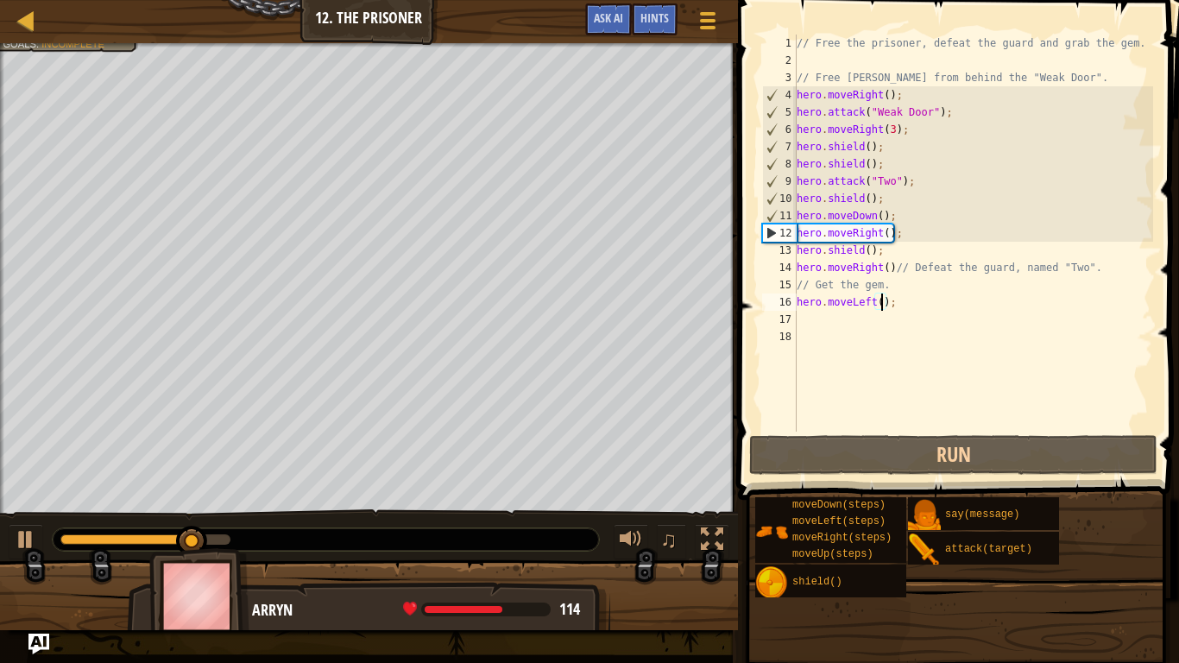
scroll to position [8, 13]
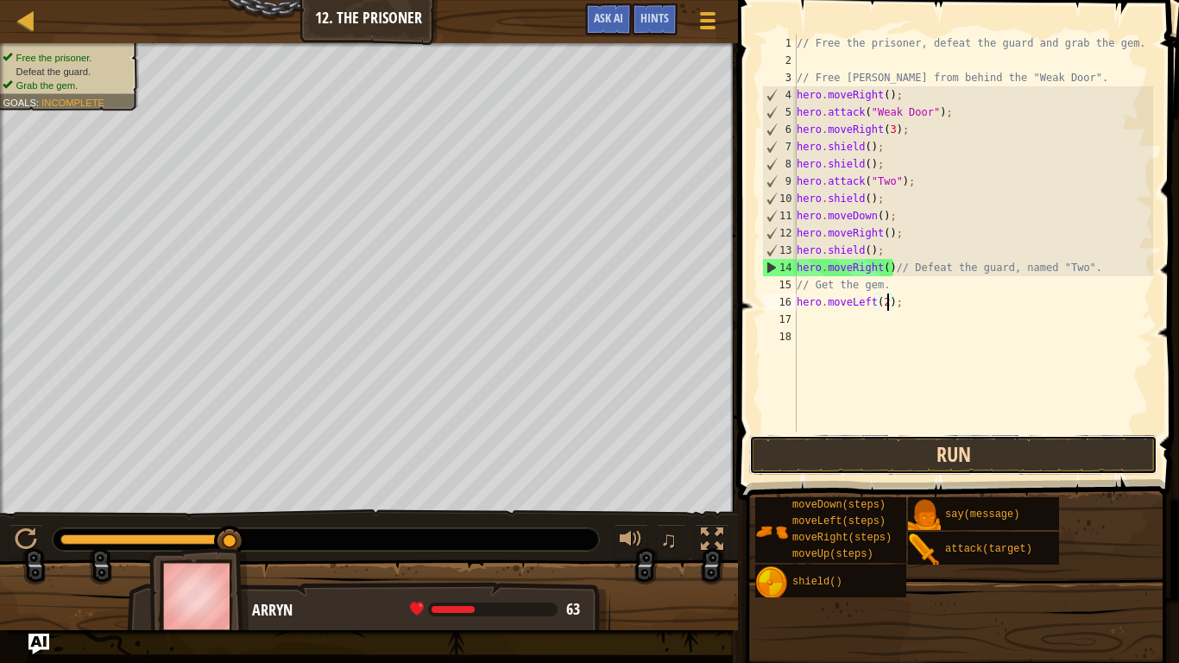
click at [919, 444] on button "Run" at bounding box center [953, 455] width 408 height 40
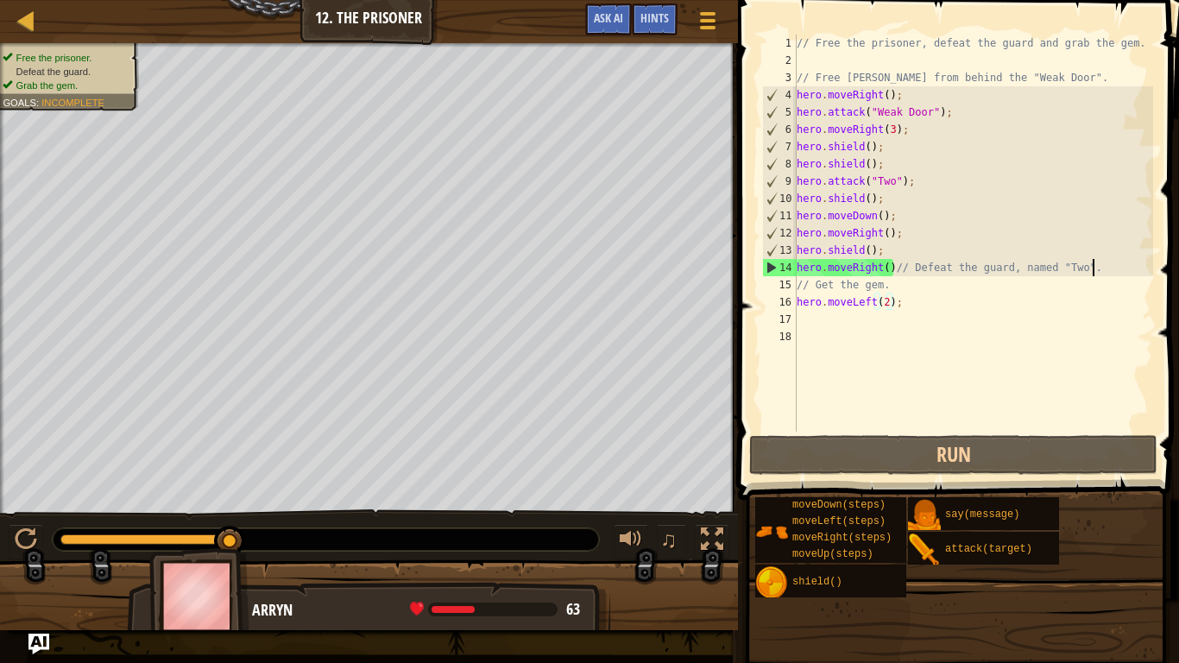
click at [1109, 270] on div "// Free the prisoner, defeat the guard and grab the gem. // Free [PERSON_NAME] …" at bounding box center [973, 251] width 360 height 432
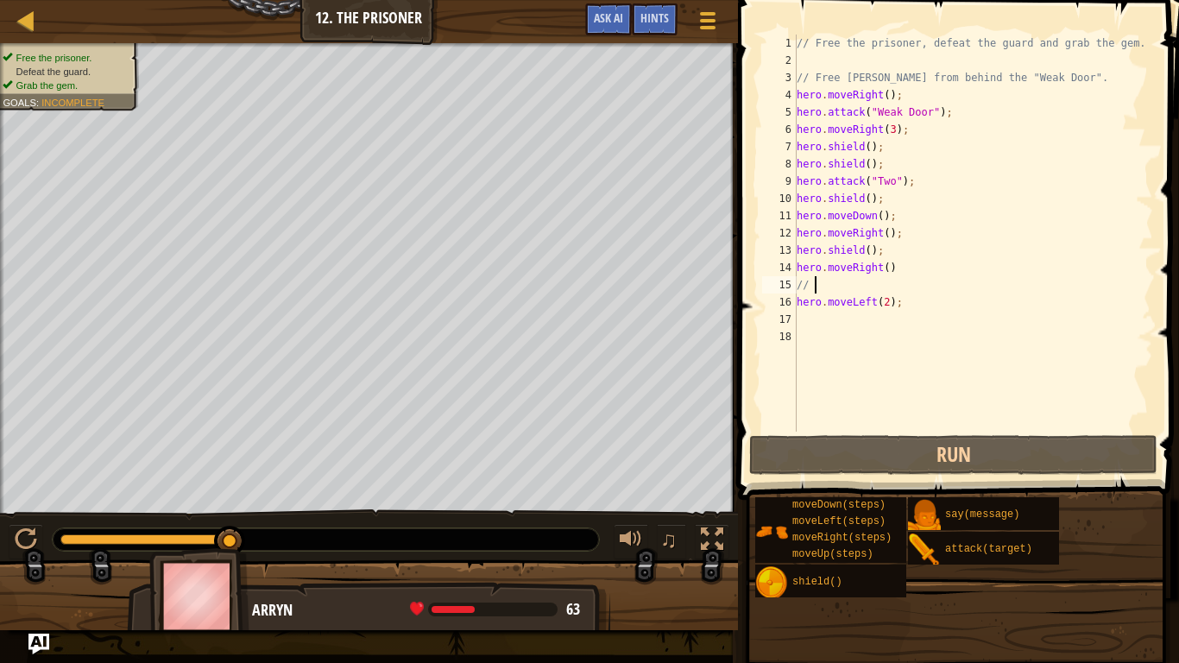
scroll to position [8, 1]
type textarea "/"
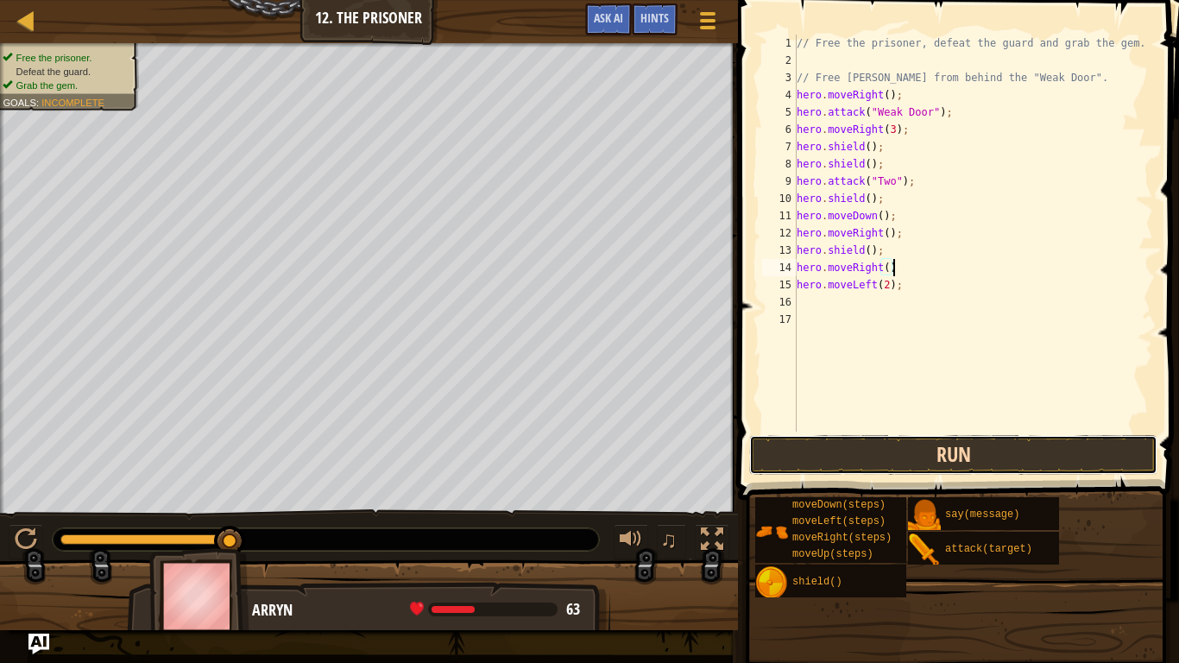
click at [1095, 447] on button "Run" at bounding box center [953, 455] width 408 height 40
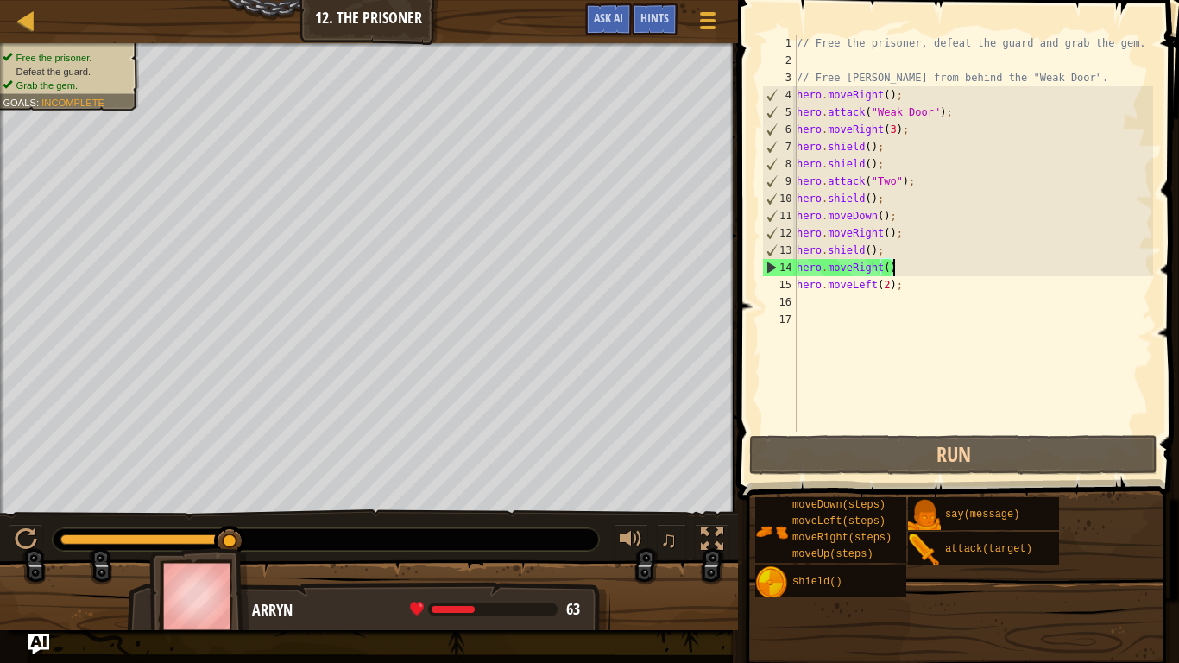
click at [1081, 75] on div "// Free the prisoner, defeat the guard and grab the gem. // Free [PERSON_NAME] …" at bounding box center [973, 251] width 360 height 432
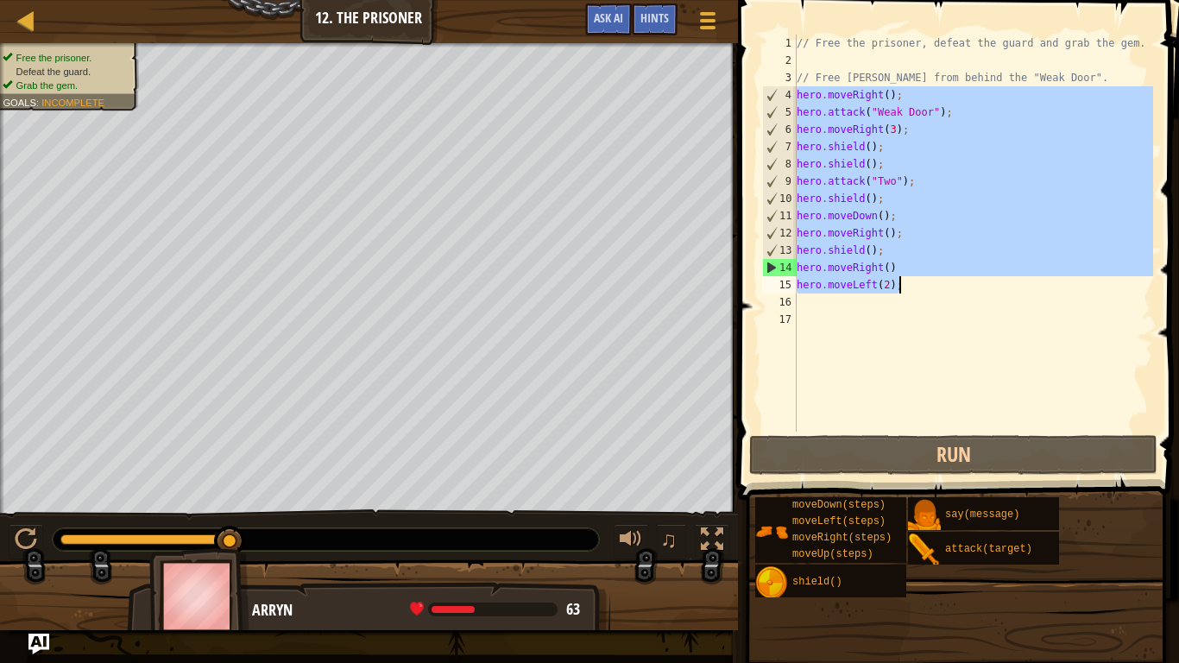
drag, startPoint x: 798, startPoint y: 94, endPoint x: 995, endPoint y: 290, distance: 277.7
click at [995, 290] on div "// Free the prisoner, defeat the guard and grab the gem. // Free [PERSON_NAME] …" at bounding box center [973, 251] width 360 height 432
type textarea "hero.moveRight() hero.moveLeft(2);"
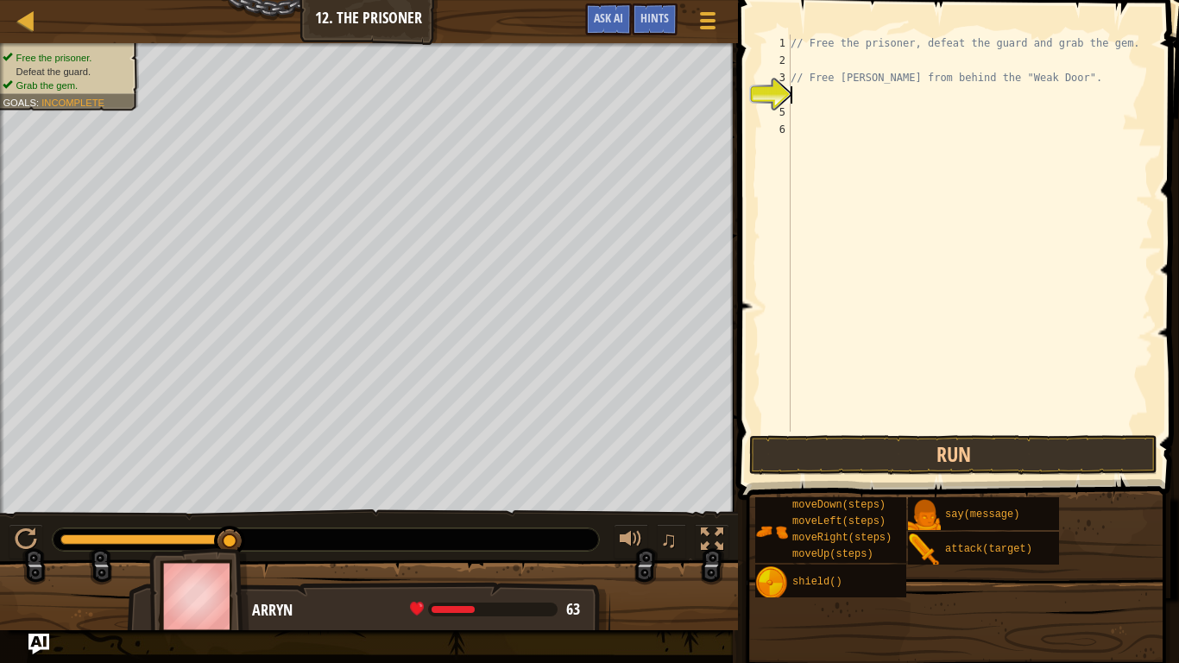
type textarea "her"
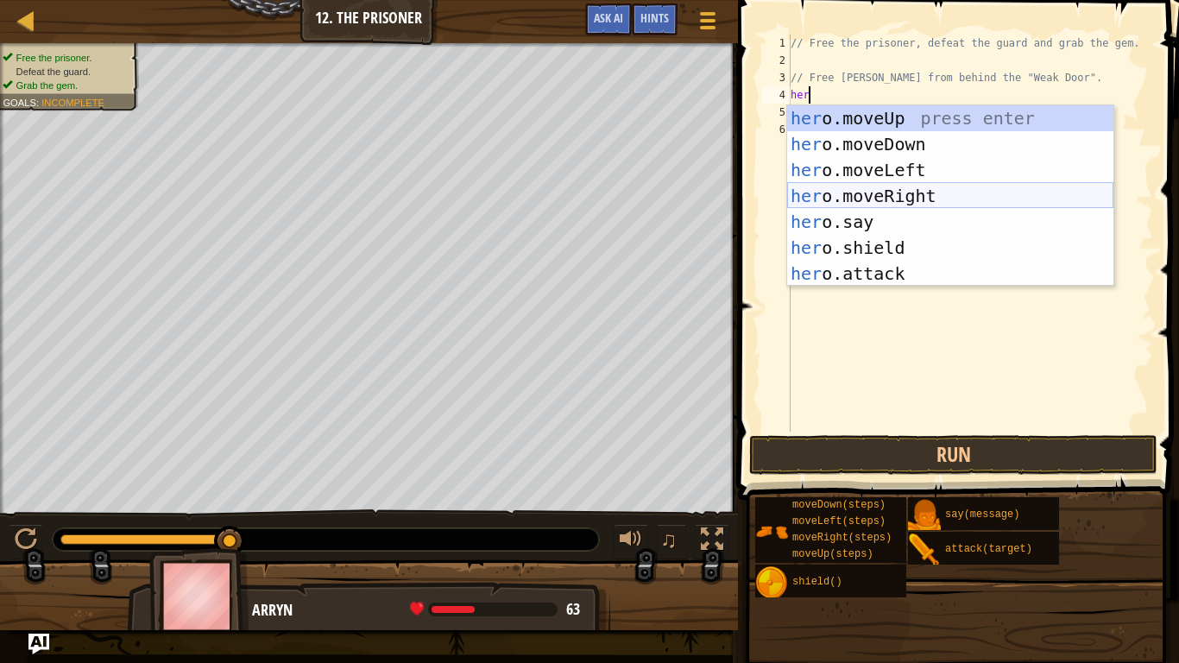
click at [941, 197] on div "her o.moveUp press enter her o.moveDown press enter her o.moveLeft press enter …" at bounding box center [950, 221] width 326 height 233
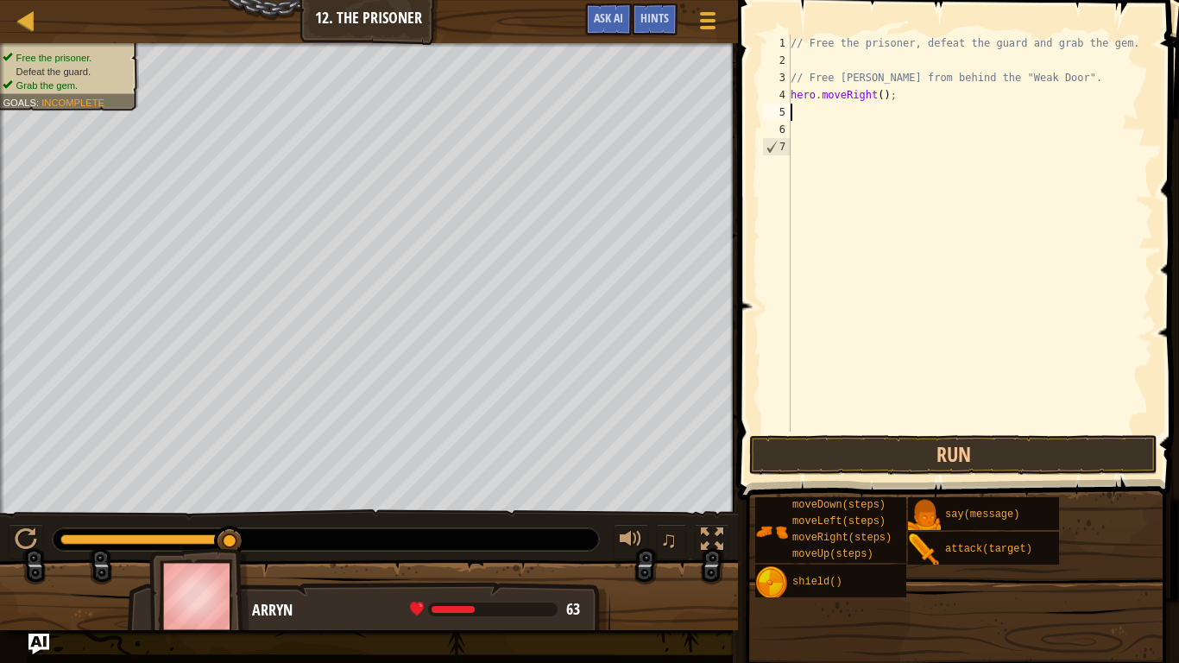
scroll to position [8, 0]
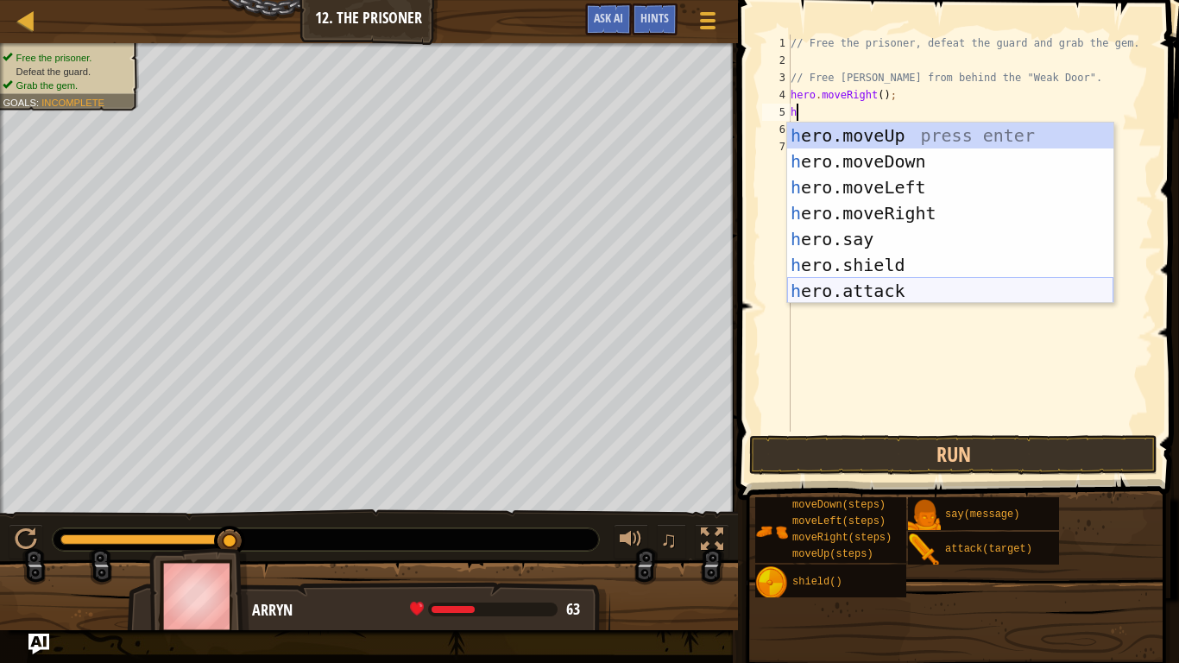
click at [929, 293] on div "h ero.moveUp press enter h ero.moveDown press enter h ero.moveLeft press enter …" at bounding box center [950, 239] width 326 height 233
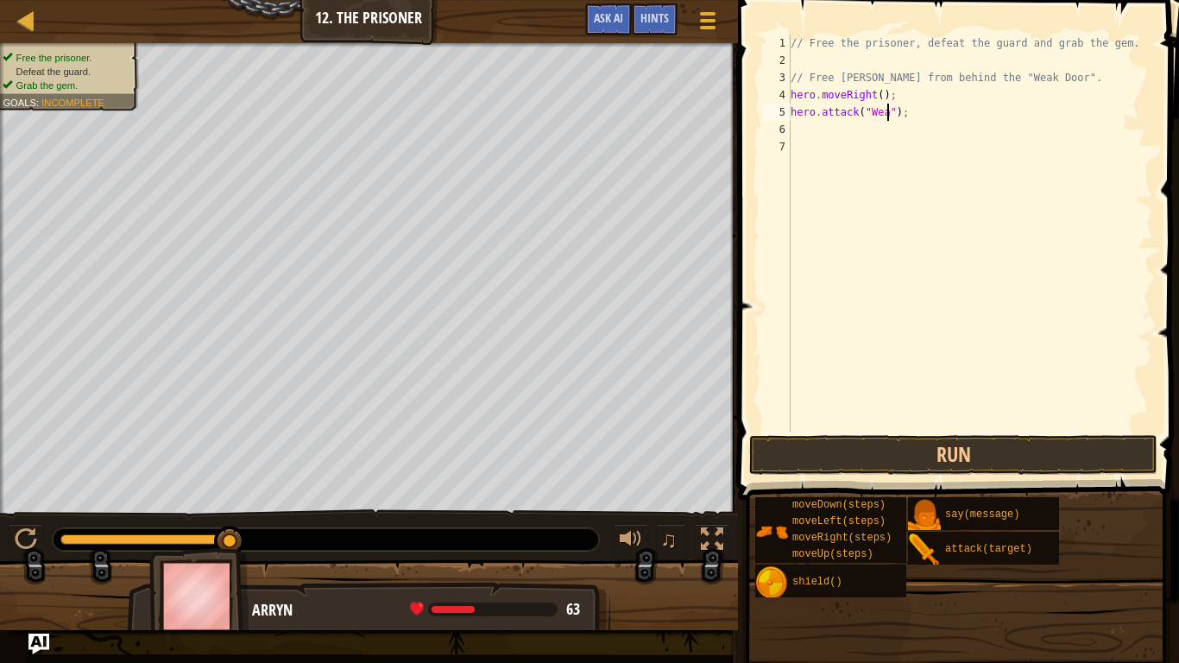
scroll to position [8, 15]
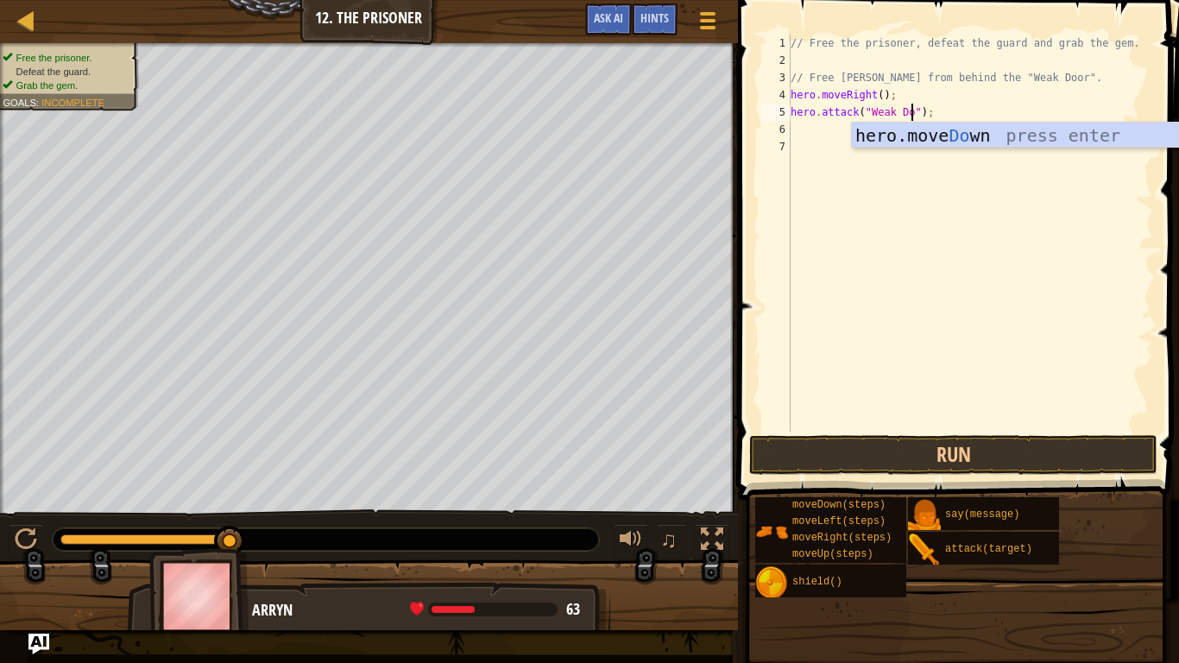
type textarea "hero.attack("Weak Door");"
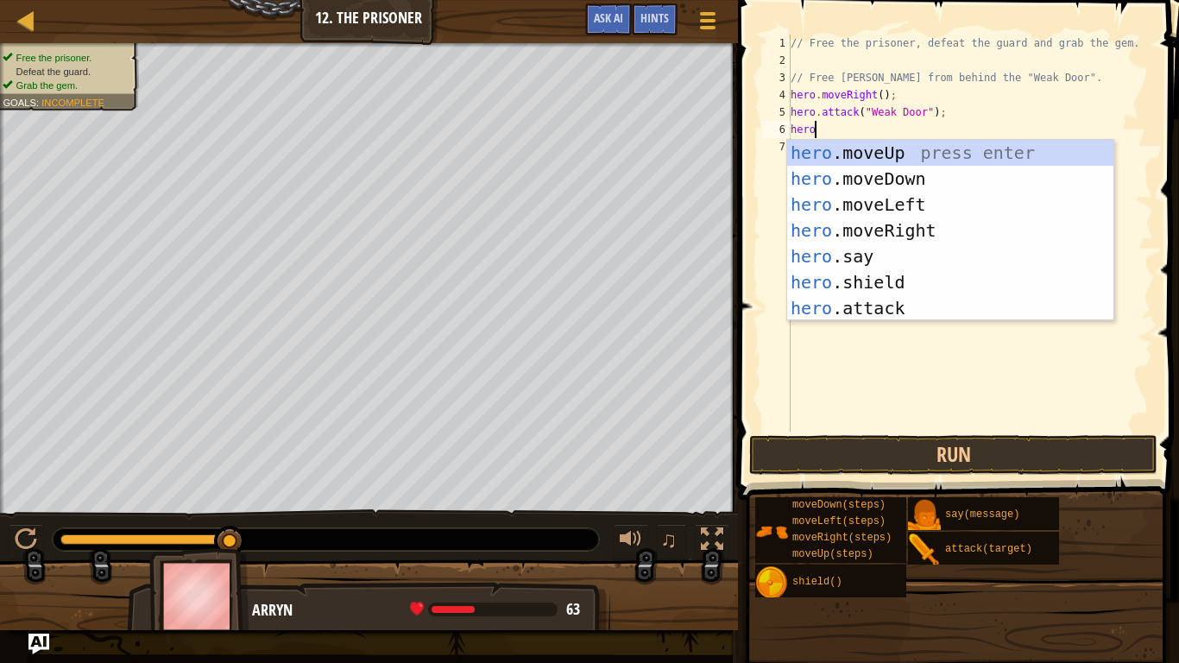
scroll to position [8, 3]
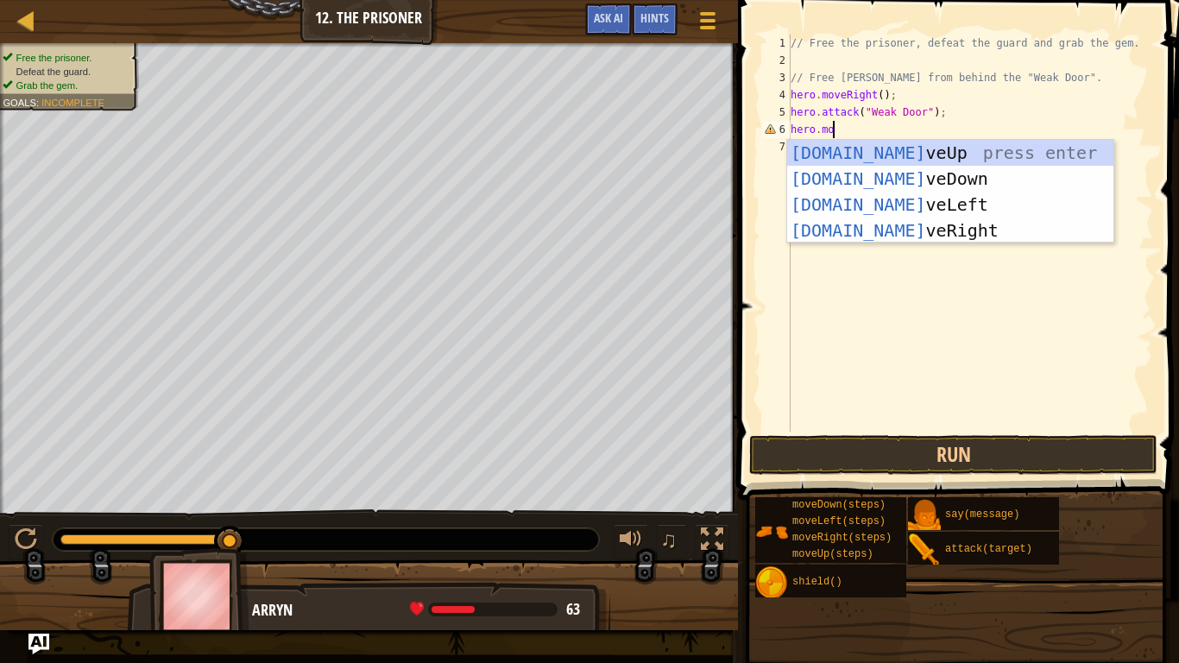
type textarea "hero.move"
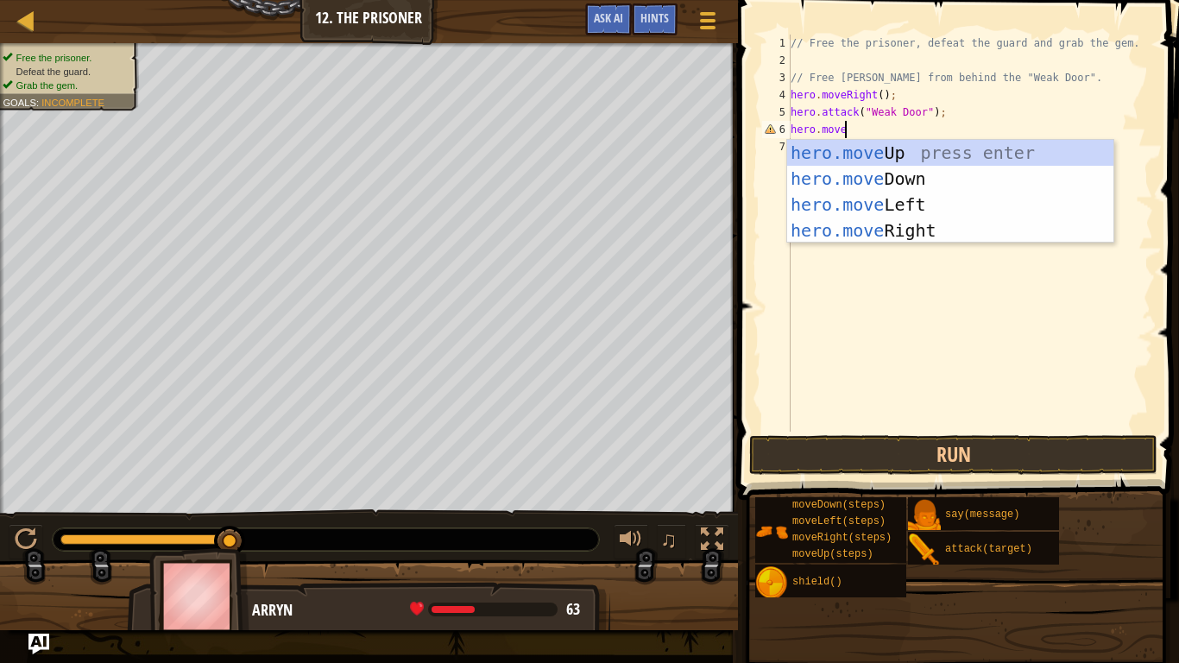
scroll to position [8, 7]
click at [1009, 228] on div "hero.move Up press enter hero.move Down press enter hero.move Left press enter …" at bounding box center [950, 217] width 326 height 155
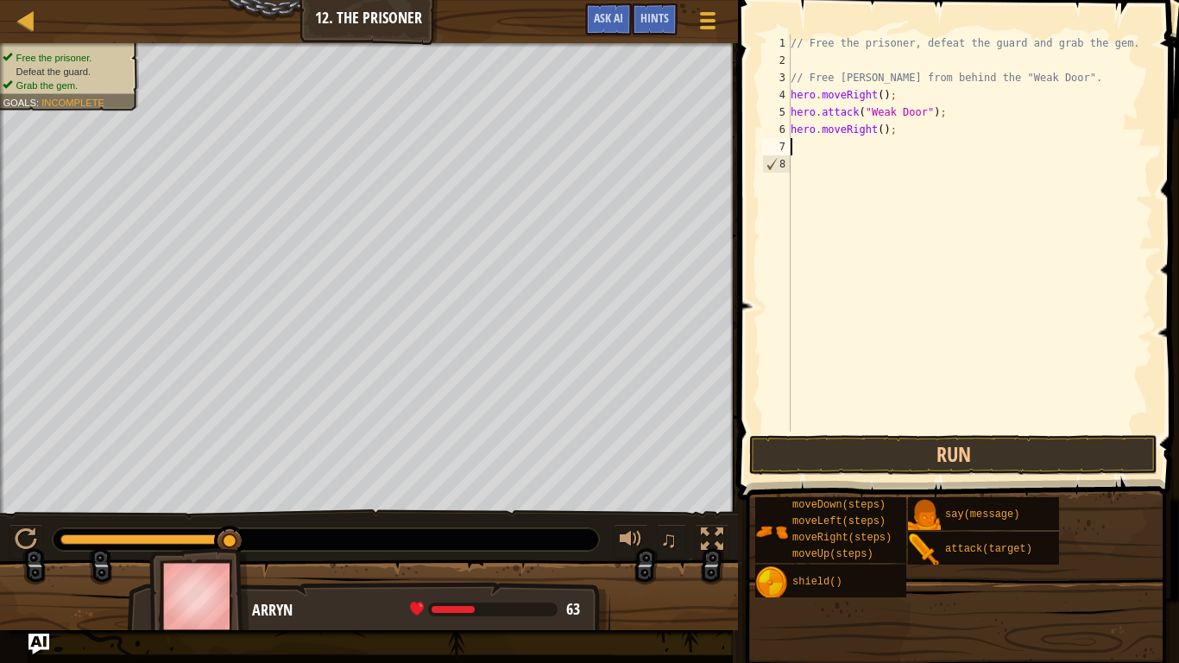
scroll to position [8, 0]
click at [881, 133] on div "// Free the prisoner, defeat the guard and grab the gem. // Free [PERSON_NAME] …" at bounding box center [970, 251] width 366 height 432
type textarea "hero.moveRight(3);"
click at [864, 148] on div "// Free the prisoner, defeat the guard and grab the gem. // Free [PERSON_NAME] …" at bounding box center [970, 251] width 366 height 432
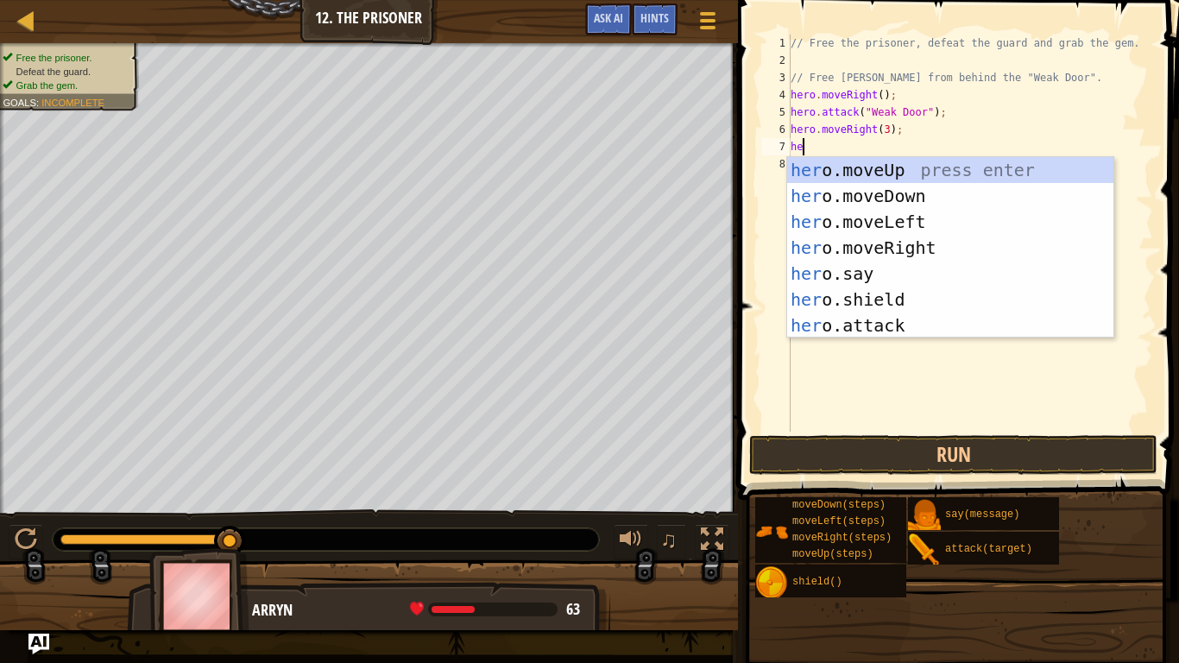
scroll to position [8, 1]
type textarea "h"
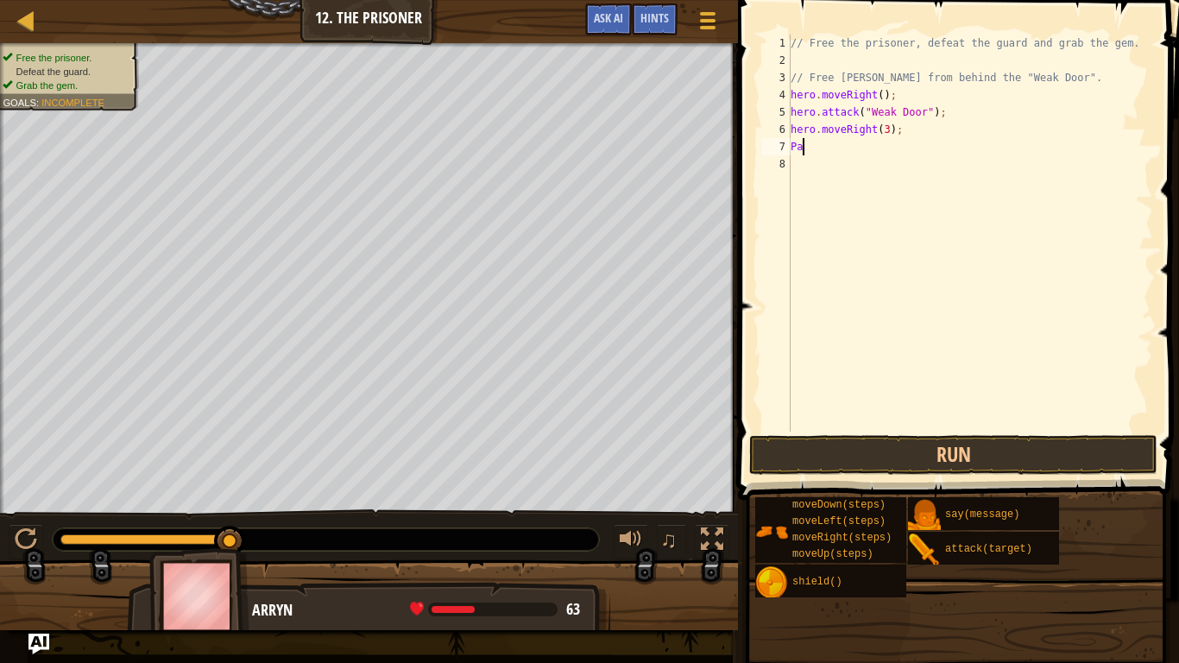
type textarea "P"
type textarea "h"
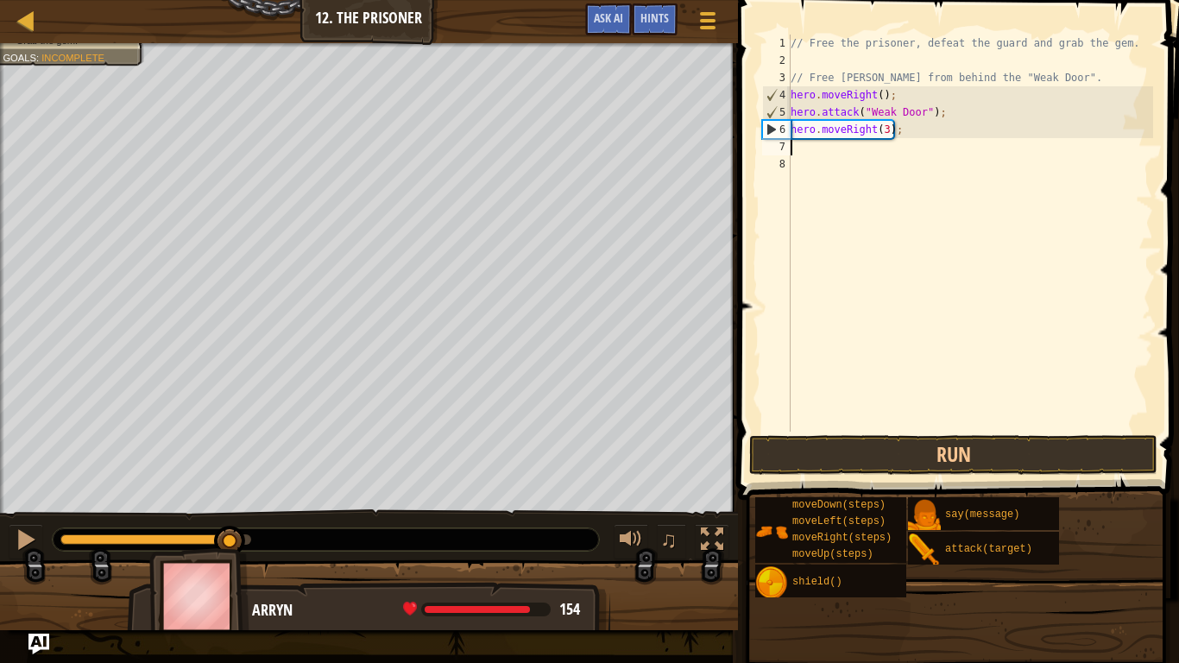
type textarea "h"
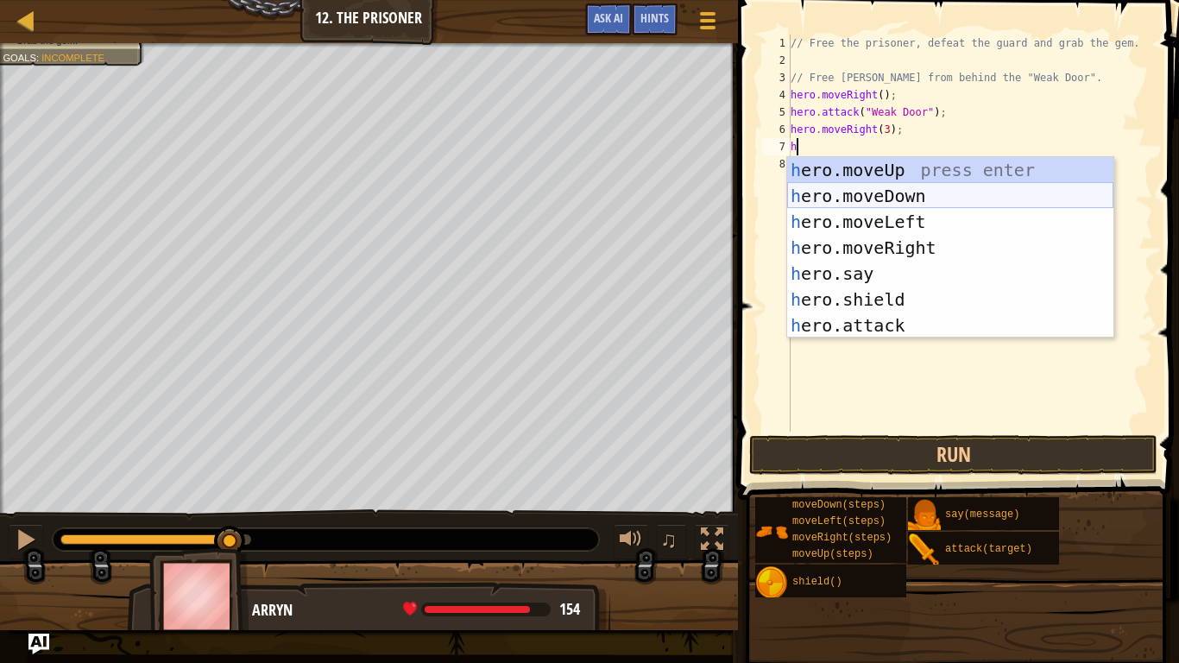
click at [895, 192] on div "h ero.moveUp press enter h ero.moveDown press enter h ero.moveLeft press enter …" at bounding box center [950, 273] width 326 height 233
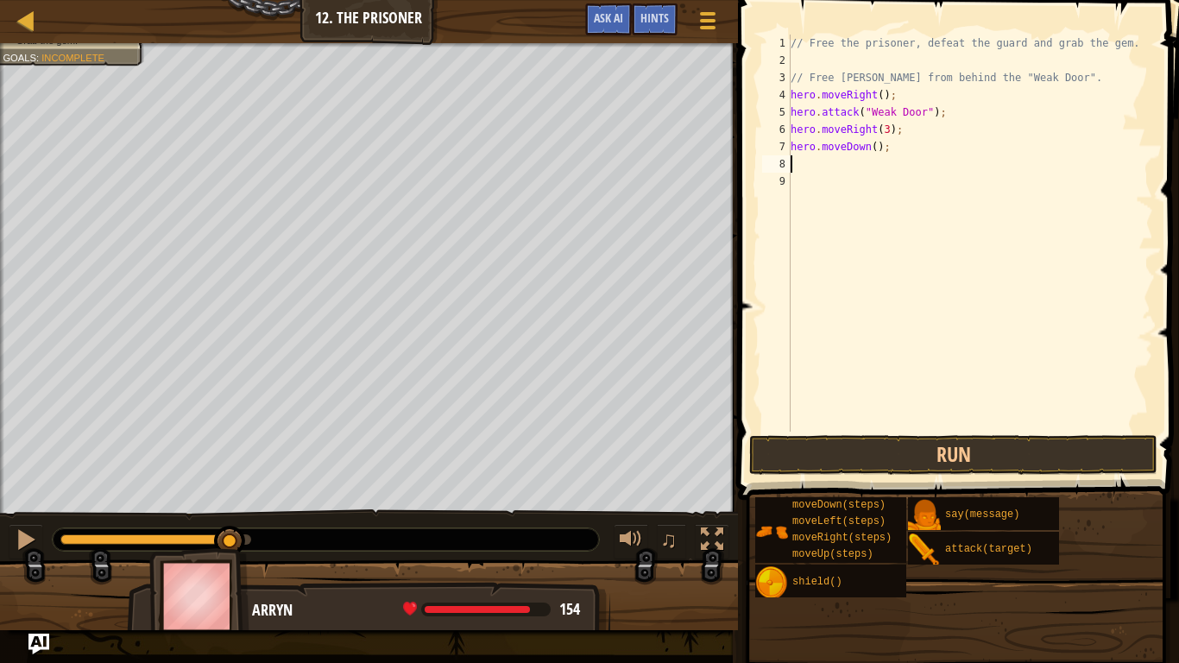
click at [875, 151] on div "// Free the prisoner, defeat the guard and grab the gem. // Free [PERSON_NAME] …" at bounding box center [970, 251] width 366 height 432
type textarea "hero.moveDown(2);"
click at [854, 163] on div "// Free the prisoner, defeat the guard and grab the gem. // Free [PERSON_NAME] …" at bounding box center [970, 251] width 366 height 432
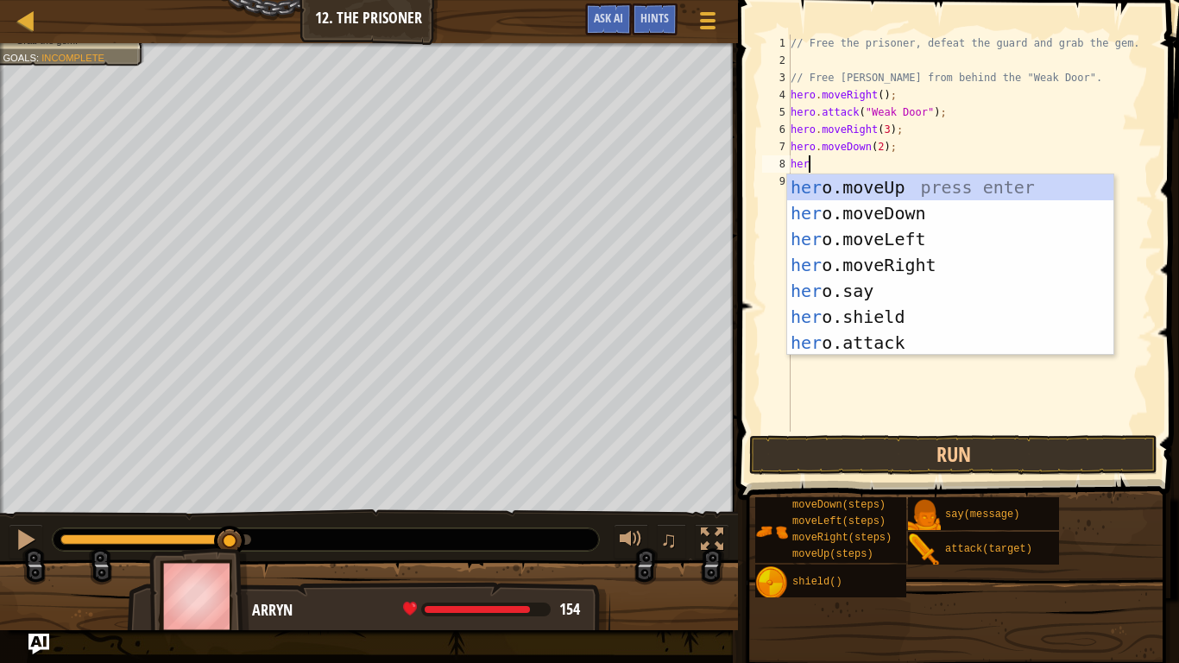
type textarea "hero"
click at [858, 239] on div "hero .moveUp press enter hero .moveDown press enter hero .moveLeft press enter …" at bounding box center [950, 290] width 326 height 233
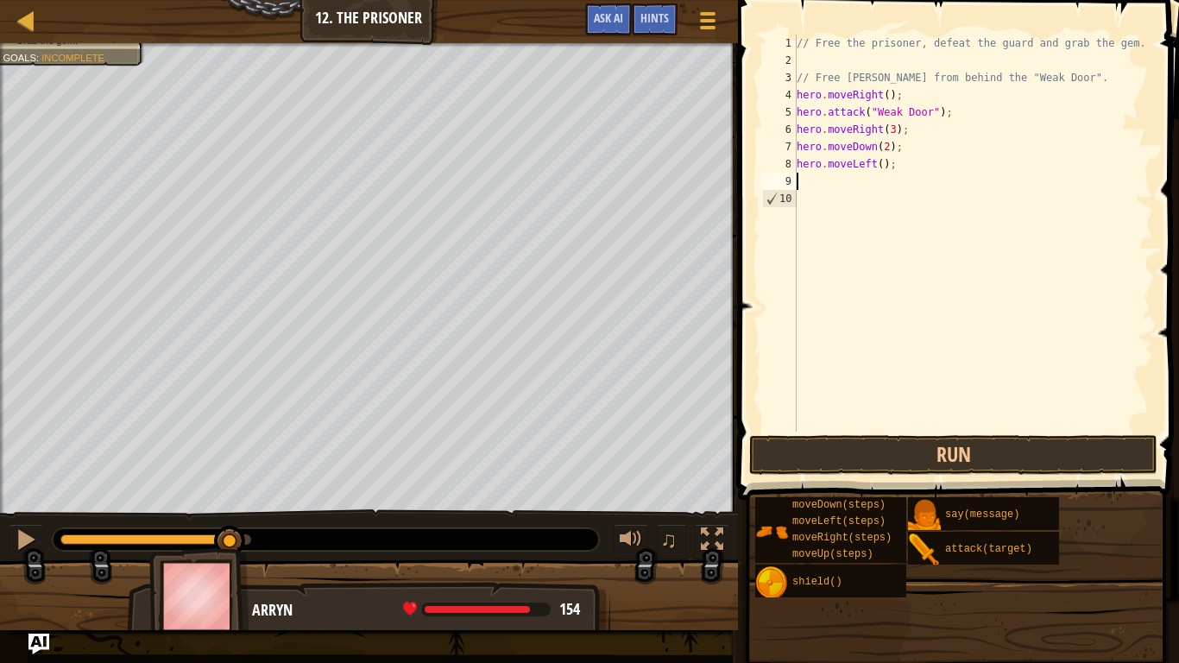
scroll to position [8, 0]
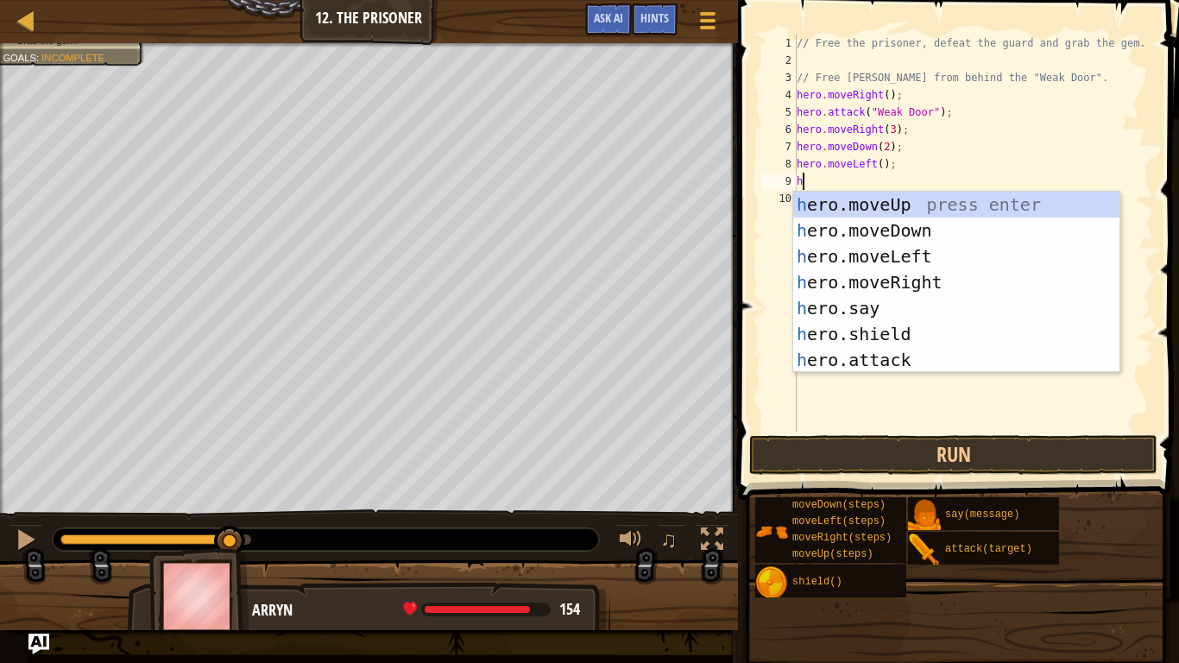
type textarea "her"
click at [870, 207] on div "her o.moveUp press enter her o.moveDown press enter her o.moveLeft press enter …" at bounding box center [956, 308] width 326 height 233
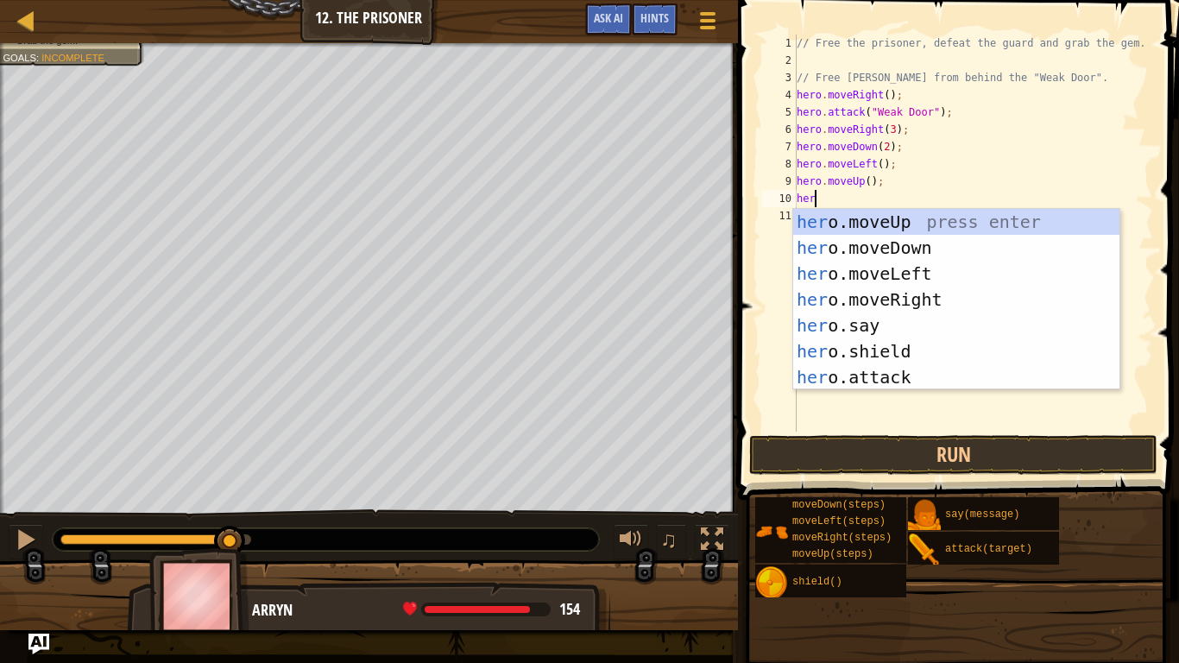
type textarea "hero"
click at [946, 296] on div "hero .moveUp press enter hero .moveDown press enter hero .moveLeft press enter …" at bounding box center [956, 325] width 326 height 233
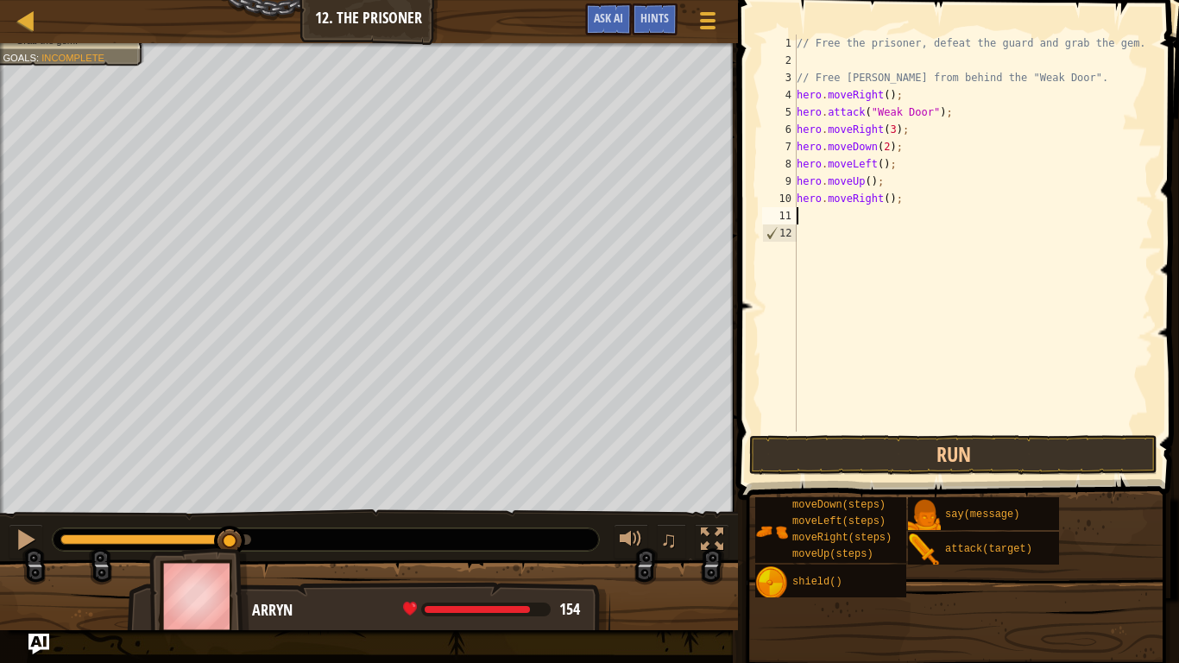
scroll to position [8, 0]
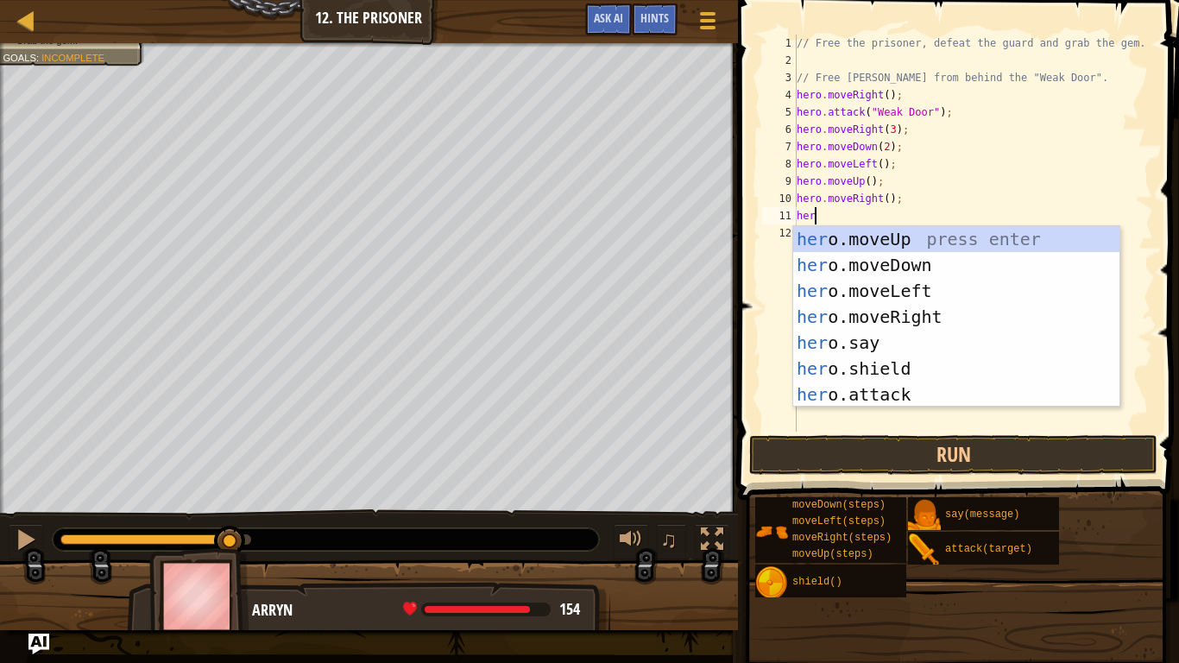
type textarea "hero"
click at [925, 269] on div "hero .moveUp press enter hero .moveDown press enter hero .moveLeft press enter …" at bounding box center [956, 342] width 326 height 233
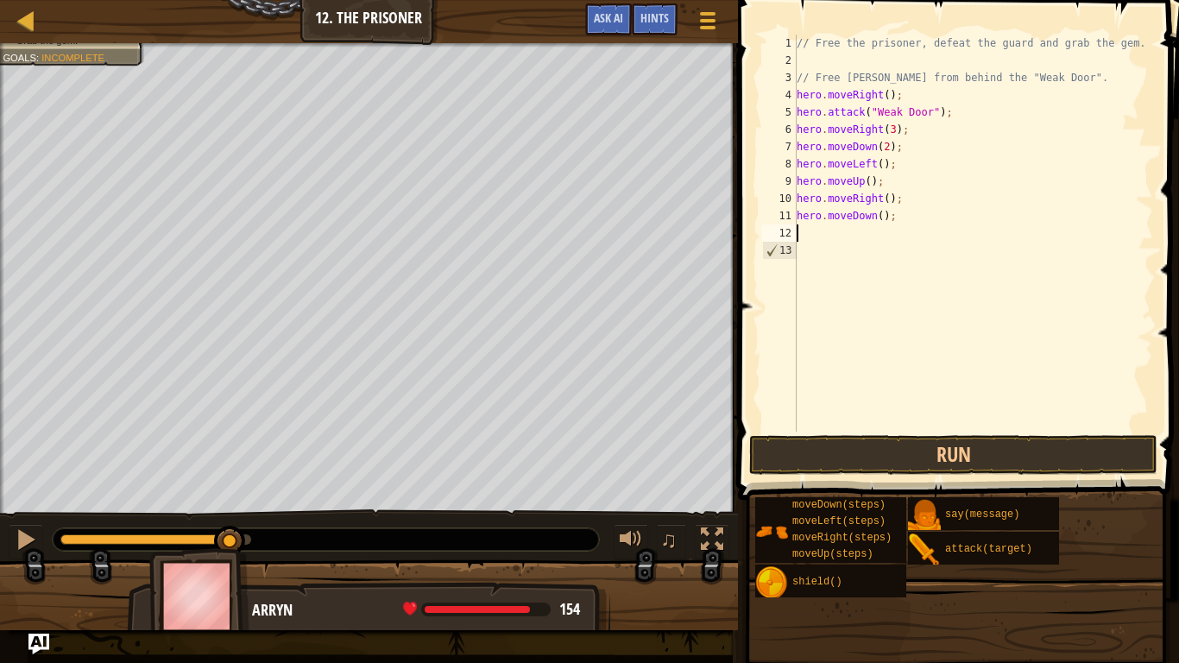
scroll to position [8, 0]
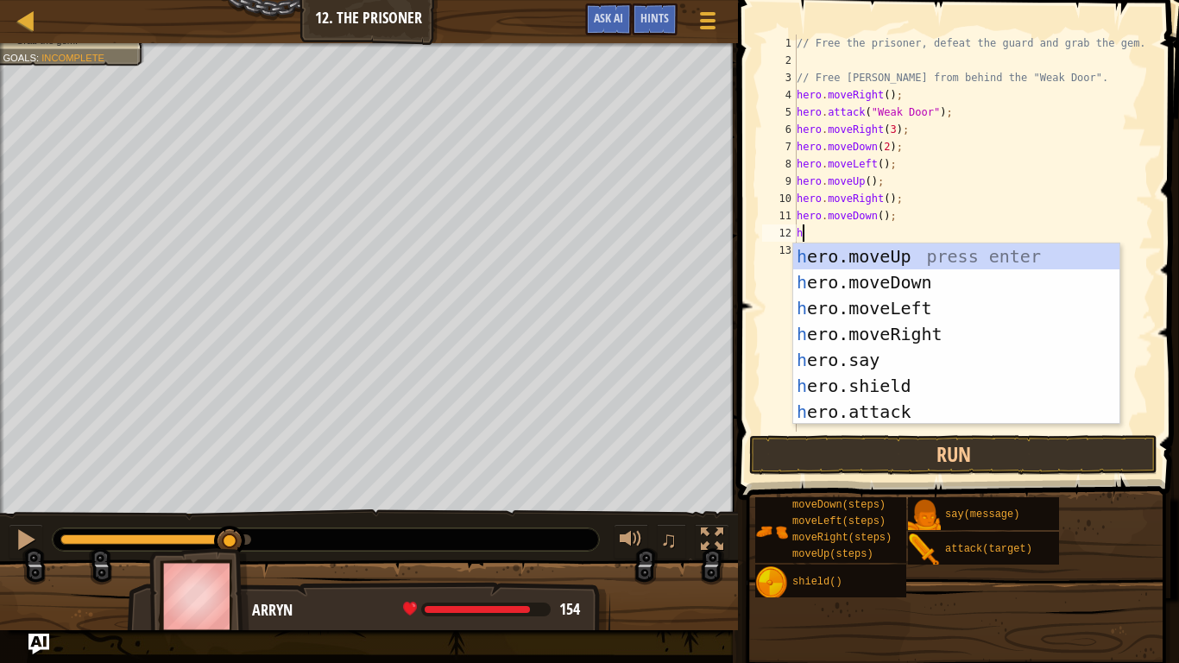
type textarea "hero"
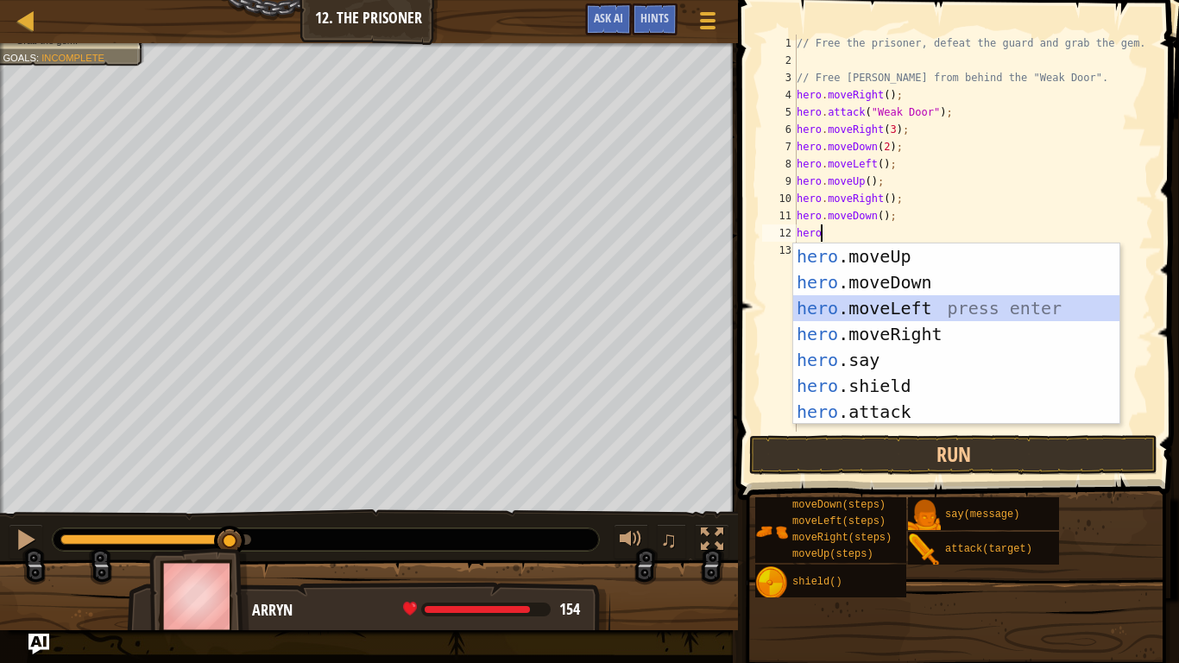
click at [924, 304] on div "hero .moveUp press enter hero .moveDown press enter hero .moveLeft press enter …" at bounding box center [956, 359] width 326 height 233
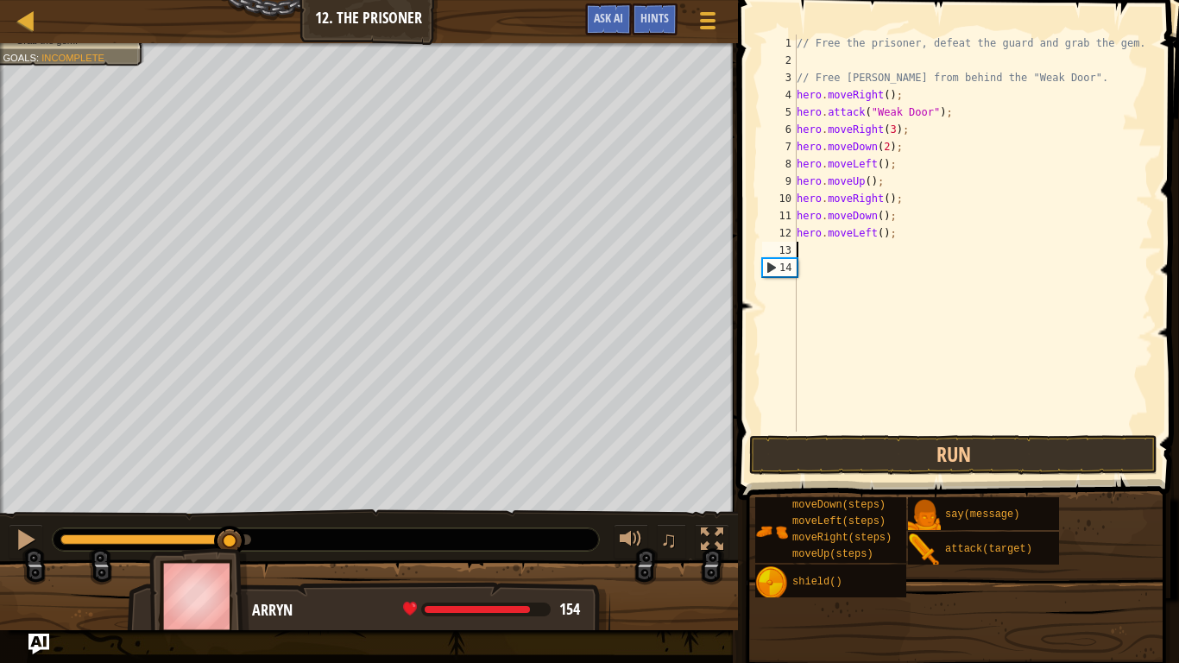
scroll to position [8, 0]
type textarea "h"
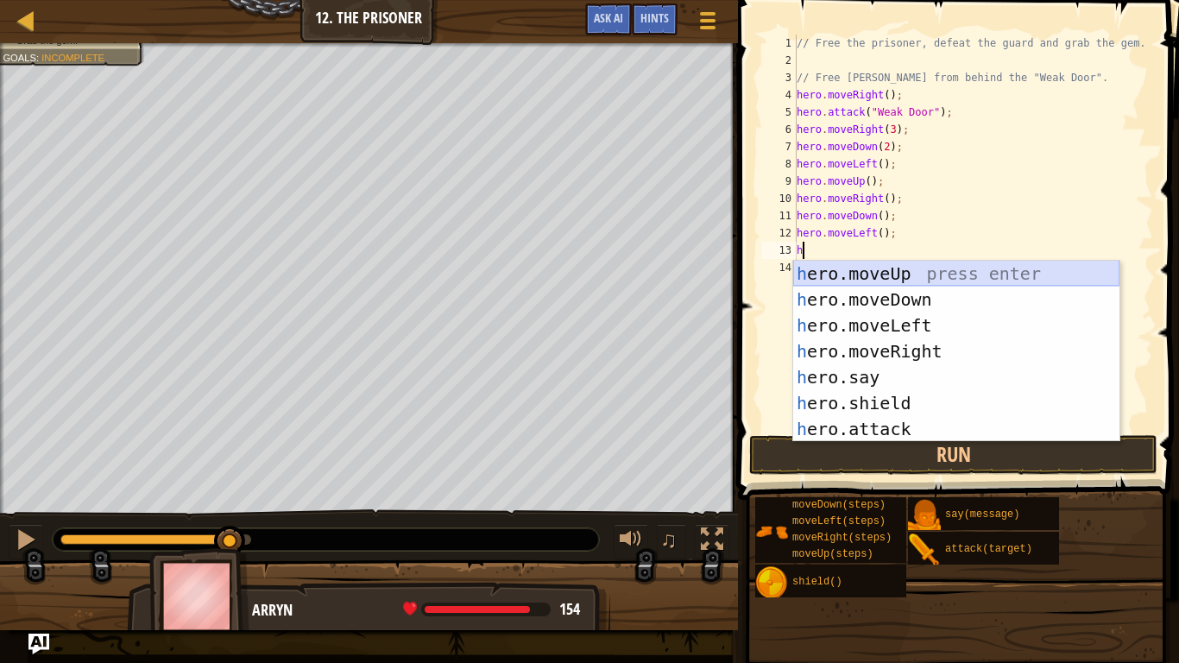
click at [886, 271] on div "h ero.moveUp press enter h ero.moveDown press enter h ero.moveLeft press enter …" at bounding box center [956, 377] width 326 height 233
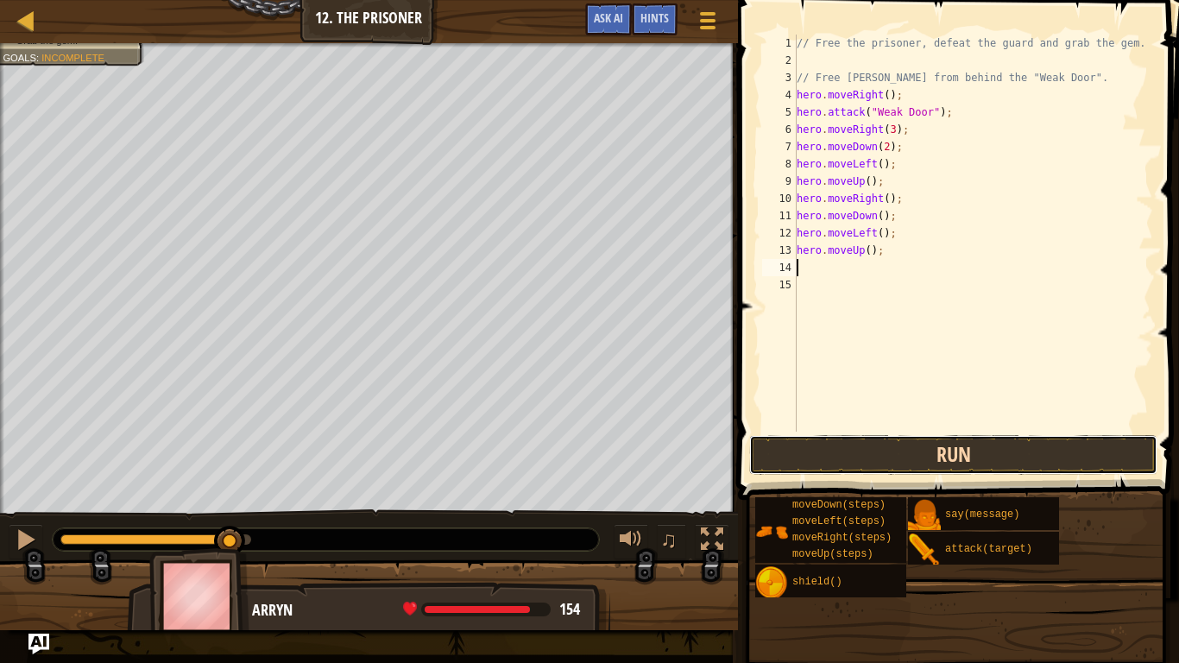
click at [937, 461] on button "Run" at bounding box center [953, 455] width 408 height 40
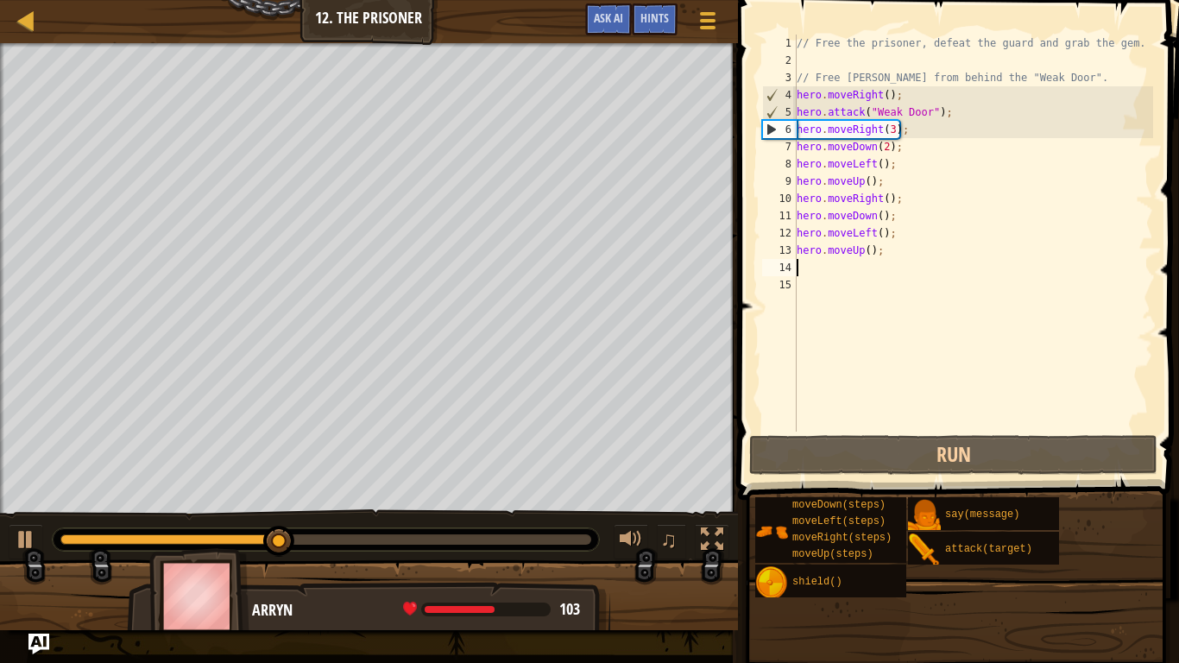
click at [839, 255] on div "// Free the prisoner, defeat the guard and grab the gem. // Free [PERSON_NAME] …" at bounding box center [973, 251] width 360 height 432
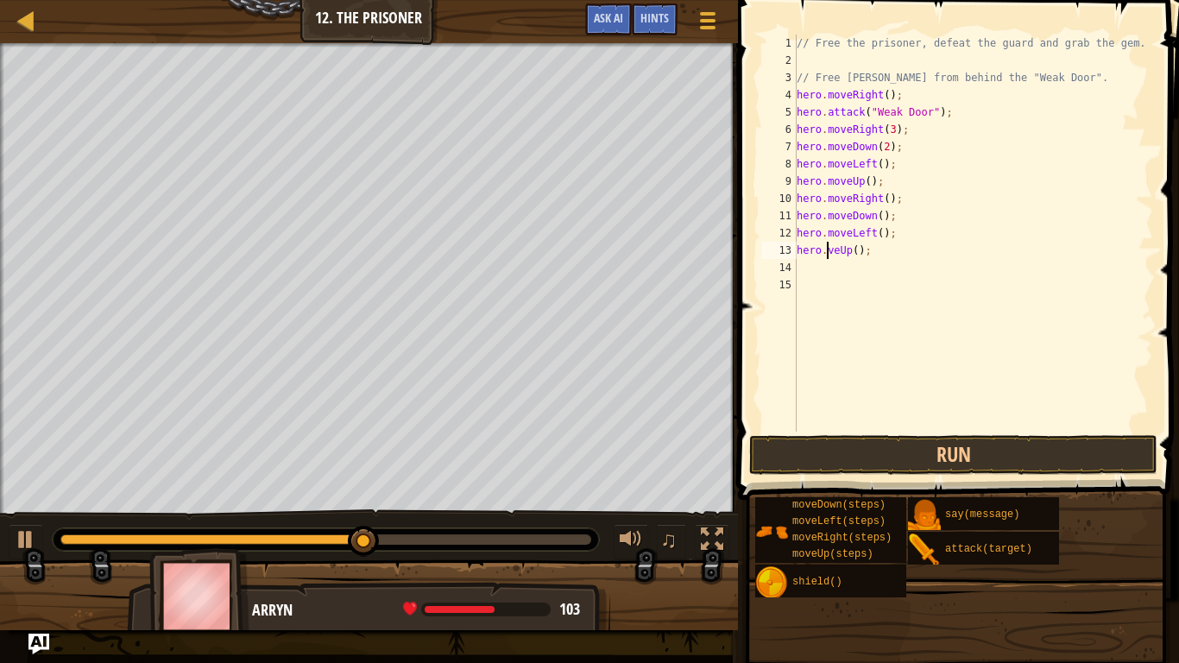
scroll to position [8, 5]
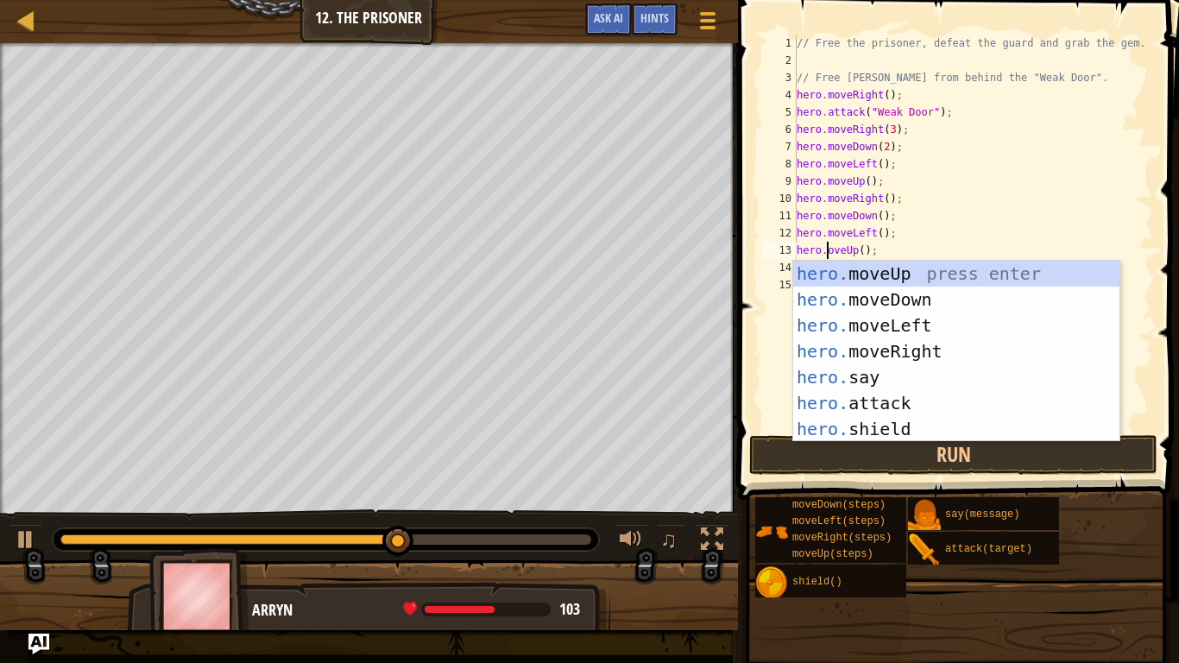
type textarea "hero.moveUp();"
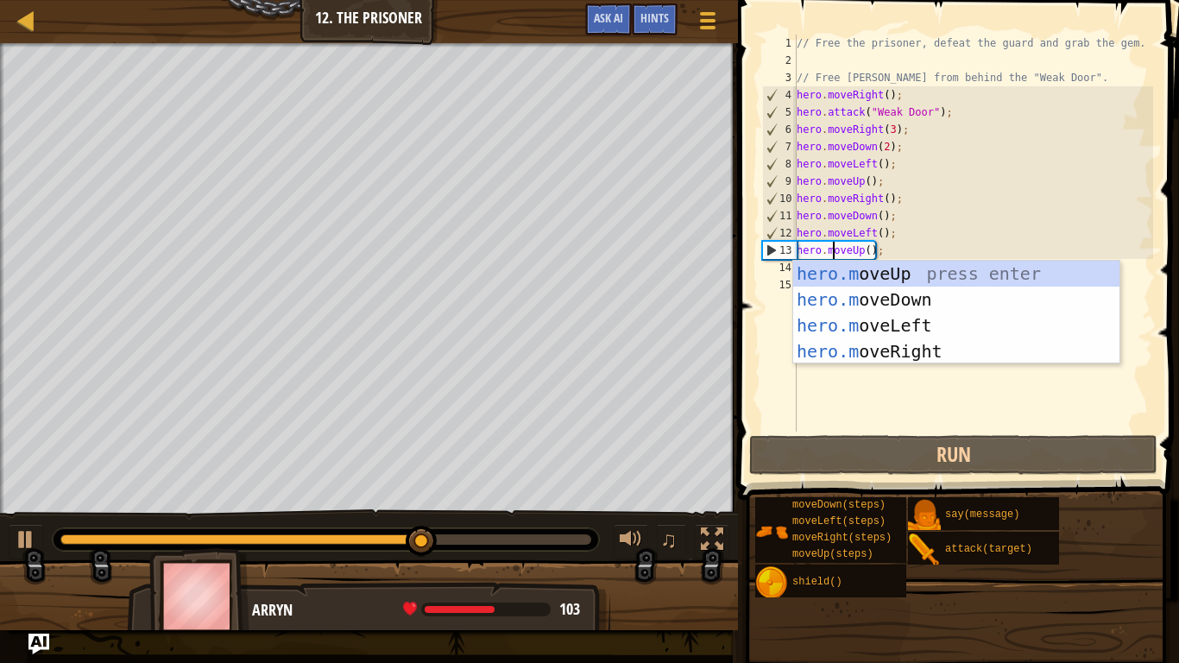
click at [948, 245] on div "// Free the prisoner, defeat the guard and grab the gem. // Free [PERSON_NAME] …" at bounding box center [973, 251] width 360 height 432
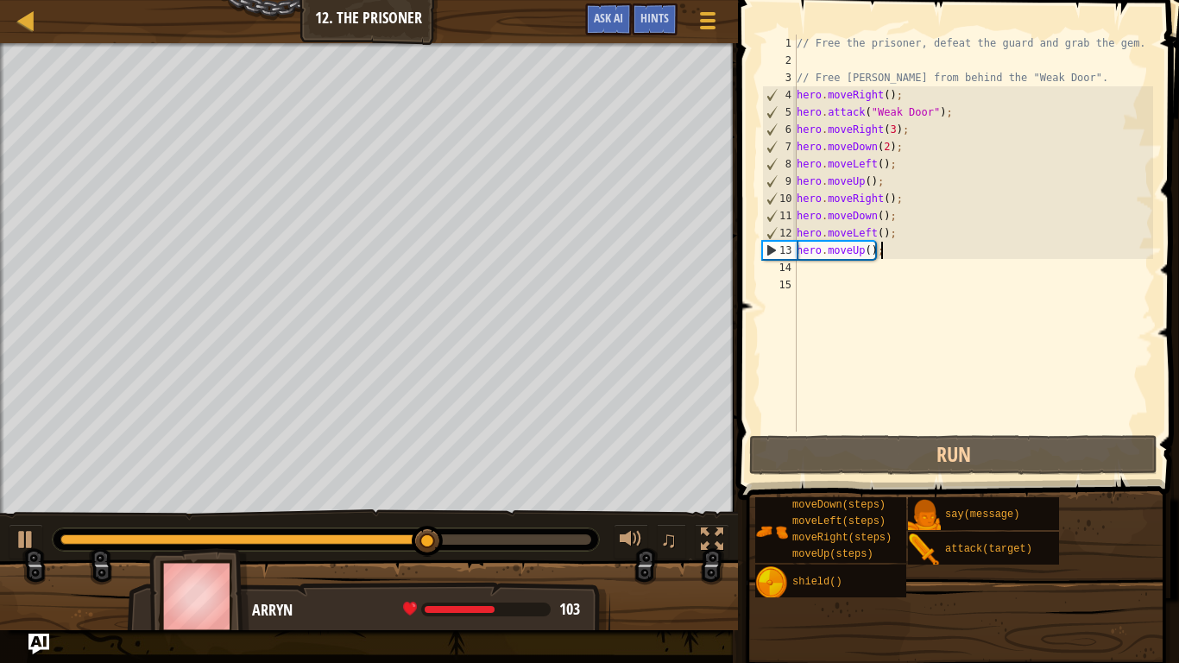
click at [881, 276] on div "// Free the prisoner, defeat the guard and grab the gem. // Free [PERSON_NAME] …" at bounding box center [973, 251] width 360 height 432
click at [868, 273] on div "// Free the prisoner, defeat the guard and grab the gem. // Free [PERSON_NAME] …" at bounding box center [973, 251] width 360 height 432
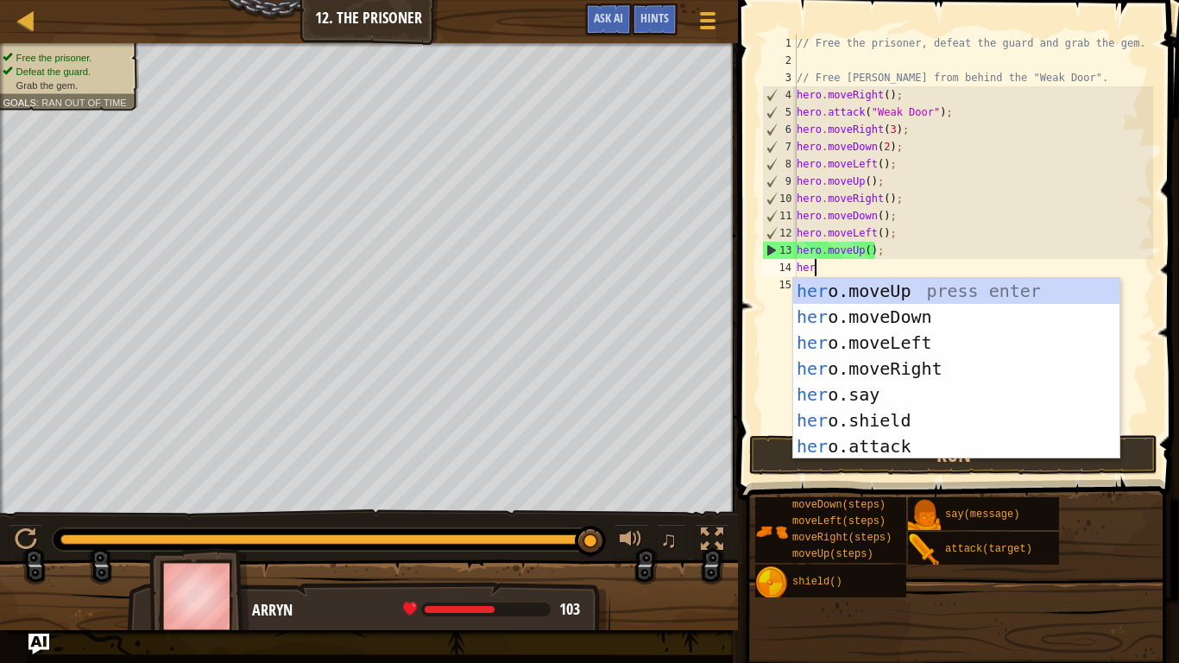
type textarea "hero"
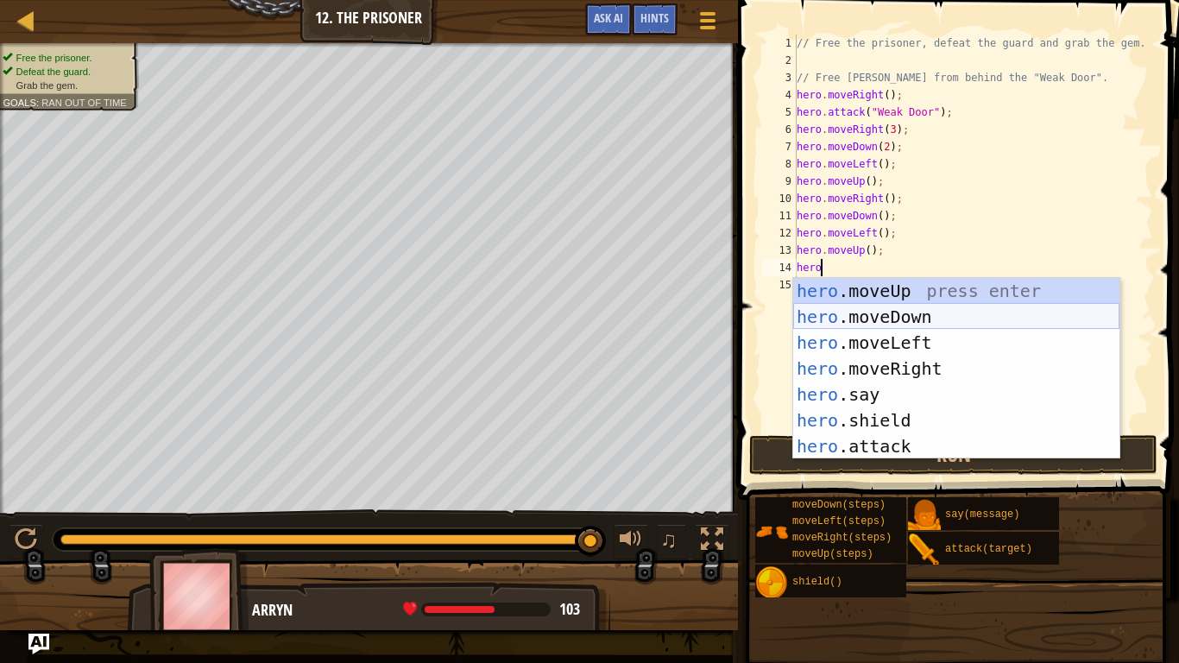
click at [900, 318] on div "hero .moveUp press enter hero .moveDown press enter hero .moveLeft press enter …" at bounding box center [956, 394] width 326 height 233
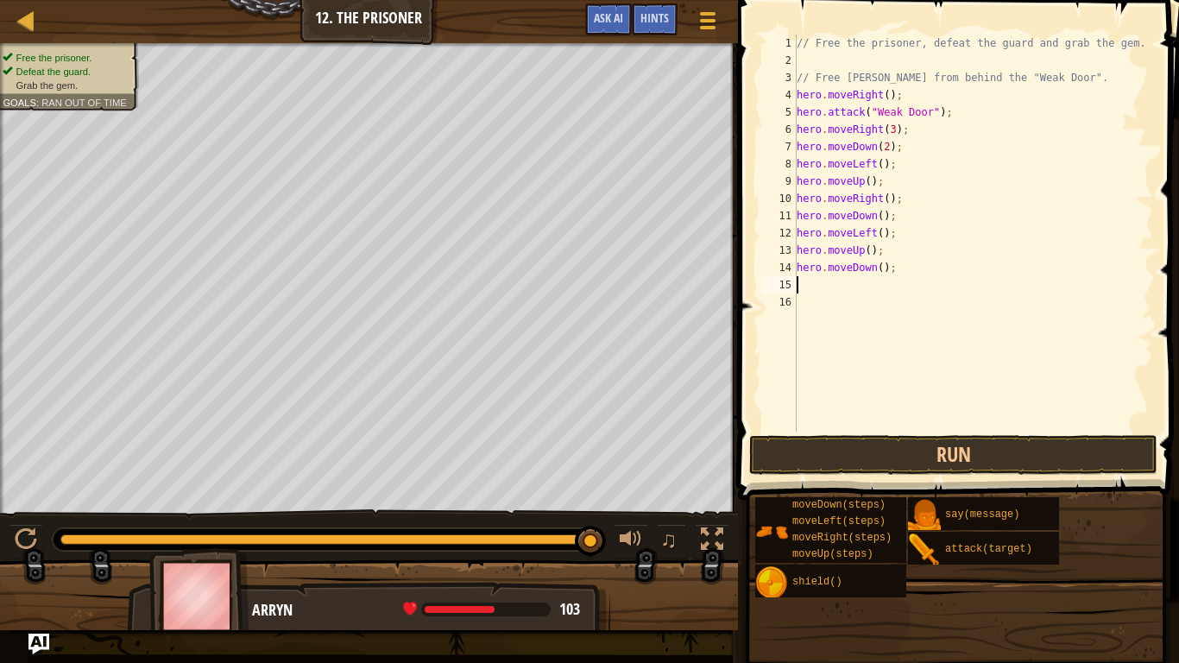
scroll to position [8, 0]
click at [881, 273] on div "// Free the prisoner, defeat the guard and grab the gem. // Free [PERSON_NAME] …" at bounding box center [973, 251] width 360 height 432
type textarea "hero.moveDown(2);"
click at [823, 287] on div "// Free the prisoner, defeat the guard and grab the gem. // Free [PERSON_NAME] …" at bounding box center [973, 251] width 360 height 432
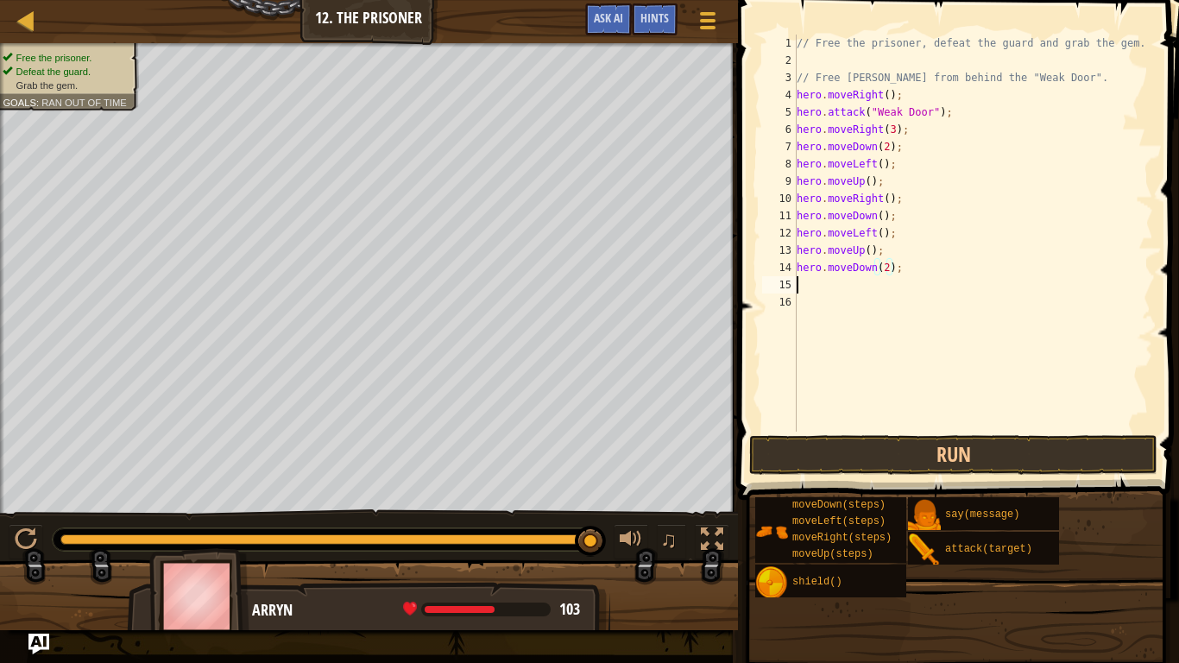
scroll to position [8, 0]
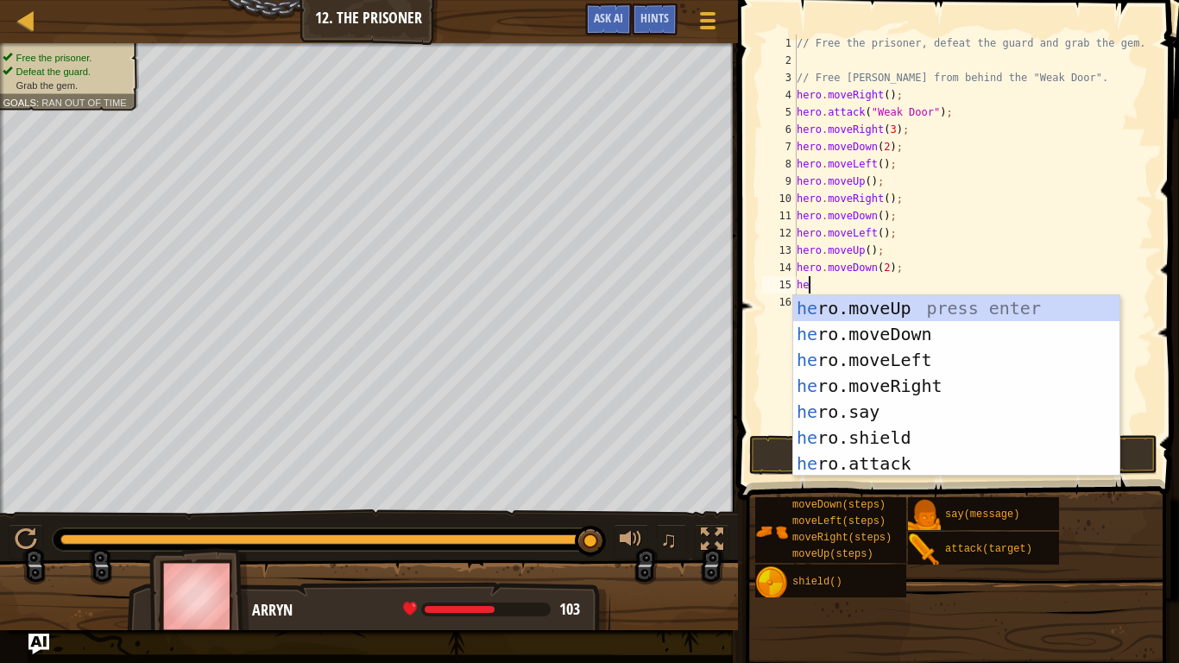
type textarea "hero"
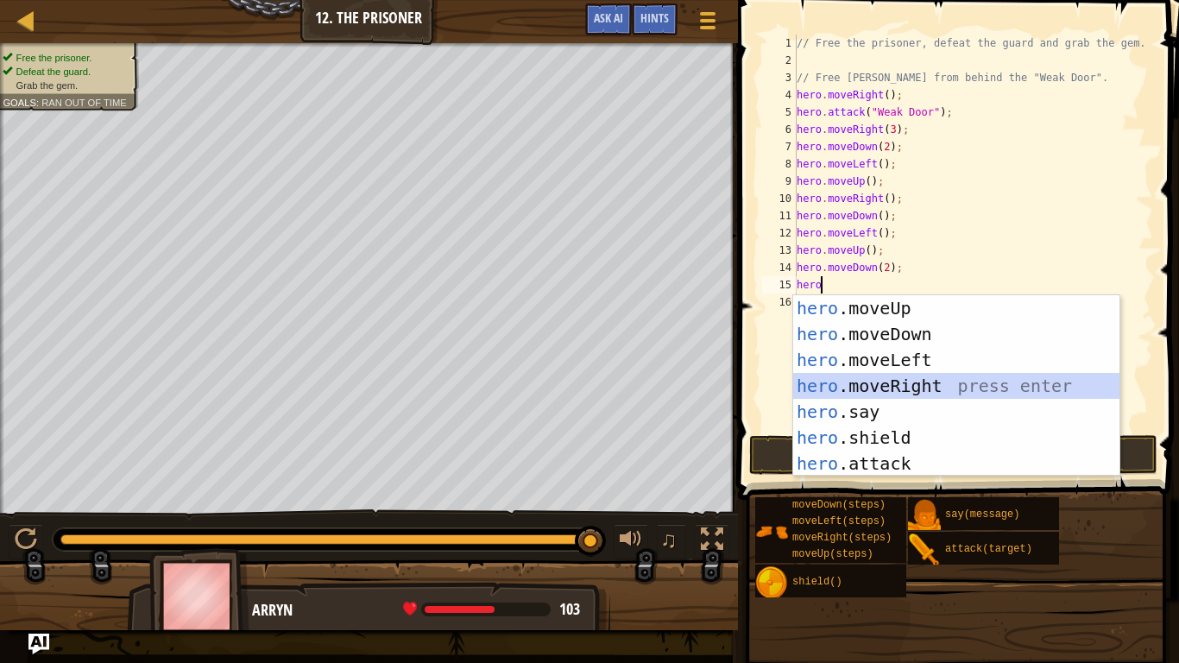
click at [891, 385] on div "hero .moveUp press enter hero .moveDown press enter hero .moveLeft press enter …" at bounding box center [956, 411] width 326 height 233
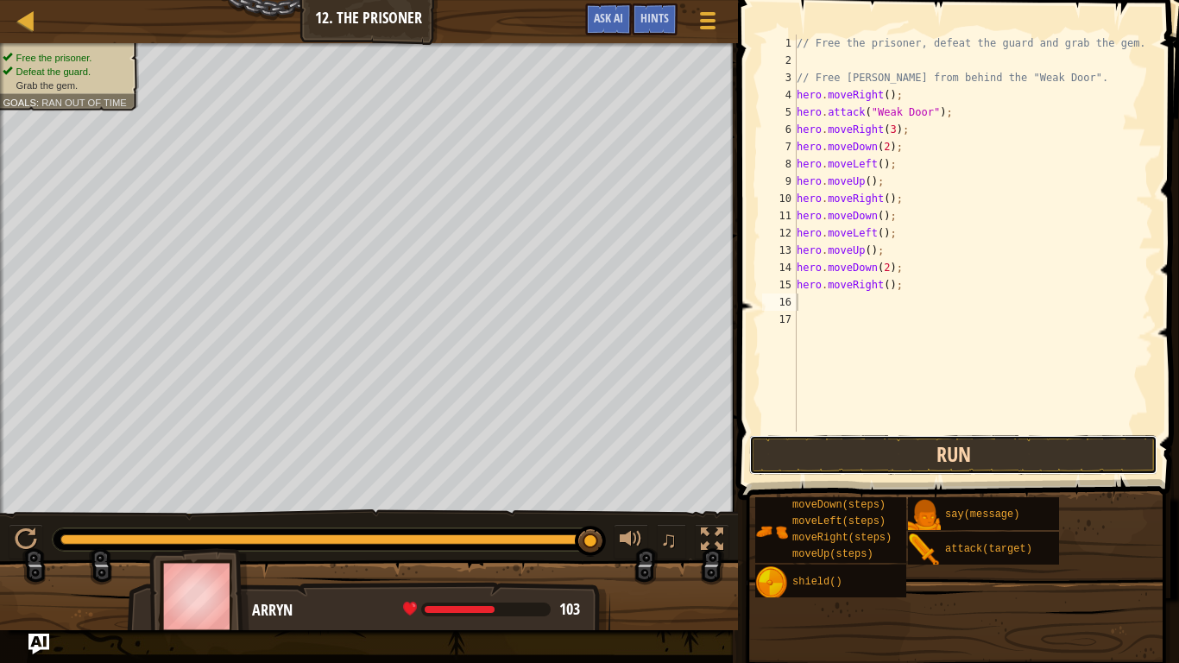
click at [907, 451] on button "Run" at bounding box center [953, 455] width 408 height 40
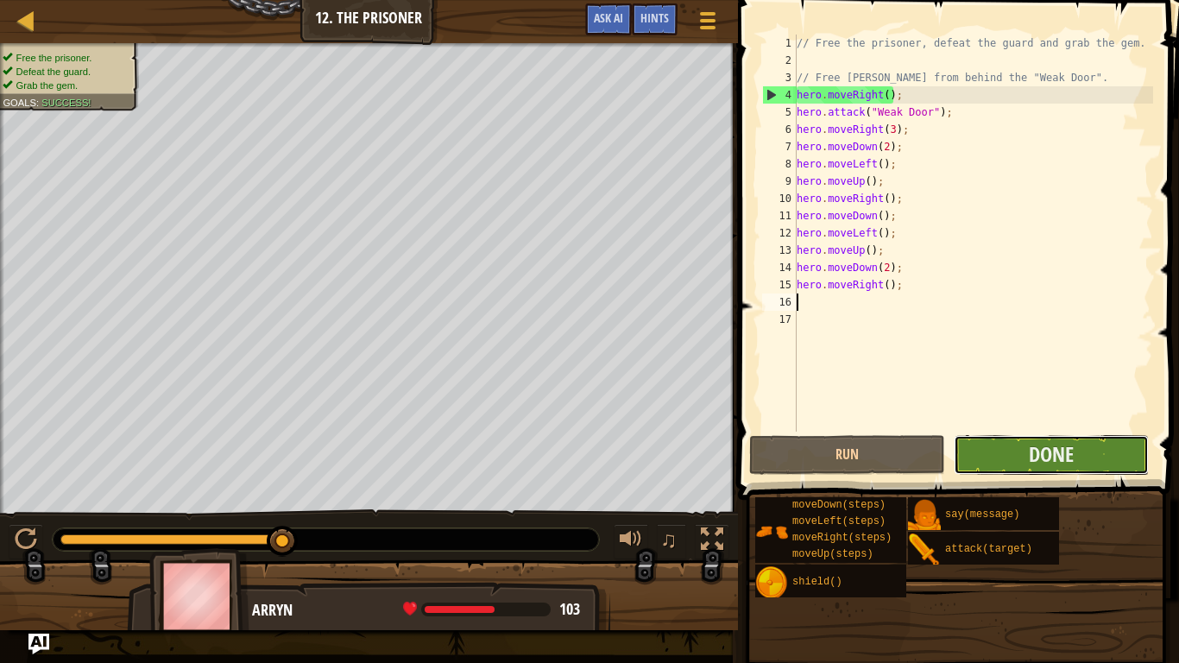
click at [989, 458] on button "Done" at bounding box center [1051, 455] width 195 height 40
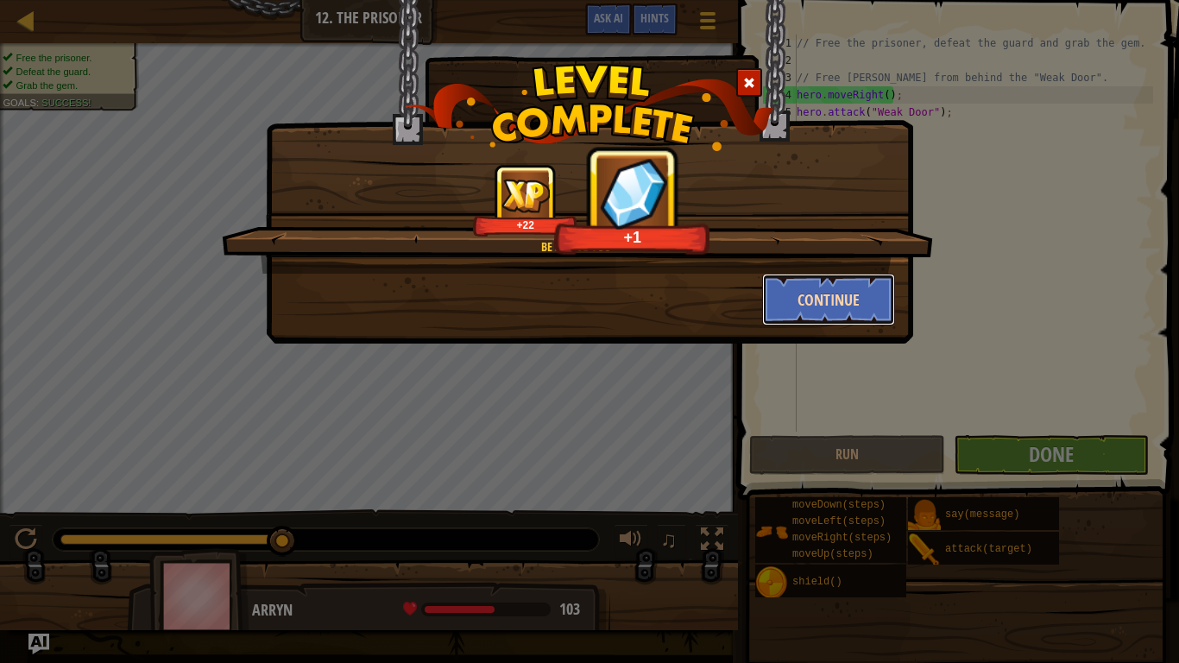
click at [838, 282] on button "Continue" at bounding box center [829, 300] width 134 height 52
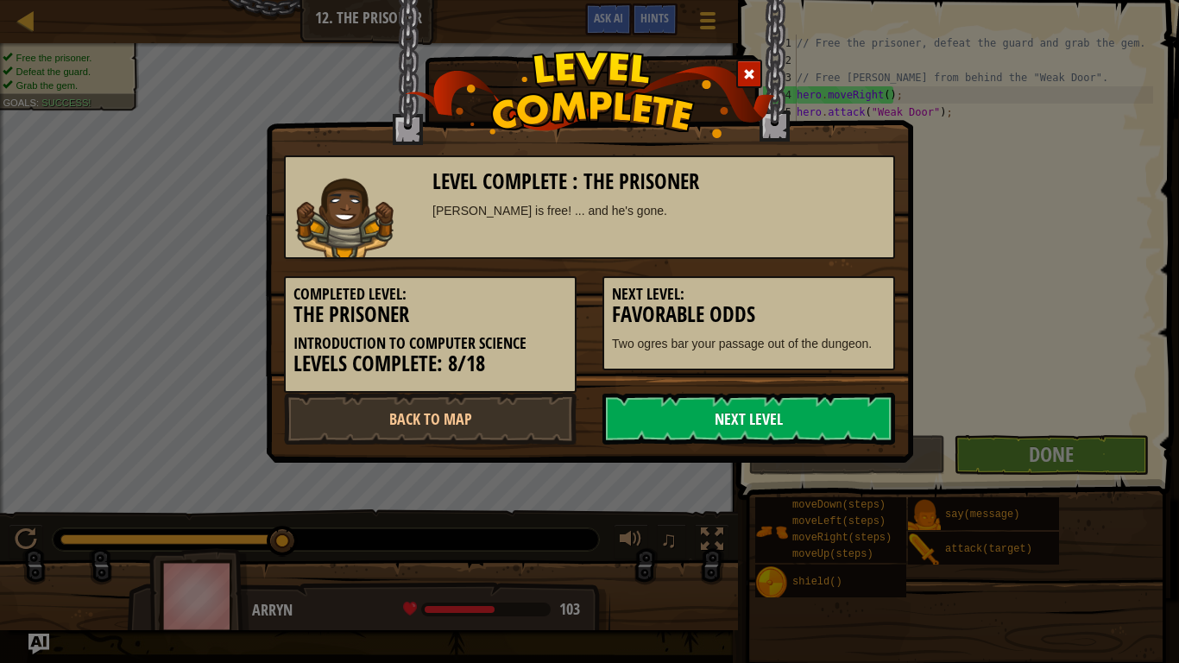
click at [746, 411] on link "Next Level" at bounding box center [748, 419] width 293 height 52
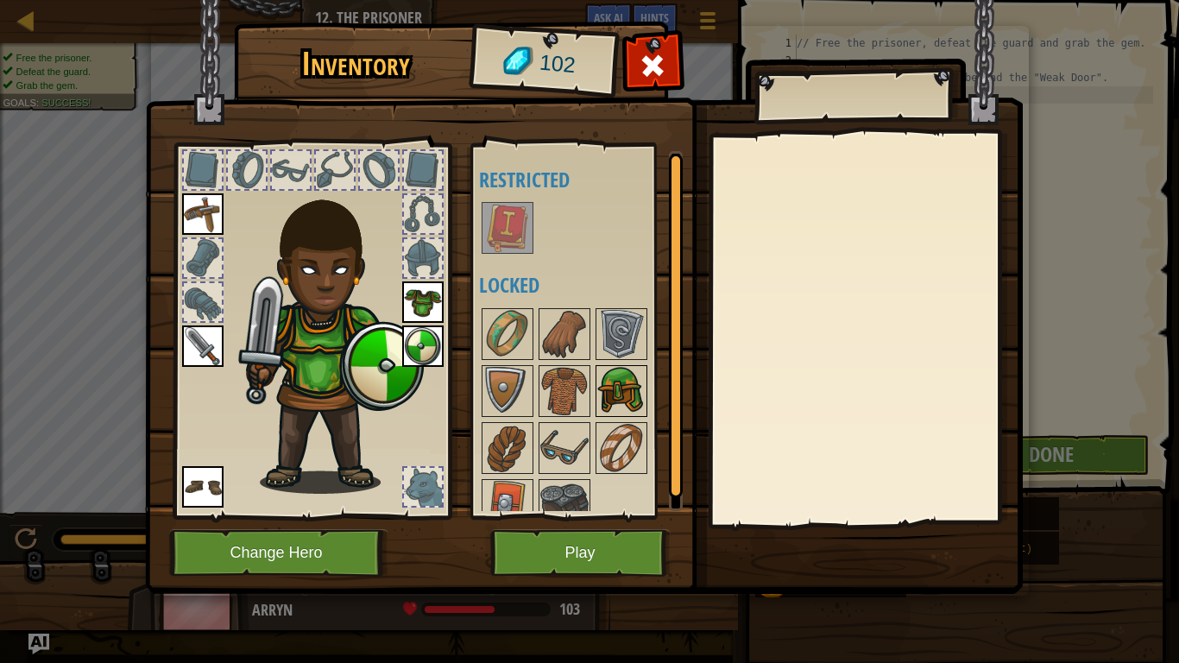
click at [608, 382] on img at bounding box center [621, 391] width 48 height 48
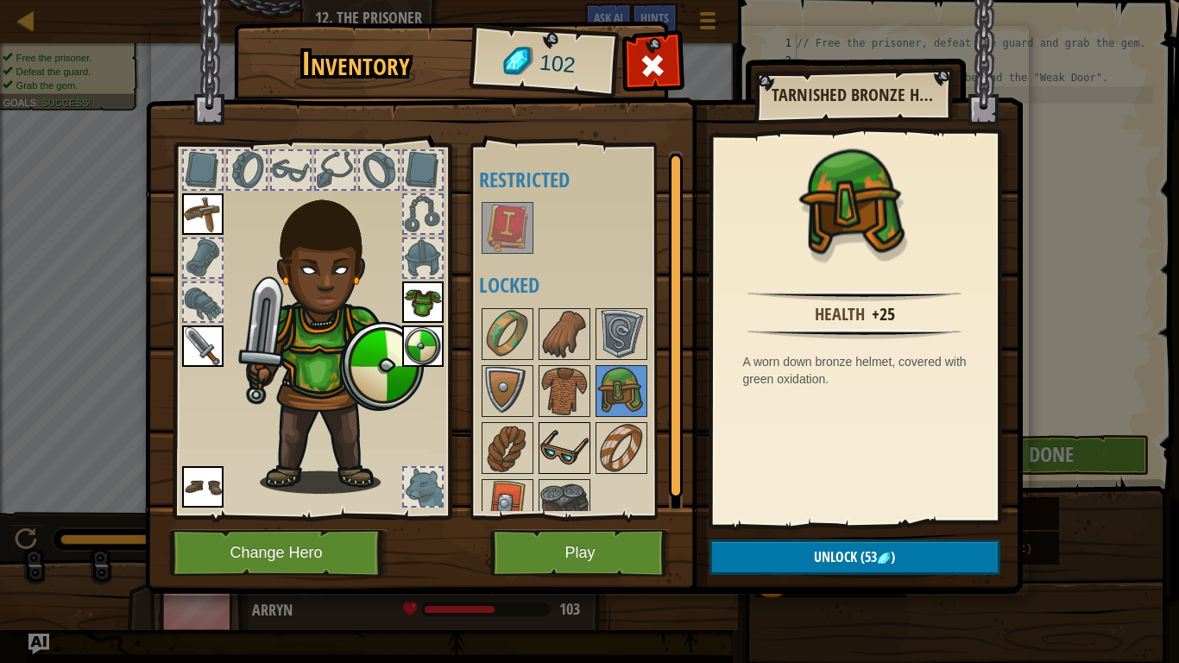
click at [566, 438] on img at bounding box center [564, 448] width 48 height 48
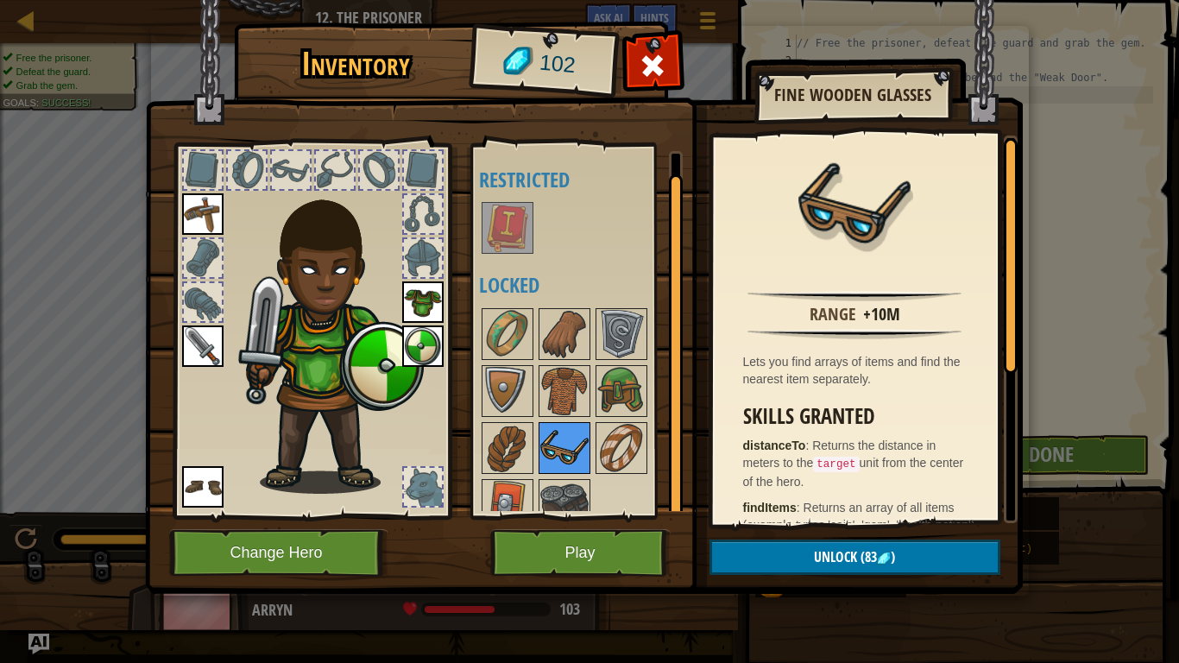
scroll to position [22, 0]
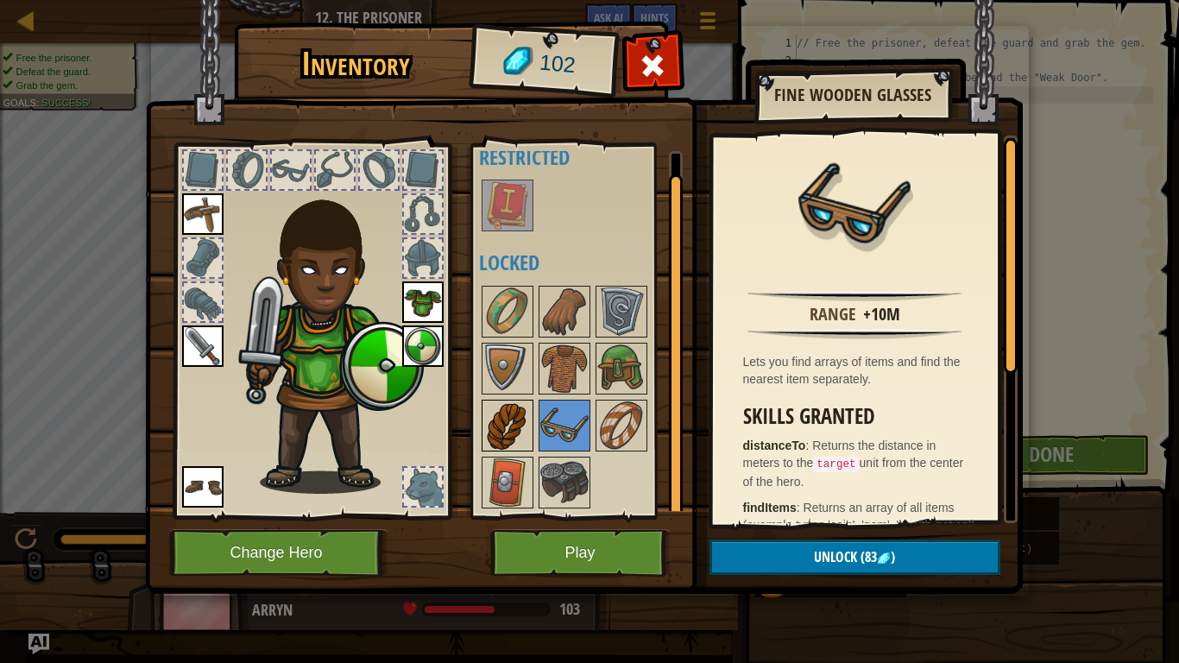
click at [516, 423] on img at bounding box center [507, 425] width 48 height 48
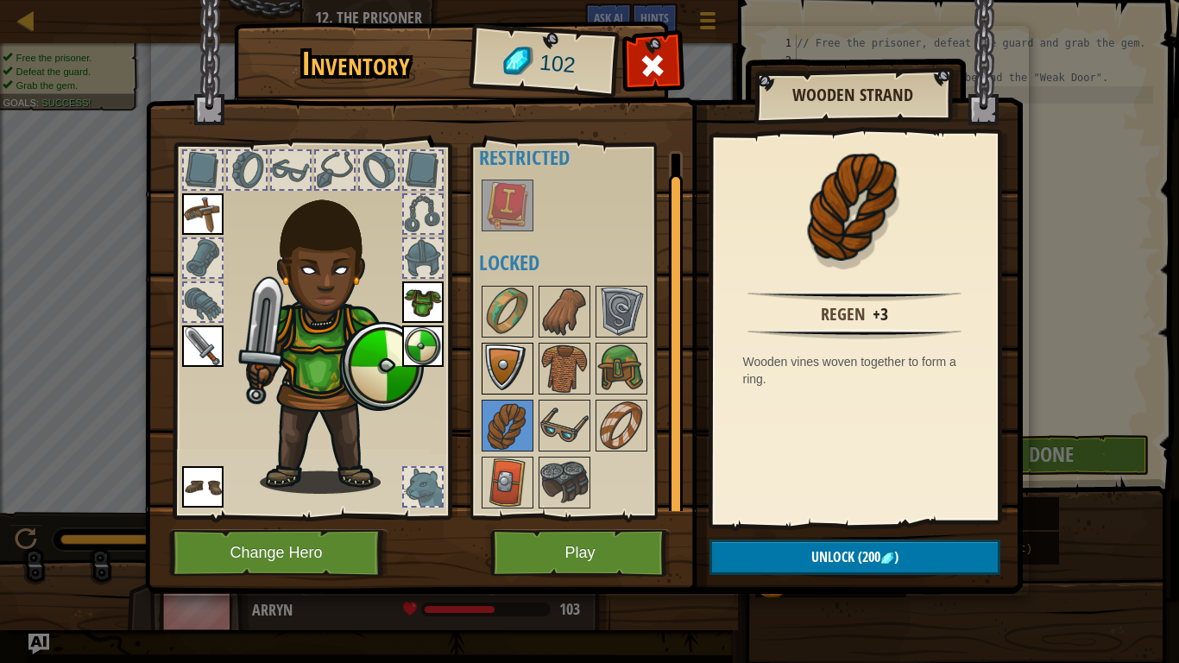
click at [501, 361] on img at bounding box center [507, 368] width 48 height 48
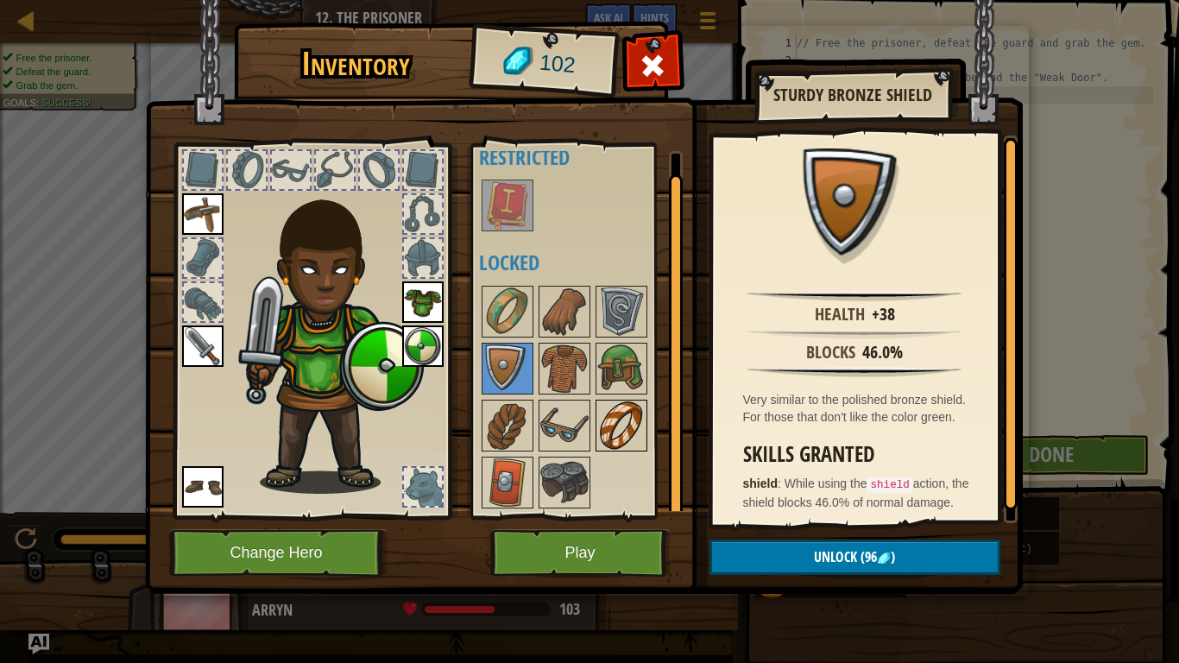
click at [614, 419] on img at bounding box center [621, 425] width 48 height 48
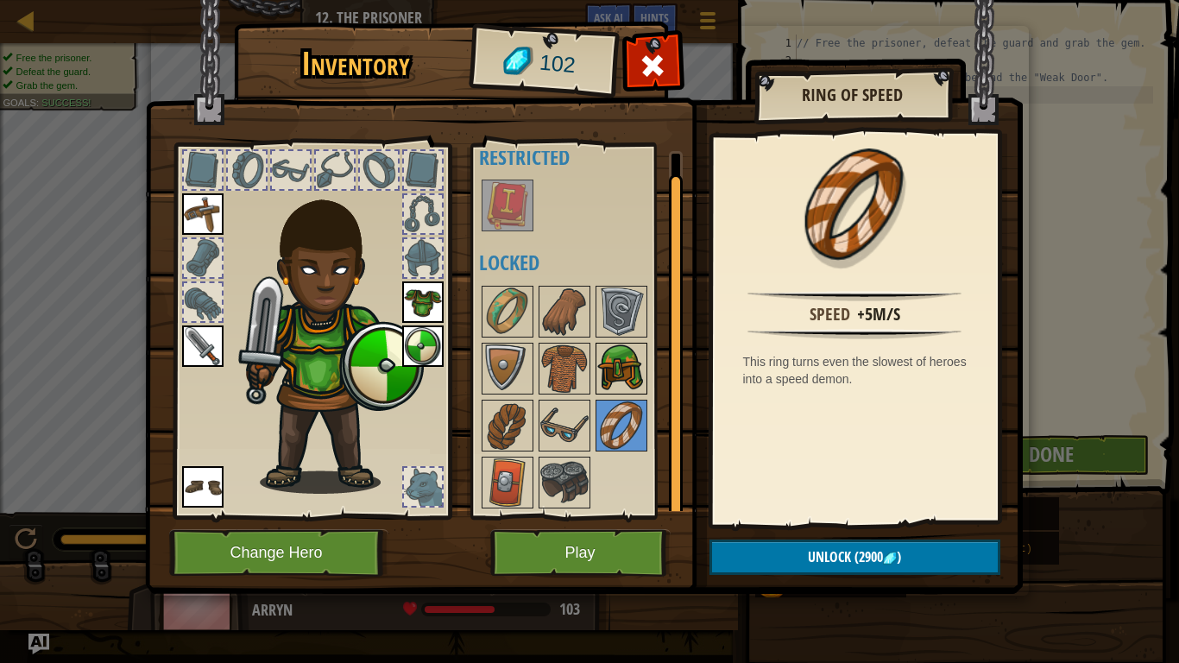
click at [608, 375] on img at bounding box center [621, 368] width 48 height 48
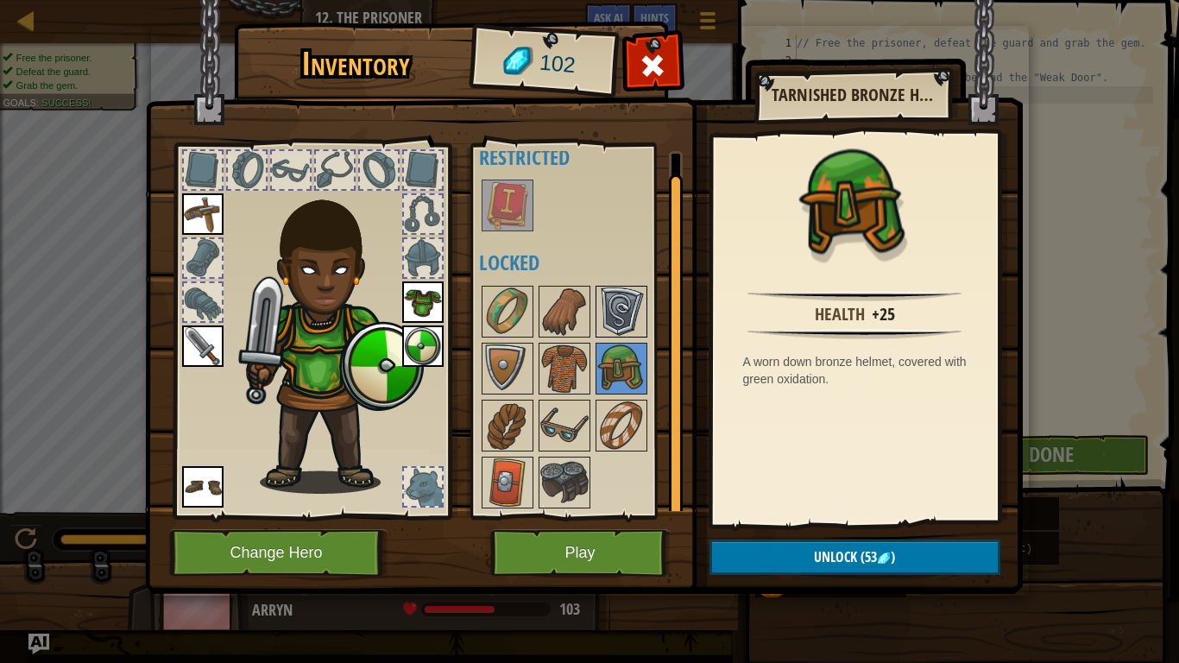
click at [634, 297] on img at bounding box center [621, 311] width 48 height 48
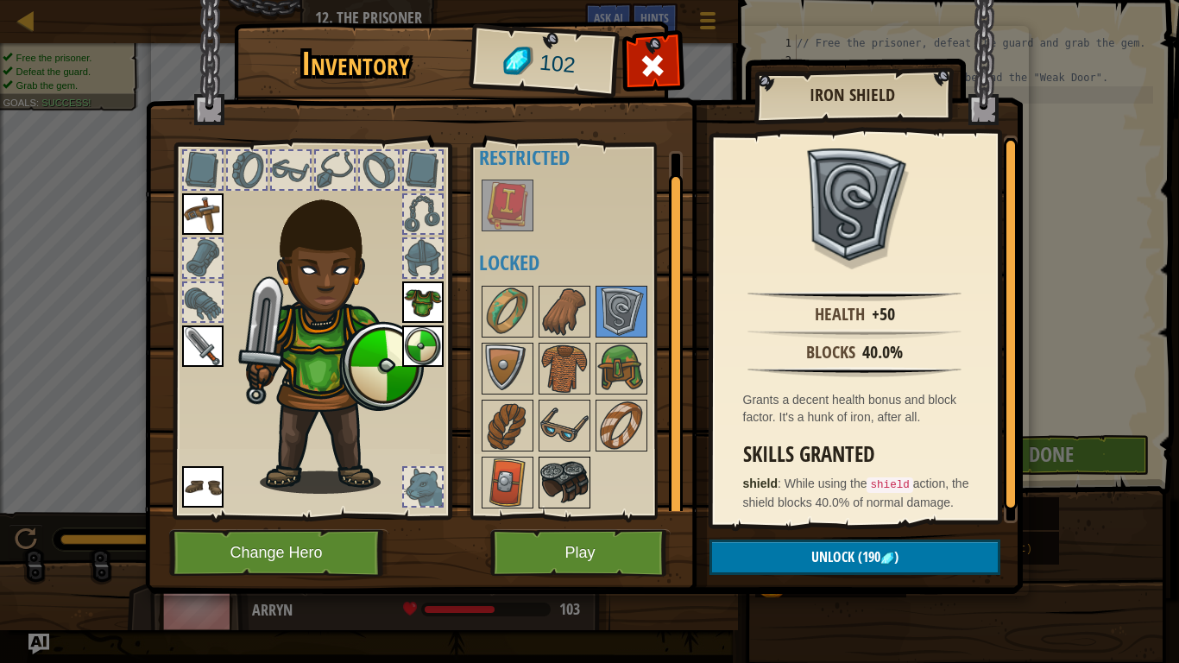
click at [563, 470] on img at bounding box center [564, 482] width 48 height 48
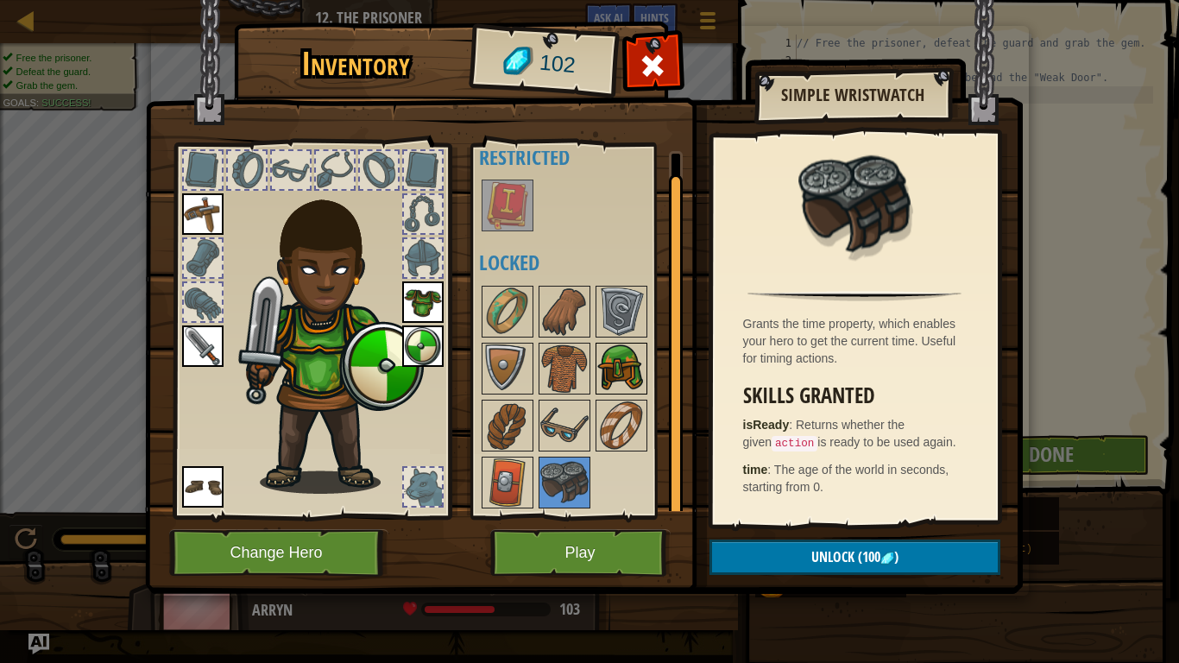
click at [611, 366] on img at bounding box center [621, 368] width 48 height 48
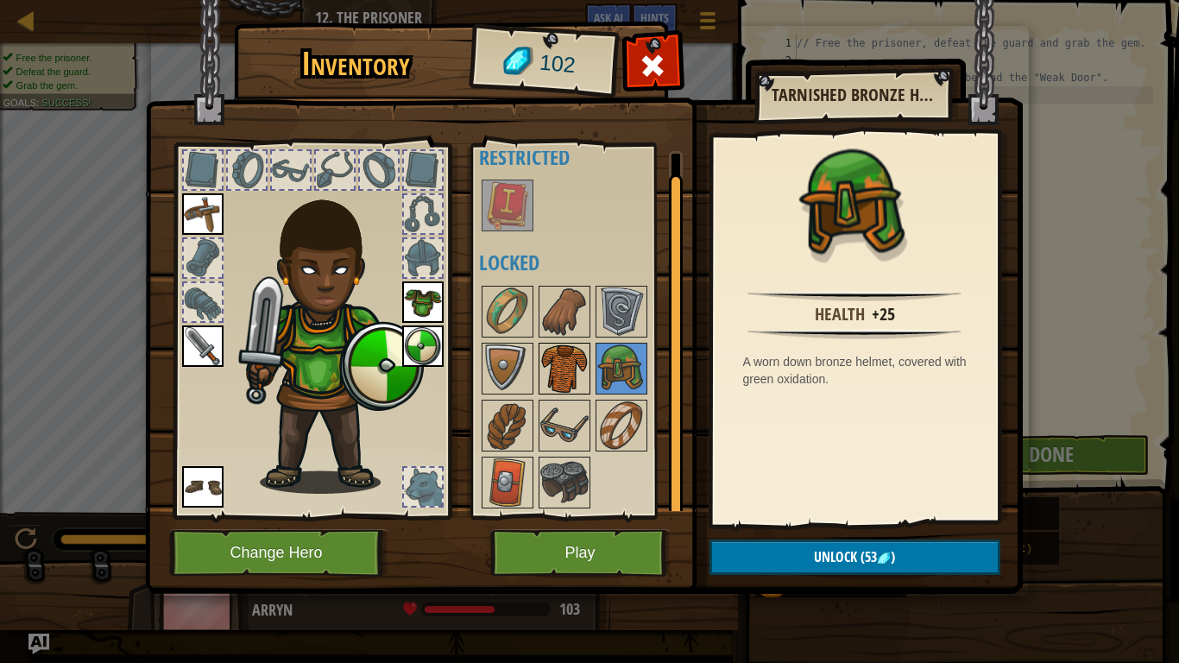
click at [565, 368] on img at bounding box center [564, 368] width 48 height 48
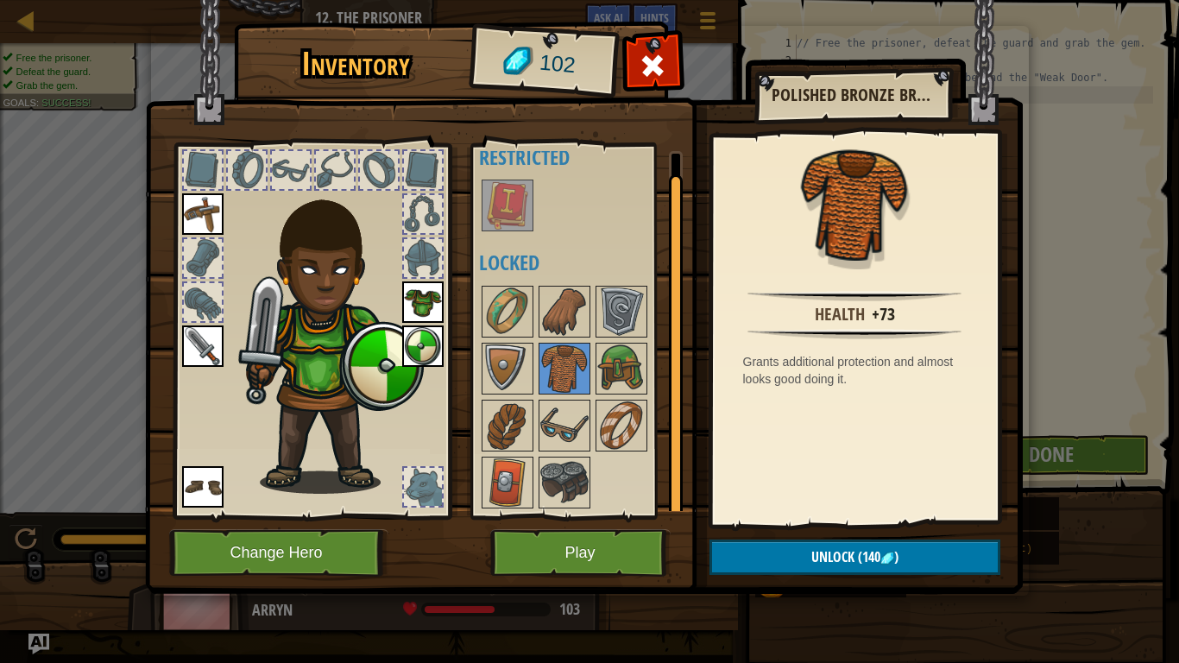
click at [422, 291] on img at bounding box center [422, 301] width 41 height 41
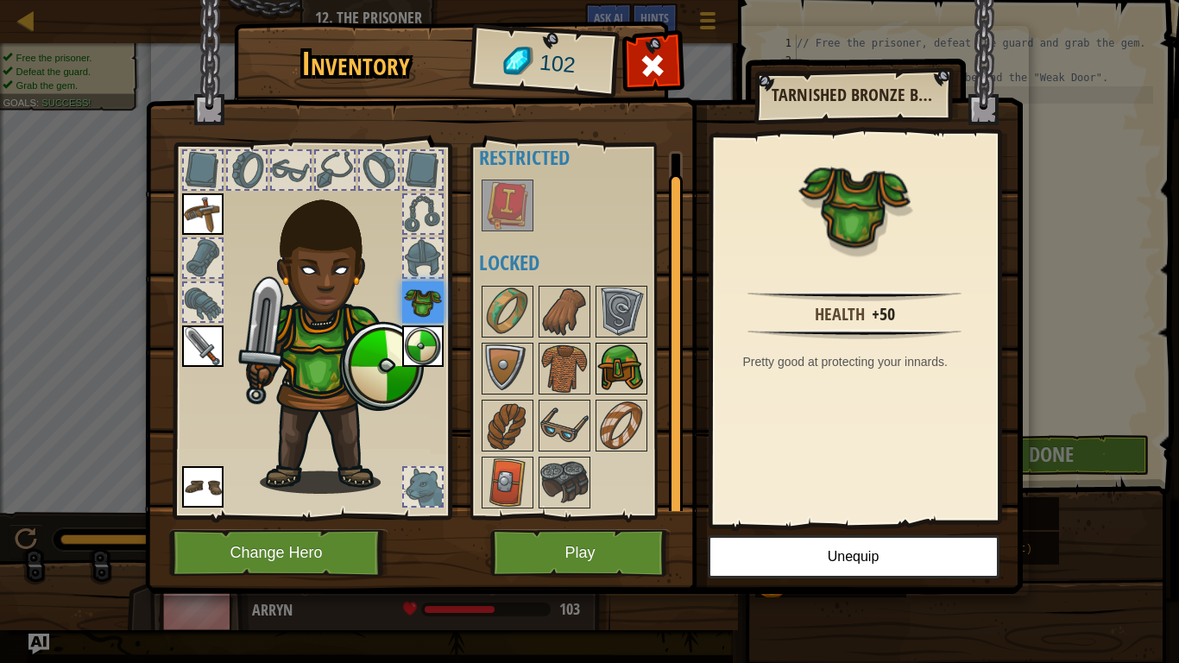
click at [634, 362] on img at bounding box center [621, 368] width 48 height 48
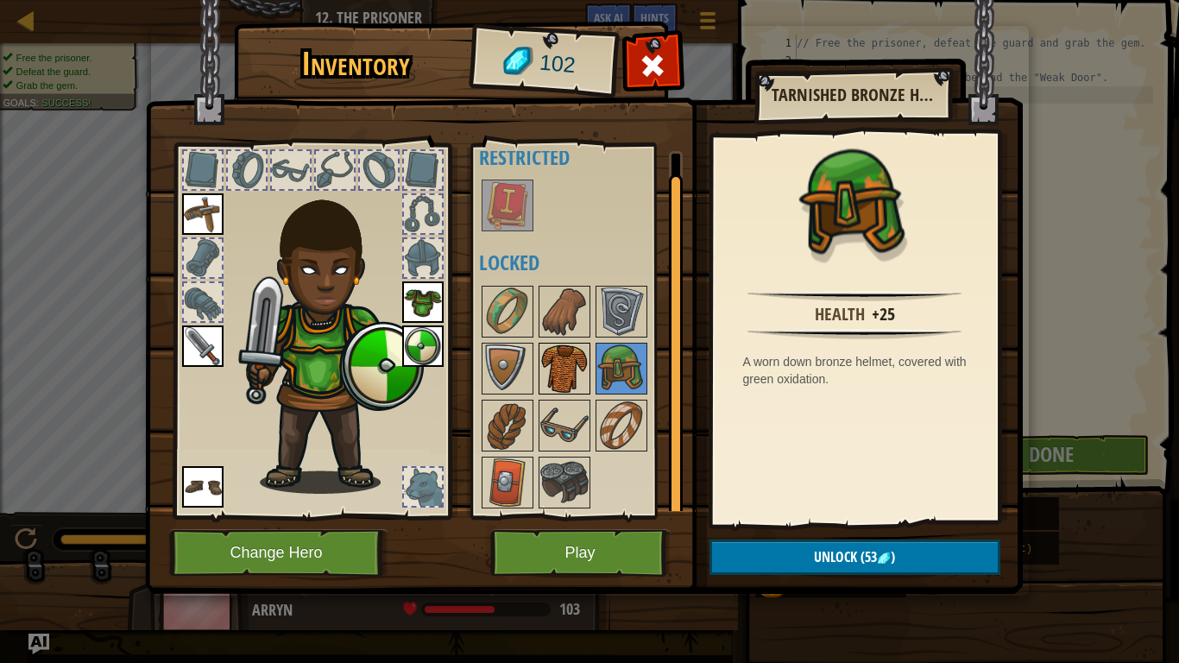
click at [572, 359] on img at bounding box center [564, 368] width 48 height 48
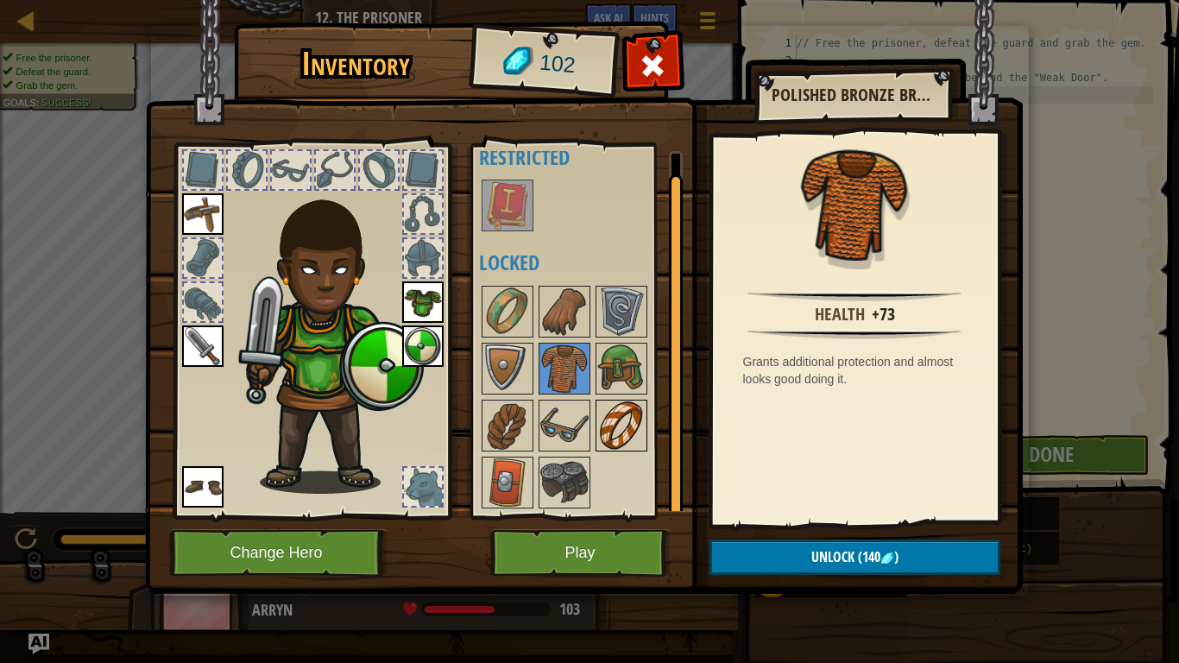
click at [605, 416] on img at bounding box center [621, 425] width 48 height 48
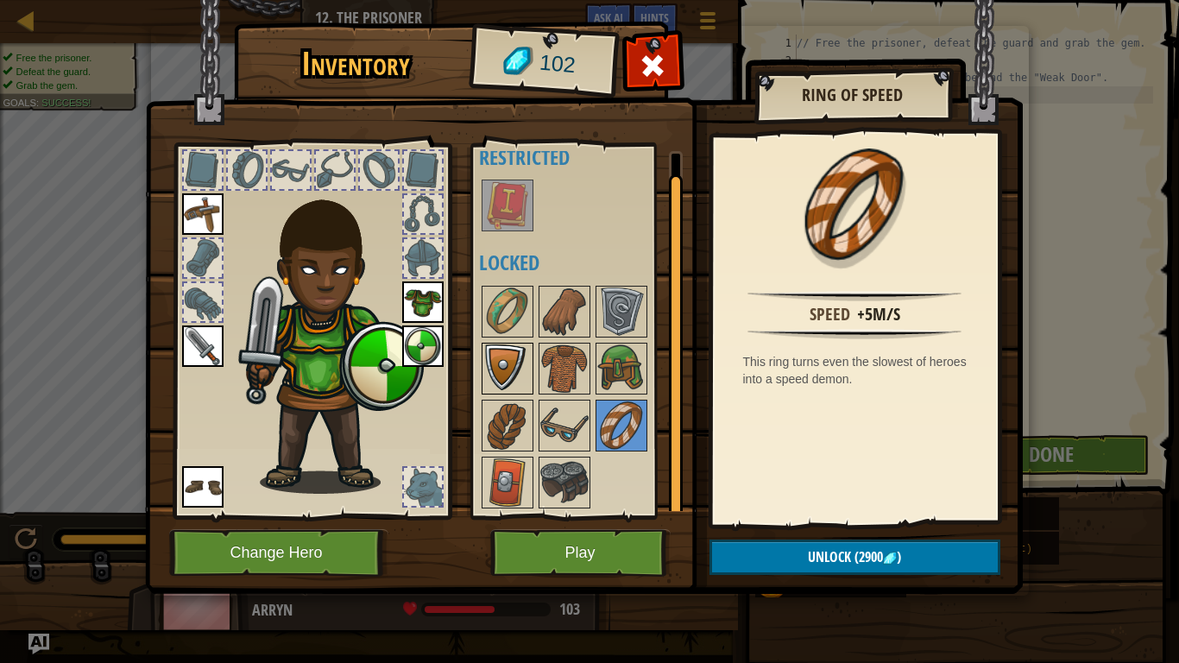
click at [507, 373] on img at bounding box center [507, 368] width 48 height 48
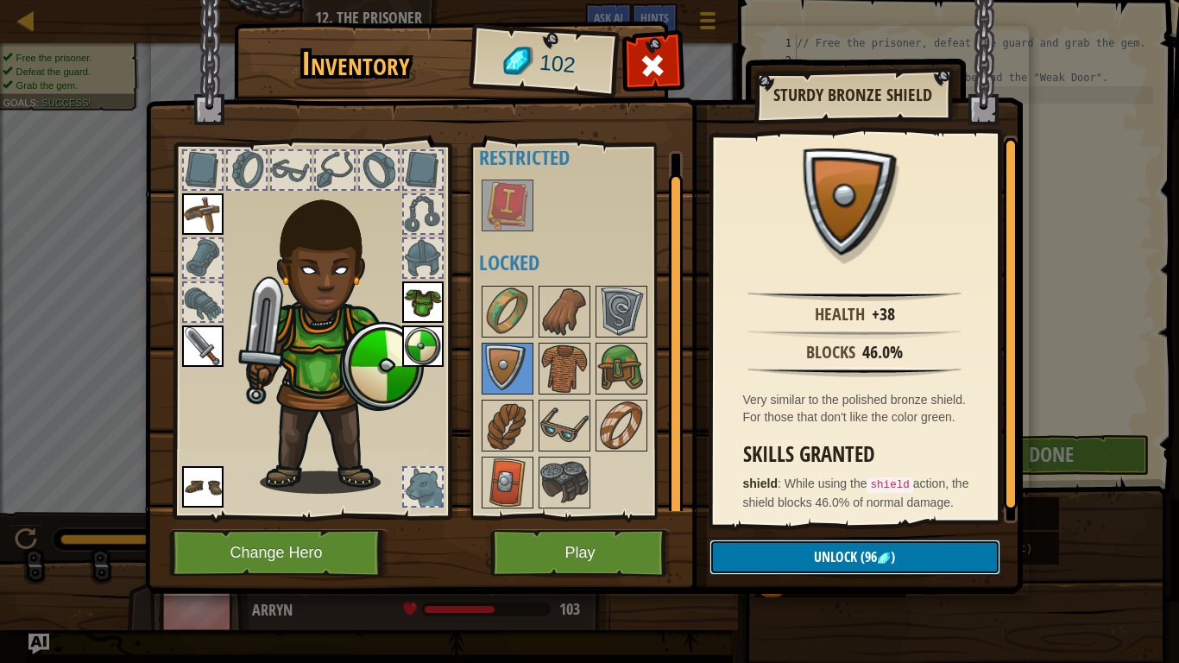
click at [917, 516] on button "Unlock (96 )" at bounding box center [854, 556] width 291 height 35
click at [917, 516] on button "Confirm" at bounding box center [854, 556] width 291 height 35
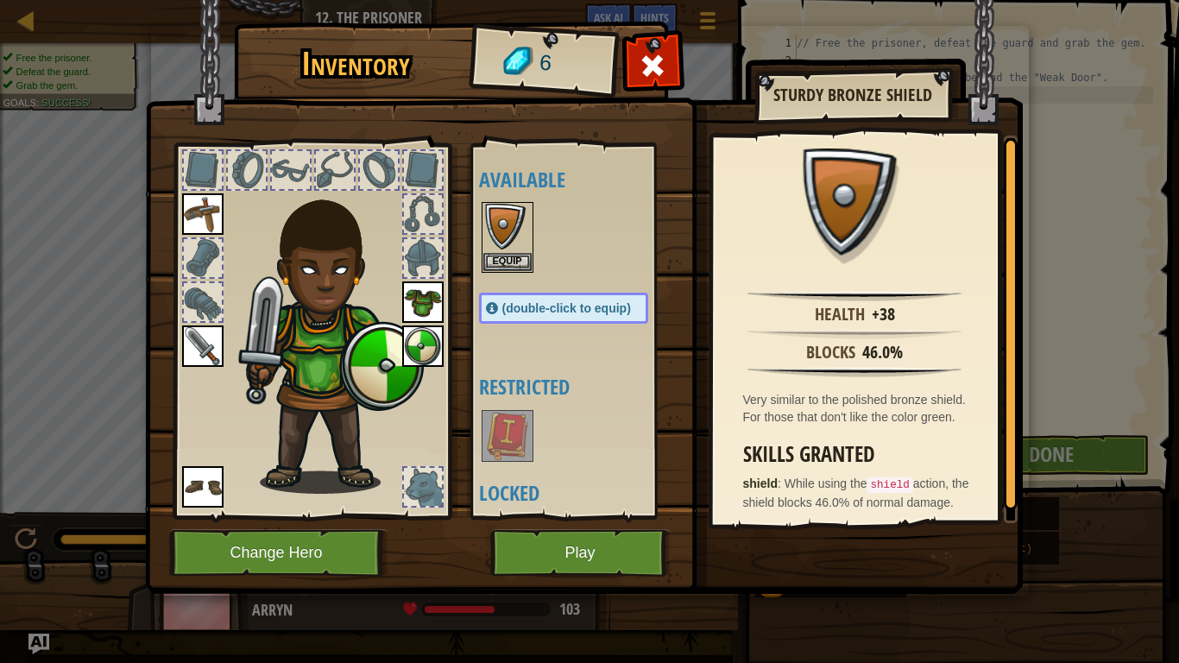
click at [515, 274] on div at bounding box center [581, 237] width 204 height 76
click at [511, 264] on button "Equip" at bounding box center [507, 261] width 48 height 18
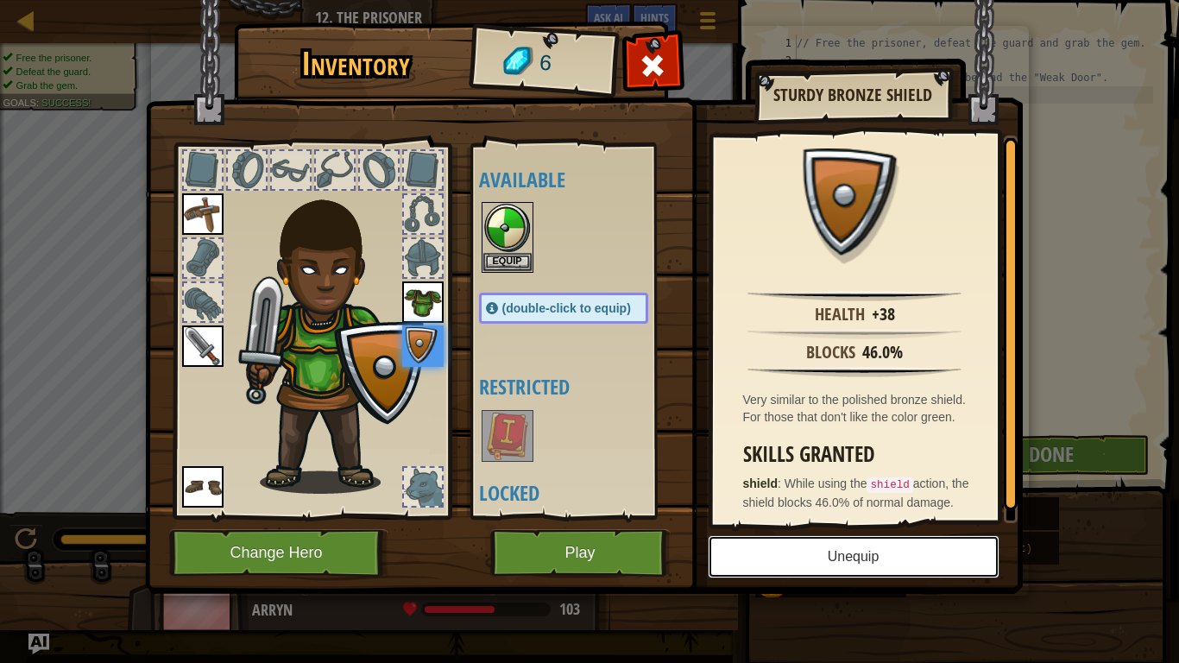
click at [841, 516] on button "Unequip" at bounding box center [854, 556] width 292 height 43
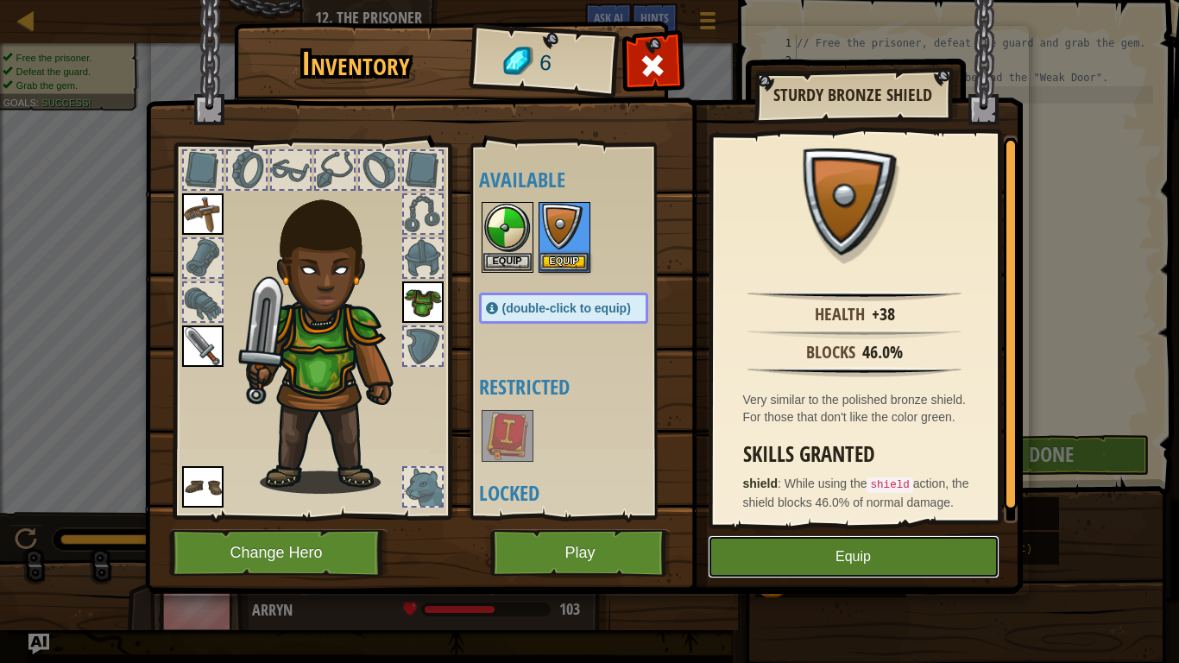
click at [785, 516] on button "Equip" at bounding box center [854, 556] width 292 height 43
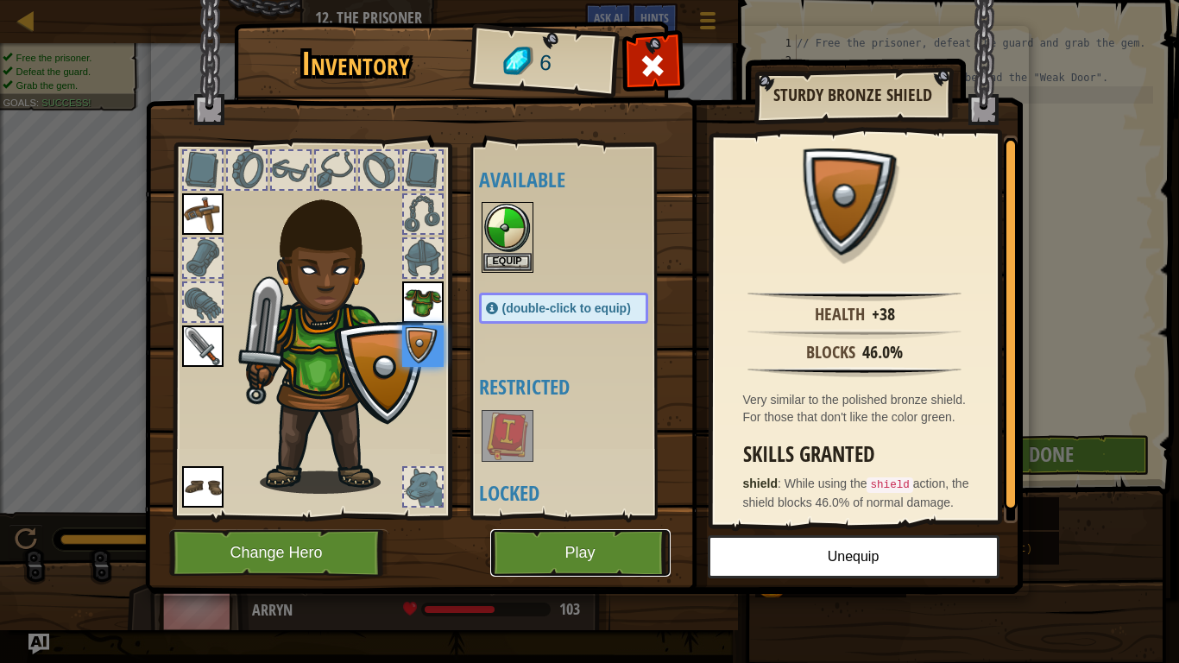
click at [618, 516] on button "Play" at bounding box center [580, 552] width 180 height 47
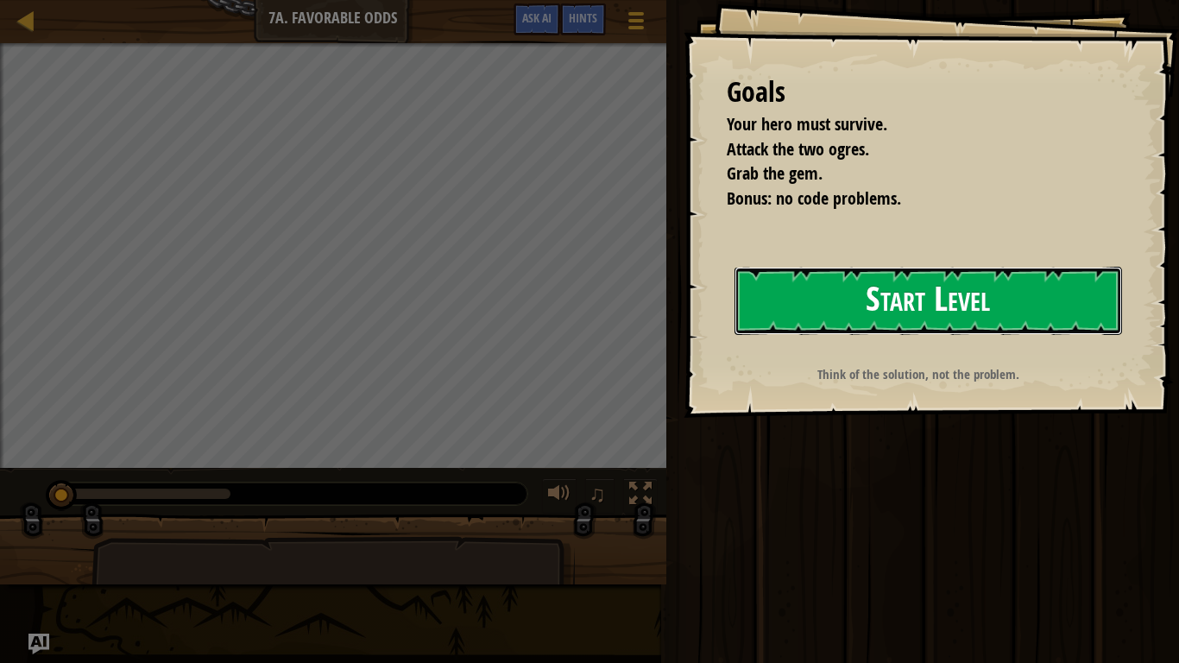
click at [934, 296] on button "Start Level" at bounding box center [928, 301] width 388 height 68
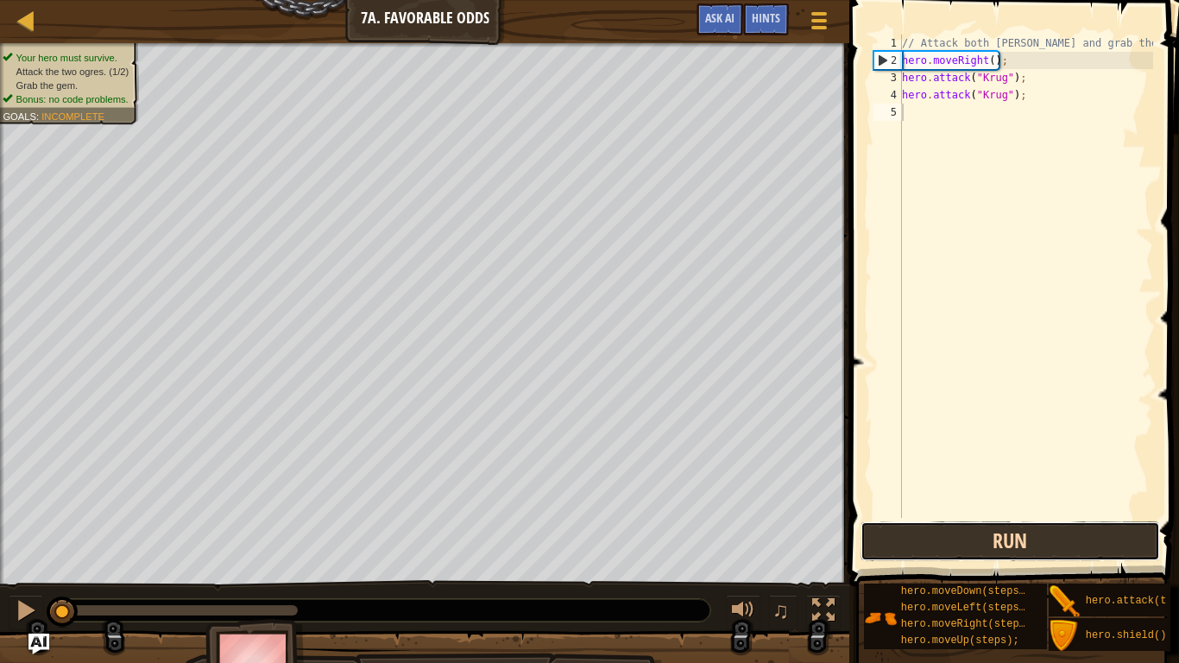
click at [1063, 516] on button "Run" at bounding box center [1010, 541] width 299 height 40
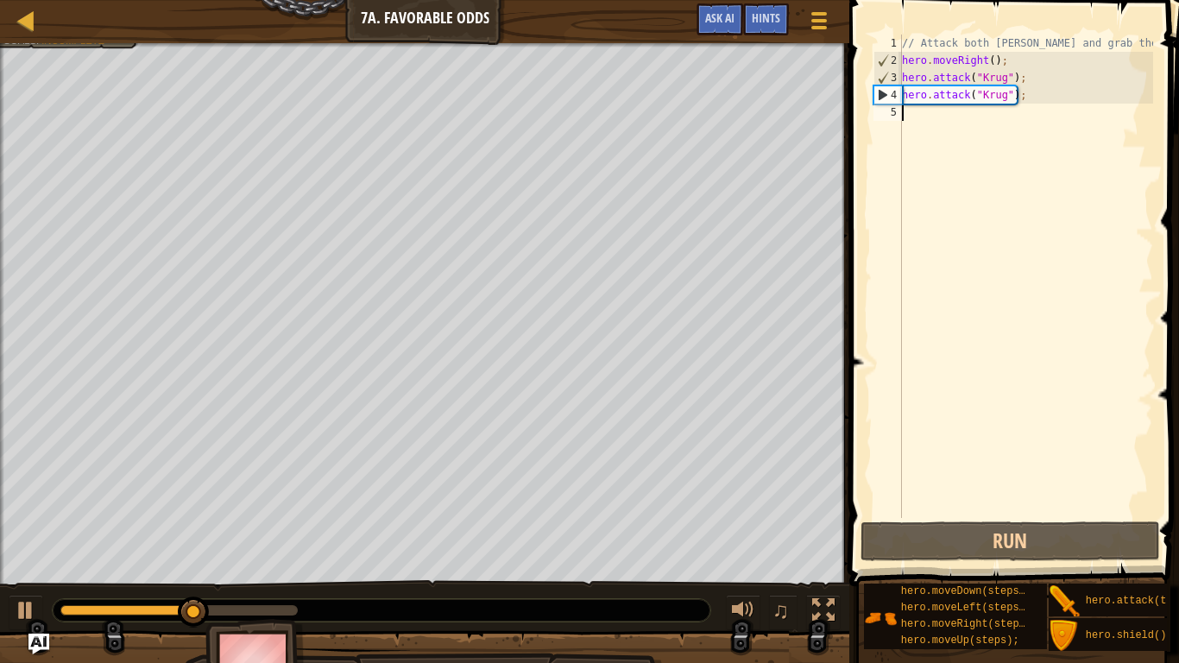
scroll to position [8, 0]
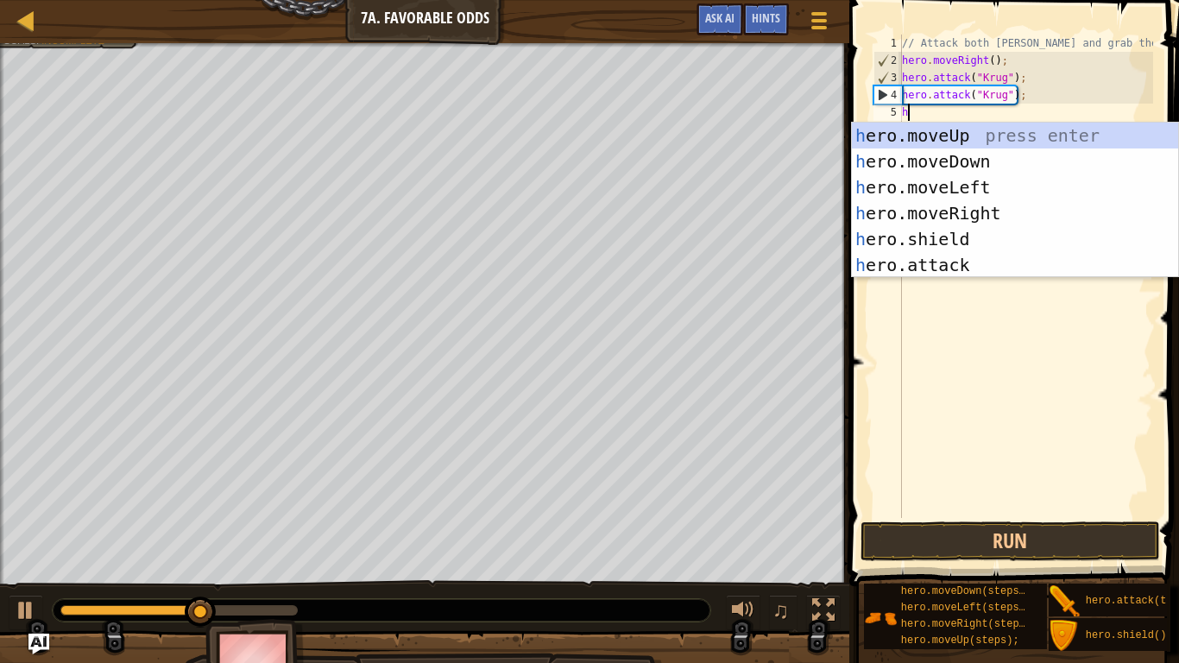
type textarea "her"
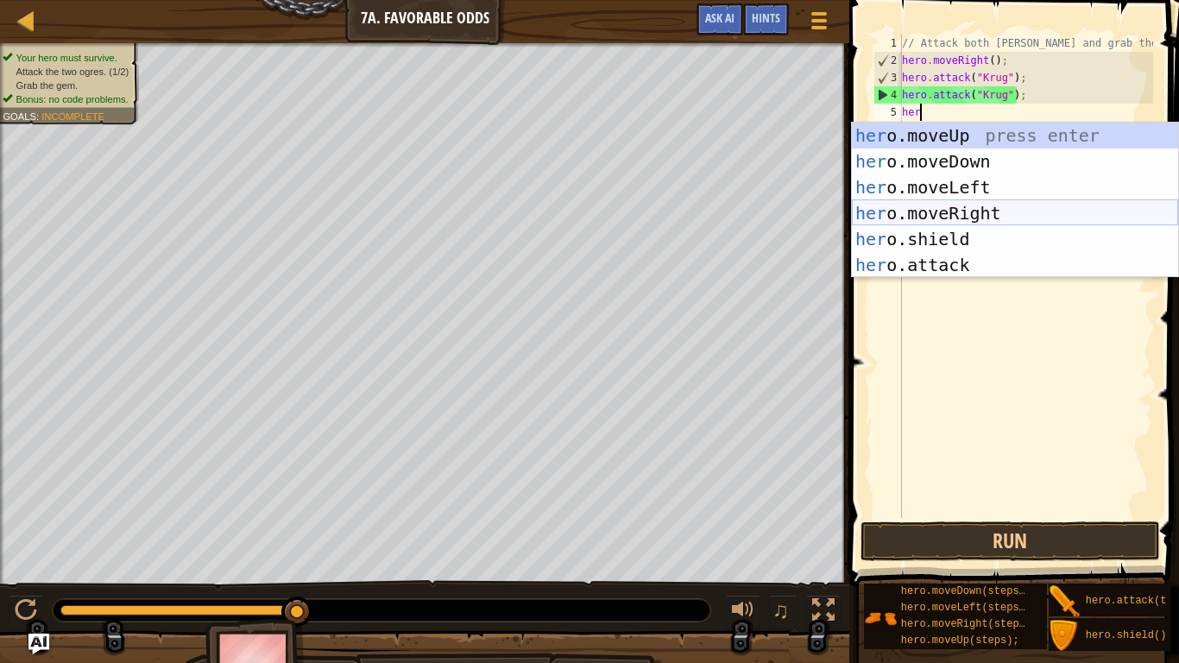
click at [912, 201] on div "her o.moveUp press enter her o.moveDown press enter her o.moveLeft press enter …" at bounding box center [1015, 226] width 326 height 207
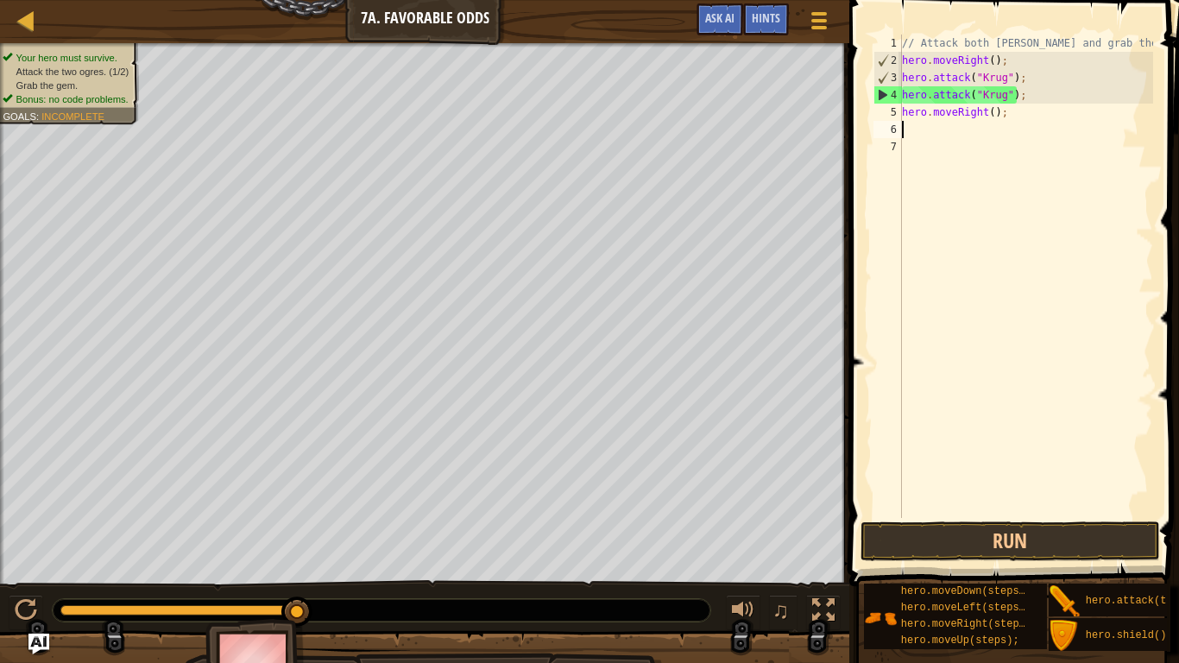
scroll to position [8, 0]
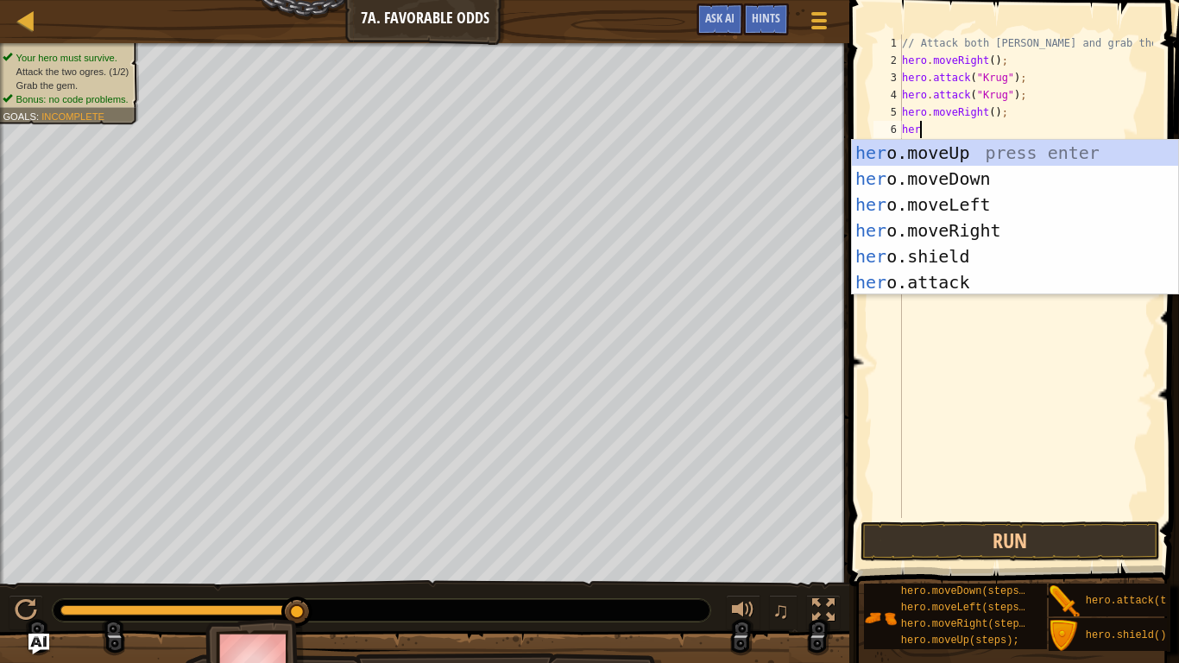
type textarea "hero"
click at [975, 158] on div "hero .moveUp press enter hero .moveDown press enter hero .moveLeft press enter …" at bounding box center [1015, 243] width 326 height 207
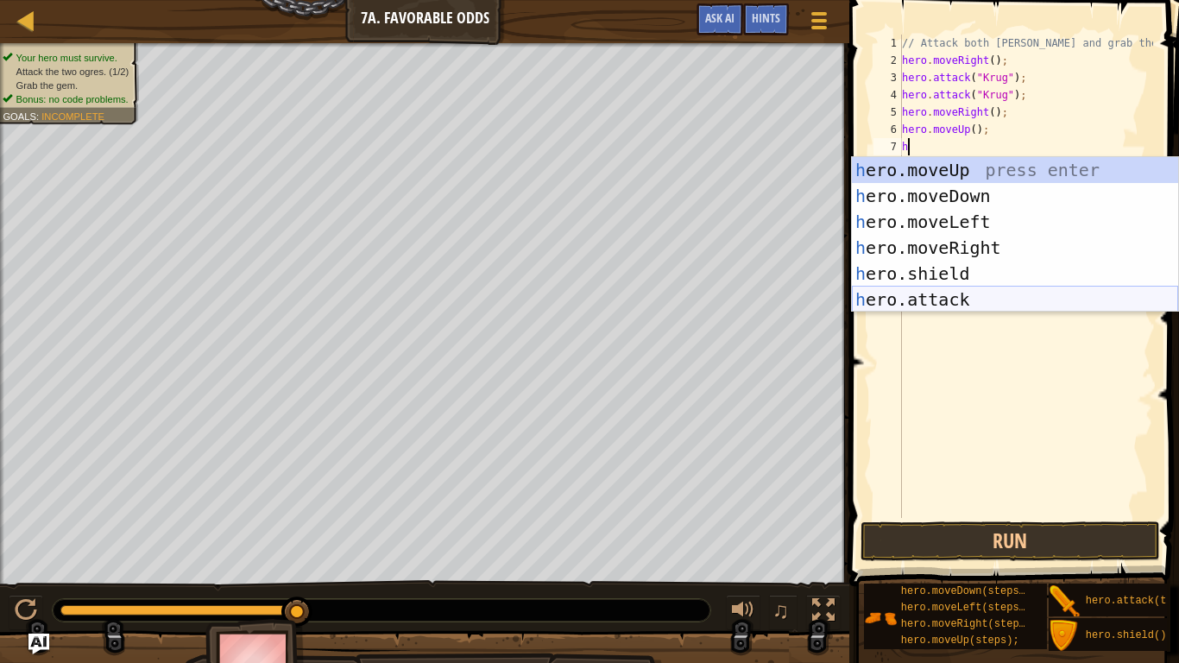
click at [999, 302] on div "h ero.moveUp press enter h ero.moveDown press enter h ero.moveLeft press enter …" at bounding box center [1015, 260] width 326 height 207
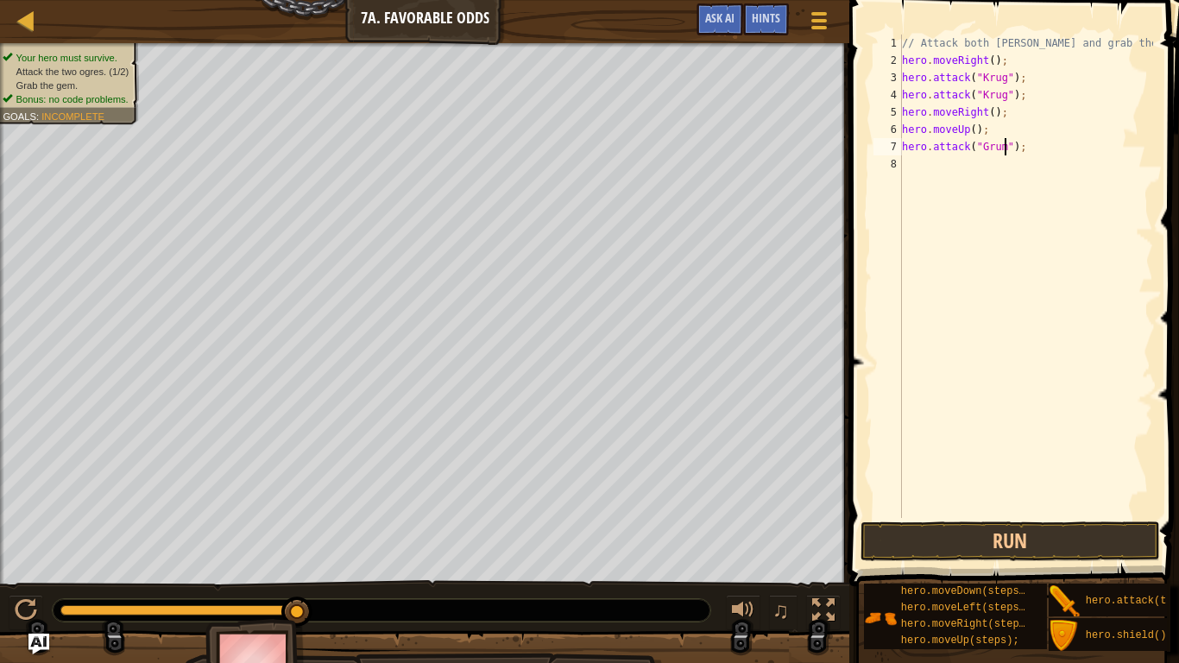
type textarea "hero.attack("Grump");"
click at [999, 166] on div "// Attack both [PERSON_NAME] and grab the gem. hero . moveRight ( ) ; hero . at…" at bounding box center [1025, 294] width 255 height 518
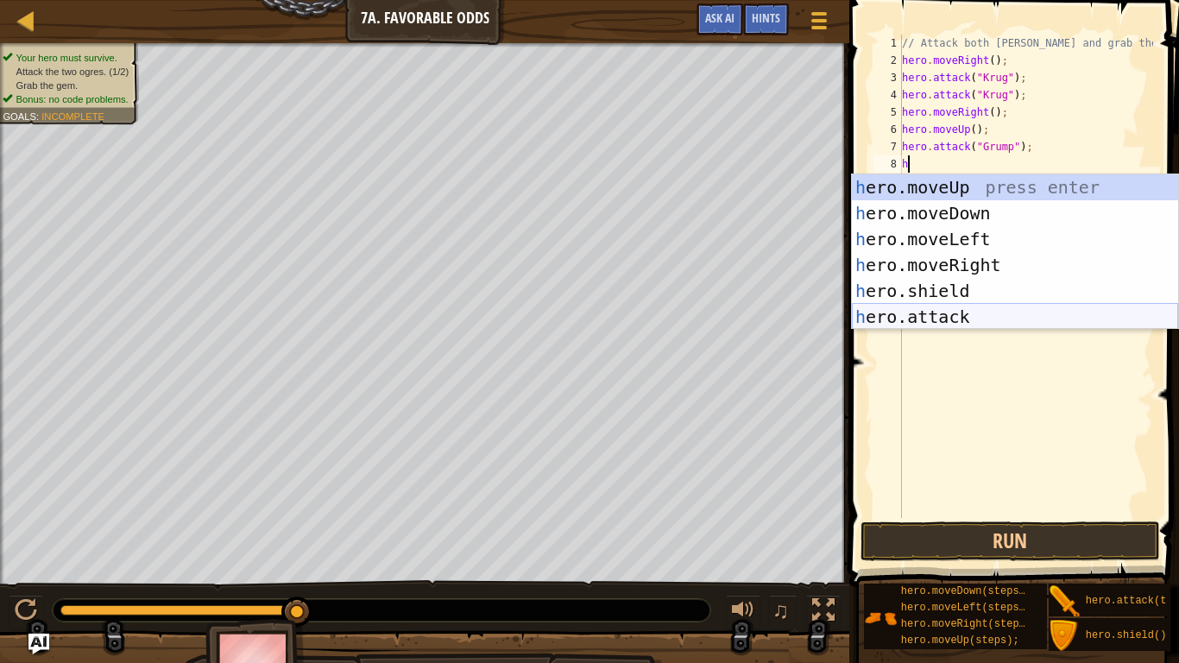
click at [1062, 316] on div "h ero.moveUp press enter h ero.moveDown press enter h ero.moveLeft press enter …" at bounding box center [1015, 277] width 326 height 207
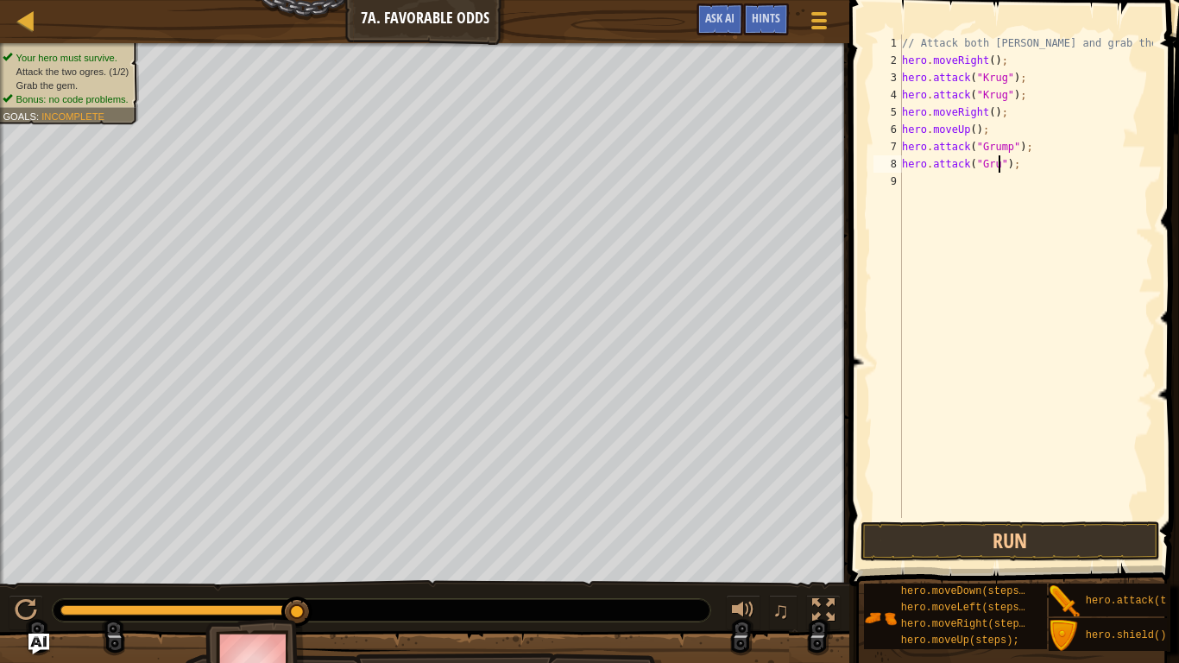
type textarea "hero.attack("Grump");"
click at [1027, 192] on div "// Attack both [PERSON_NAME] and grab the gem. hero . moveRight ( ) ; hero . at…" at bounding box center [1025, 294] width 255 height 518
type textarea "h"
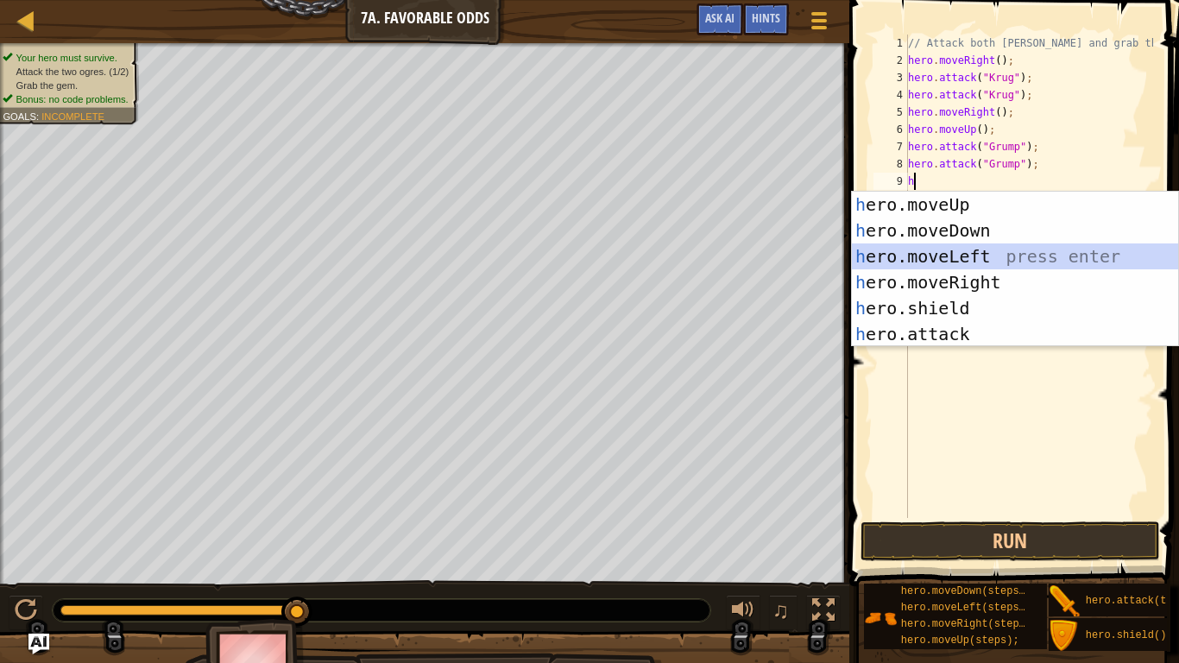
click at [1052, 260] on div "h ero.moveUp press enter h ero.moveDown press enter h ero.moveLeft press enter …" at bounding box center [1015, 295] width 326 height 207
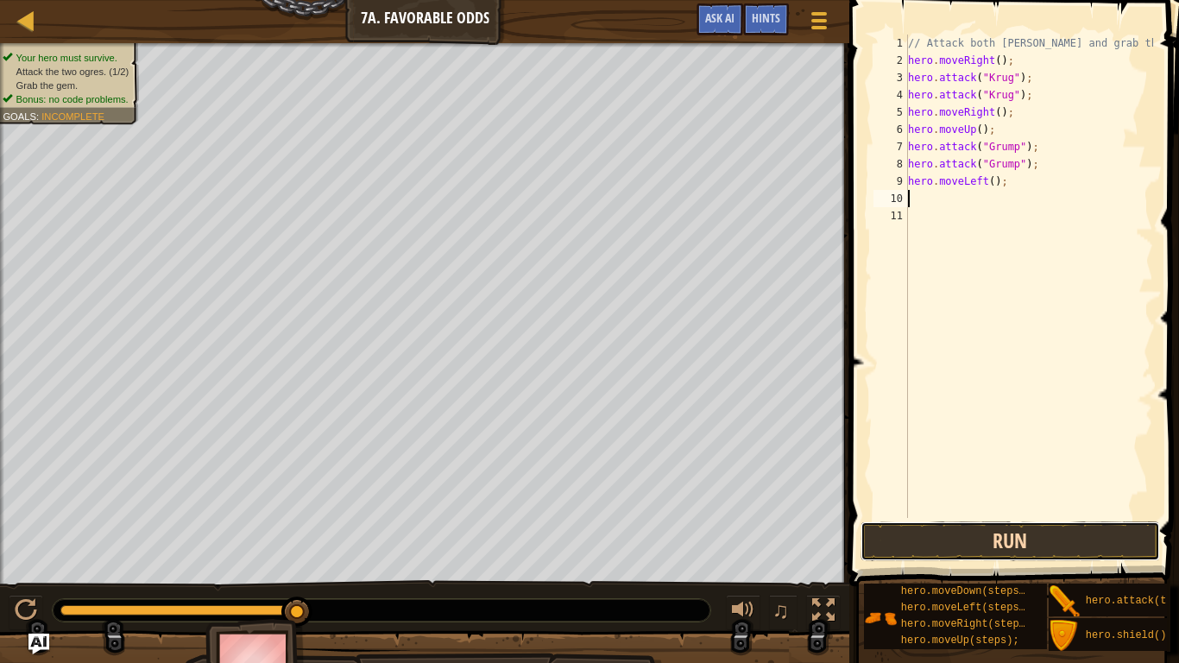
click at [1062, 516] on button "Run" at bounding box center [1010, 541] width 299 height 40
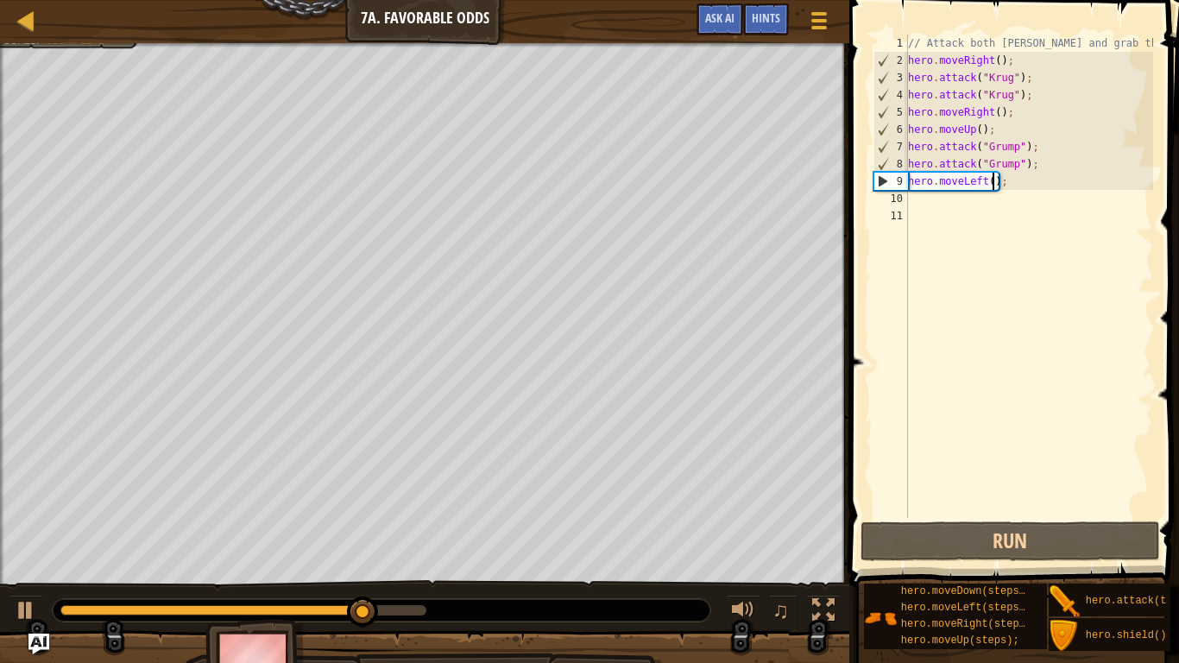
click at [992, 189] on div "// Attack both [PERSON_NAME] and grab the gem. hero . moveRight ( ) ; hero . at…" at bounding box center [1029, 294] width 249 height 518
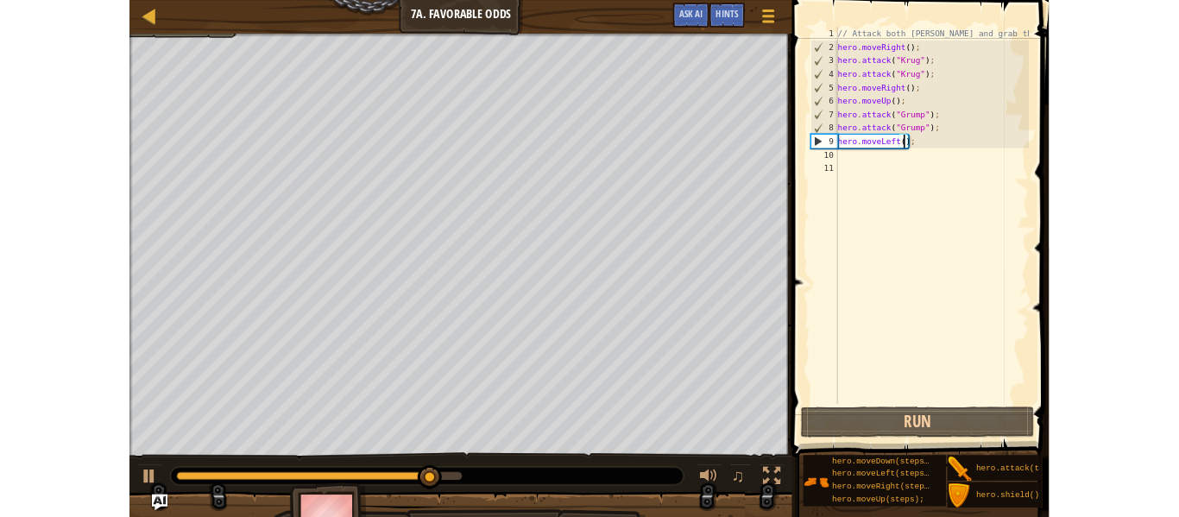
scroll to position [8, 14]
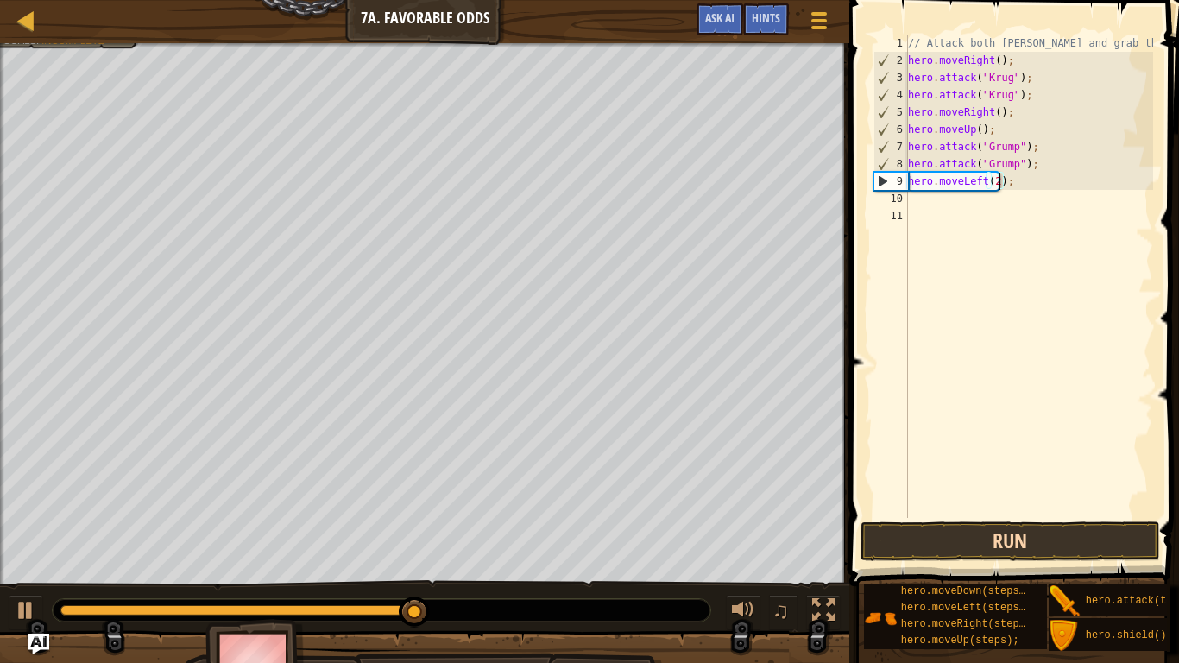
type textarea "hero.moveLeft(2);"
click at [1068, 516] on button "Run" at bounding box center [1010, 541] width 299 height 40
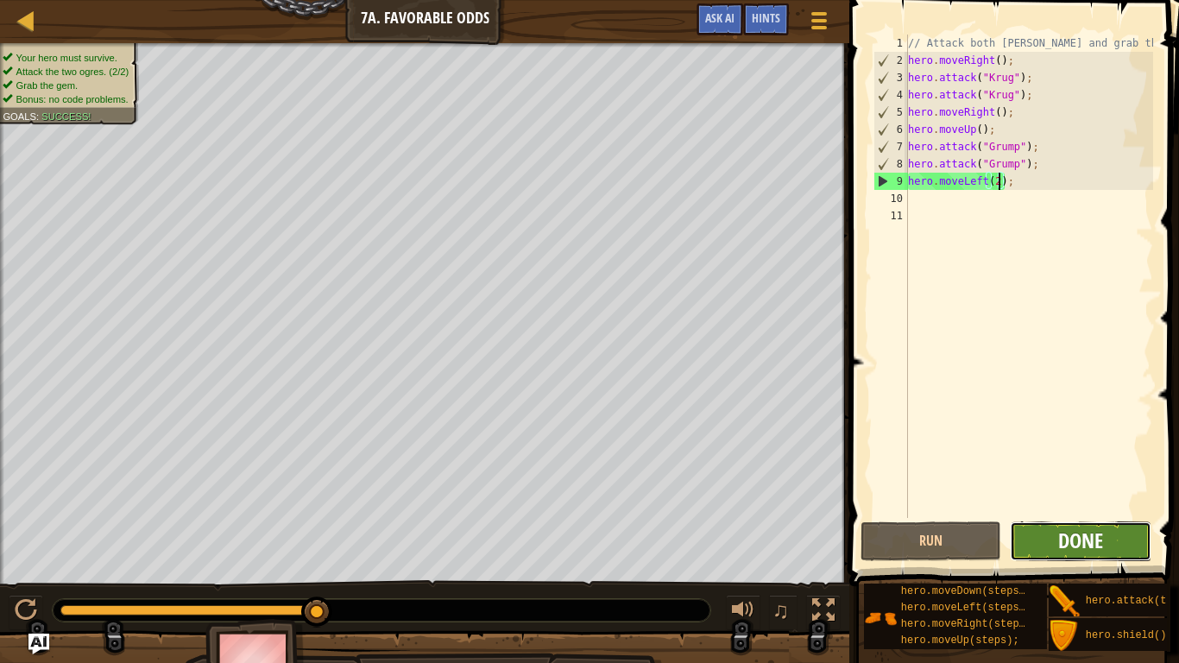
click at [1076, 516] on span "Done" at bounding box center [1080, 540] width 45 height 28
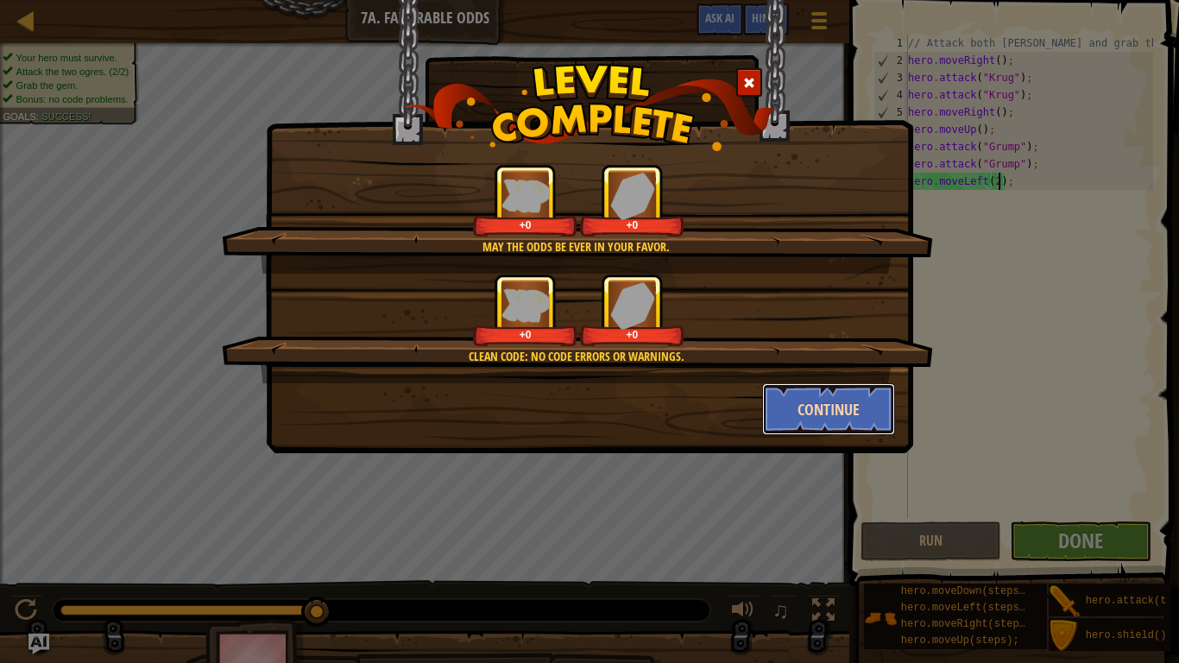
click at [839, 413] on button "Continue" at bounding box center [829, 409] width 134 height 52
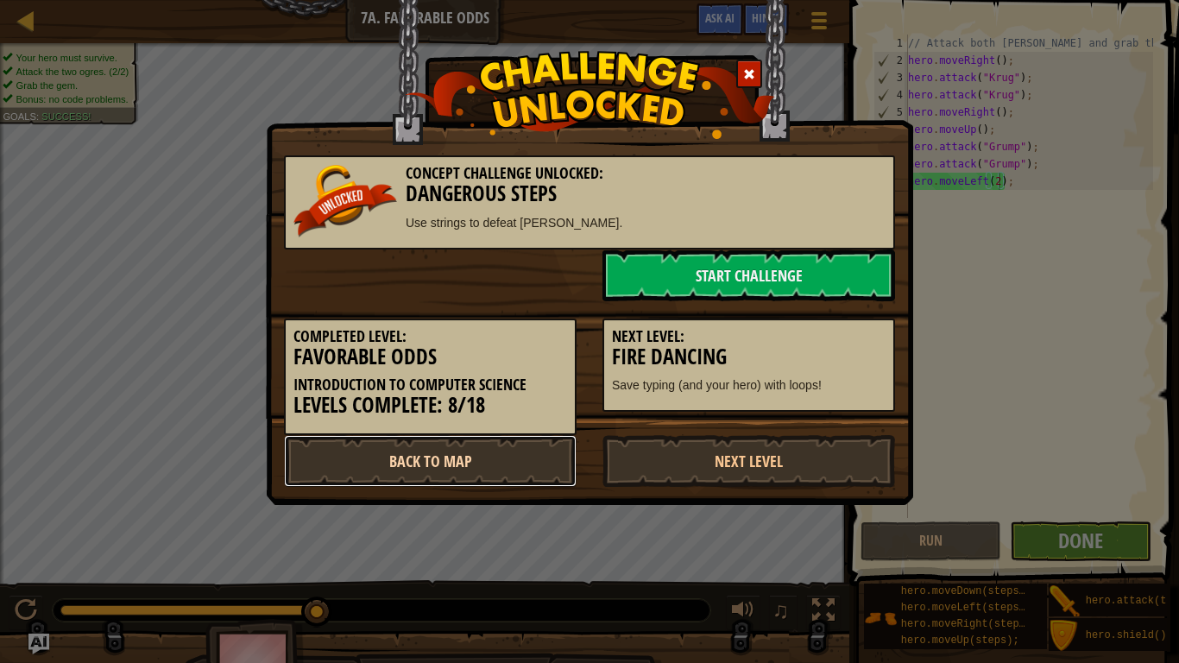
click at [421, 460] on link "Back to Map" at bounding box center [430, 461] width 293 height 52
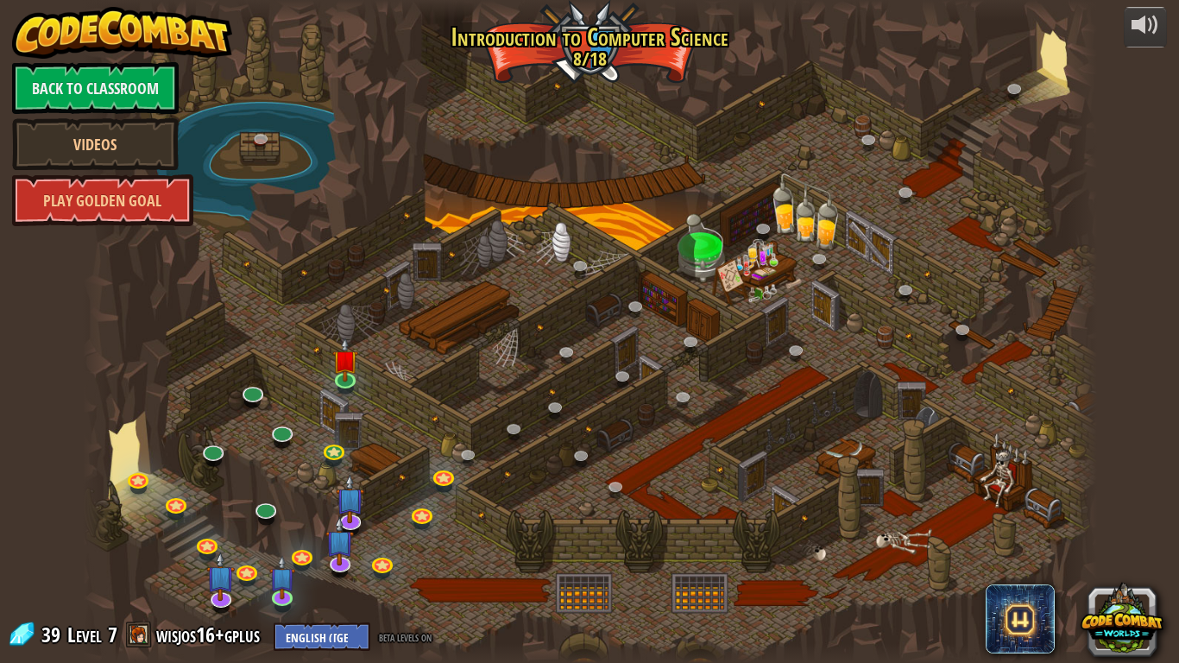
click at [545, 51] on div at bounding box center [590, 331] width 1014 height 663
